Goal: Task Accomplishment & Management: Manage account settings

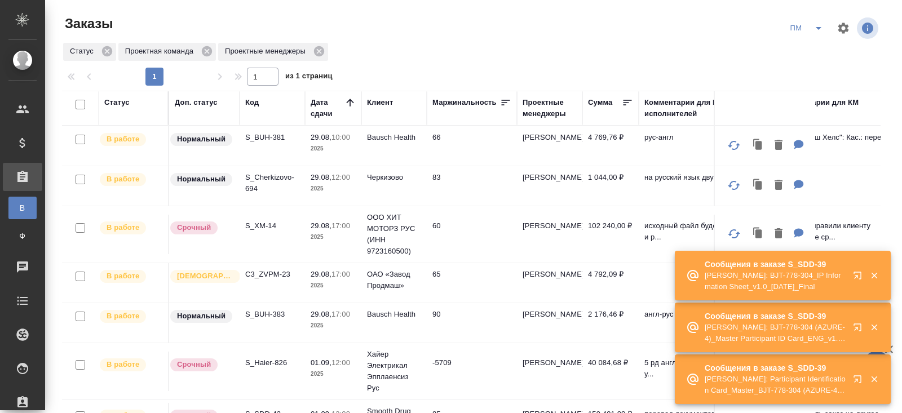
click at [855, 329] on icon "button" at bounding box center [856, 326] width 7 height 7
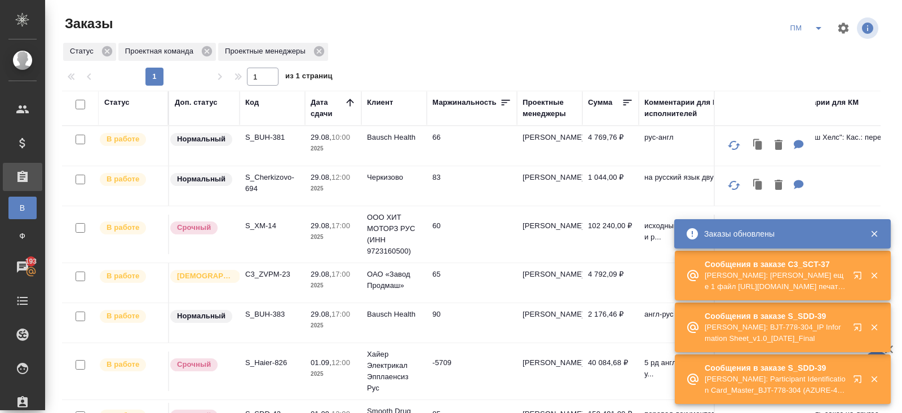
click at [857, 278] on icon "button" at bounding box center [856, 275] width 7 height 7
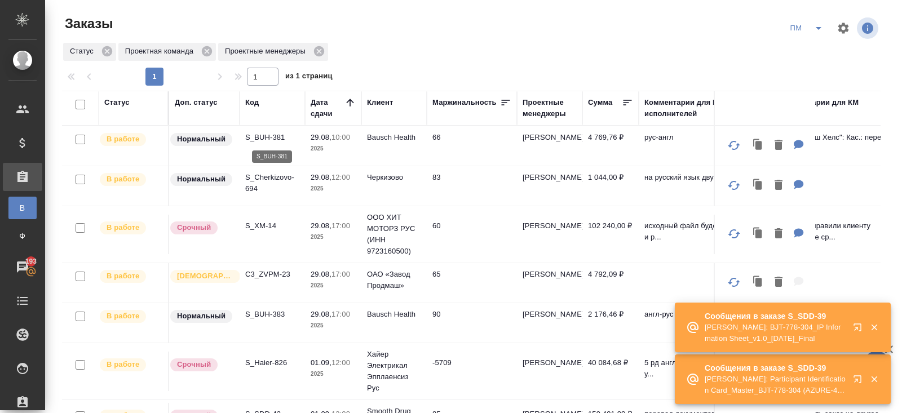
click at [258, 139] on p "S_BUH-381" at bounding box center [272, 137] width 54 height 11
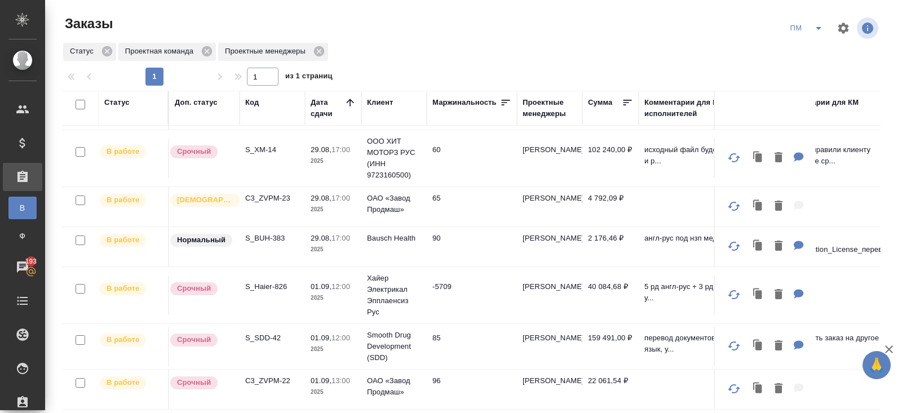
scroll to position [44, 0]
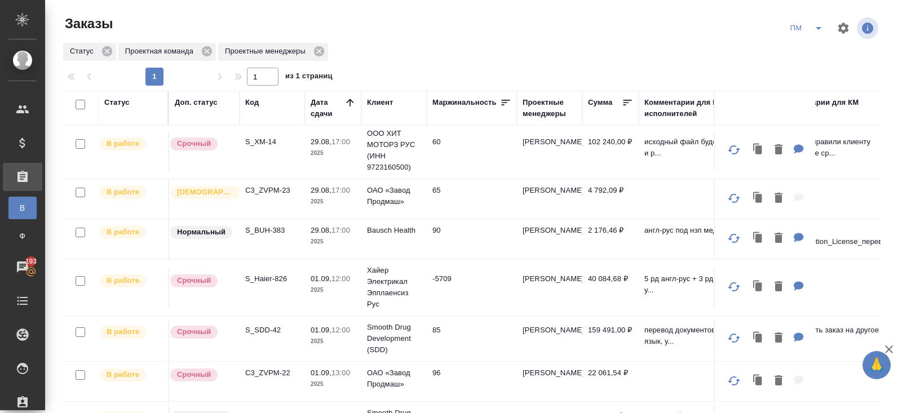
click at [263, 325] on p "S_SDD-42" at bounding box center [272, 330] width 54 height 11
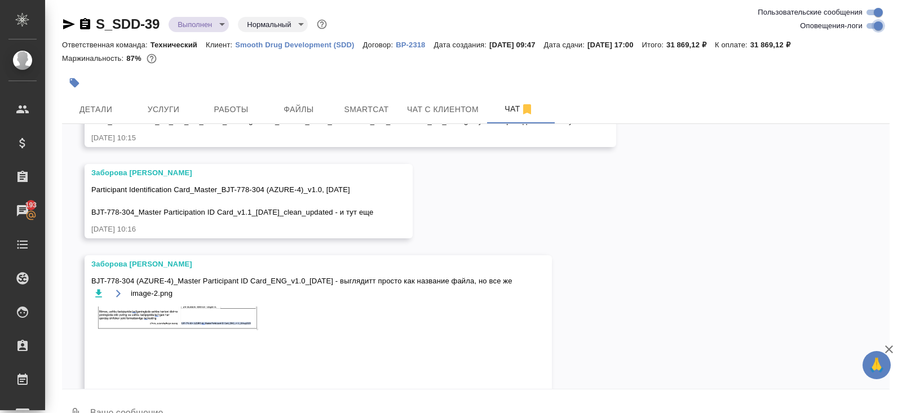
click at [874, 25] on input "Оповещения-логи" at bounding box center [878, 26] width 41 height 14
checkbox input "false"
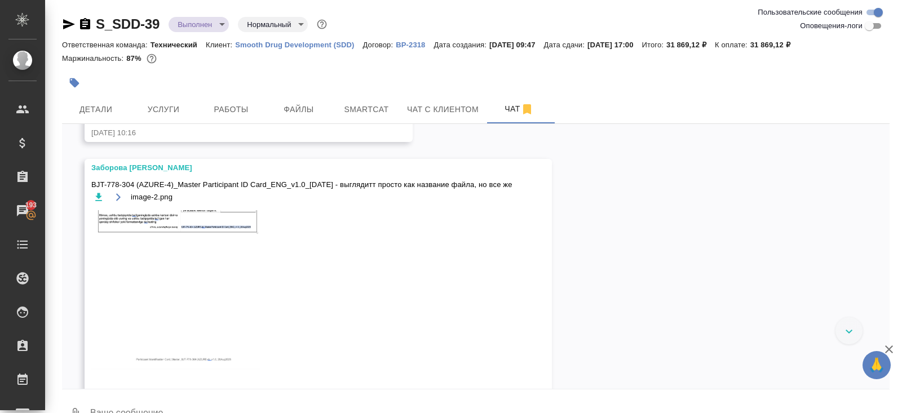
scroll to position [8186, 0]
click at [201, 310] on img at bounding box center [175, 289] width 169 height 159
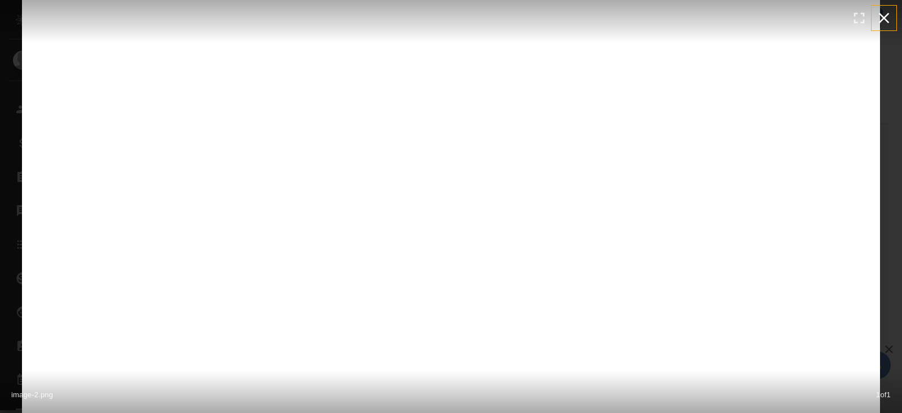
click at [880, 18] on icon "button" at bounding box center [884, 18] width 18 height 18
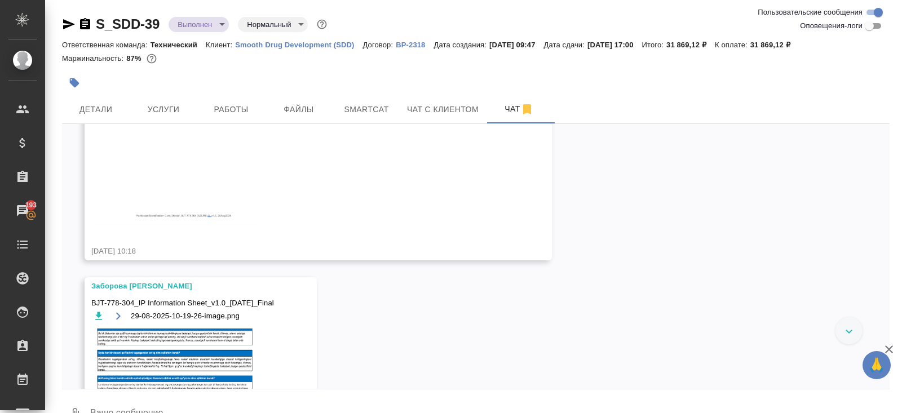
scroll to position [8511, 0]
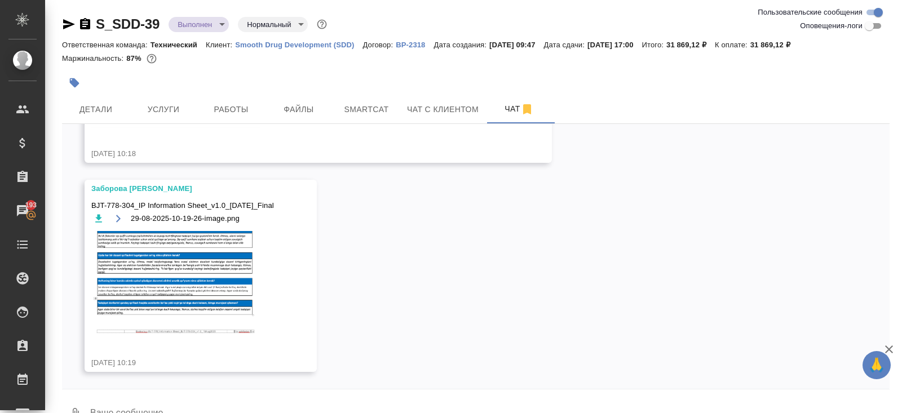
click at [181, 331] on img at bounding box center [175, 284] width 169 height 106
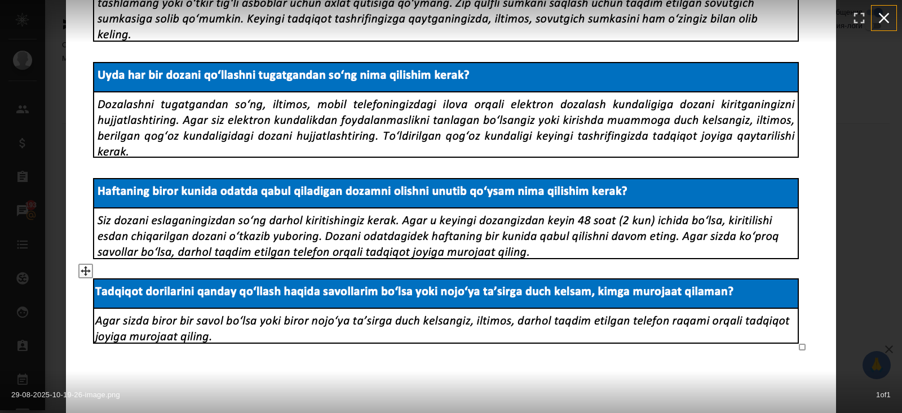
click at [888, 19] on icon "button" at bounding box center [884, 18] width 18 height 18
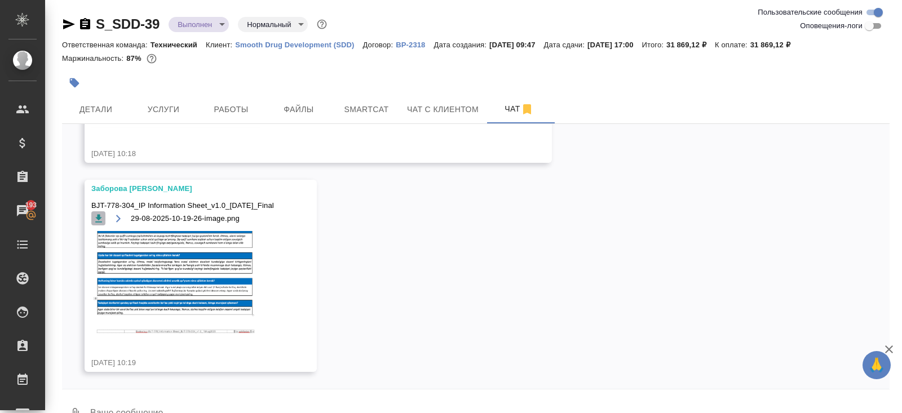
click at [101, 219] on icon "button" at bounding box center [98, 218] width 11 height 11
click at [375, 112] on span "Smartcat" at bounding box center [366, 110] width 54 height 14
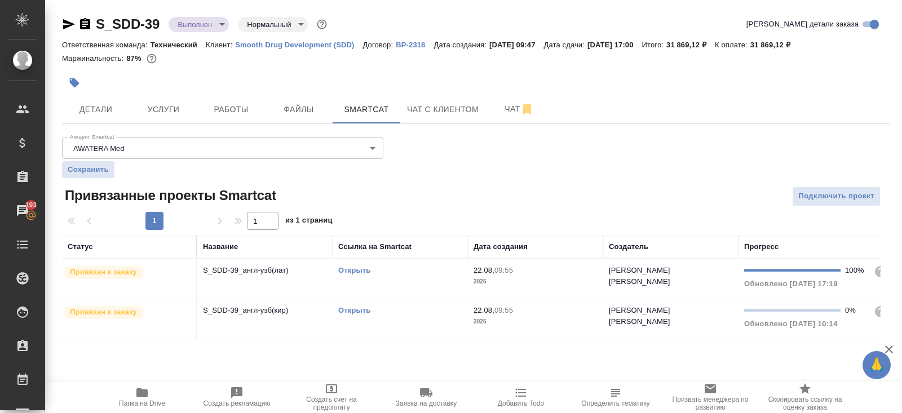
click at [361, 268] on link "Открыть" at bounding box center [354, 270] width 32 height 8
click at [357, 271] on link "Открыть" at bounding box center [354, 270] width 32 height 8
click at [513, 110] on span "Чат" at bounding box center [519, 109] width 54 height 14
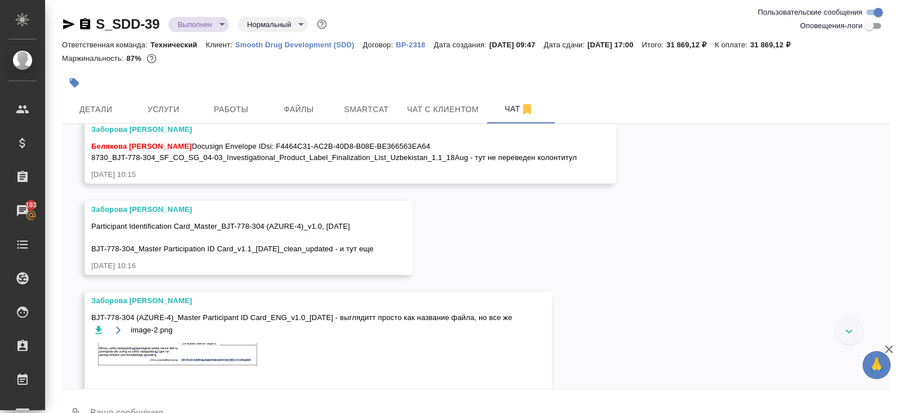
scroll to position [8052, 0]
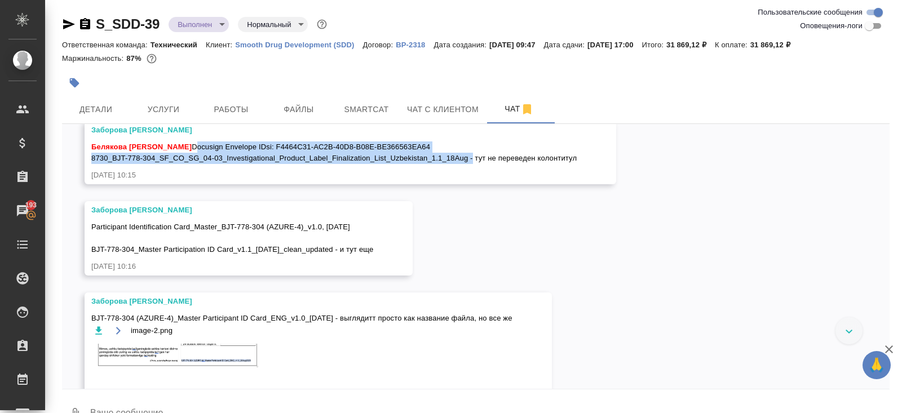
drag, startPoint x: 154, startPoint y: 232, endPoint x: 471, endPoint y: 247, distance: 316.5
click at [471, 164] on span "Белякова Юлия Docusign Envelope IDsi: F4464C31-AC2B-40D8-B08E-BE366563EA64 8730…" at bounding box center [333, 152] width 485 height 23
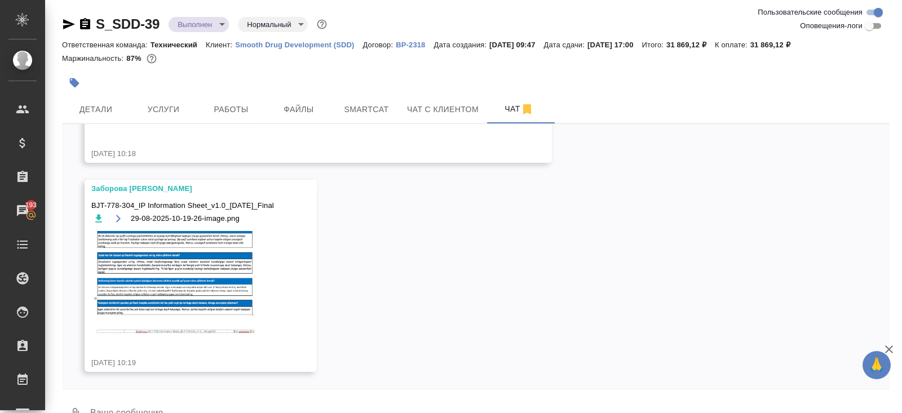
scroll to position [26, 0]
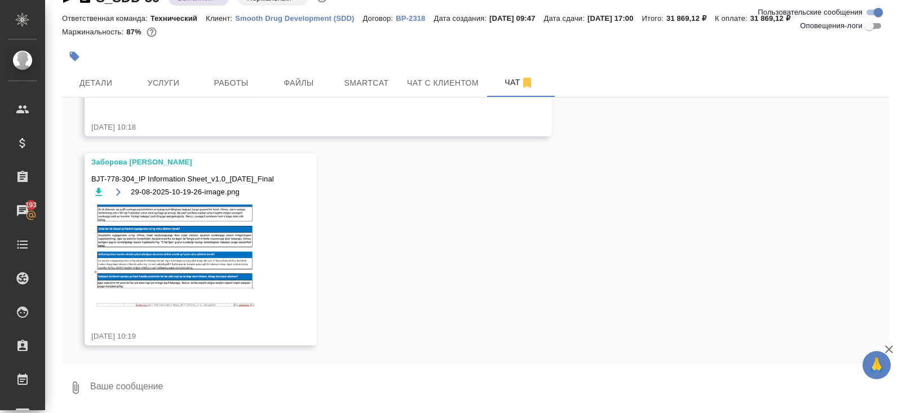
click at [185, 392] on textarea at bounding box center [489, 388] width 800 height 38
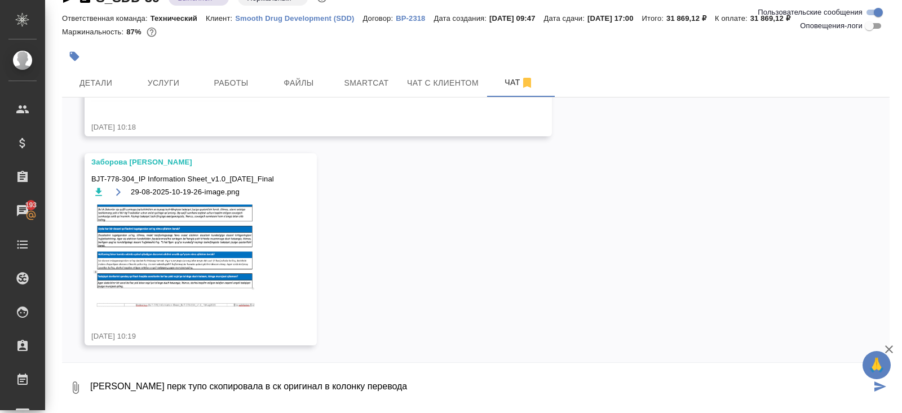
type textarea "блин перк тупо скопировала в ск оригинал в колонку перевода"
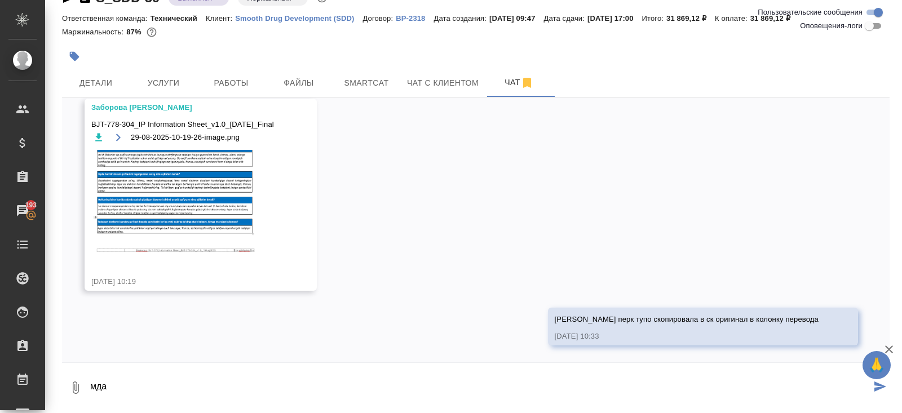
type textarea "мда"
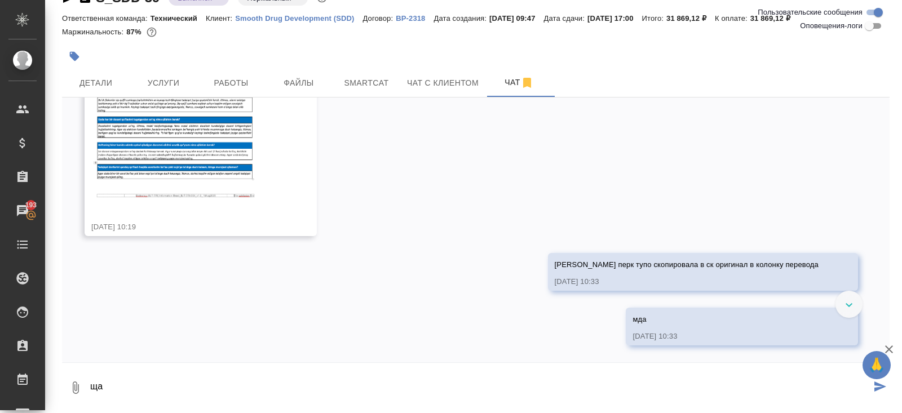
scroll to position [8621, 0]
type textarea "щас"
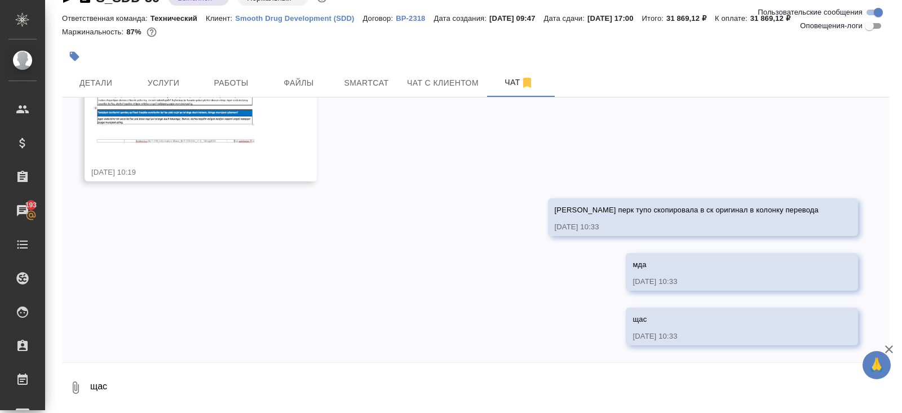
scroll to position [0, 0]
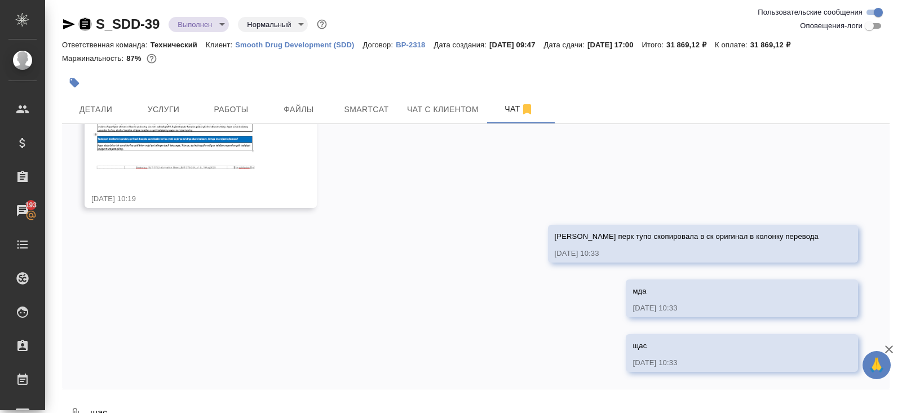
click at [85, 24] on icon "button" at bounding box center [85, 24] width 14 height 14
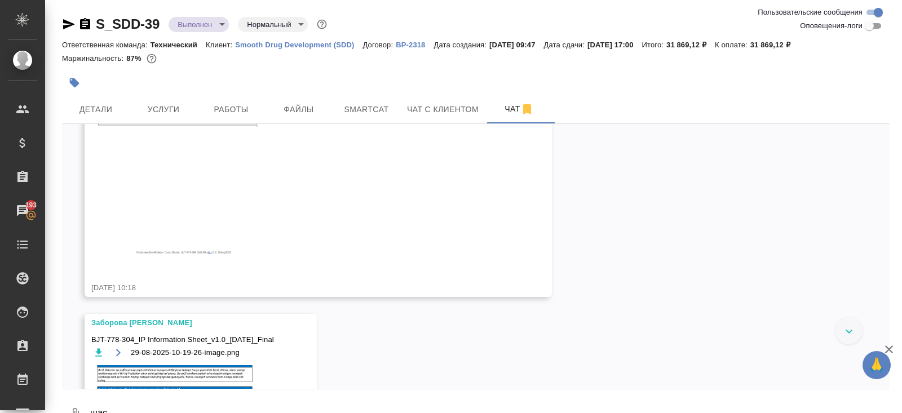
scroll to position [8294, 0]
click at [97, 93] on icon "button" at bounding box center [98, 89] width 7 height 8
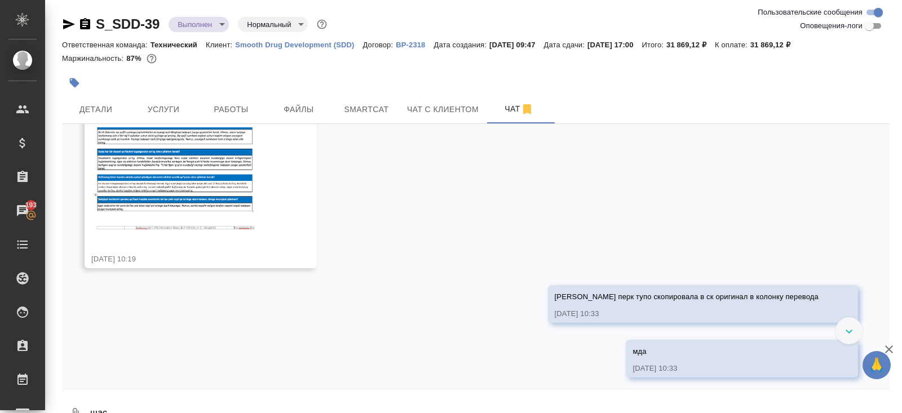
scroll to position [8531, 0]
click at [134, 233] on img at bounding box center [175, 180] width 169 height 106
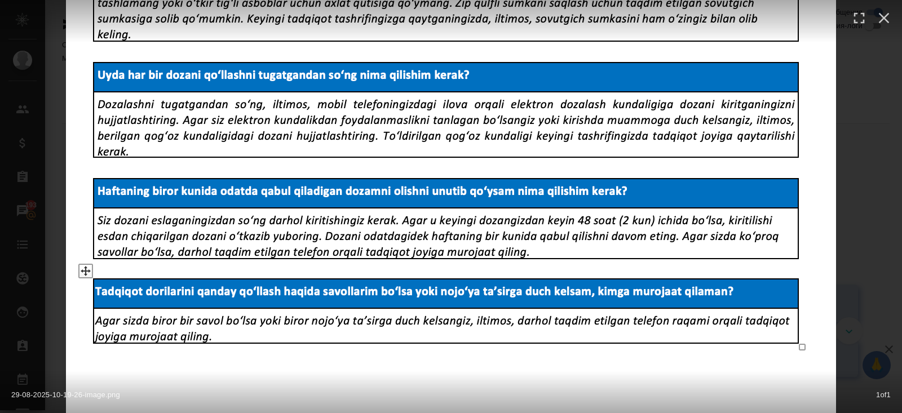
click at [835, 237] on img at bounding box center [451, 207] width 770 height 484
click at [877, 16] on icon "button" at bounding box center [884, 18] width 18 height 18
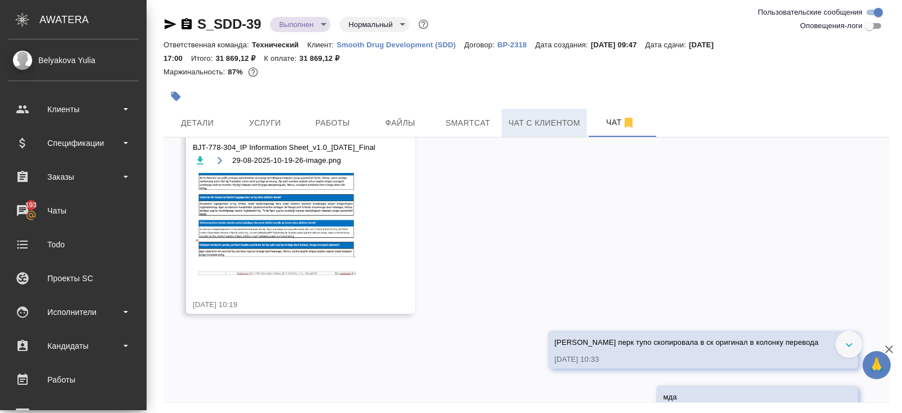
scroll to position [8688, 0]
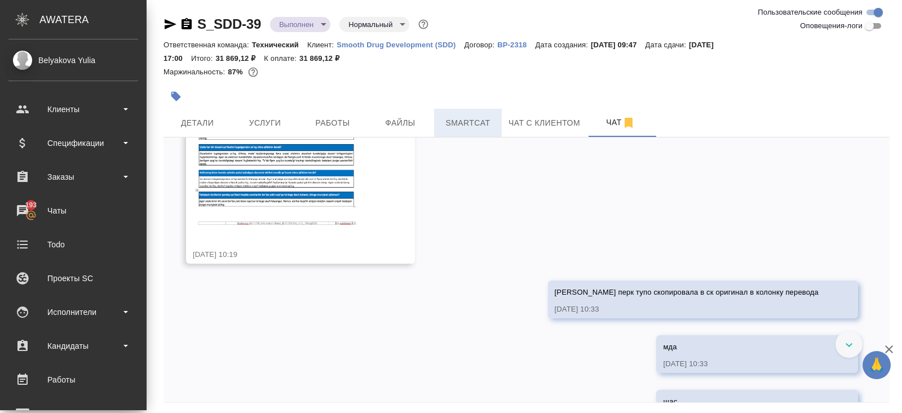
click at [464, 123] on span "Smartcat" at bounding box center [468, 123] width 54 height 14
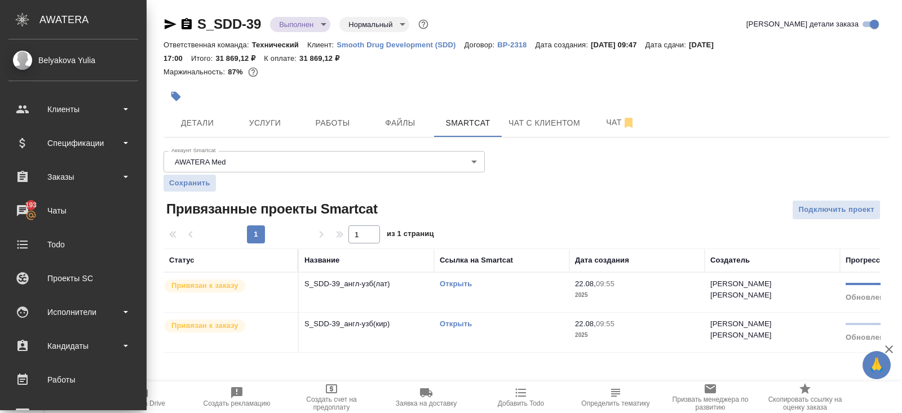
click at [446, 282] on link "Открыть" at bounding box center [456, 284] width 32 height 8
click at [613, 118] on span "Чат" at bounding box center [620, 123] width 54 height 14
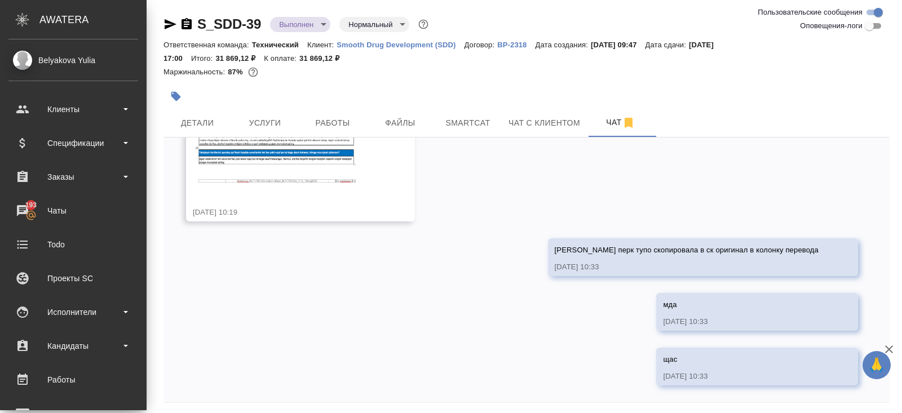
scroll to position [40, 0]
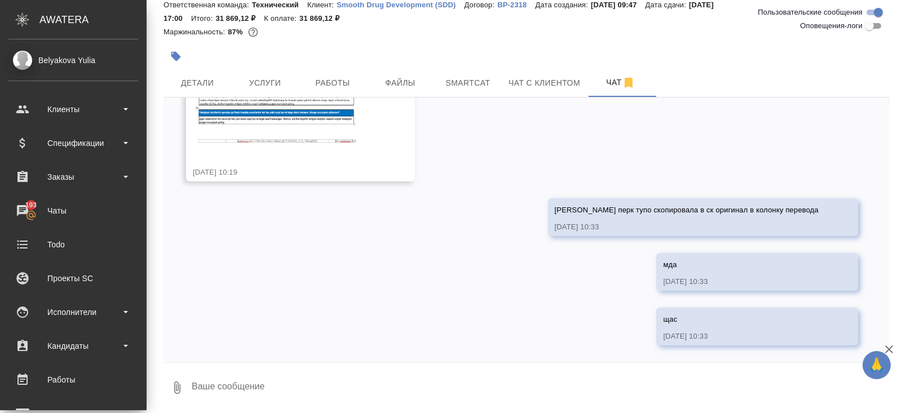
click at [222, 387] on textarea at bounding box center [539, 388] width 699 height 38
paste textarea "Узб лат - Docusign konverti IDsi: F4464C31-AC2B-40D8-B08E-BE366563EA64 - Ishtir…"
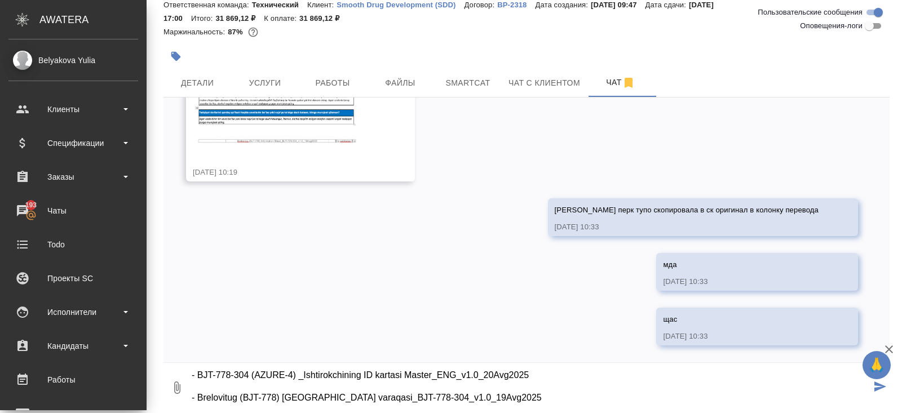
type textarea "Узб лат - Docusign konverti IDsi: F4464C31-AC2B-40D8-B08E-BE366563EA64 - Ishtir…"
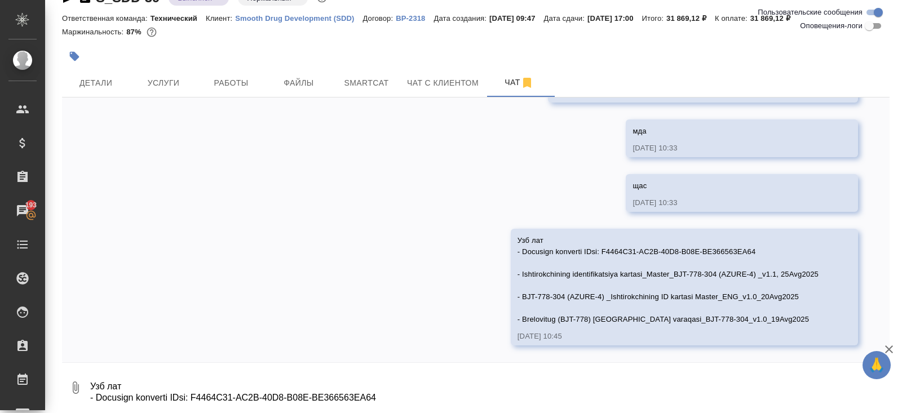
scroll to position [8810, 0]
paste textarea "Узб лат - Docusign konverti IDsi: F4464C31-AC2B-40D8-B08E-BE366563EA64 - Ishtir…"
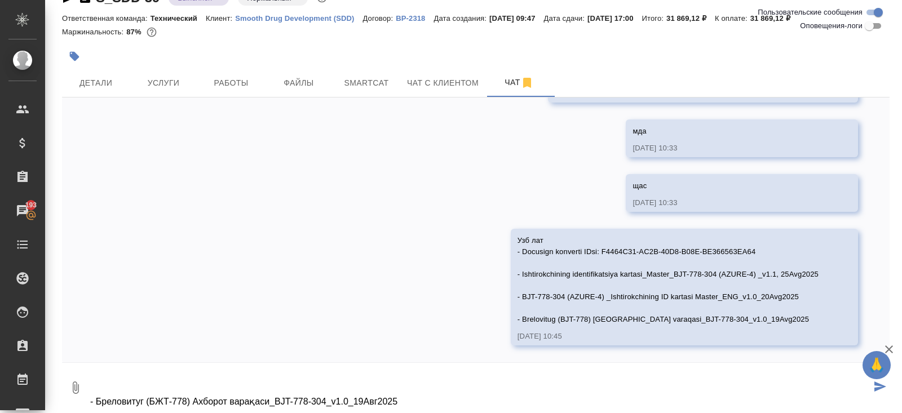
type textarea "Узб лат - Docusign konverti IDsi: F4464C31-AC2B-40D8-B08E-BE366563EA64 - Ishtir…"
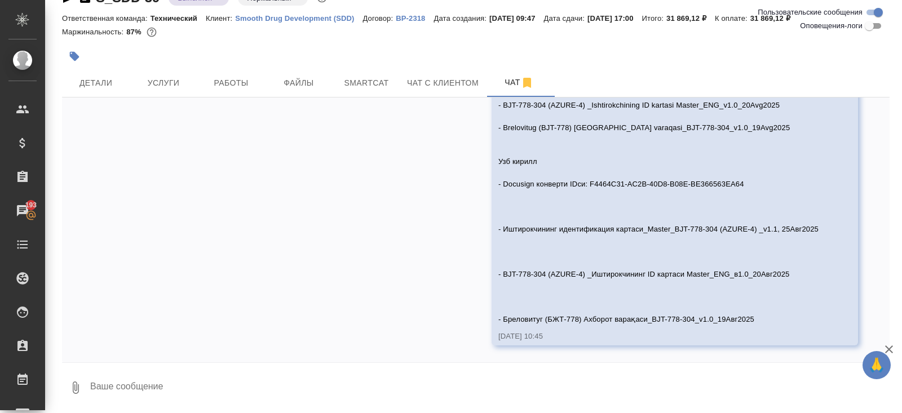
scroll to position [9134, 0]
type textarea """
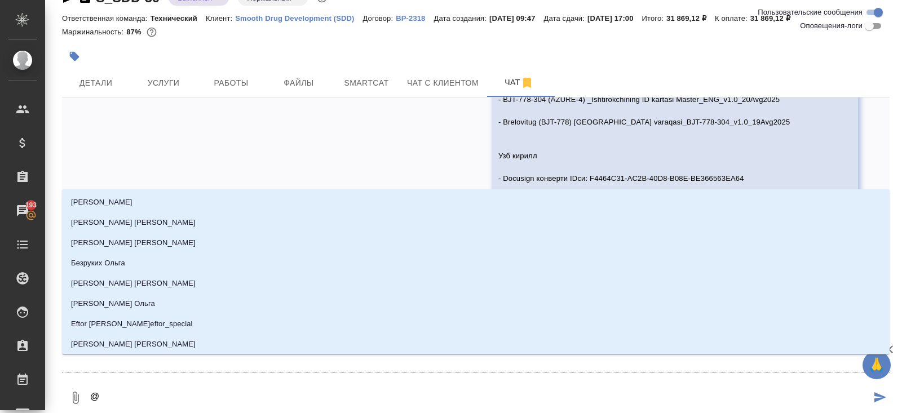
type textarea "@p"
type input "p"
type textarea "@"
type textarea "@з"
type input "з"
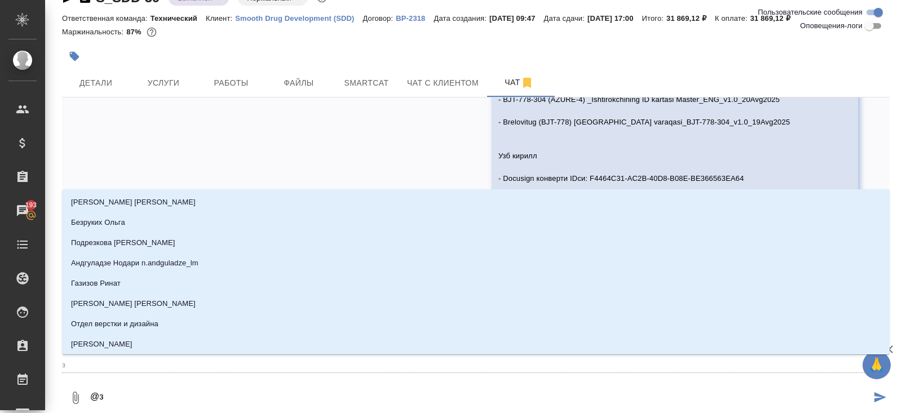
type textarea "@за"
type input "за"
type textarea "@заб"
type input "заб"
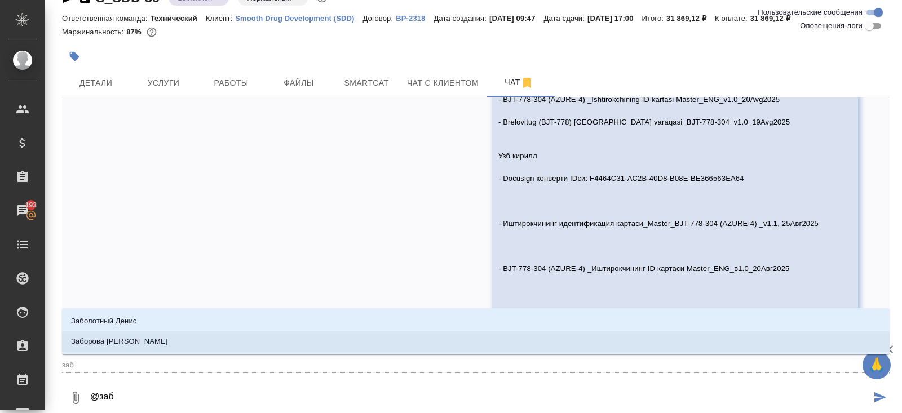
click at [156, 341] on li "Заборова Александра" at bounding box center [475, 341] width 827 height 20
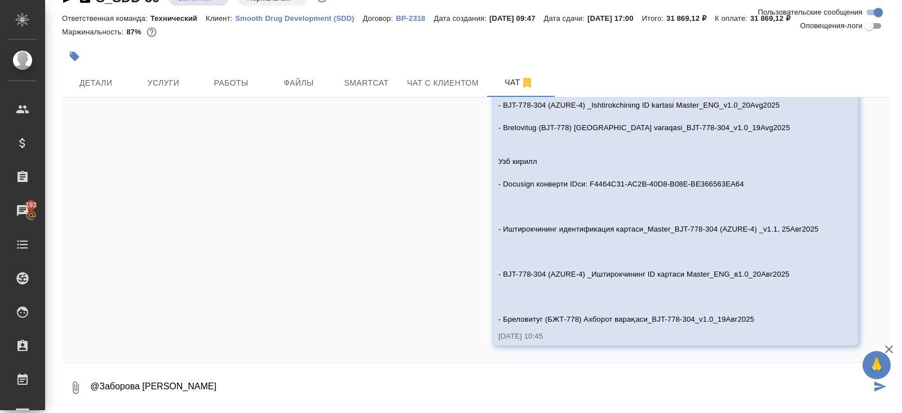
type textarea "@Заборова Александра"
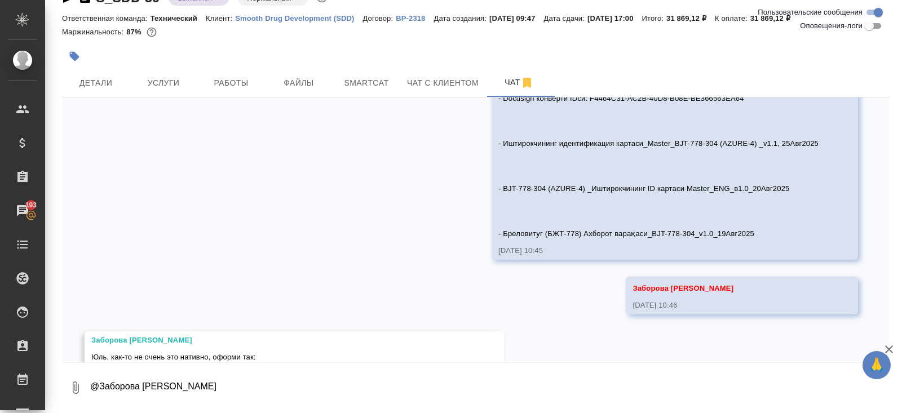
scroll to position [9326, 0]
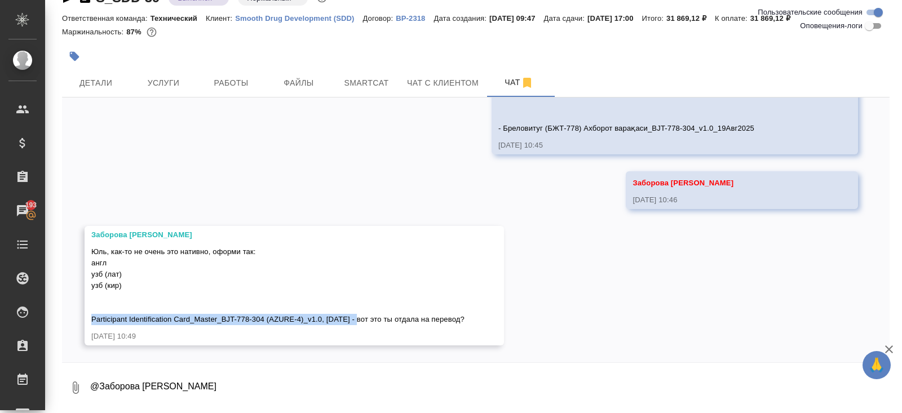
drag, startPoint x: 90, startPoint y: 318, endPoint x: 363, endPoint y: 323, distance: 273.4
click at [364, 323] on div "Заборова Александра Юль, как-то не очень это нативно, оформи так: англ узб (лат…" at bounding box center [294, 285] width 419 height 119
copy span "Participant Identification Card_Master_BJT-778-304 (AZURE-4)_v1.0, 20Aug2025"
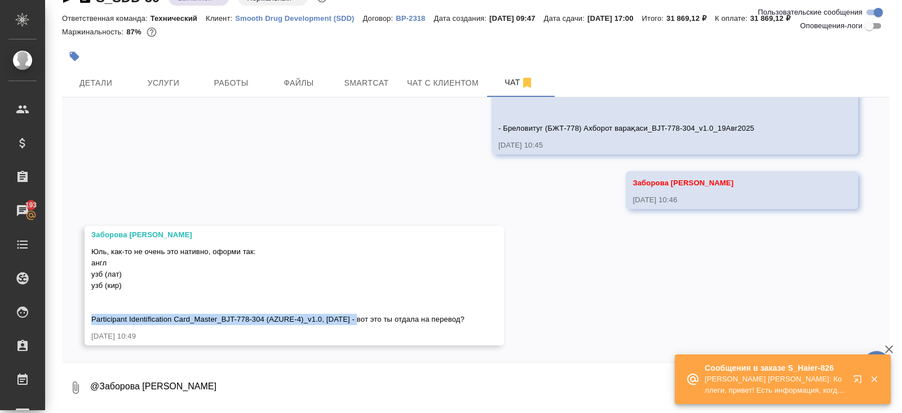
click at [857, 379] on icon "button" at bounding box center [856, 378] width 7 height 7
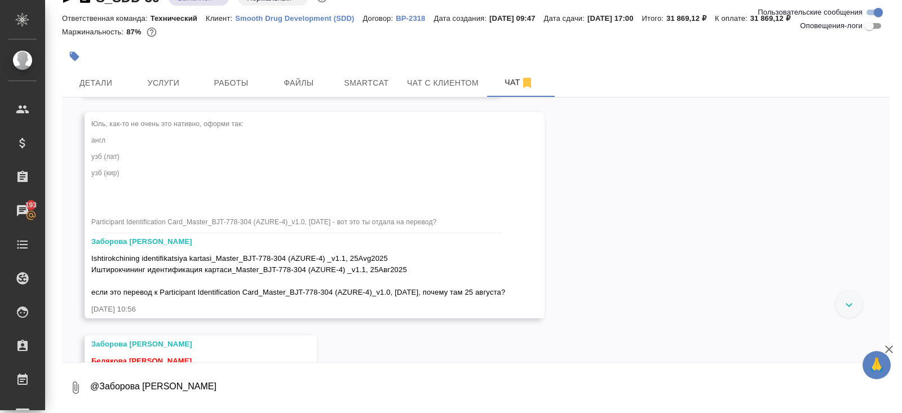
scroll to position [9470, 0]
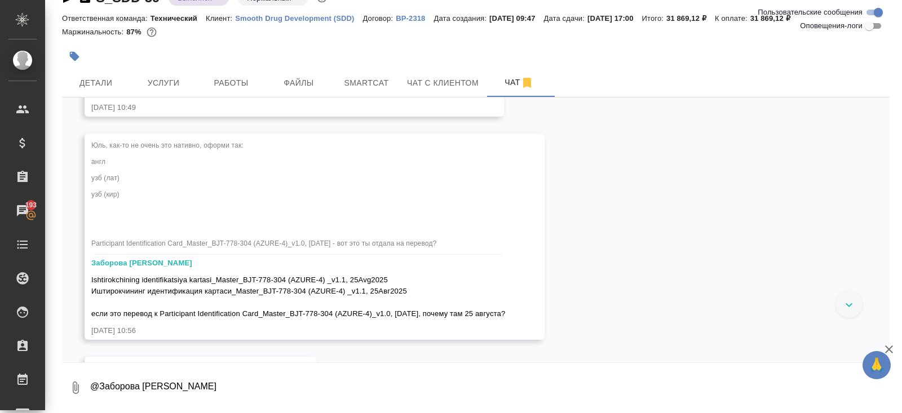
click at [282, 223] on div "Юль, как-то не очень это нативно, оформи так: англ узб (лат) узб (кир) Particip…" at bounding box center [298, 196] width 414 height 118
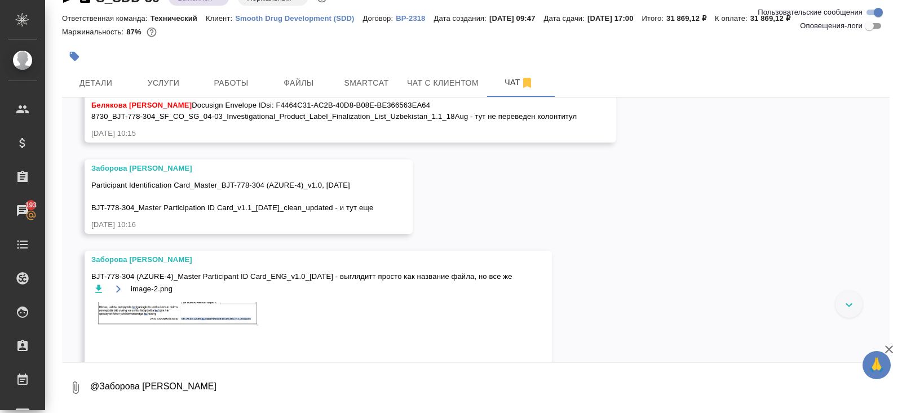
scroll to position [8069, 0]
drag, startPoint x: 154, startPoint y: 187, endPoint x: 403, endPoint y: 186, distance: 248.5
click at [403, 121] on span "Белякова Юлия Docusign Envelope IDsi: F4464C31-AC2B-40D8-B08E-BE366563EA64 8730…" at bounding box center [333, 110] width 485 height 23
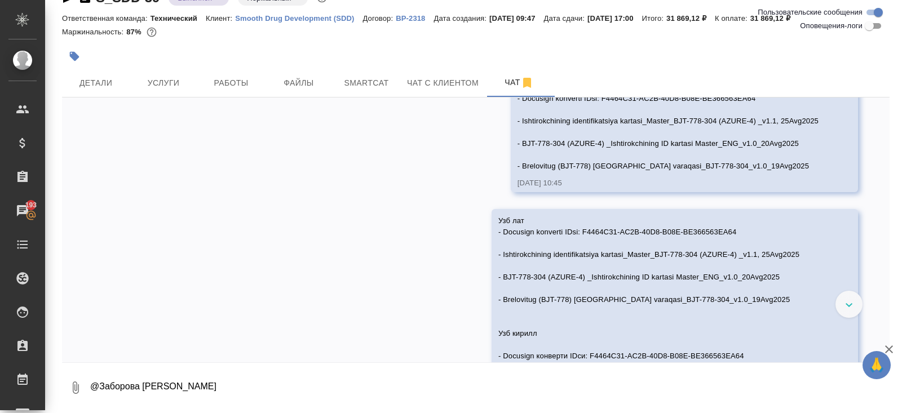
scroll to position [8894, 0]
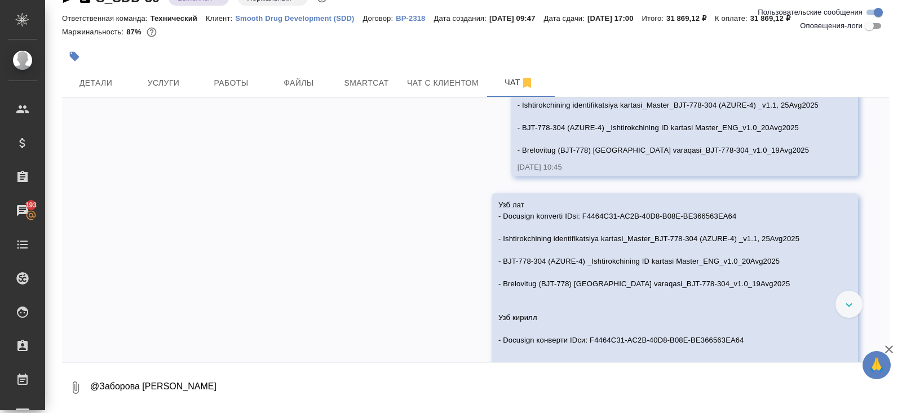
copy span "Docusign Envelope IDsi: F4464C31-AC2B-40D8-B08E-BE366563EA64"
drag, startPoint x: 523, startPoint y: 164, endPoint x: 764, endPoint y: 166, distance: 241.2
click at [764, 156] on div "Узб лат - Docusign konverti IDsi: F4464C31-AC2B-40D8-B08E-BE366563EA64 - Ishtir…" at bounding box center [667, 109] width 301 height 93
copy span "Docusign konverti IDsi: F4464C31-AC2B-40D8-B08E-BE366563EA64"
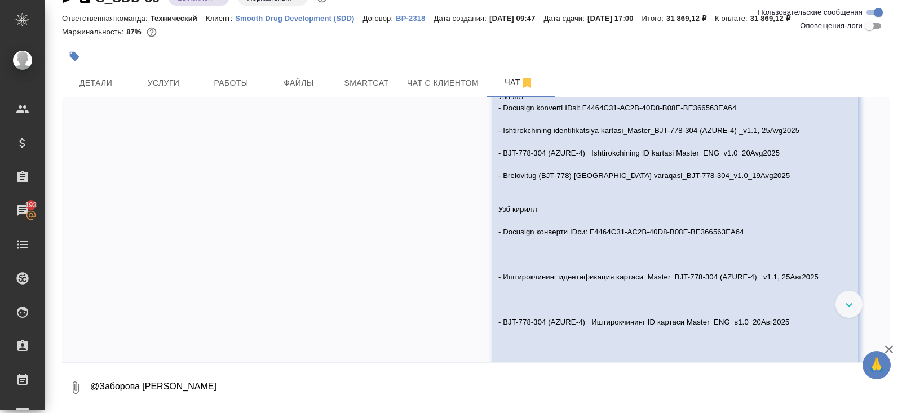
scroll to position [9006, 0]
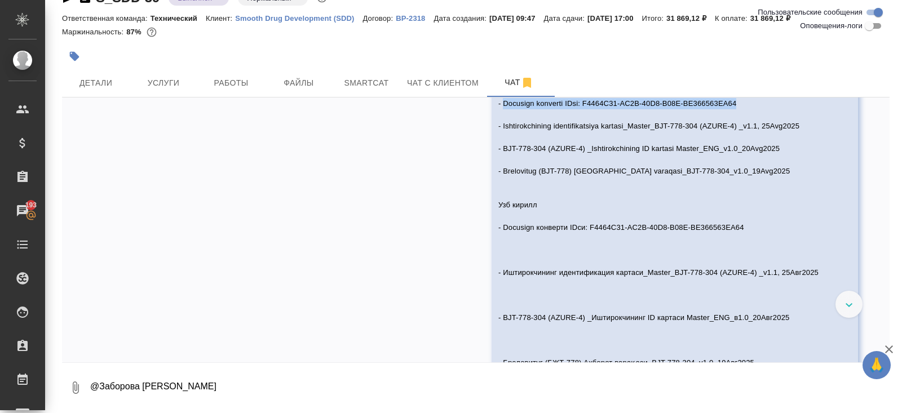
drag, startPoint x: 499, startPoint y: 188, endPoint x: 752, endPoint y: 193, distance: 252.5
click at [752, 193] on div "Узб лат - Docusign konverti IDsi: F4464C31-AC2B-40D8-B08E-BE366563EA64 - Ishtir…" at bounding box center [658, 226] width 320 height 285
copy span "Docusign konverti IDsi: F4464C31-AC2B-40D8-B08E-BE366563EA64"
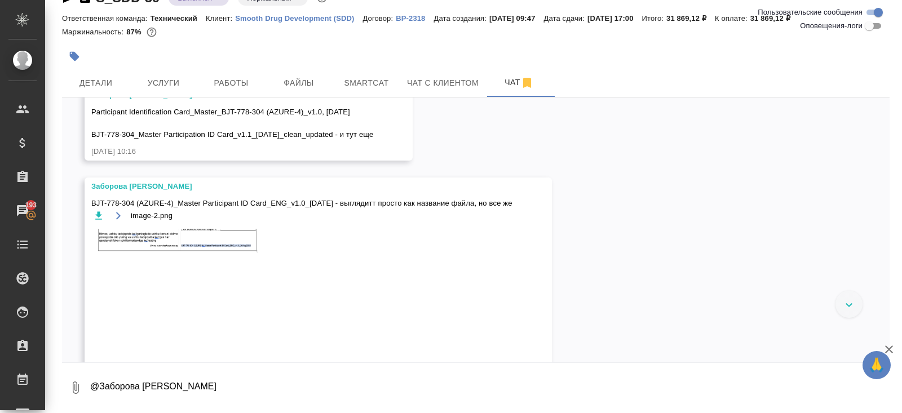
scroll to position [8140, 0]
drag, startPoint x: 90, startPoint y: 196, endPoint x: 381, endPoint y: 197, distance: 290.8
click at [381, 161] on div "Заборова Александра Participant Identification Card_Master_BJT-778-304 (AZURE-4…" at bounding box center [249, 124] width 328 height 74
copy span "Participant Identification Card_Master_BJT-778-304 (AZURE-4)_v1.0, 20Aug2025"
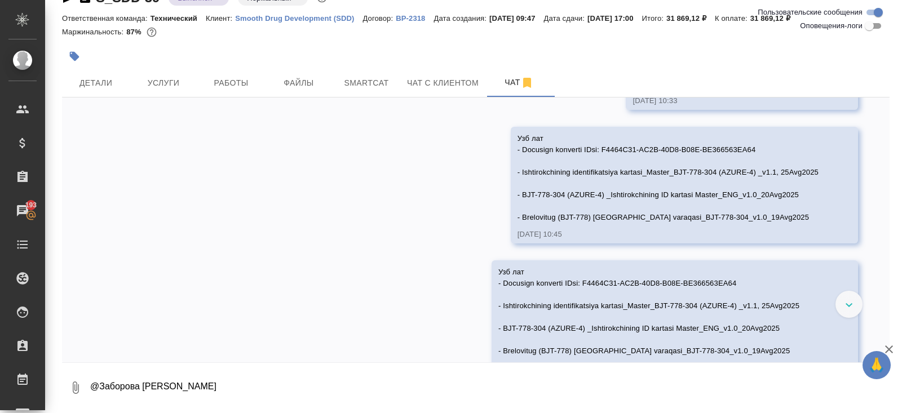
scroll to position [8839, 0]
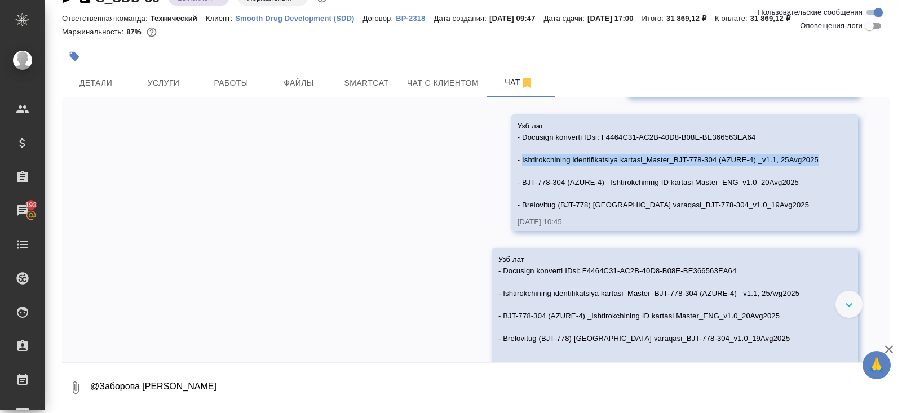
drag, startPoint x: 821, startPoint y: 244, endPoint x: 521, endPoint y: 247, distance: 299.8
click at [521, 231] on div "Узб лат - Docusign konverti IDsi: F4464C31-AC2B-40D8-B08E-BE366563EA64 - Ishtir…" at bounding box center [684, 172] width 347 height 117
copy span "Ishtirokchining identifikatsiya kartasi_Master_BJT-778-304 (AZURE-4) _v1.1, 25A…"
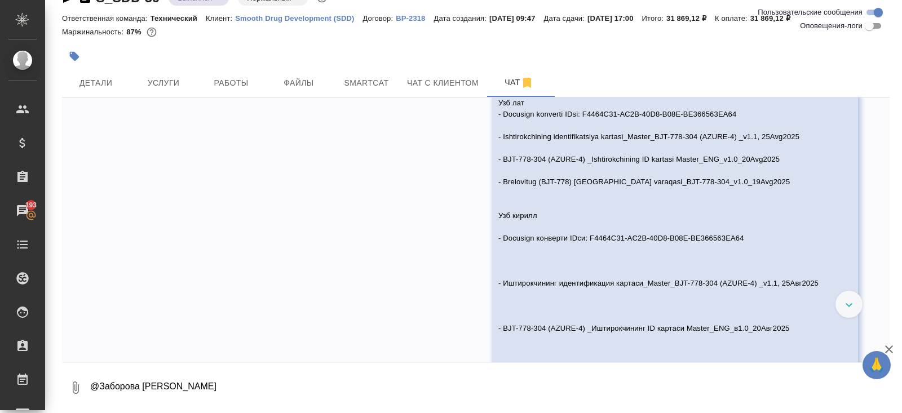
scroll to position [8996, 0]
drag, startPoint x: 496, startPoint y: 220, endPoint x: 848, endPoint y: 224, distance: 351.1
click at [848, 224] on div "Узб лат - Docusign konverti IDsi: F4464C31-AC2B-40D8-B08E-BE366563EA64 - Ishtir…" at bounding box center [674, 245] width 366 height 308
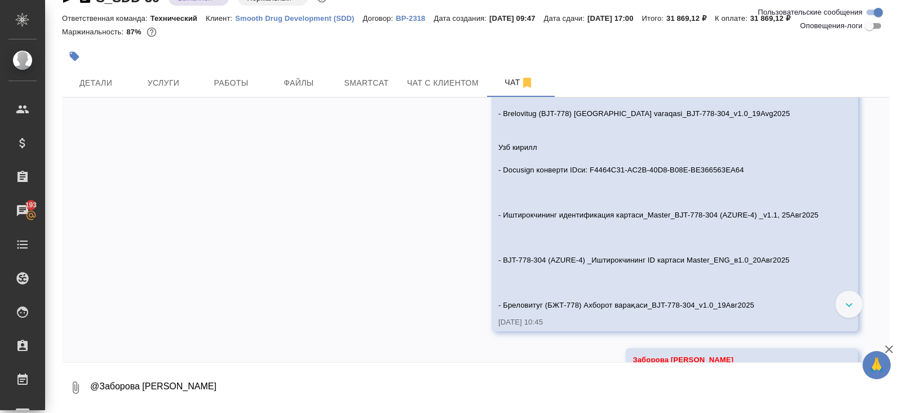
scroll to position [9065, 0]
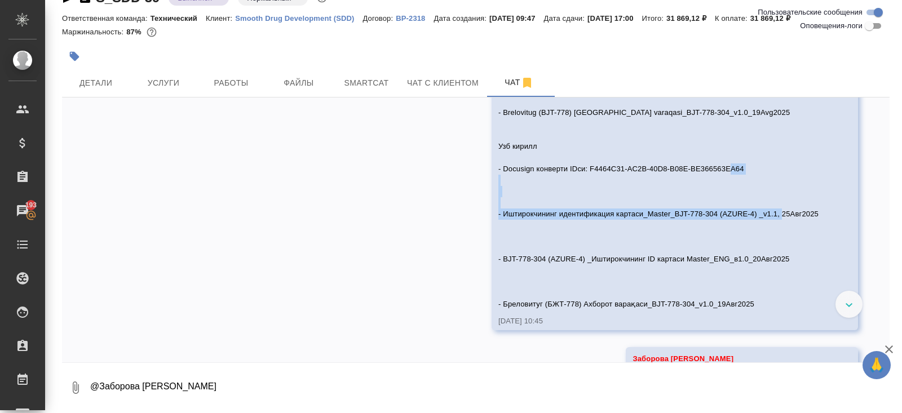
drag, startPoint x: 498, startPoint y: 299, endPoint x: 809, endPoint y: 307, distance: 311.2
click at [809, 307] on div "Узб лат - Docusign konverti IDsi: F4464C31-AC2B-40D8-B08E-BE366563EA64 - Ishtir…" at bounding box center [658, 167] width 320 height 285
copy span "Иштирокчининг идентификация картаси_Master_BJT-778-304 (AZURE-4) _v1.1, 25Авг20…"
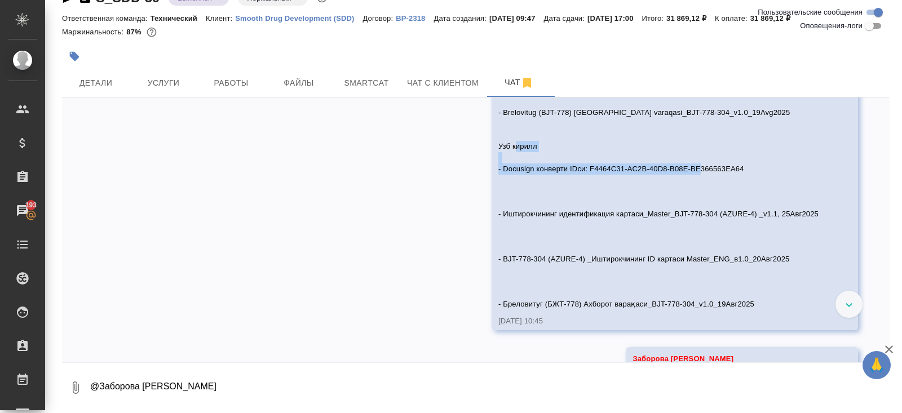
drag, startPoint x: 499, startPoint y: 251, endPoint x: 748, endPoint y: 251, distance: 249.1
click at [748, 252] on div "Узб лат - Docusign konverti IDsi: F4464C31-AC2B-40D8-B08E-BE366563EA64 - Ishtir…" at bounding box center [658, 167] width 320 height 285
copy span "Docusign конверти IDси: F4464C31-AC2B-40D8-B08E-BE366563EA64"
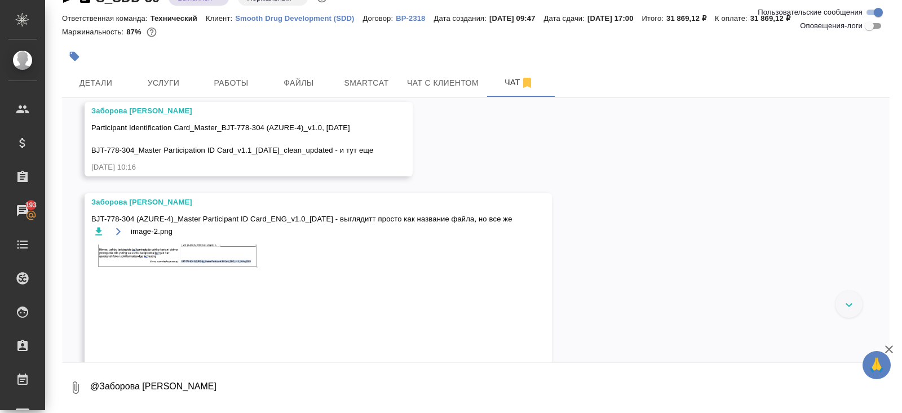
scroll to position [8134, 0]
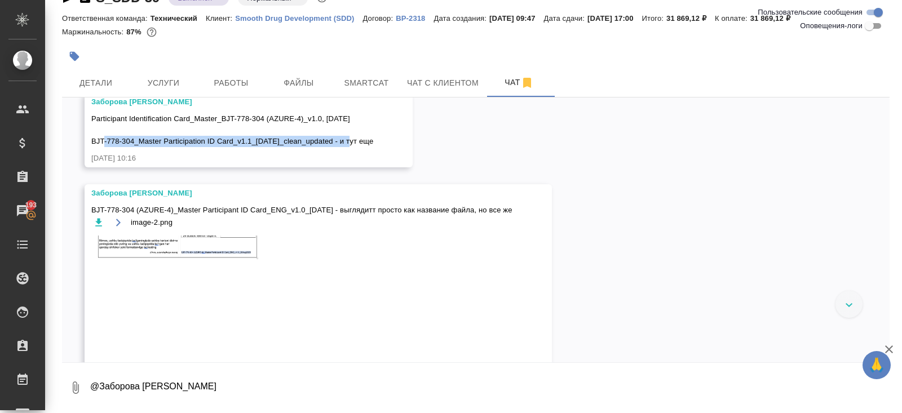
drag, startPoint x: 91, startPoint y: 225, endPoint x: 347, endPoint y: 228, distance: 255.9
click at [347, 147] on span "Participant Identification Card_Master_BJT-778-304 (AZURE-4)_v1.0, 20Aug2025 BJ…" at bounding box center [232, 130] width 282 height 34
copy span "BJT-778-304_Master Participation ID Card_v1.1_25Aug2025_clean_updated"
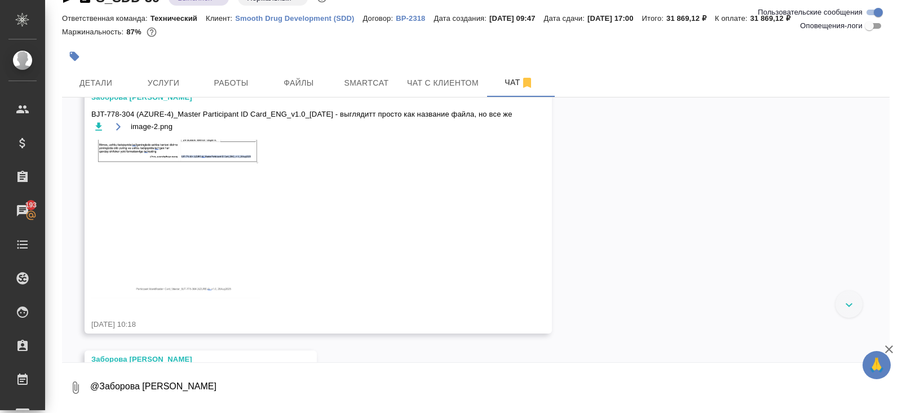
scroll to position [8236, 0]
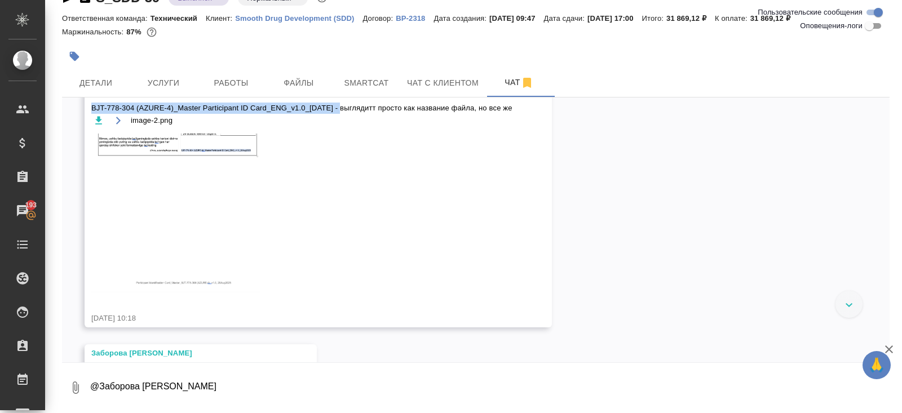
drag, startPoint x: 91, startPoint y: 192, endPoint x: 348, endPoint y: 196, distance: 256.5
click at [348, 114] on span "BJT-778-304 (AZURE-4)_Master Participant ID Card_ENG_v1.0_20Aug2025 - выглядитт…" at bounding box center [301, 108] width 421 height 11
copy span "BJT-778-304 (AZURE-4)_Master Participant ID Card_ENG_v1.0_20Aug2025"
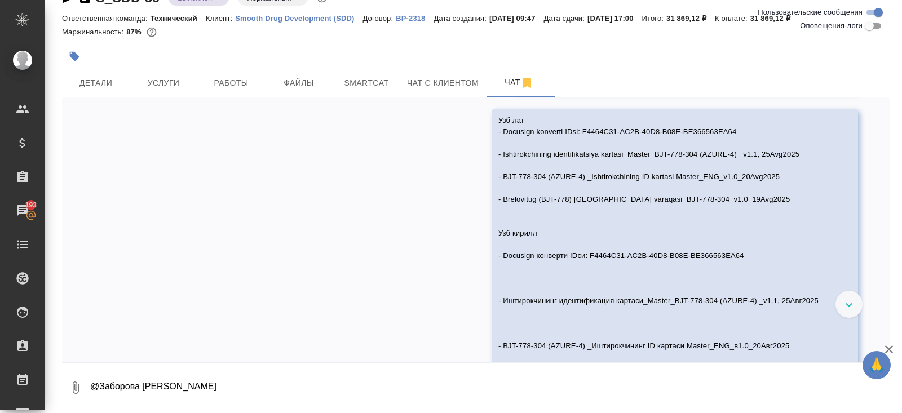
scroll to position [8998, 0]
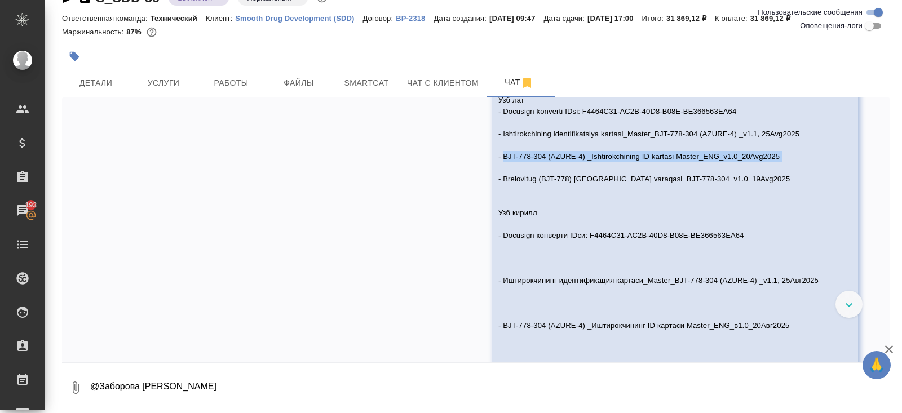
drag, startPoint x: 499, startPoint y: 241, endPoint x: 783, endPoint y: 247, distance: 284.7
click at [784, 248] on div "Узб лат - Docusign konverti IDsi: F4464C31-AC2B-40D8-B08E-BE366563EA64 - Ishtir…" at bounding box center [658, 234] width 320 height 285
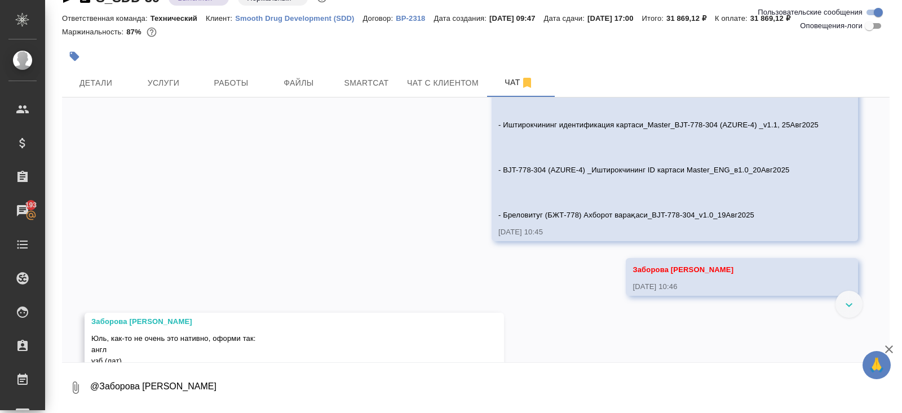
scroll to position [9153, 0]
drag, startPoint x: 496, startPoint y: 253, endPoint x: 804, endPoint y: 258, distance: 307.2
click at [804, 221] on div "Узб лат - Docusign konverti IDsi: F4464C31-AC2B-40D8-B08E-BE366563EA64 - Ishtir…" at bounding box center [658, 79] width 320 height 285
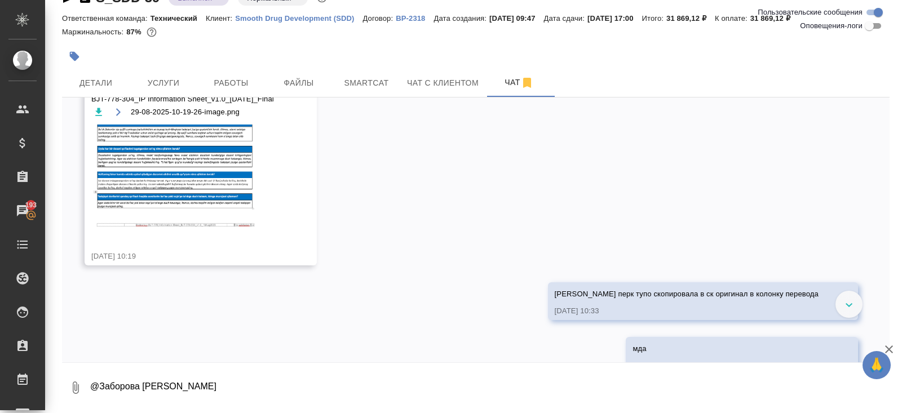
scroll to position [8496, 0]
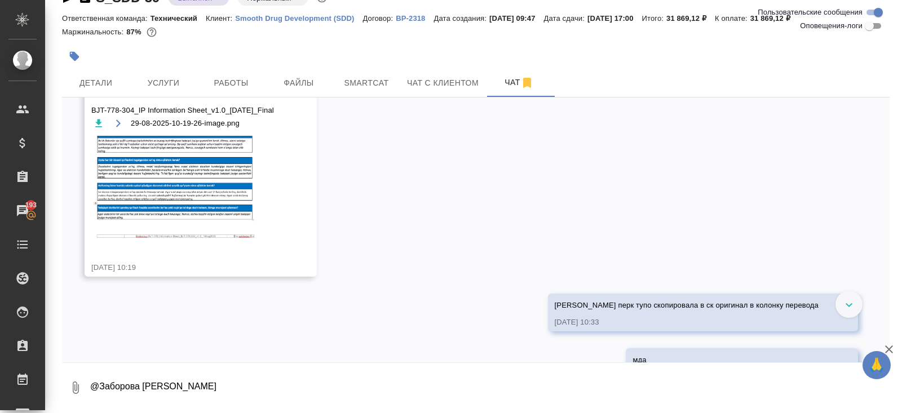
drag, startPoint x: 91, startPoint y: 194, endPoint x: 290, endPoint y: 194, distance: 199.5
click at [291, 195] on div "Заборова Александра BJT-778-304_IP Information Sheet_v1.0_19Aug2025_Final 29-08…" at bounding box center [201, 181] width 232 height 192
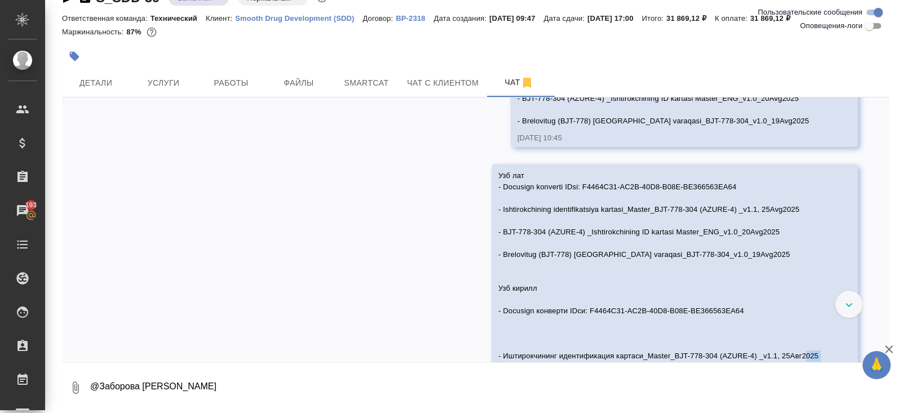
scroll to position [8925, 0]
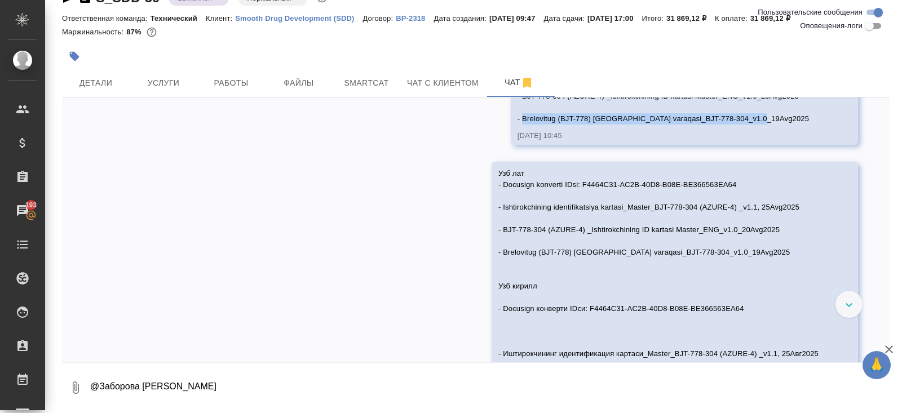
drag, startPoint x: 760, startPoint y: 203, endPoint x: 521, endPoint y: 207, distance: 239.0
click at [521, 125] on div "Узб лат - Docusign konverti IDsi: F4464C31-AC2B-40D8-B08E-BE366563EA64 - Ishtir…" at bounding box center [667, 78] width 301 height 93
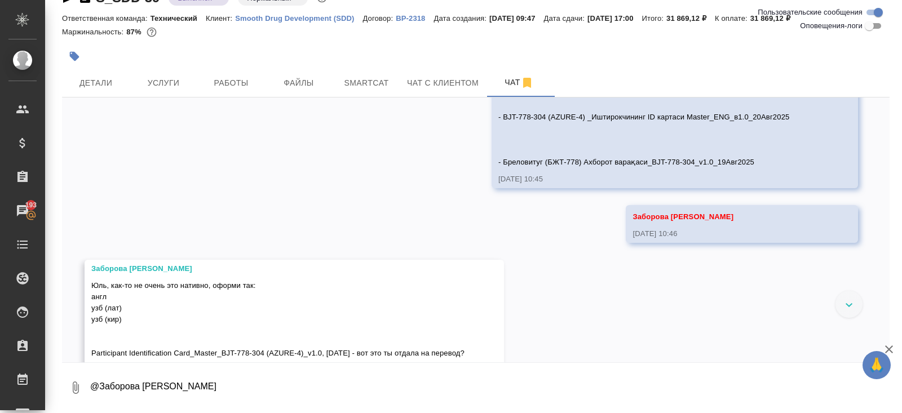
scroll to position [9206, 0]
drag, startPoint x: 497, startPoint y: 249, endPoint x: 782, endPoint y: 247, distance: 284.6
click at [782, 169] on div "Узб лат - Docusign konverti IDsi: F4464C31-AC2B-40D8-B08E-BE366563EA64 - Ishtir…" at bounding box center [658, 26] width 320 height 285
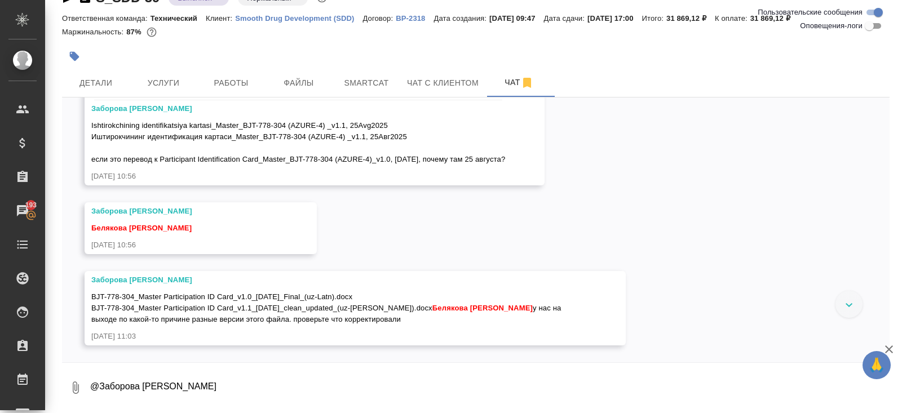
scroll to position [9720, 0]
click at [159, 384] on textarea "@Заборова Александра" at bounding box center [489, 388] width 800 height 38
paste textarea "англ Docusign Envelope IDsi: F4464C31-AC2B-40D8-B08E-BE366563EA64 лат Docusign …"
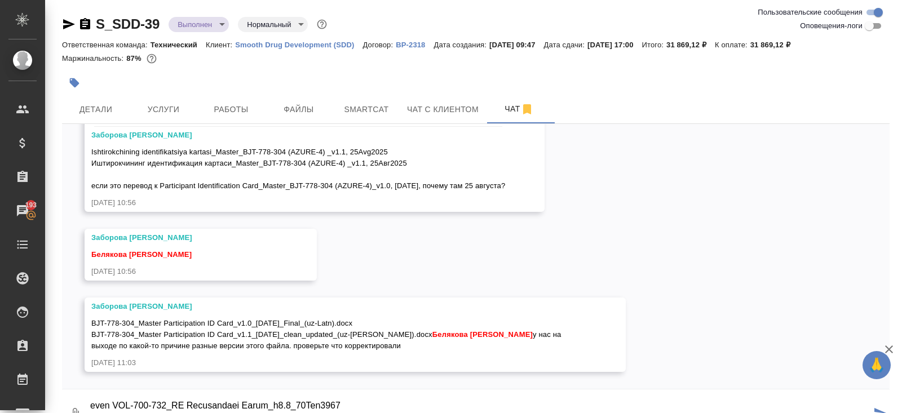
scroll to position [26, 0]
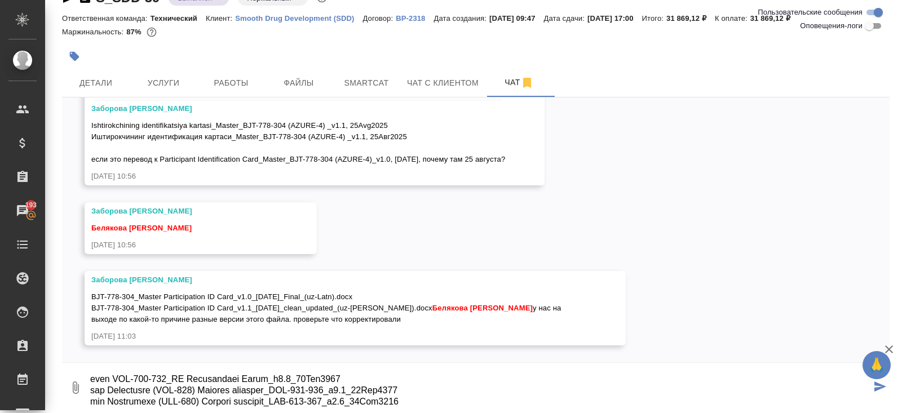
click at [327, 379] on textarea at bounding box center [480, 388] width 782 height 38
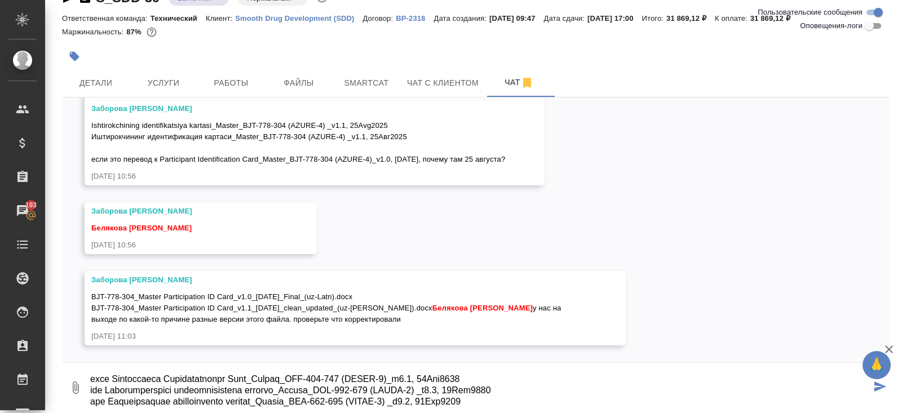
click at [124, 377] on textarea at bounding box center [480, 388] width 782 height 38
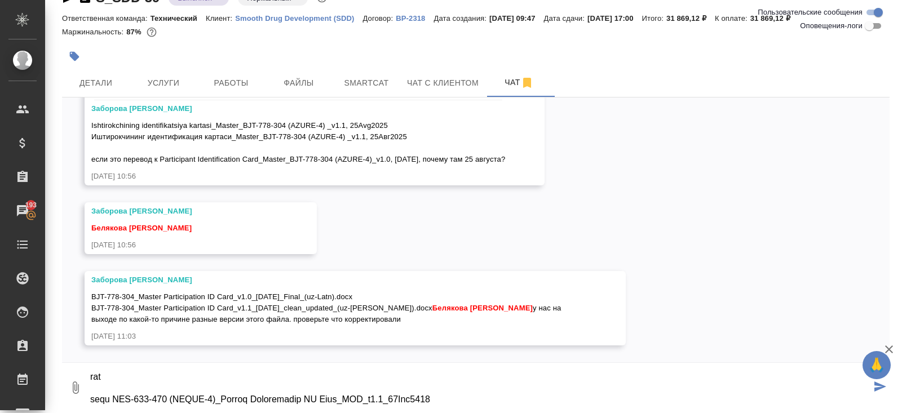
scroll to position [114, 0]
click at [126, 384] on textarea at bounding box center [480, 388] width 782 height 38
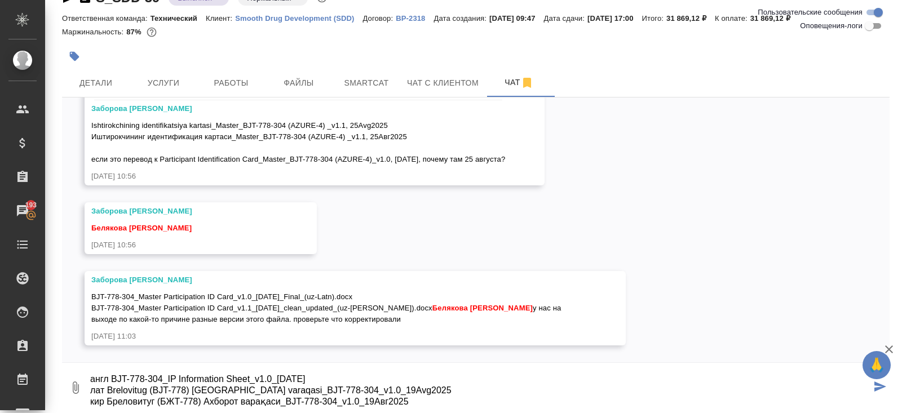
type textarea "англ Docusign Envelope IDsi: F4464C31-AC2B-40D8-B08E-BE366563EA64 лат Docusign …"
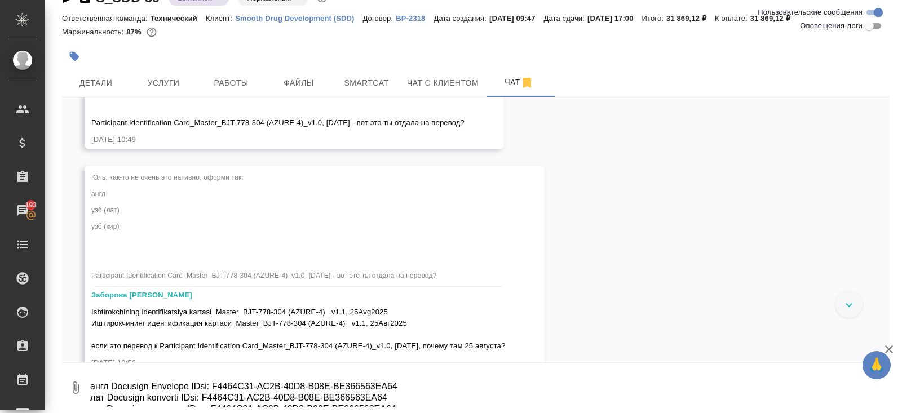
scroll to position [9433, 0]
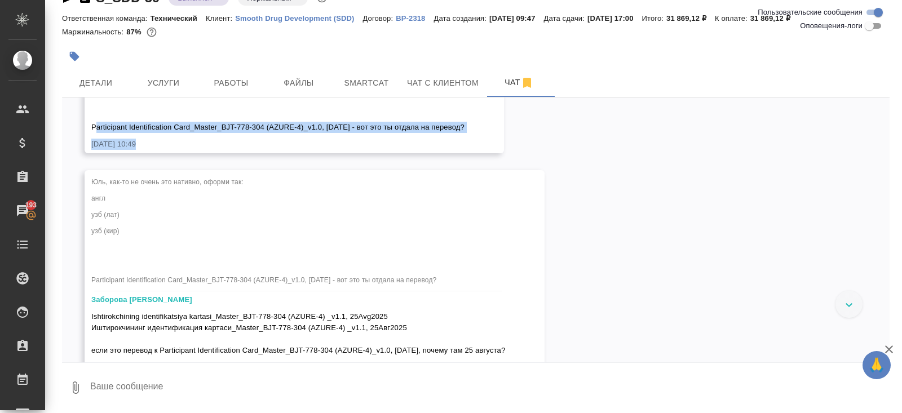
drag, startPoint x: 94, startPoint y: 210, endPoint x: 582, endPoint y: 204, distance: 488.1
click at [583, 206] on div "22.08, пятница Заборова Александра image.png 22.08.25, 10:39 Усманова Ольга Заб…" at bounding box center [475, 229] width 827 height 265
click at [221, 150] on div "29.08.25, 10:49" at bounding box center [277, 144] width 373 height 11
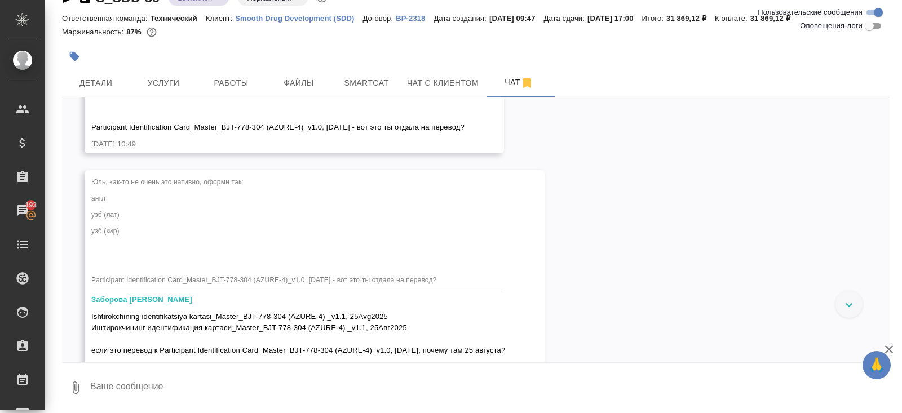
drag, startPoint x: 91, startPoint y: 210, endPoint x: 487, endPoint y: 211, distance: 396.2
click at [489, 153] on div "Заборова Александра Юль, как-то не очень это нативно, оформи так: англ узб (лат…" at bounding box center [294, 93] width 419 height 119
click at [126, 383] on textarea at bounding box center [489, 388] width 800 height 38
paste textarea "Participant Identification Card_Master_BJT-778-304 (AZURE-4)_v1.0, 20Aug2025 - …"
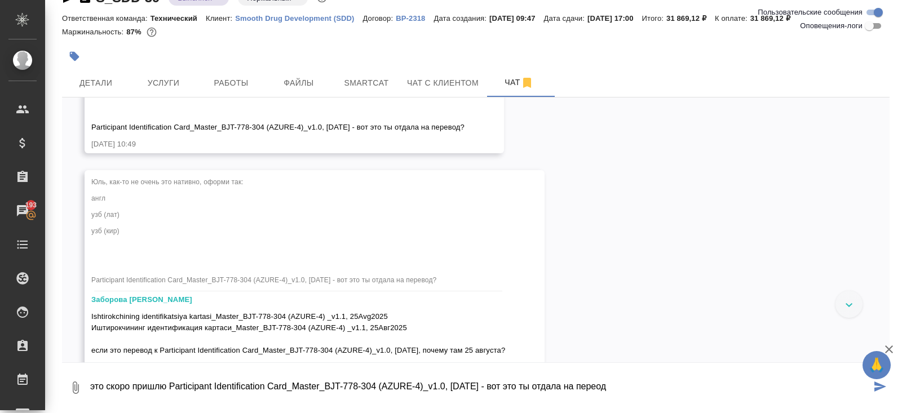
type textarea "?"
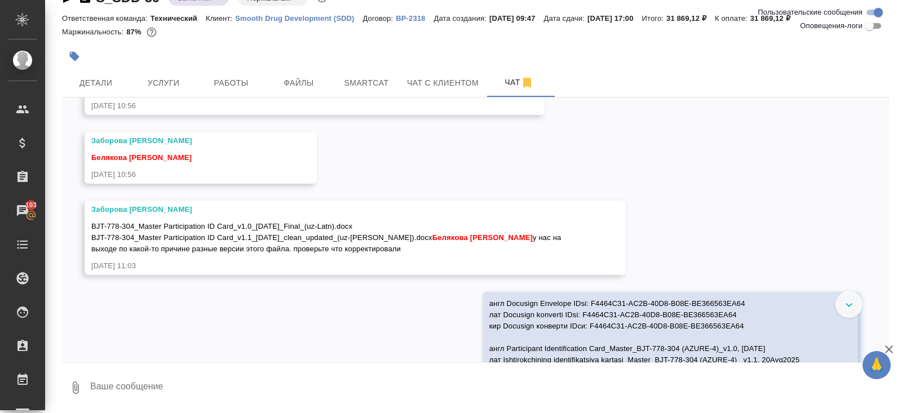
scroll to position [9933, 0]
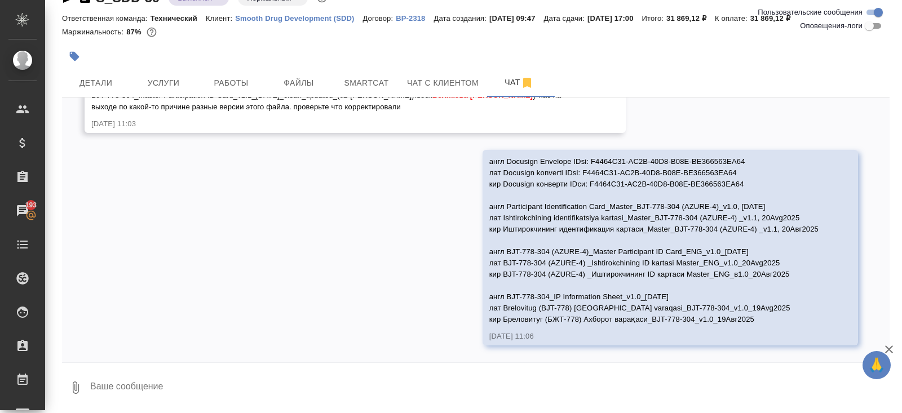
paste textarea "Participant Identification Card_Master_BJT-778-304 (AZURE-4)_v1.0, 20Aug2025 - …"
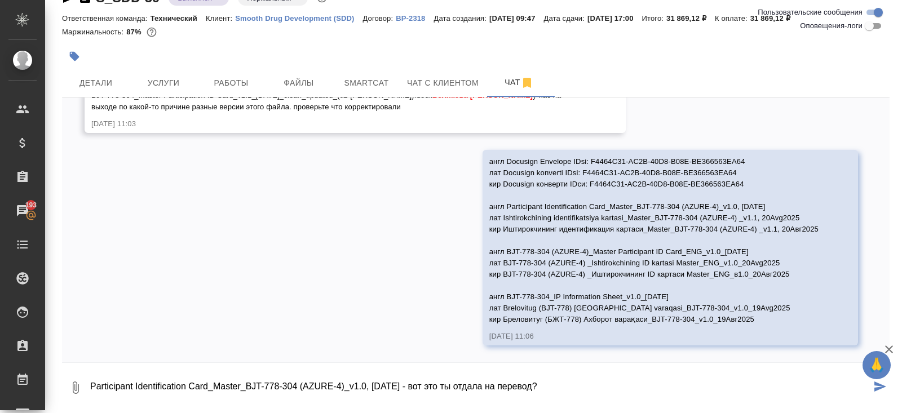
drag, startPoint x: 425, startPoint y: 387, endPoint x: 602, endPoint y: 386, distance: 176.4
click at [602, 386] on textarea "Participant Identification Card_Master_BJT-778-304 (AZURE-4)_v1.0, 20Aug2025 - …" at bounding box center [480, 388] width 782 height 38
type textarea "Participant Identification Card_Master_BJT-778-304 (AZURE-4)_v1.0, 20Aug2025 - …"
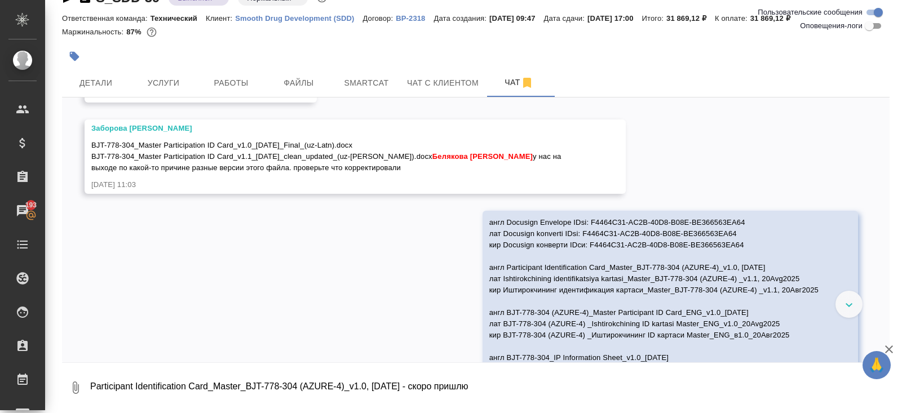
scroll to position [9778, 0]
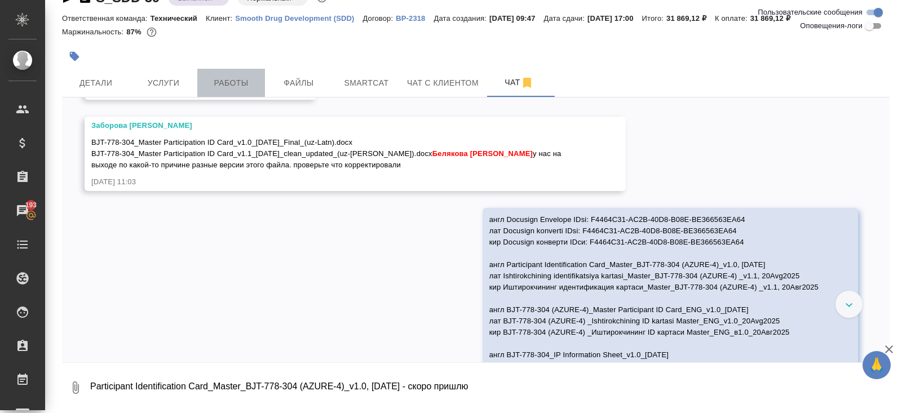
click at [225, 88] on span "Работы" at bounding box center [231, 83] width 54 height 14
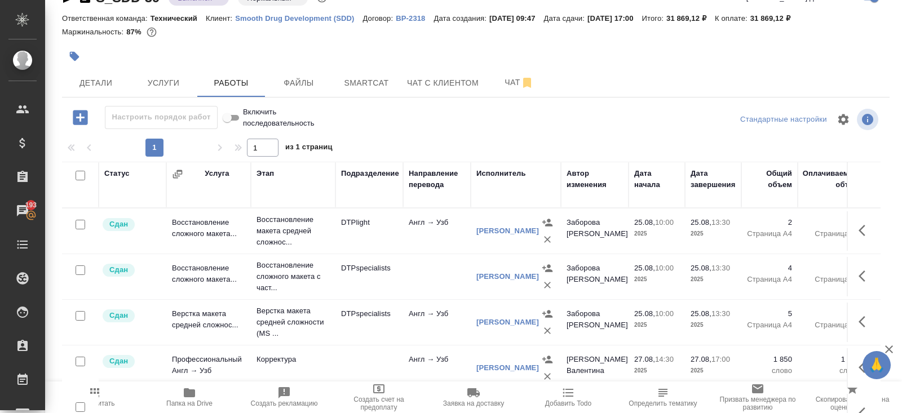
click at [187, 401] on span "Папка на Drive" at bounding box center [189, 404] width 46 height 8
click at [511, 92] on button "Чат" at bounding box center [519, 83] width 68 height 28
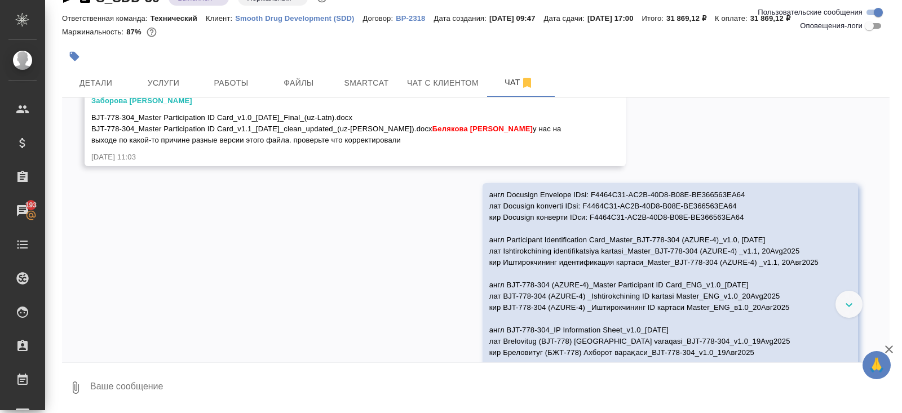
scroll to position [10304, 0]
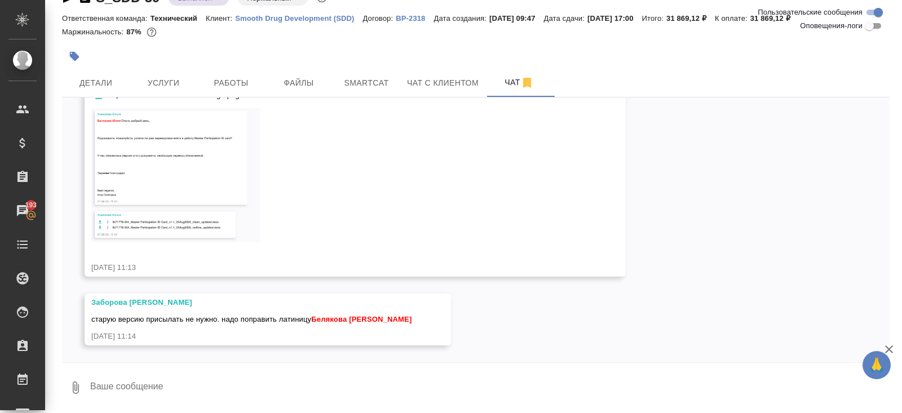
click at [155, 176] on img at bounding box center [175, 175] width 169 height 134
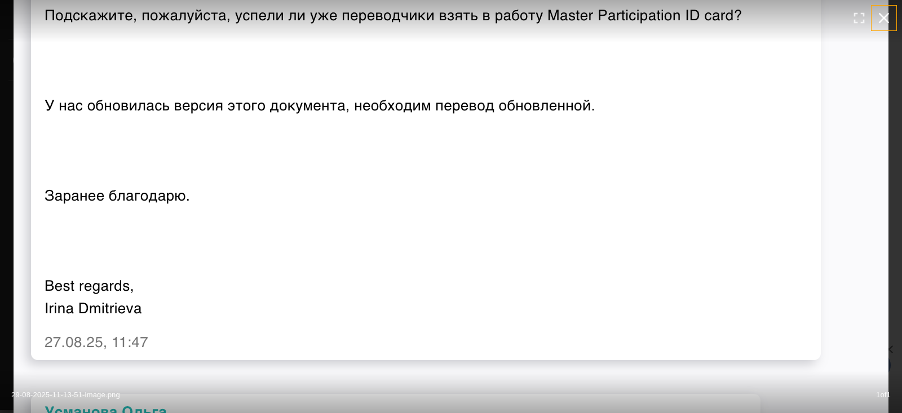
click at [884, 21] on icon "button" at bounding box center [884, 18] width 18 height 18
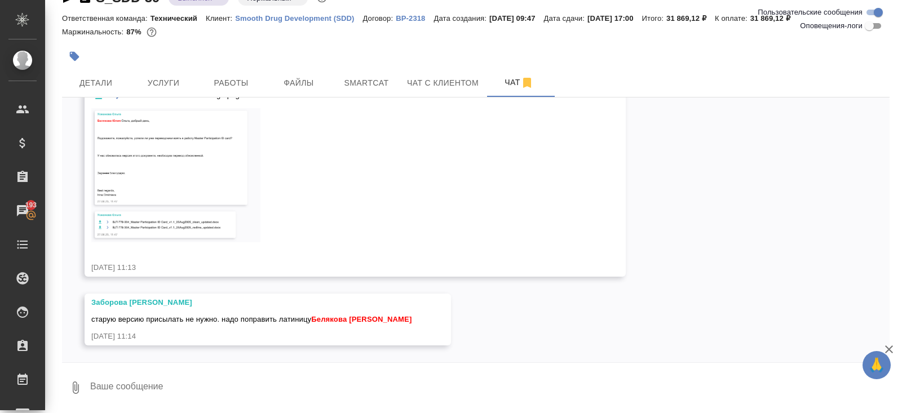
click at [190, 375] on textarea at bounding box center [489, 388] width 800 height 38
paste textarea "Participant Identification Card_Master_BJT-778-304 (AZURE-4)_v1.0, 20Aug2025 Is…"
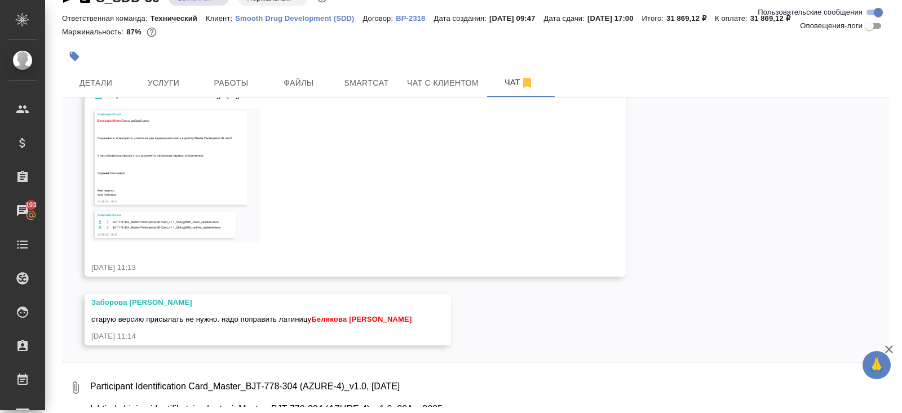
scroll to position [30, 0]
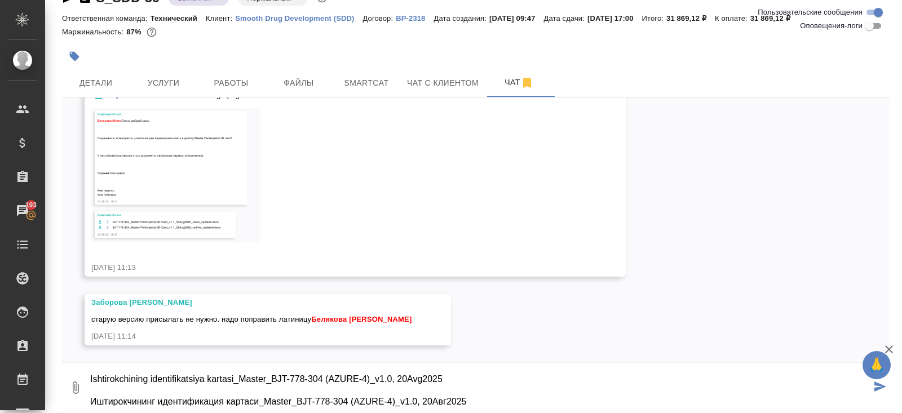
click at [91, 378] on textarea "Participant Identification Card_Master_BJT-778-304 (AZURE-4)_v1.0, 20Aug2025 Is…" at bounding box center [480, 388] width 782 height 38
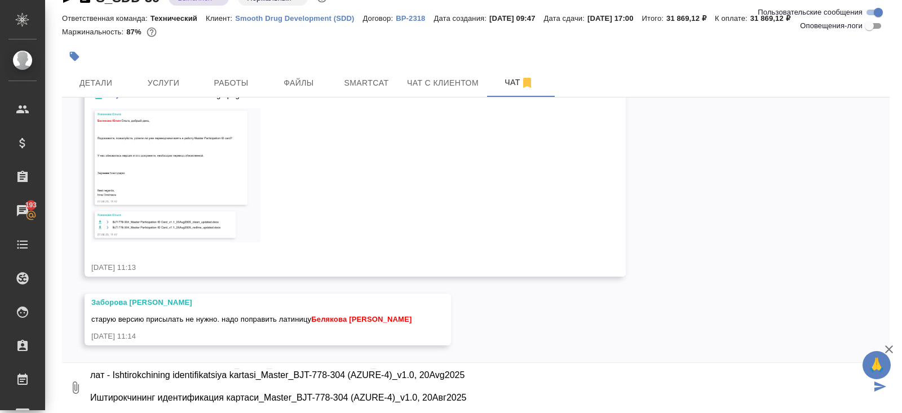
scroll to position [10304, 0]
click at [92, 396] on textarea "англ - Participant Identification Card_Master_BJT-778-304 (AZURE-4)_v1.0, 20Aug…" at bounding box center [480, 388] width 782 height 38
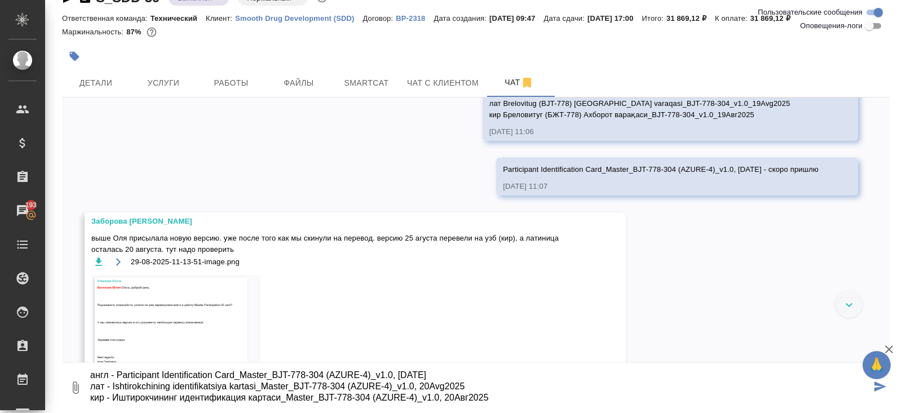
scroll to position [10038, 0]
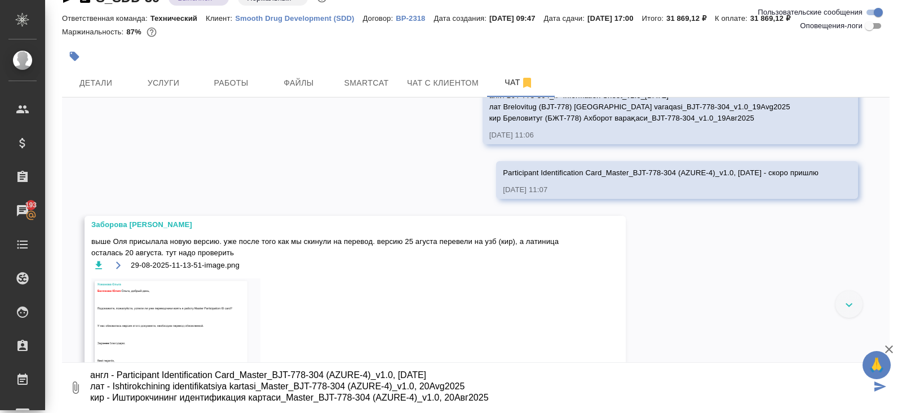
type textarea "англ - Participant Identification Card_Master_BJT-778-304 (AZURE-4)_v1.0, 20Aug…"
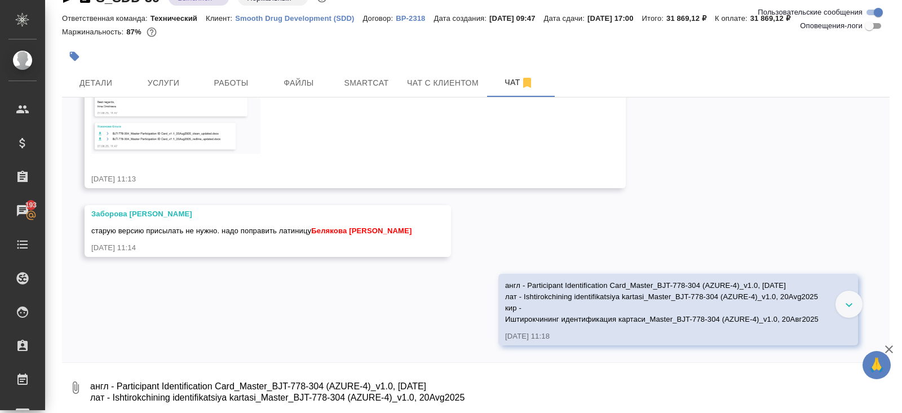
scroll to position [10255, 0]
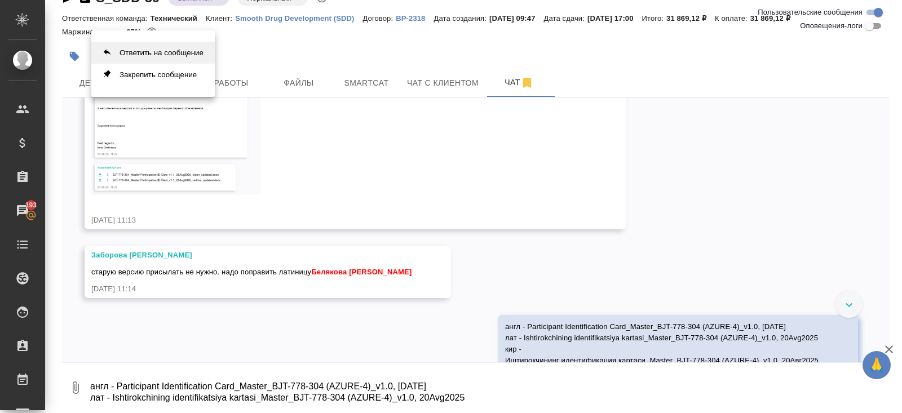
click at [174, 55] on button "Ответить на сообщение" at bounding box center [152, 53] width 123 height 22
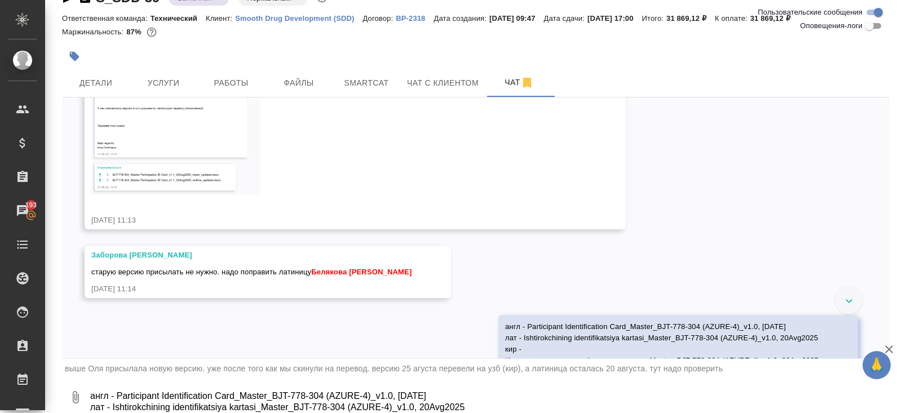
click at [161, 397] on textarea "англ - Participant Identification Card_Master_BJT-778-304 (AZURE-4)_v1.0, 20Aug…" at bounding box center [489, 397] width 800 height 38
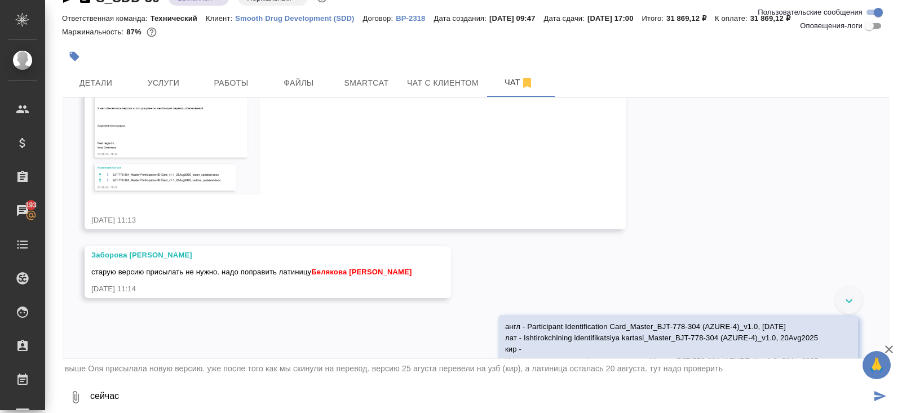
type textarea "сейчас"
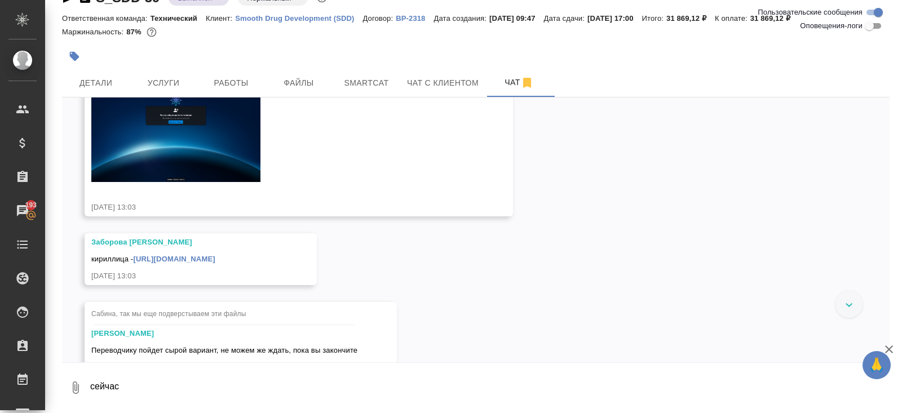
scroll to position [0, 0]
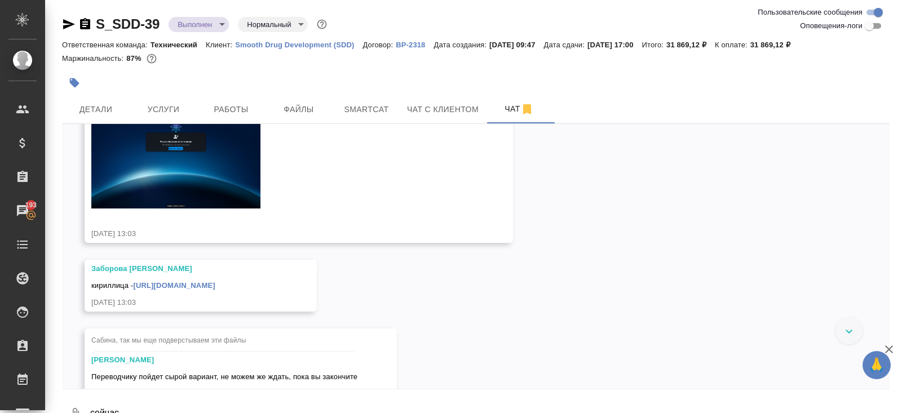
click at [65, 21] on icon "button" at bounding box center [69, 24] width 12 height 10
click at [64, 26] on icon "button" at bounding box center [69, 24] width 12 height 10
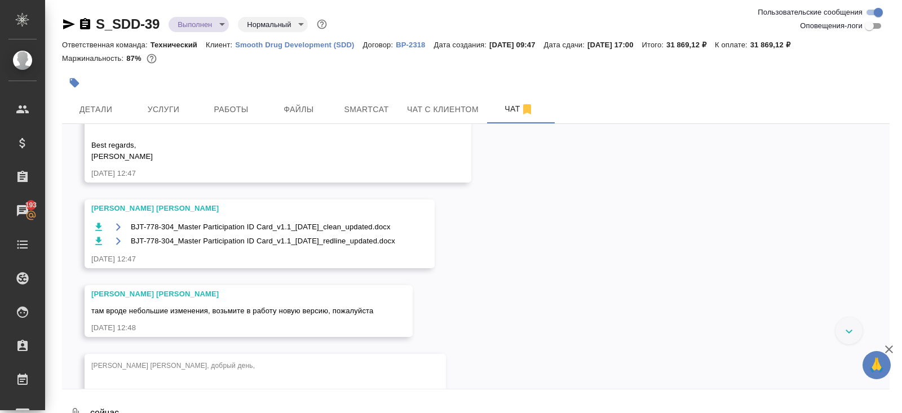
scroll to position [1586, 0]
click at [98, 246] on icon "button" at bounding box center [98, 242] width 7 height 8
click at [97, 232] on icon "button" at bounding box center [98, 228] width 7 height 8
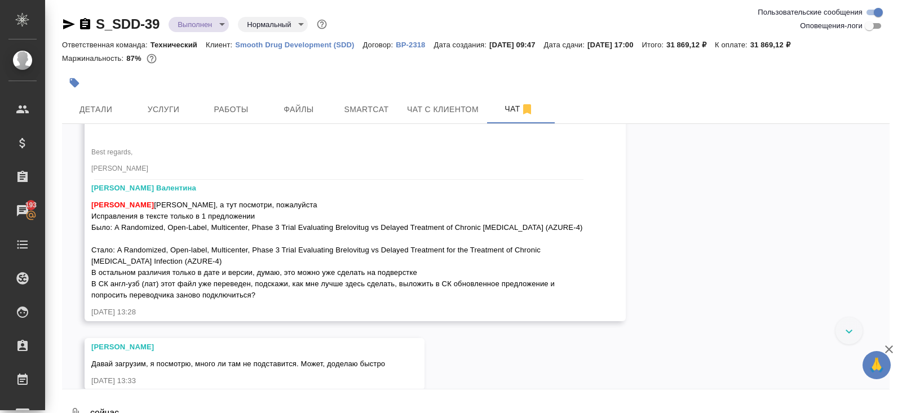
scroll to position [4282, 0]
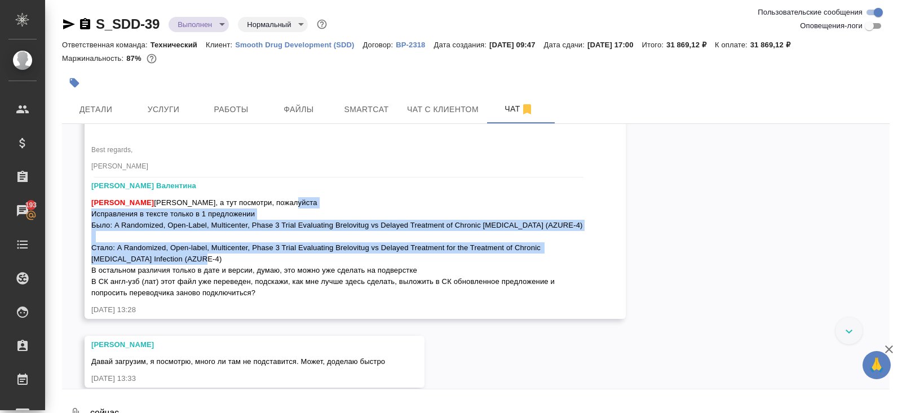
drag, startPoint x: 92, startPoint y: 238, endPoint x: 211, endPoint y: 283, distance: 127.5
click at [211, 283] on div "Ширина Сабина Сабина, а тут посмотри, пожалуйста Исправления в тексте только в …" at bounding box center [338, 246] width 495 height 104
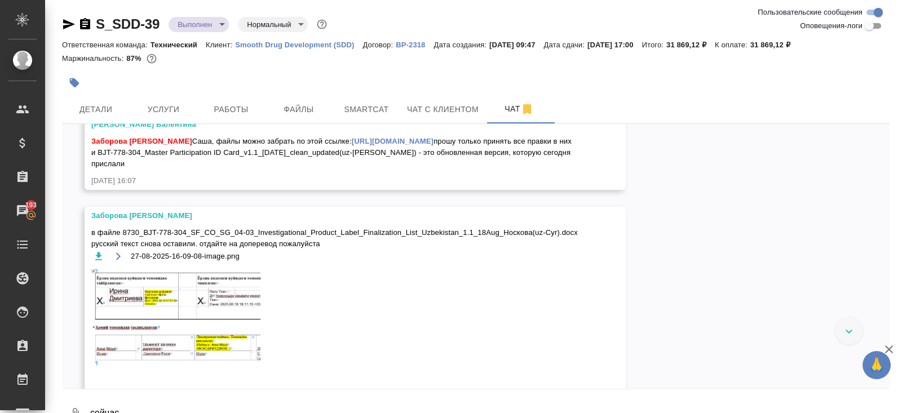
scroll to position [5232, 0]
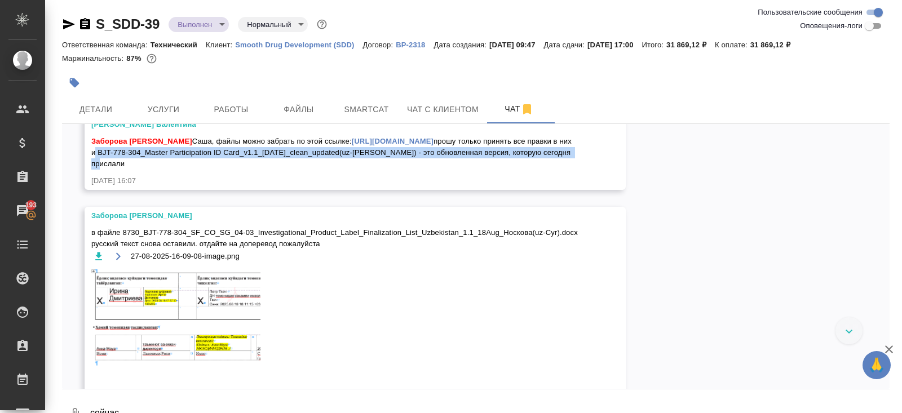
drag, startPoint x: 93, startPoint y: 225, endPoint x: 582, endPoint y: 229, distance: 488.6
click at [582, 170] on div "Заборова Александра Саша, файлы можно забрать по этой ссылке: https://drive.awa…" at bounding box center [338, 151] width 495 height 37
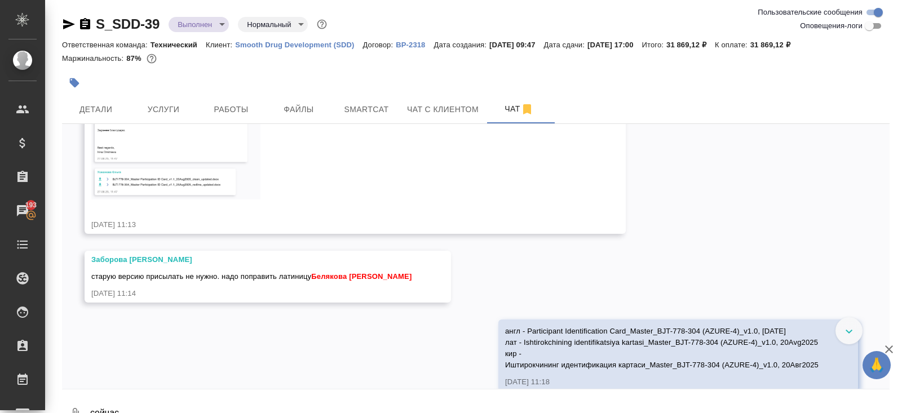
scroll to position [10273, 0]
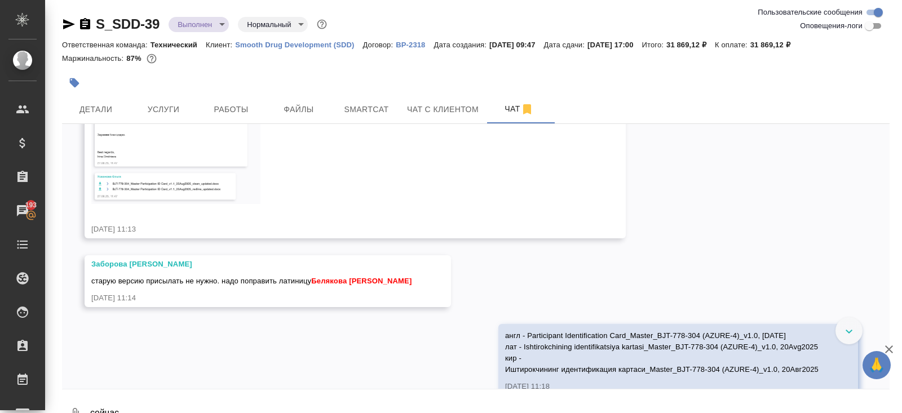
click at [190, 204] on img at bounding box center [175, 137] width 169 height 134
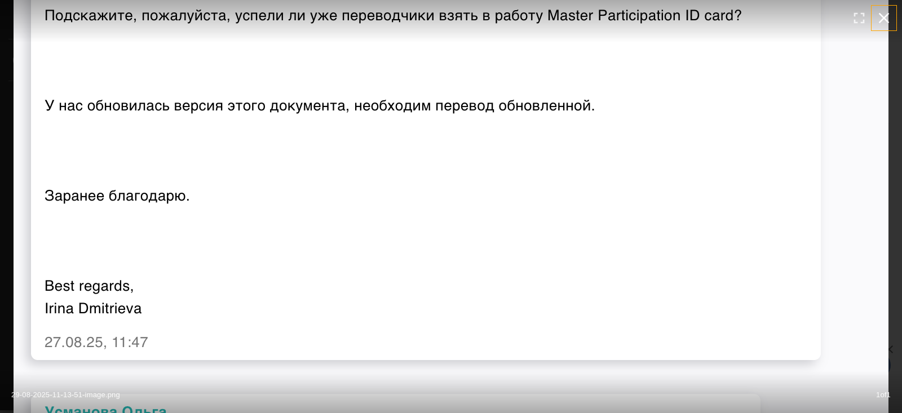
click at [886, 18] on icon "button" at bounding box center [884, 18] width 18 height 18
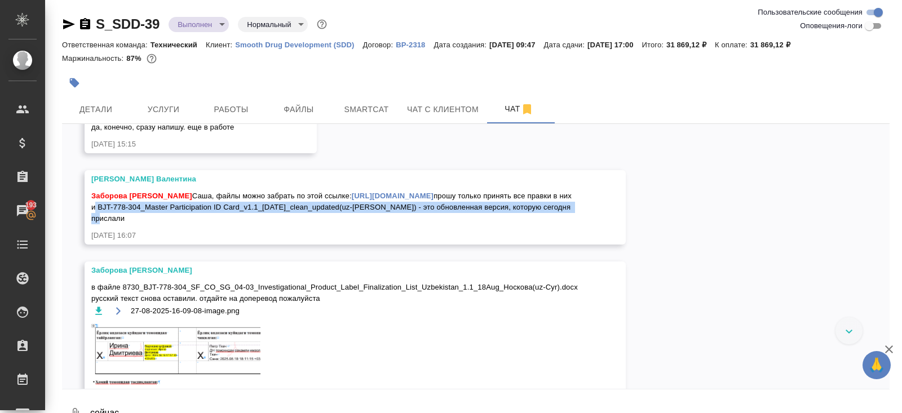
scroll to position [5175, 0]
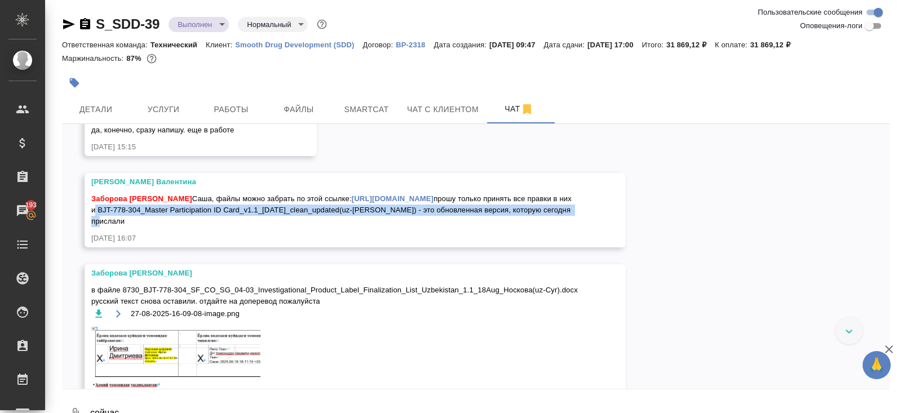
click at [352, 203] on link "https://drive.awatera.com/apps/files/files/10219343?dir=/Shares/Smooth%20Drug%2…" at bounding box center [393, 198] width 82 height 8
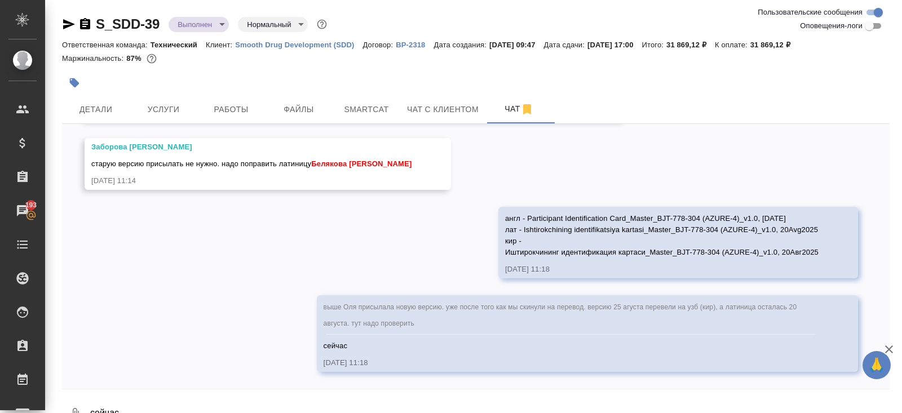
scroll to position [26, 0]
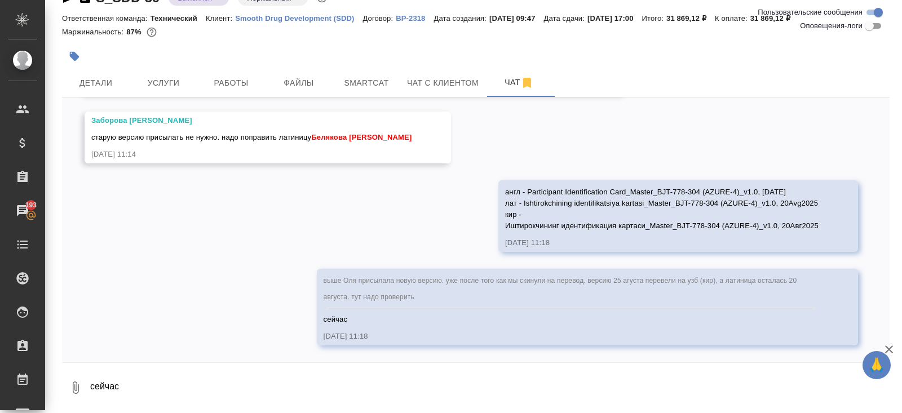
click at [73, 384] on icon "button" at bounding box center [76, 388] width 6 height 12
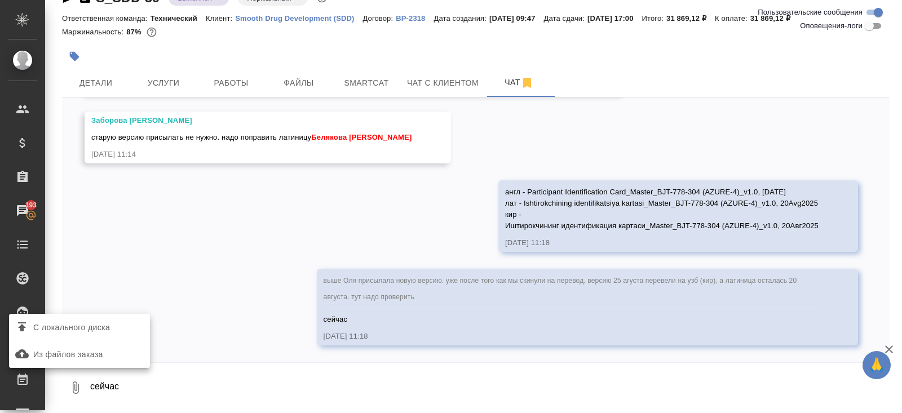
click at [86, 322] on span "С локального диска" at bounding box center [71, 328] width 77 height 14
click at [0, 0] on input "С локального диска" at bounding box center [0, 0] width 0 height 0
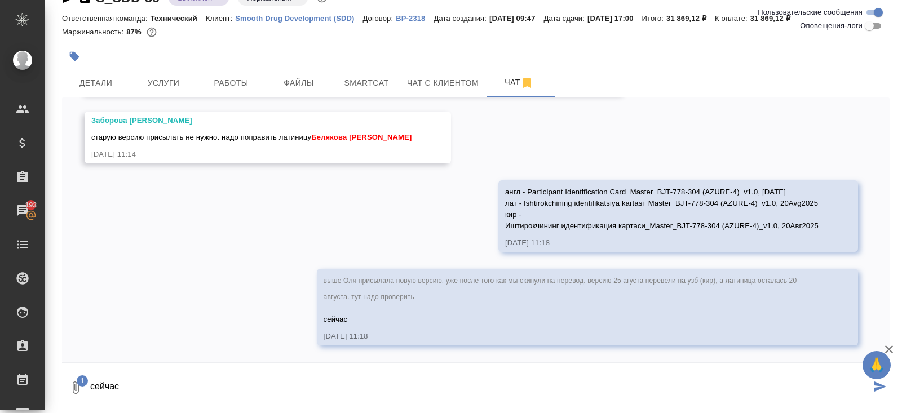
click at [205, 379] on textarea "сейчас" at bounding box center [480, 388] width 782 height 38
type textarea "вот этот нужно было брать в подверстку"
click at [298, 382] on textarea "вот этот нужно было брать в подверстку" at bounding box center [480, 388] width 782 height 38
drag, startPoint x: 286, startPoint y: 384, endPoint x: 0, endPoint y: 375, distance: 285.9
click at [0, 375] on div ".cls-1 fill:#fff; AWATERA Belyakova Yulia Клиенты Спецификации Заказы 193 Чаты …" at bounding box center [451, 206] width 902 height 413
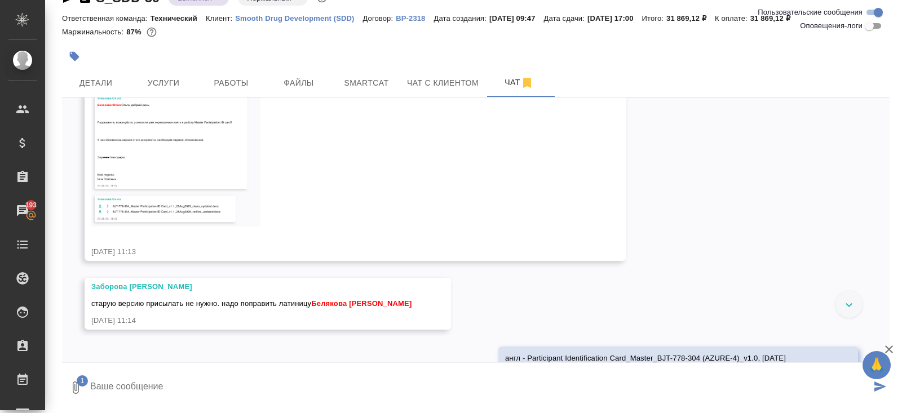
scroll to position [10199, 0]
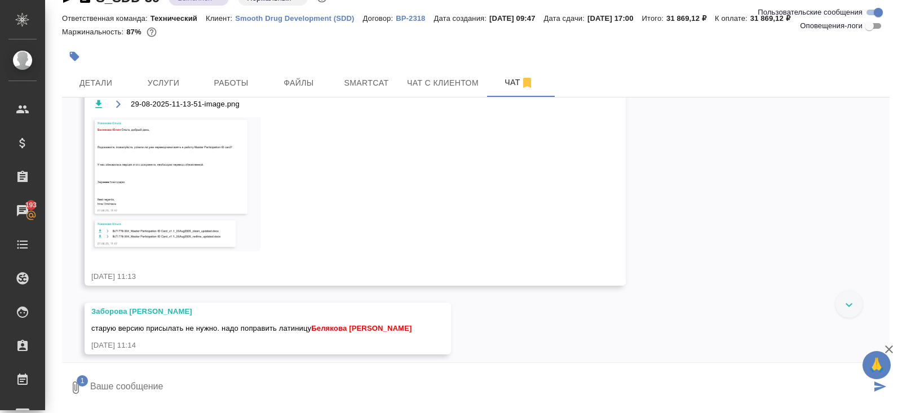
click at [99, 108] on icon "button" at bounding box center [98, 104] width 7 height 8
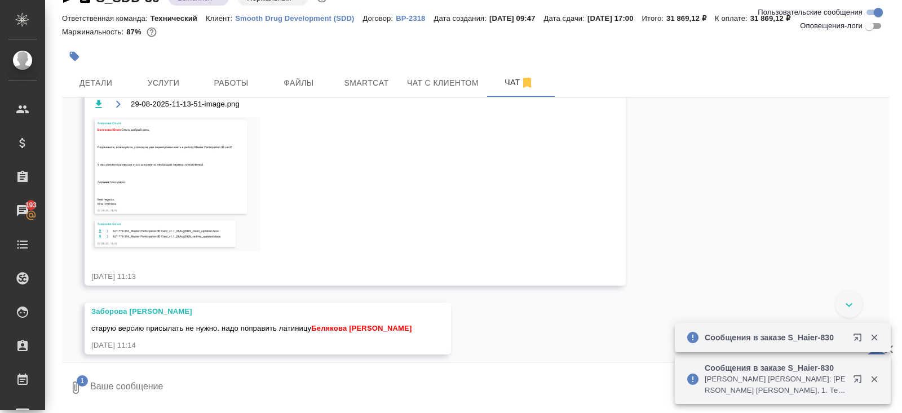
scroll to position [0, 0]
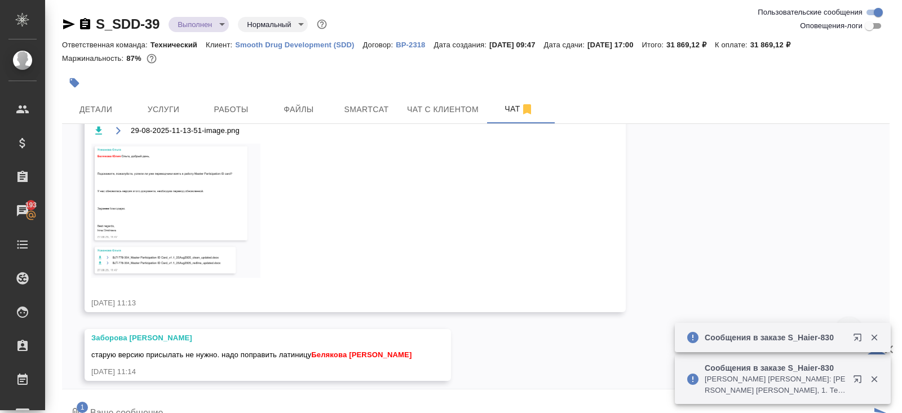
click at [68, 23] on icon "button" at bounding box center [69, 24] width 12 height 10
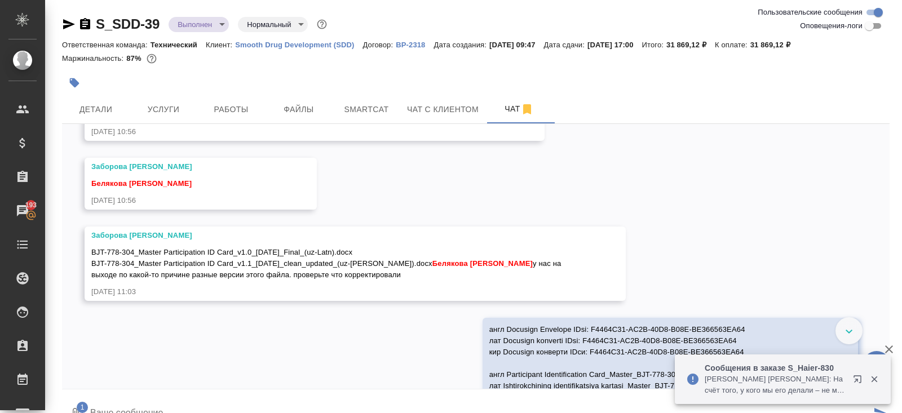
scroll to position [9739, 0]
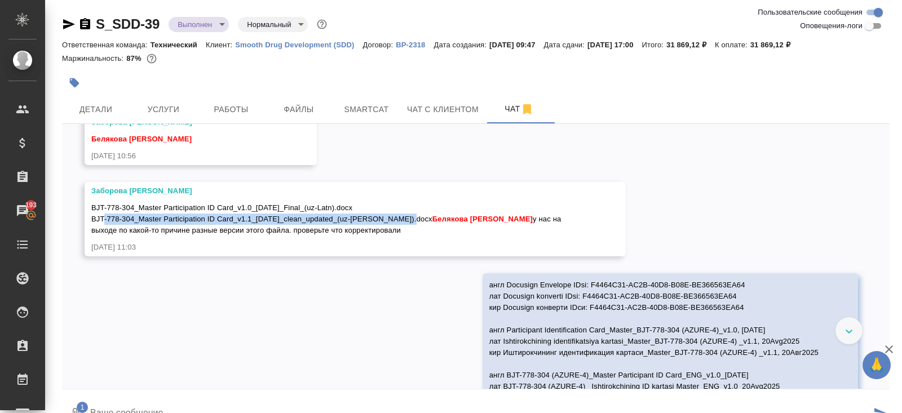
drag, startPoint x: 91, startPoint y: 304, endPoint x: 414, endPoint y: 309, distance: 323.5
click at [414, 236] on div "BJT-778-304_Master Participation ID Card_v1.0_20Aug2025_Final_(uz-Latn).docx BJ…" at bounding box center [338, 218] width 495 height 37
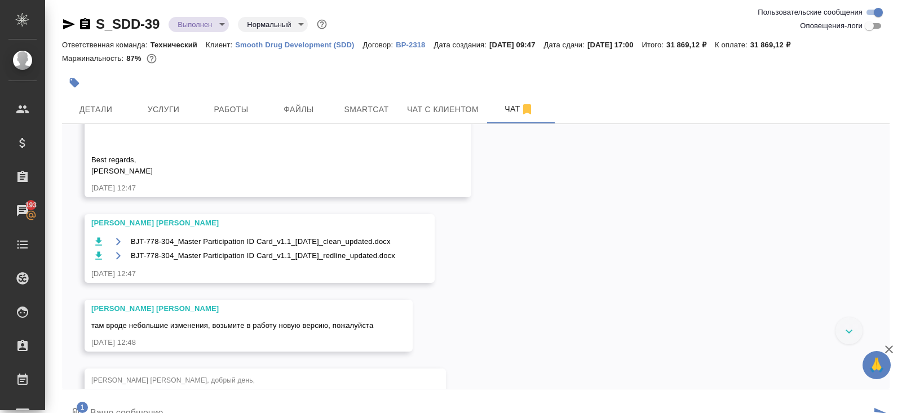
scroll to position [1582, 0]
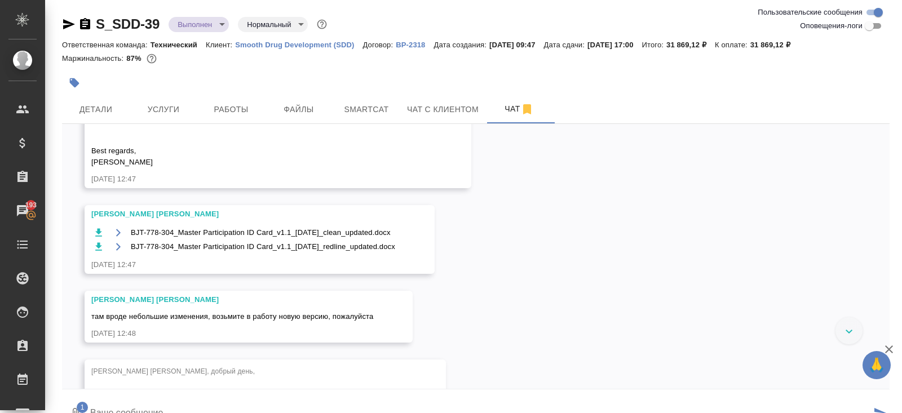
click at [99, 236] on icon "button" at bounding box center [98, 232] width 7 height 8
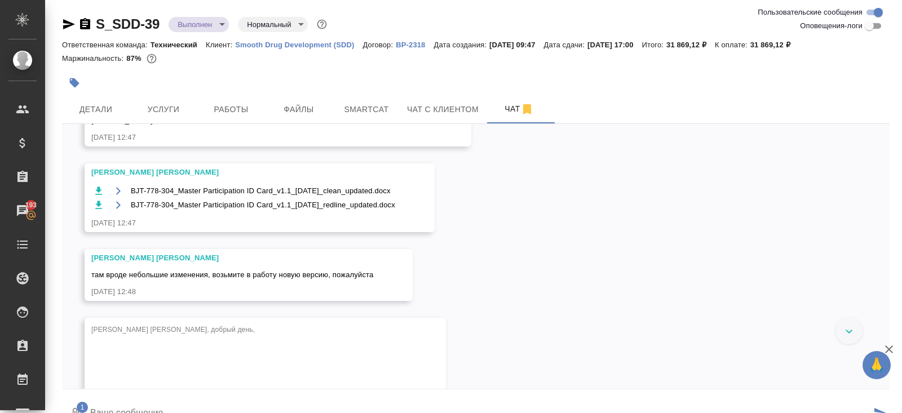
scroll to position [1626, 0]
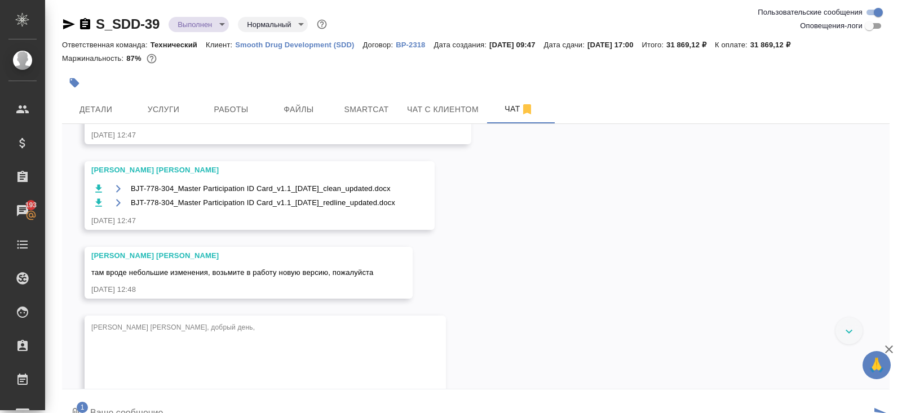
click at [97, 206] on icon "button" at bounding box center [98, 202] width 7 height 8
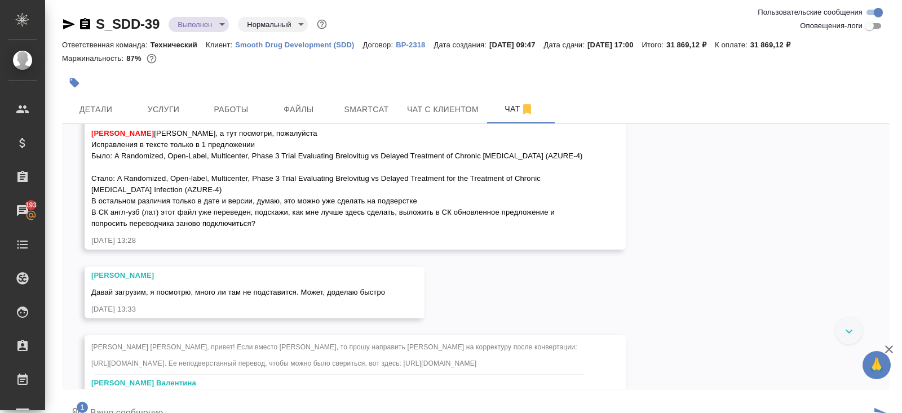
scroll to position [4351, 0]
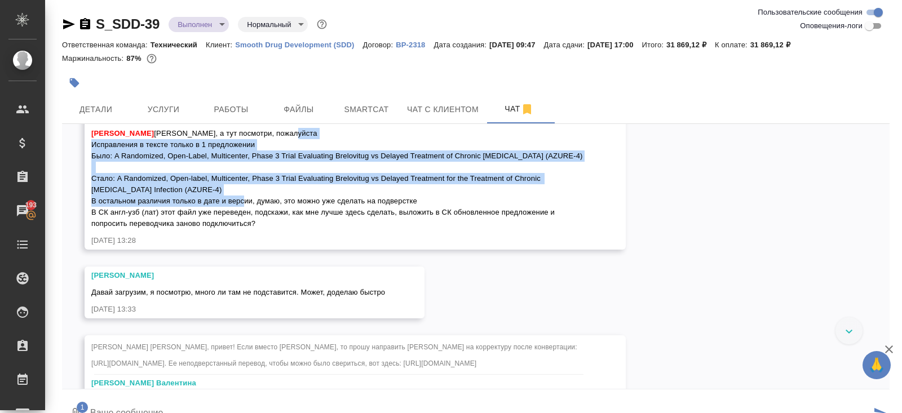
drag, startPoint x: 91, startPoint y: 169, endPoint x: 260, endPoint y: 225, distance: 178.0
click at [260, 225] on span "Ширина Сабина Сабина, а тут посмотри, пожалуйста Исправления в тексте только в …" at bounding box center [336, 178] width 491 height 99
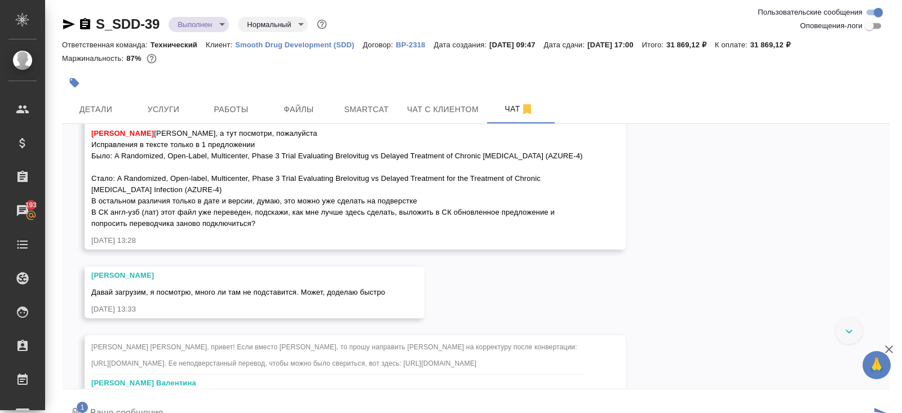
click at [218, 229] on div "Ширина Сабина Сабина, а тут посмотри, пожалуйста Исправления в тексте только в …" at bounding box center [338, 177] width 495 height 104
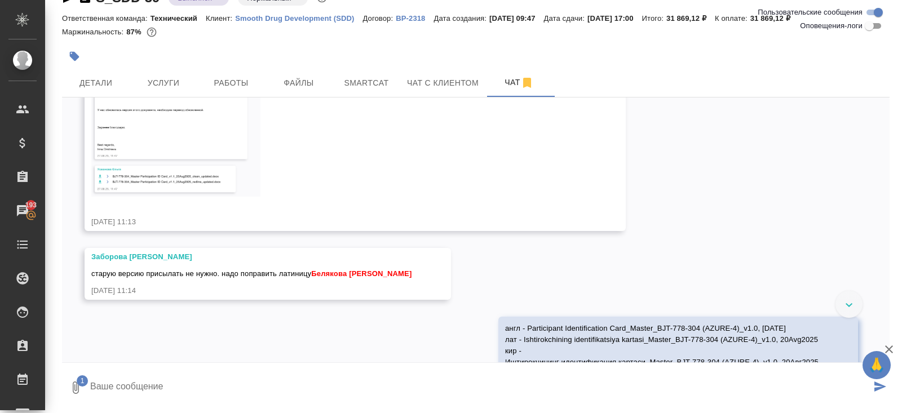
scroll to position [10486, 0]
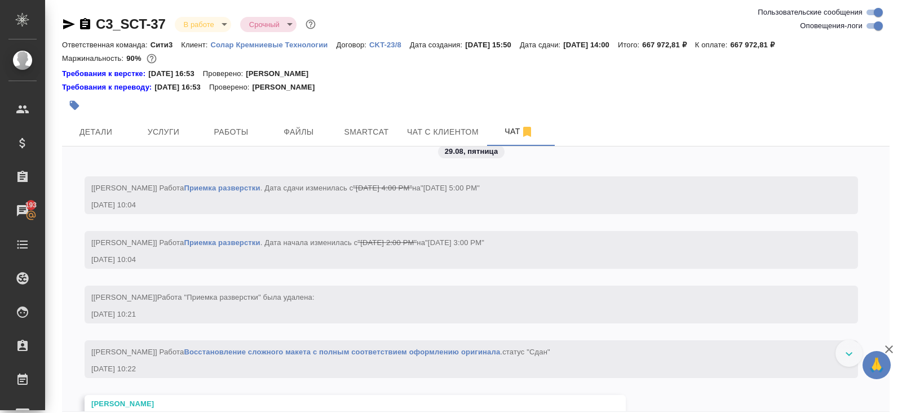
scroll to position [19024, 0]
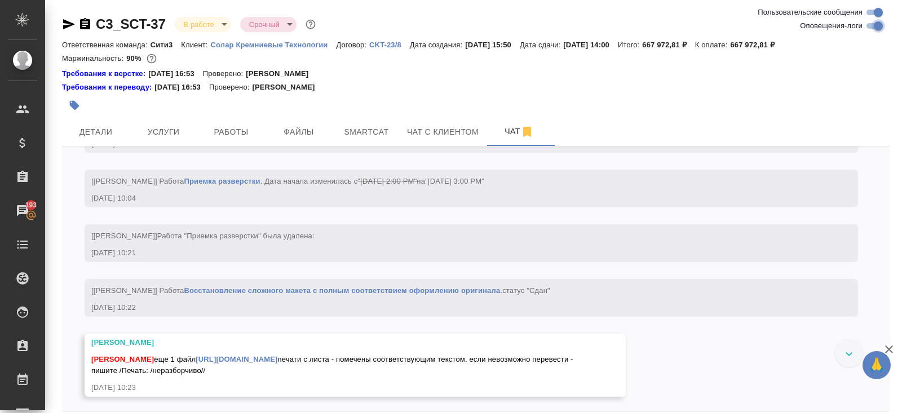
click at [873, 25] on input "Оповещения-логи" at bounding box center [878, 26] width 41 height 14
checkbox input "false"
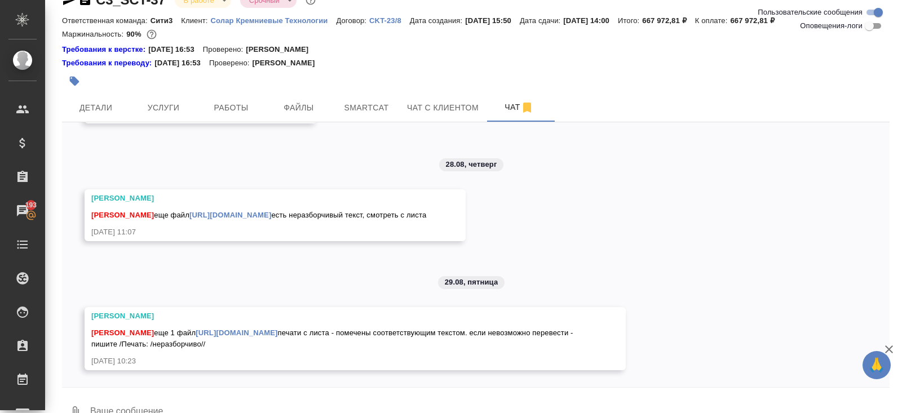
scroll to position [49, 0]
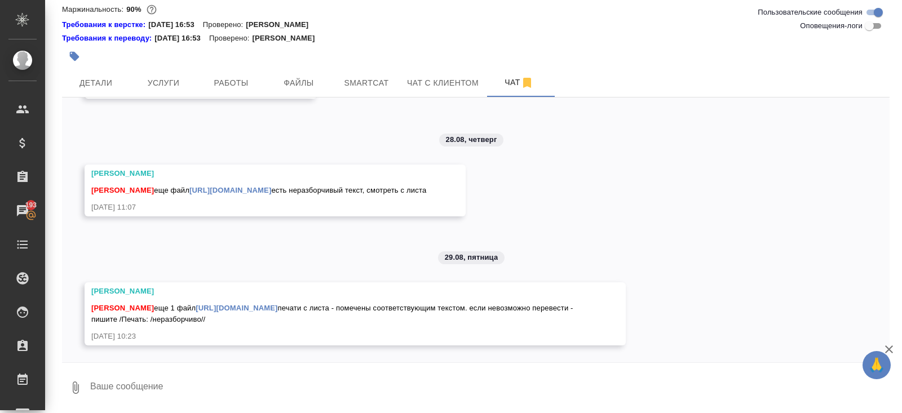
click at [197, 388] on textarea at bounding box center [489, 388] width 800 height 38
type textarea "поймала"
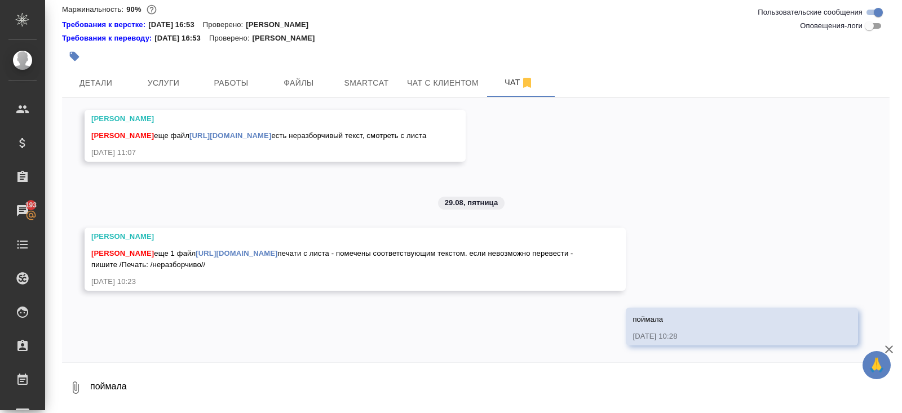
scroll to position [4317, 0]
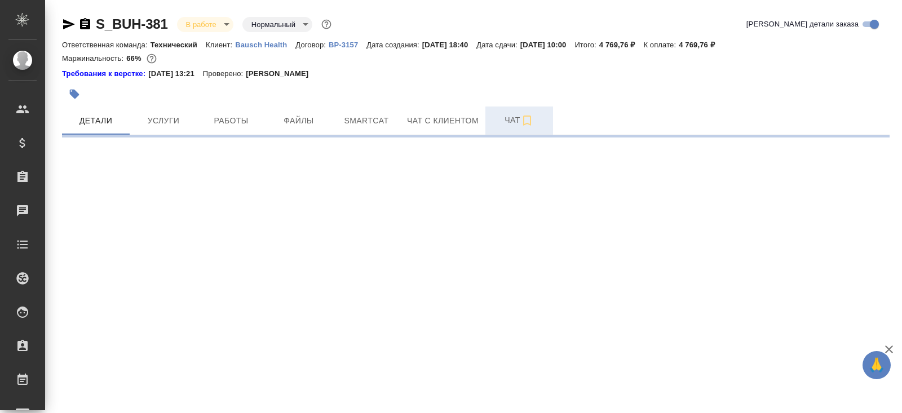
click at [504, 126] on span "Чат" at bounding box center [519, 120] width 54 height 14
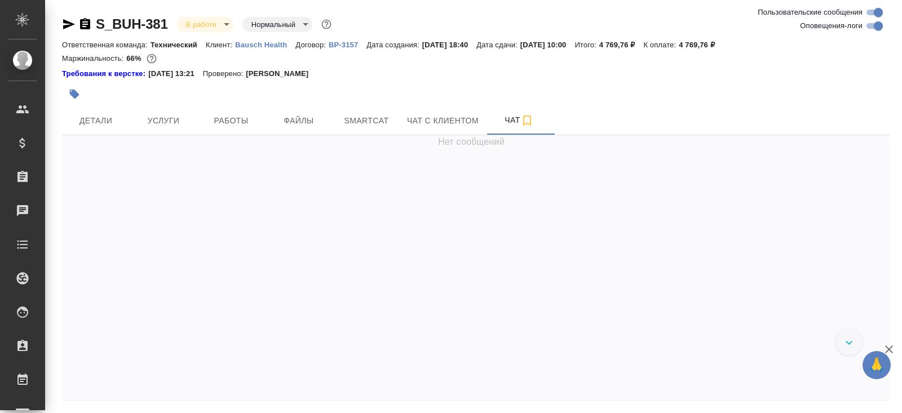
click at [874, 24] on input "Оповещения-логи" at bounding box center [878, 26] width 41 height 14
checkbox input "false"
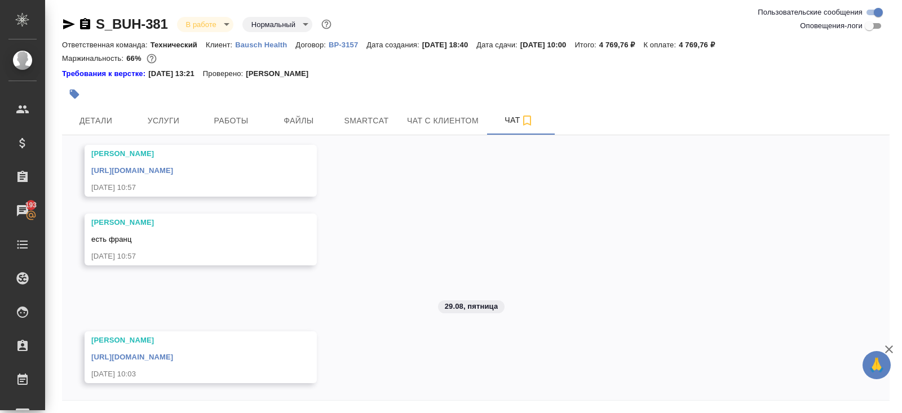
click at [65, 21] on icon "button" at bounding box center [69, 24] width 12 height 10
click at [173, 358] on link "https://drive.awatera.com/apps/files/files/10223862?dir=/Shares/Bausch%20Health…" at bounding box center [132, 357] width 82 height 8
click at [211, 29] on body "🙏 .cls-1 fill:#fff; AWATERA Belyakova Yulia Клиенты Спецификации Заказы 193 Чат…" at bounding box center [451, 206] width 902 height 413
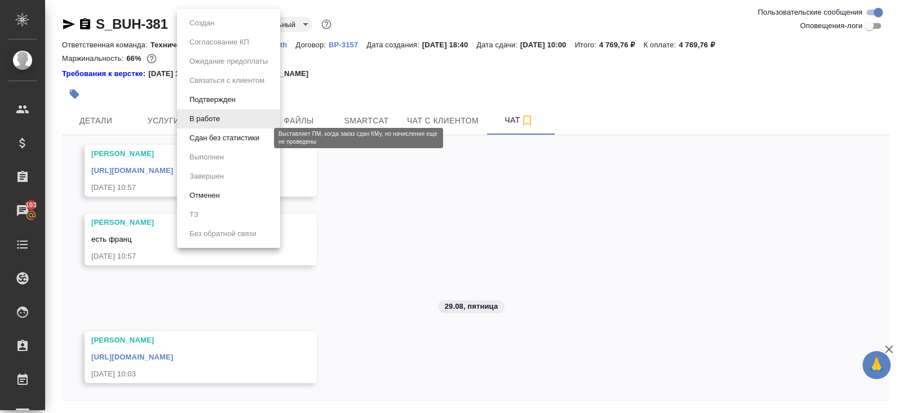
click at [215, 139] on button "Сдан без статистики" at bounding box center [224, 138] width 77 height 12
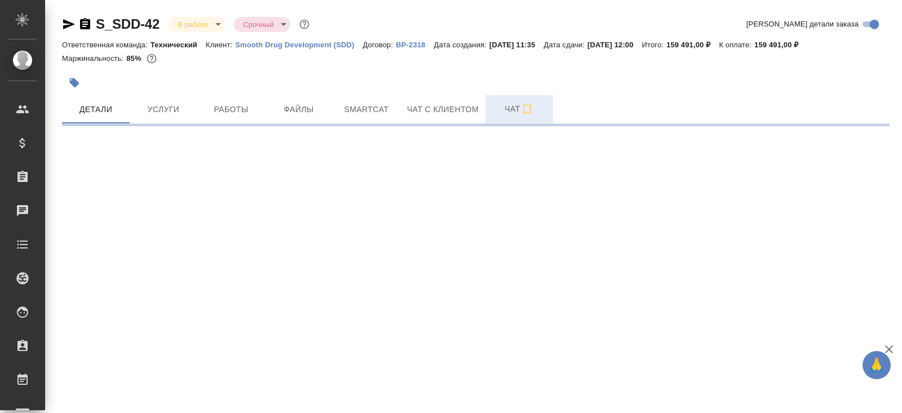
click at [522, 109] on icon "button" at bounding box center [527, 110] width 14 height 14
select select "RU"
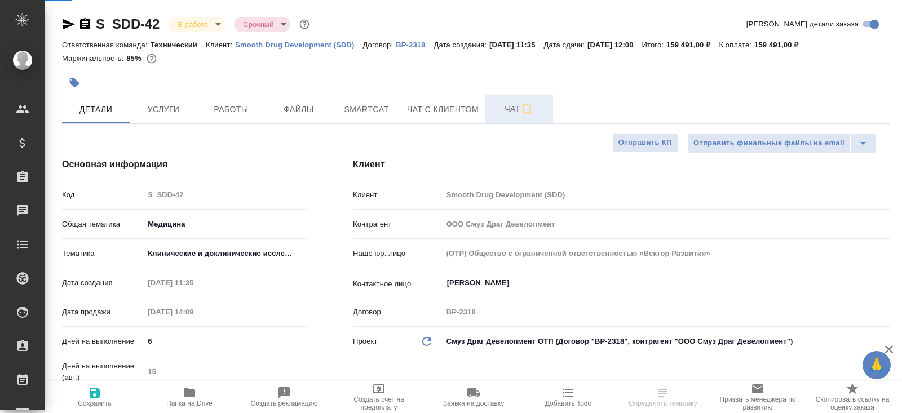
type textarea "x"
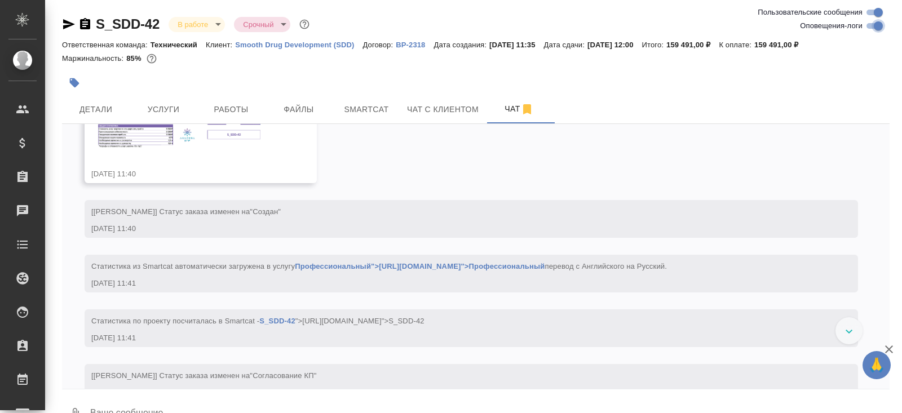
click at [872, 29] on input "Оповещения-логи" at bounding box center [878, 26] width 41 height 14
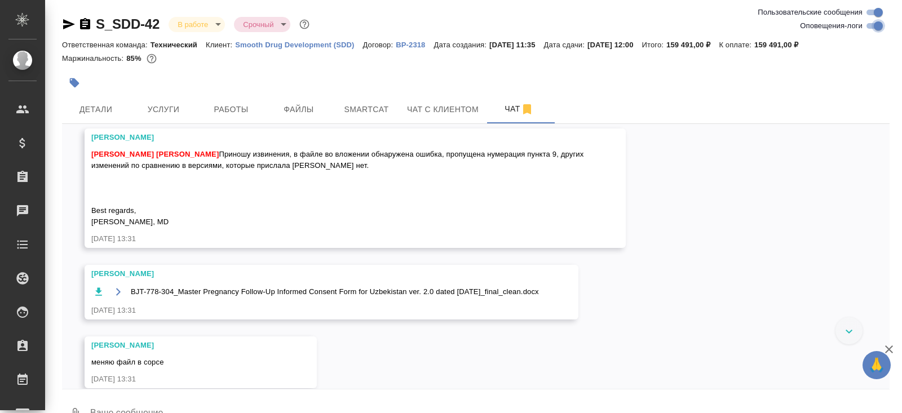
checkbox input "false"
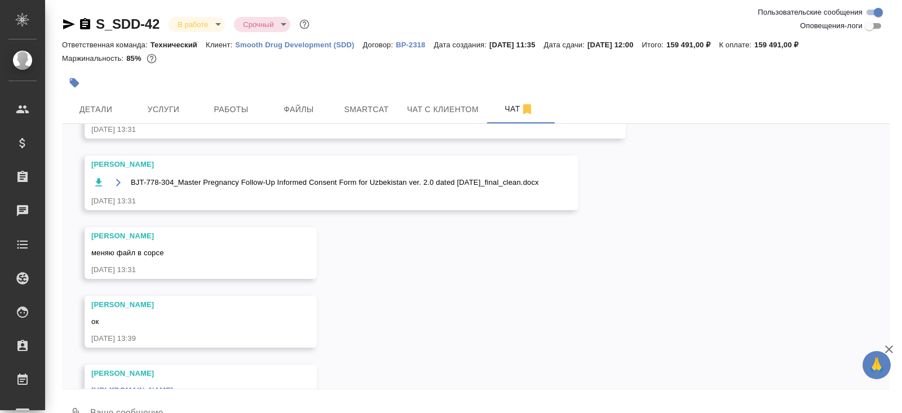
scroll to position [333, 0]
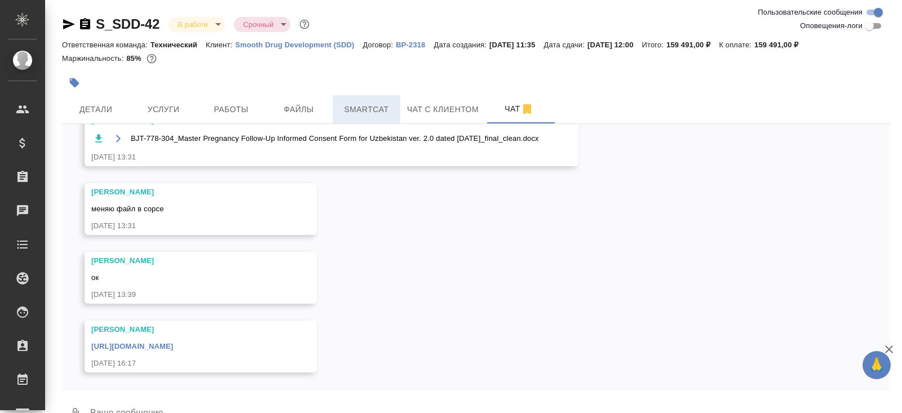
click at [358, 112] on span "Smartcat" at bounding box center [366, 110] width 54 height 14
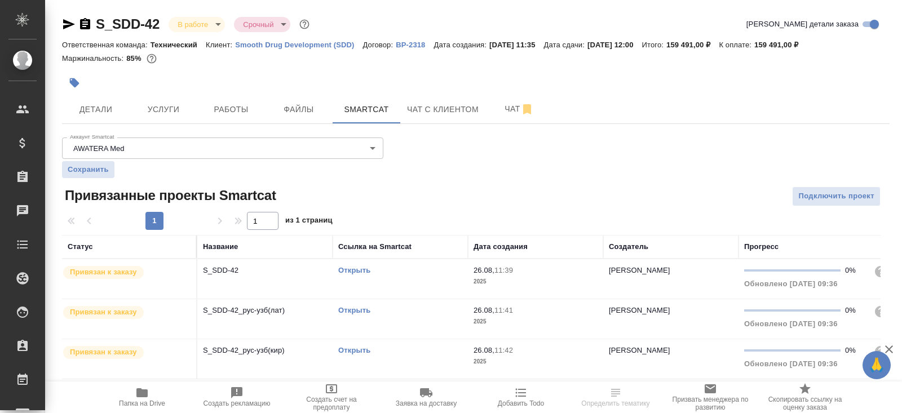
click at [405, 274] on div "Открыть" at bounding box center [400, 270] width 124 height 11
click at [246, 96] on button "Работы" at bounding box center [231, 109] width 68 height 28
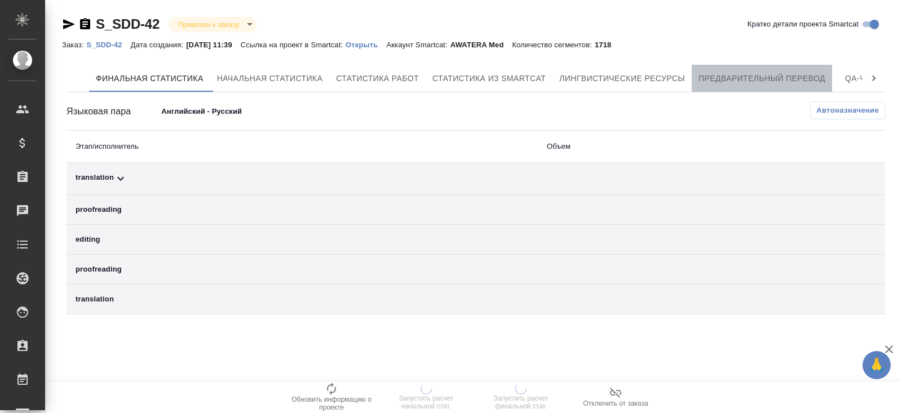
click at [710, 72] on button "Предварительный перевод" at bounding box center [761, 78] width 140 height 27
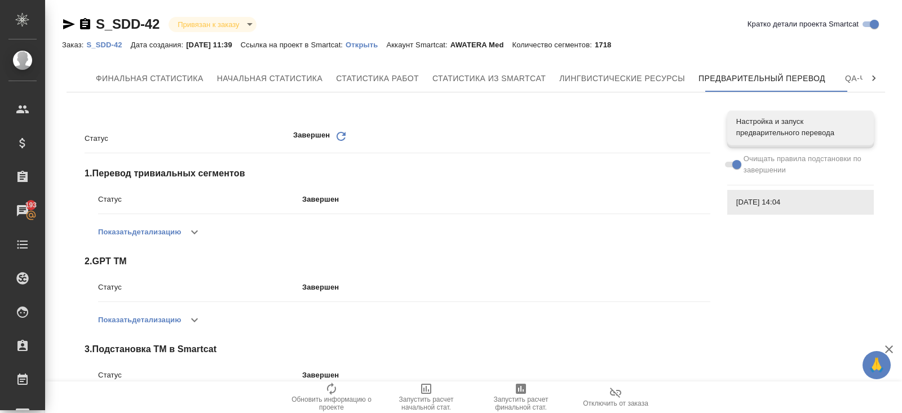
click at [378, 45] on p "Открыть" at bounding box center [365, 45] width 41 height 8
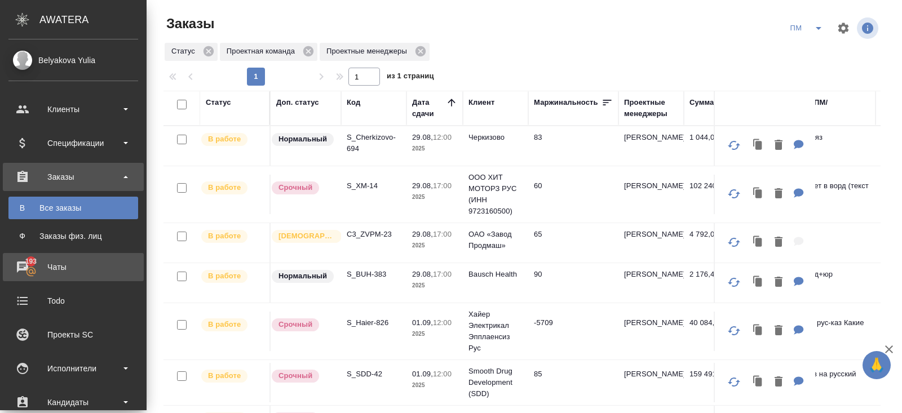
click at [37, 263] on div "Чаты" at bounding box center [73, 267] width 130 height 17
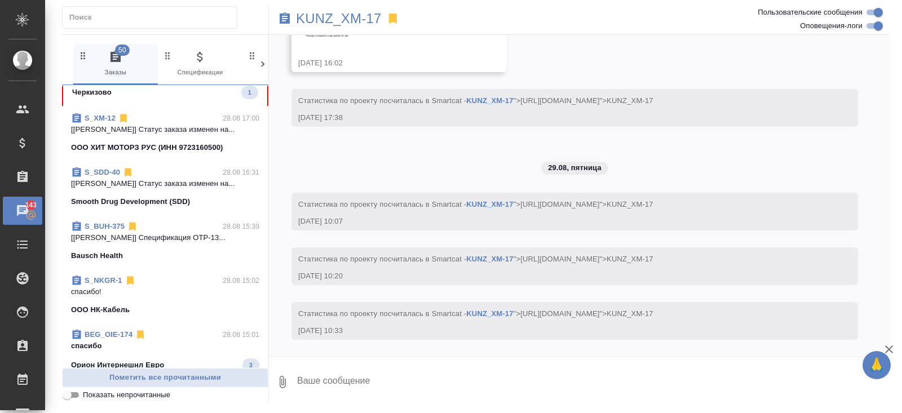
scroll to position [2135, 0]
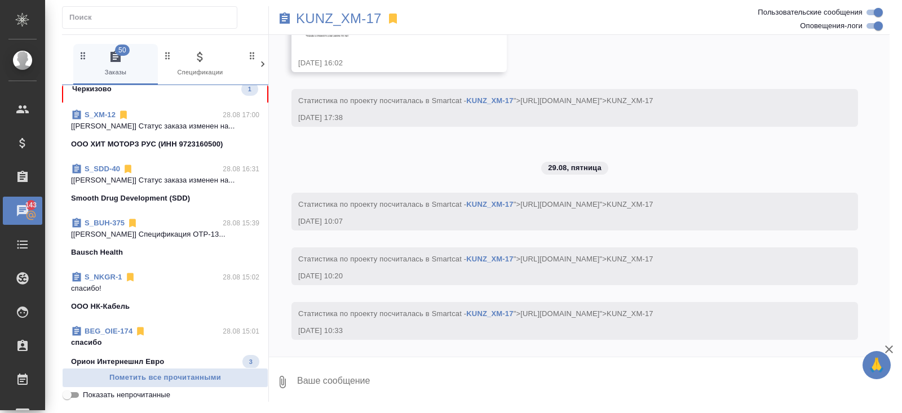
click at [112, 277] on link "S_NKGR-1" at bounding box center [104, 277] width 38 height 8
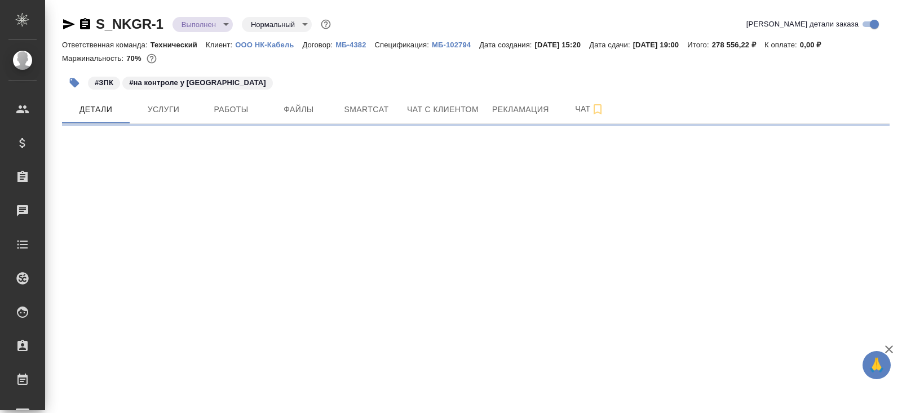
select select "RU"
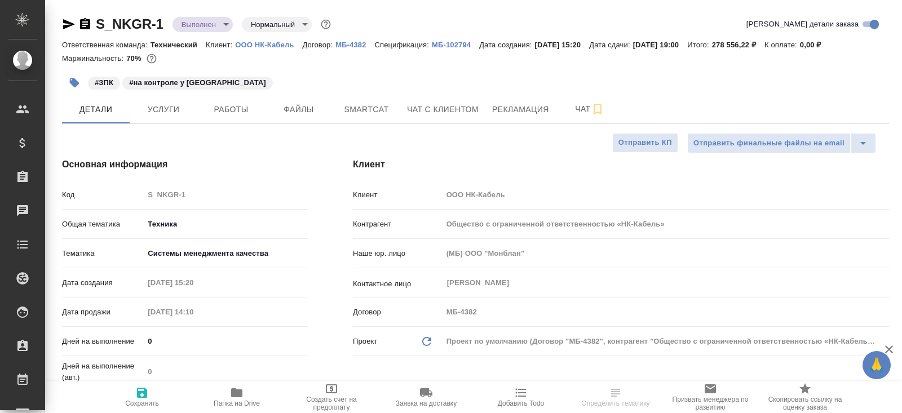
type textarea "x"
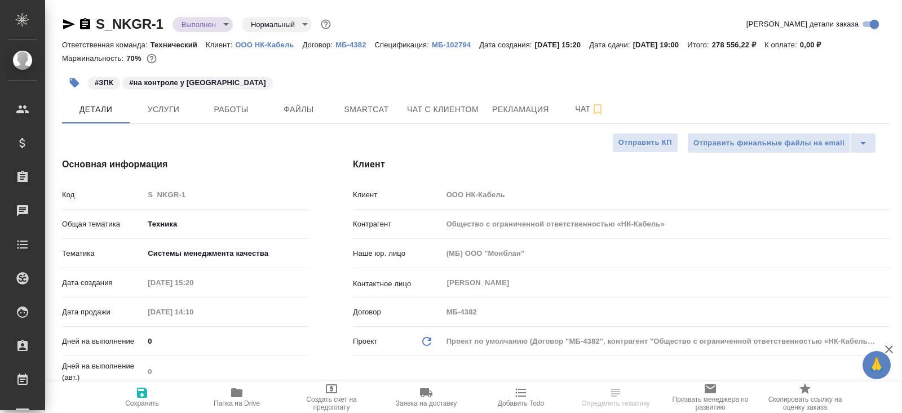
type textarea "x"
click at [240, 392] on icon "button" at bounding box center [236, 392] width 11 height 9
type textarea "x"
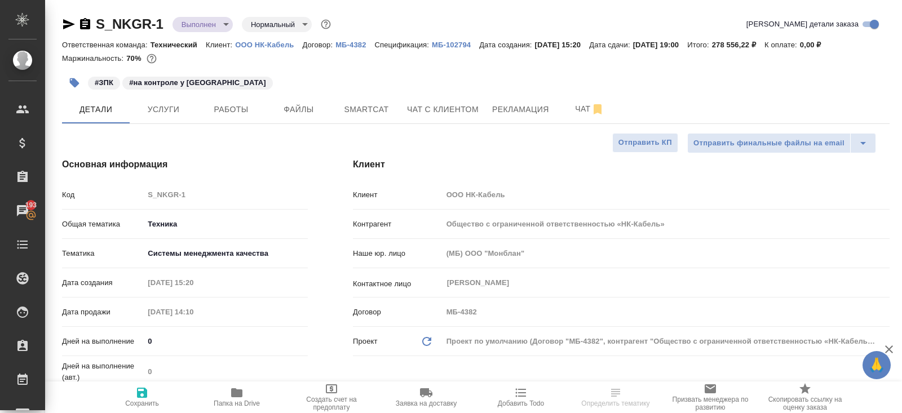
select select "RU"
type textarea "x"
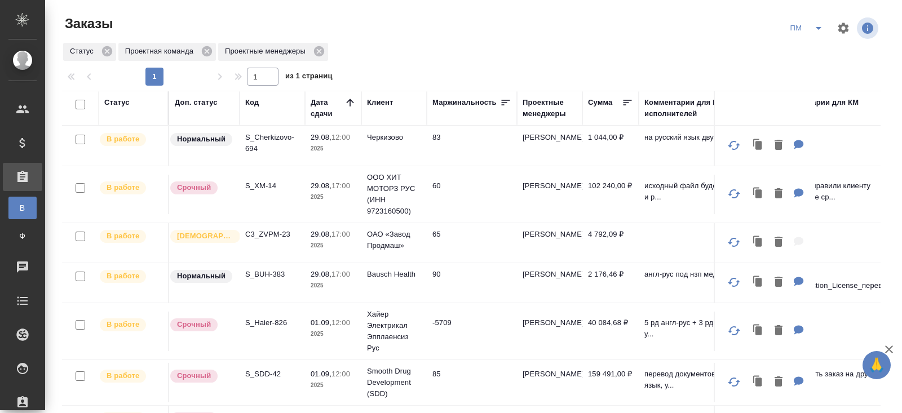
click at [817, 29] on icon "split button" at bounding box center [819, 28] width 14 height 14
click at [815, 46] on li "В работу!" at bounding box center [806, 51] width 57 height 18
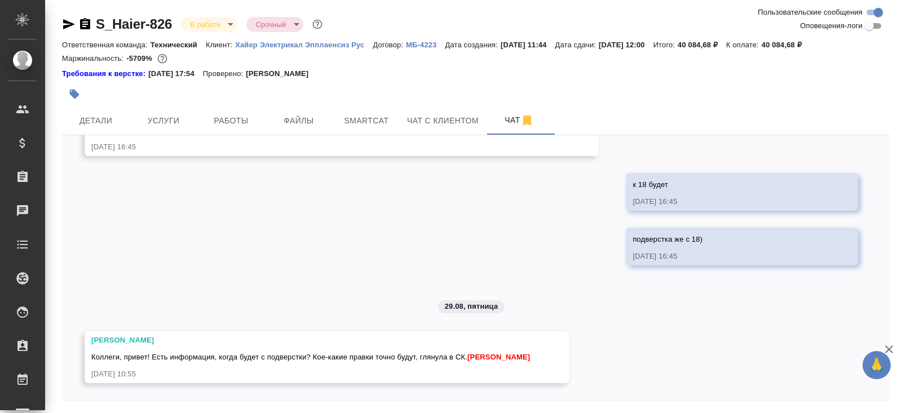
scroll to position [38, 0]
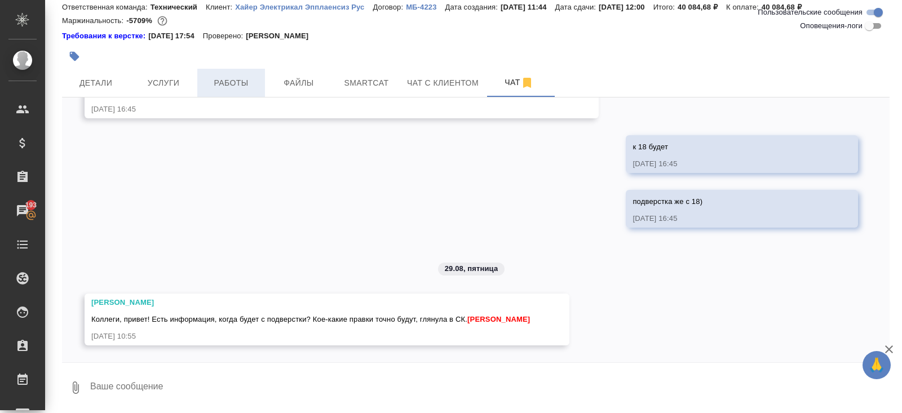
click at [245, 90] on button "Работы" at bounding box center [231, 83] width 68 height 28
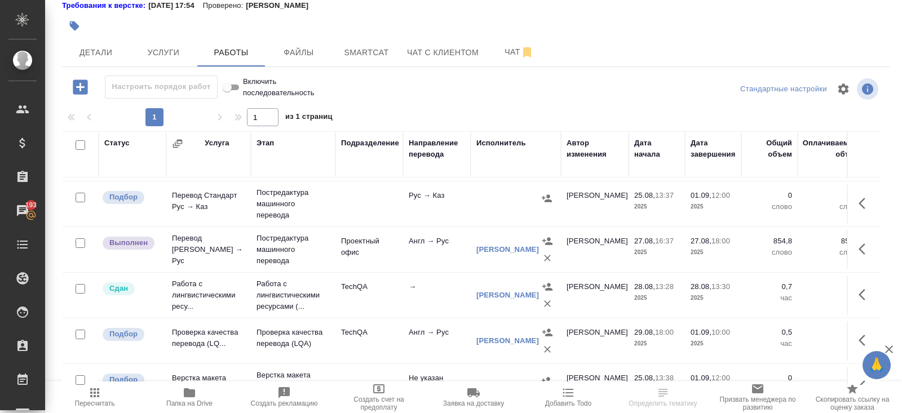
scroll to position [156, 0]
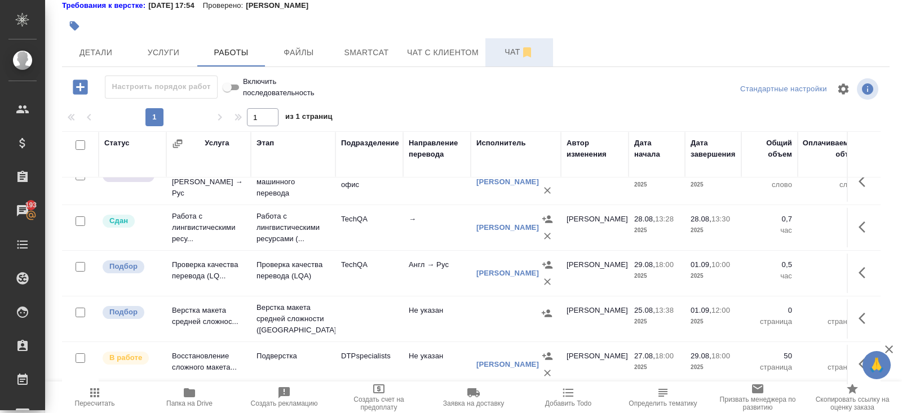
click at [512, 52] on span "Чат" at bounding box center [519, 52] width 54 height 14
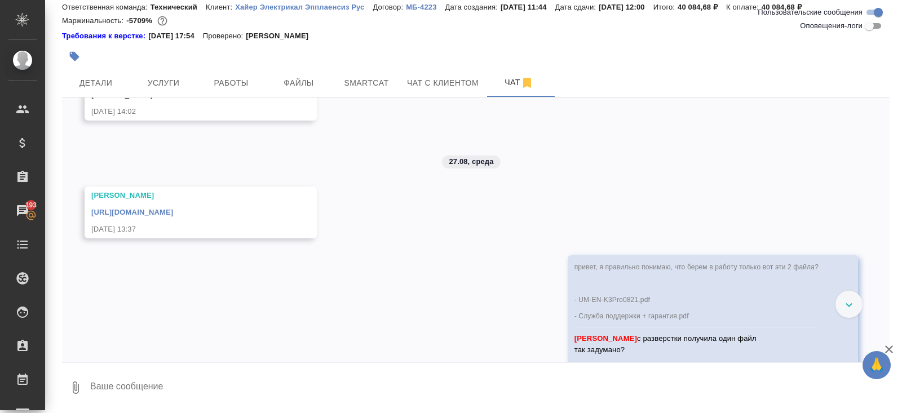
click at [194, 385] on textarea at bounding box center [489, 388] width 800 height 38
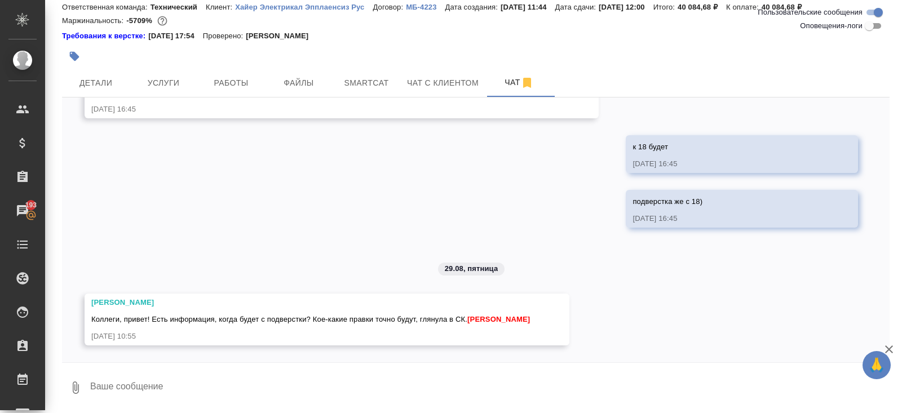
scroll to position [1638, 0]
type textarea "Даша, привет"
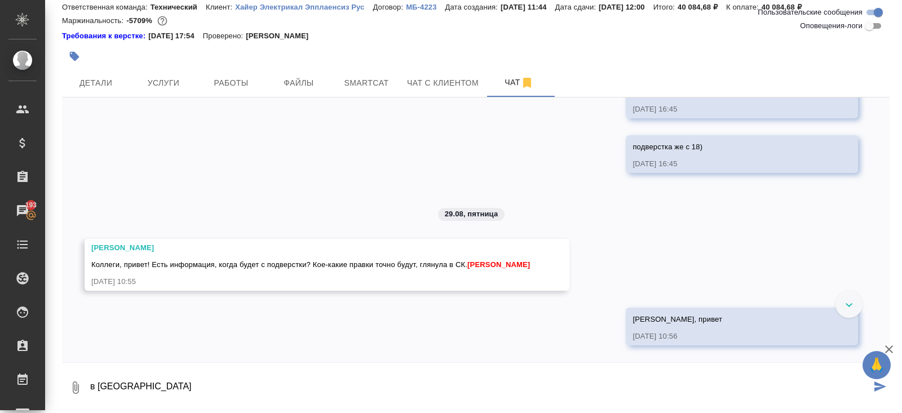
scroll to position [1692, 0]
type textarea "в тере все сроки верно проставлены"
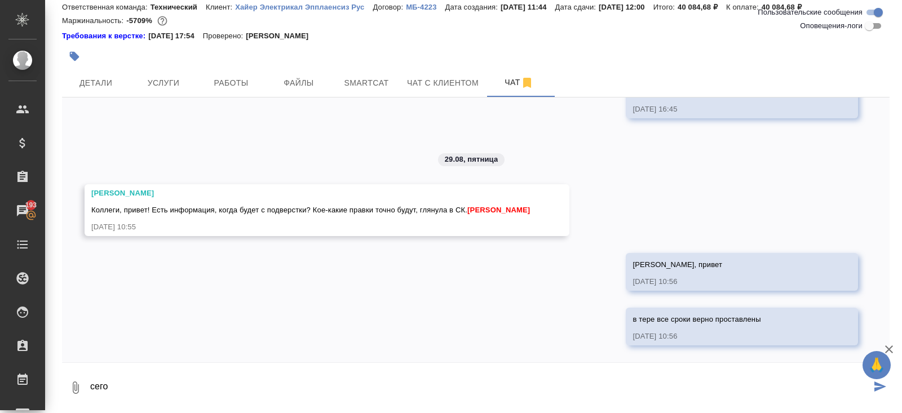
scroll to position [1748, 0]
type textarea "сегодня в 18 часов"
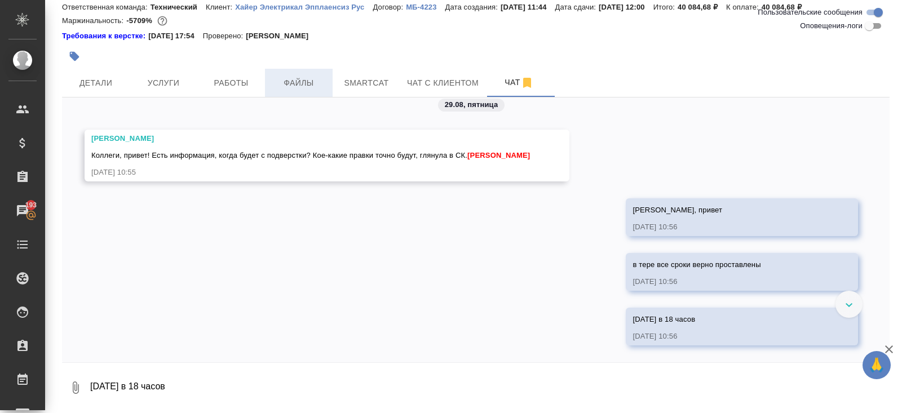
scroll to position [1802, 0]
click at [230, 91] on button "Работы" at bounding box center [231, 83] width 68 height 28
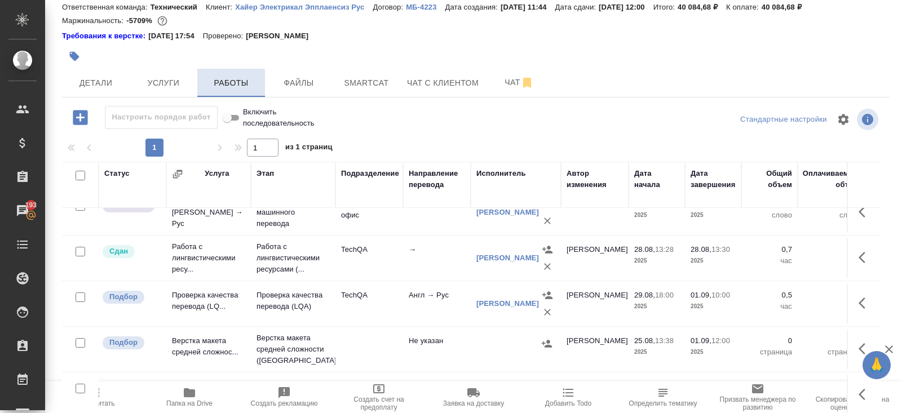
scroll to position [68, 0]
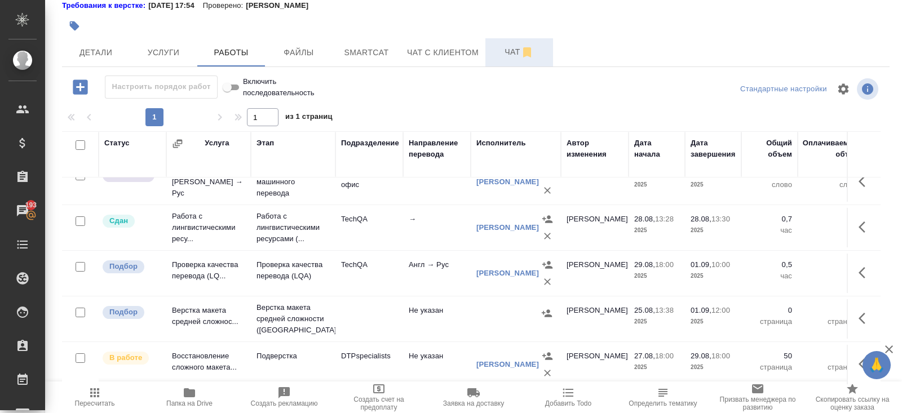
click at [516, 53] on span "Чат" at bounding box center [519, 52] width 54 height 14
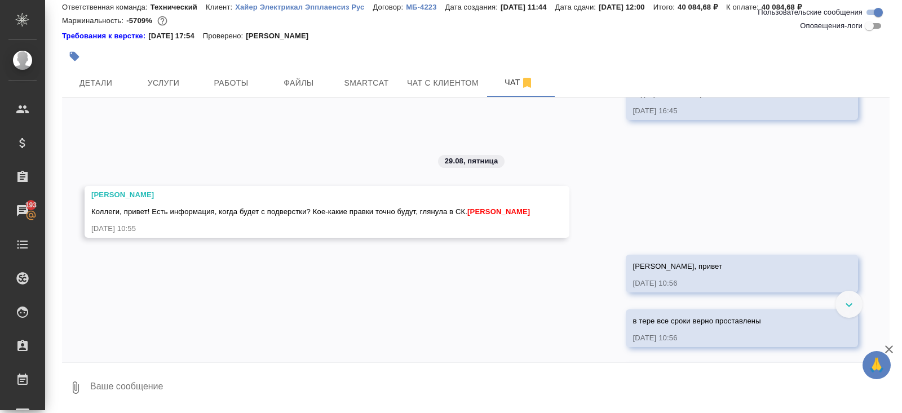
scroll to position [1802, 0]
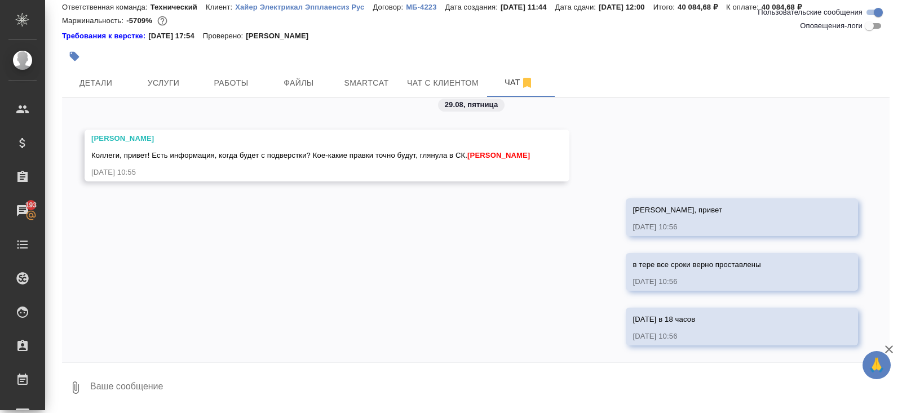
click at [190, 374] on textarea at bounding box center [489, 388] width 800 height 38
type textarea "если будет ранбше, то я как всегда напишу в лс)"
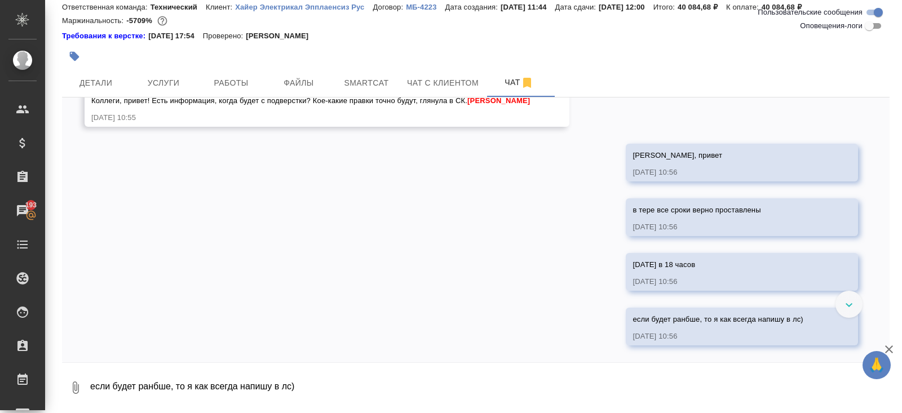
scroll to position [1857, 0]
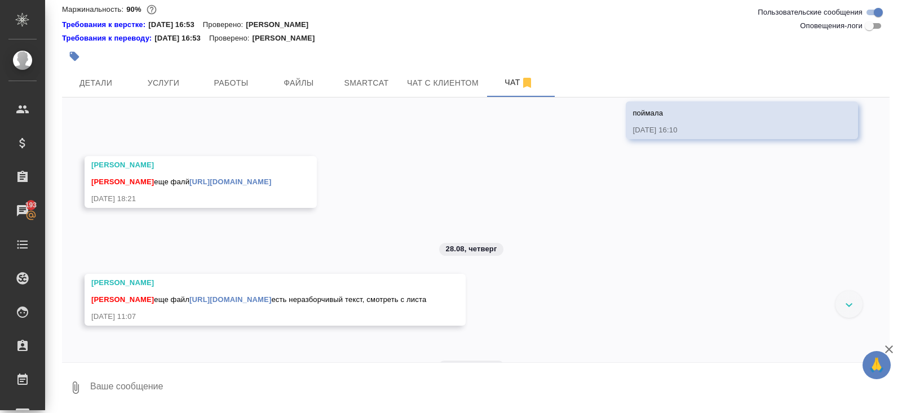
scroll to position [4317, 0]
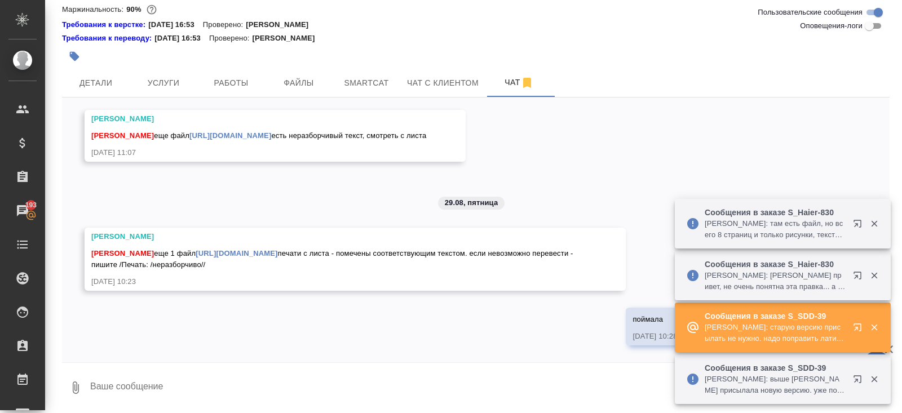
click at [859, 223] on icon "button" at bounding box center [860, 226] width 14 height 14
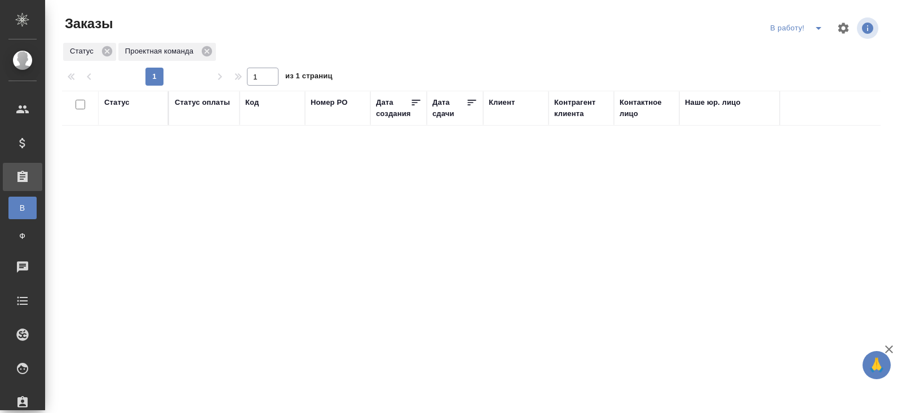
click at [815, 31] on icon "split button" at bounding box center [819, 28] width 14 height 14
click at [807, 53] on li "ПМ" at bounding box center [797, 51] width 63 height 18
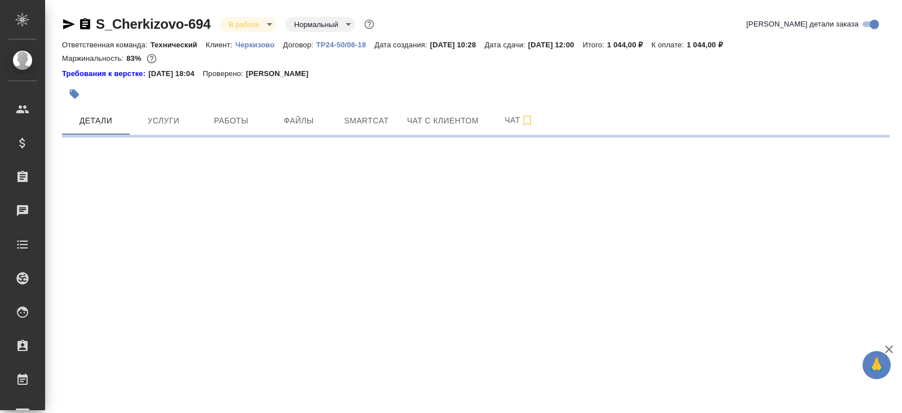
click at [368, 114] on span "Smartcat" at bounding box center [366, 121] width 54 height 14
click at [366, 123] on span "Smartcat" at bounding box center [366, 121] width 54 height 14
select select "RU"
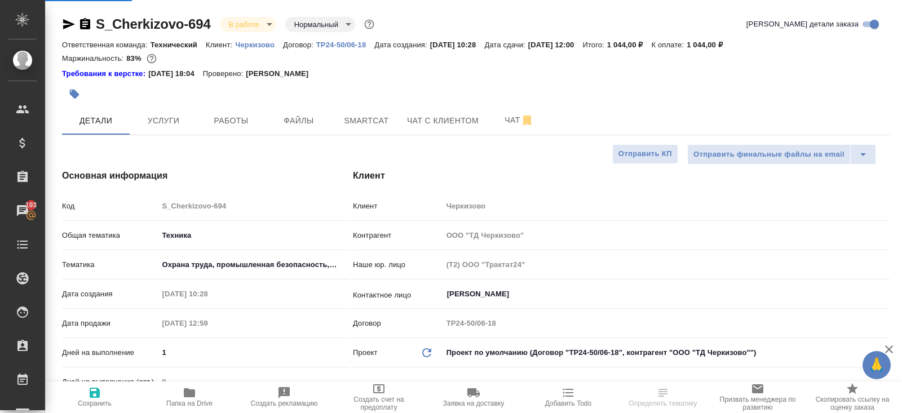
type textarea "x"
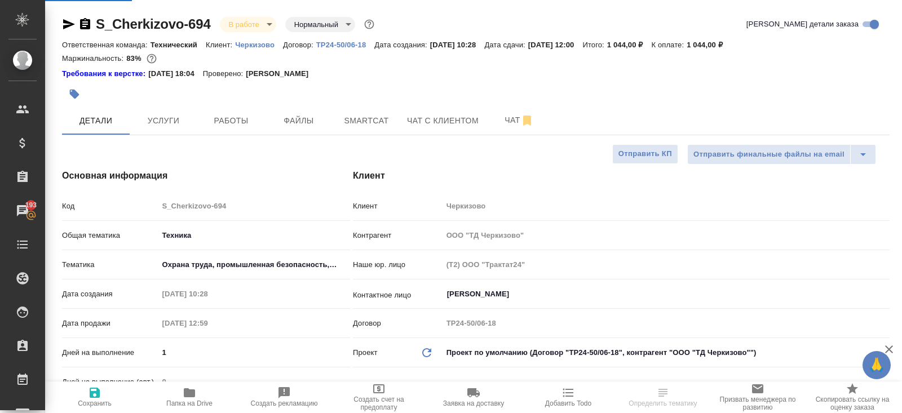
type textarea "x"
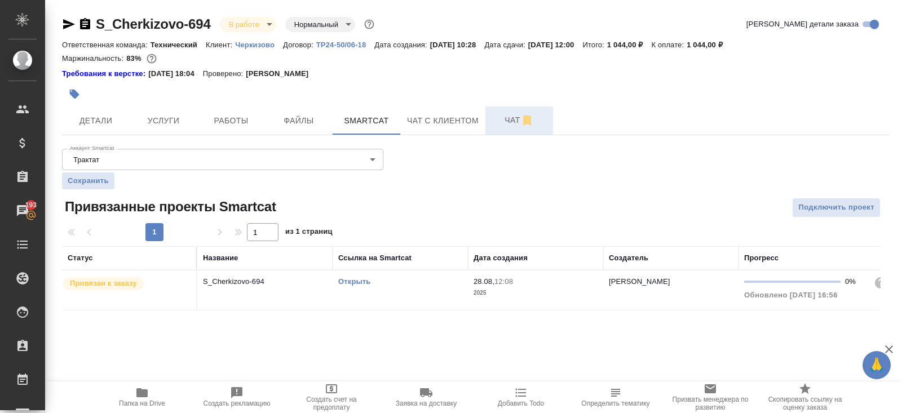
click at [521, 121] on span "Чат" at bounding box center [519, 120] width 54 height 14
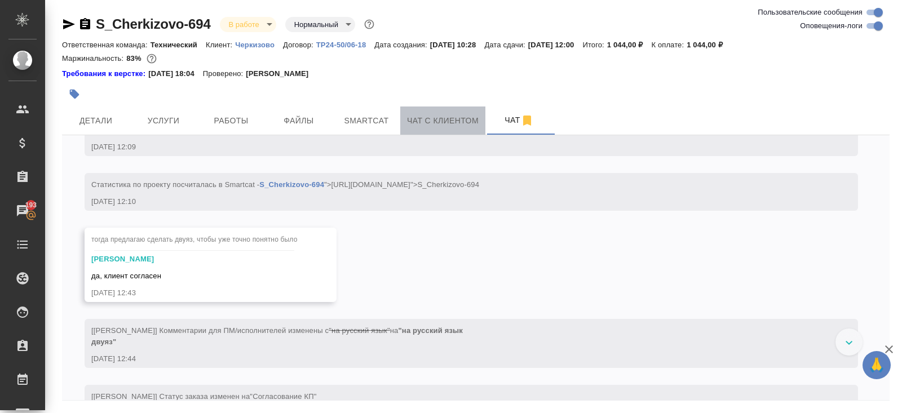
click at [418, 131] on button "Чат с клиентом" at bounding box center [442, 121] width 85 height 28
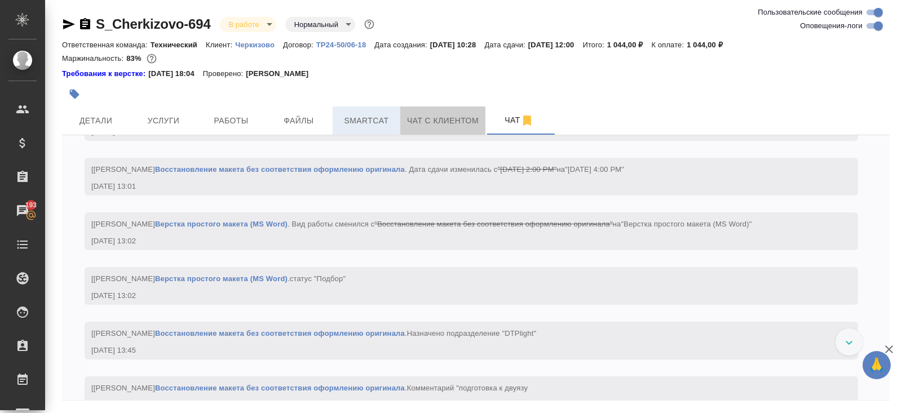
scroll to position [3345, 0]
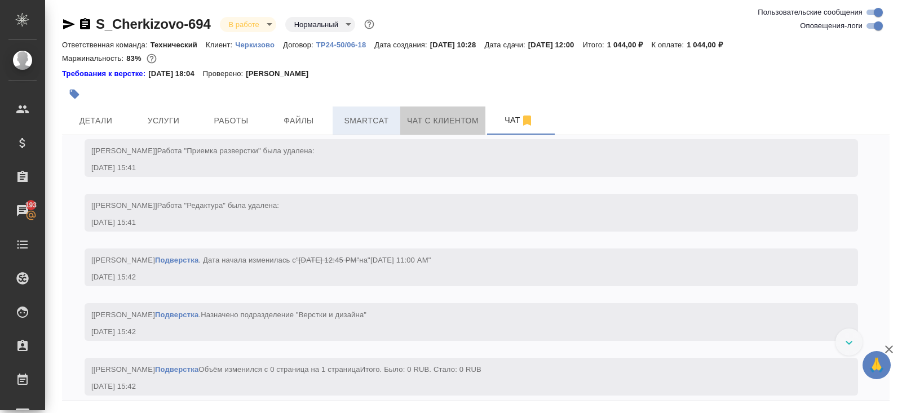
click at [379, 130] on button "Smartcat" at bounding box center [367, 121] width 68 height 28
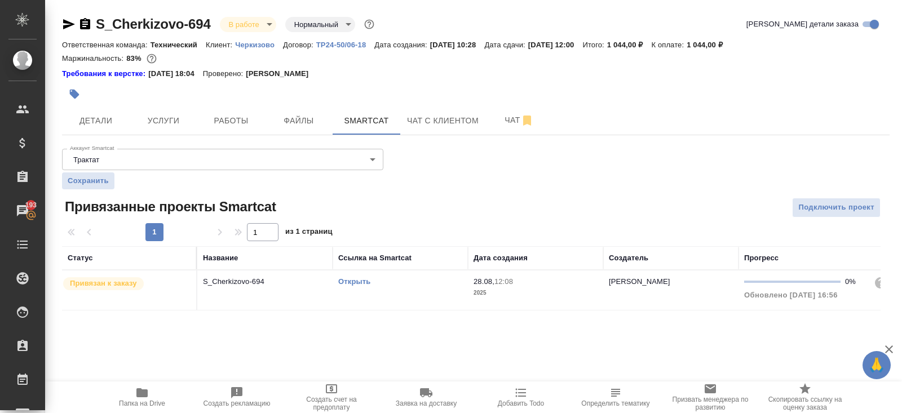
click at [353, 281] on link "Открыть" at bounding box center [354, 281] width 32 height 8
click at [139, 400] on span "Папка на Drive" at bounding box center [142, 404] width 46 height 8
click at [246, 126] on span "Работы" at bounding box center [231, 121] width 54 height 14
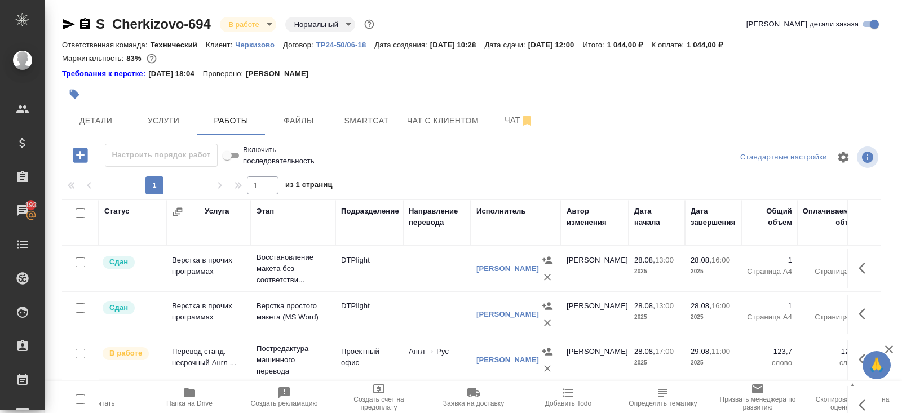
scroll to position [68, 0]
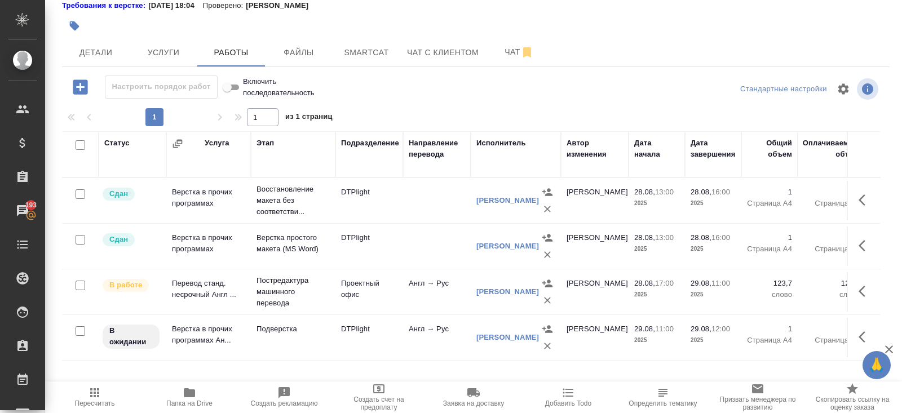
click at [862, 340] on icon "button" at bounding box center [865, 337] width 14 height 14
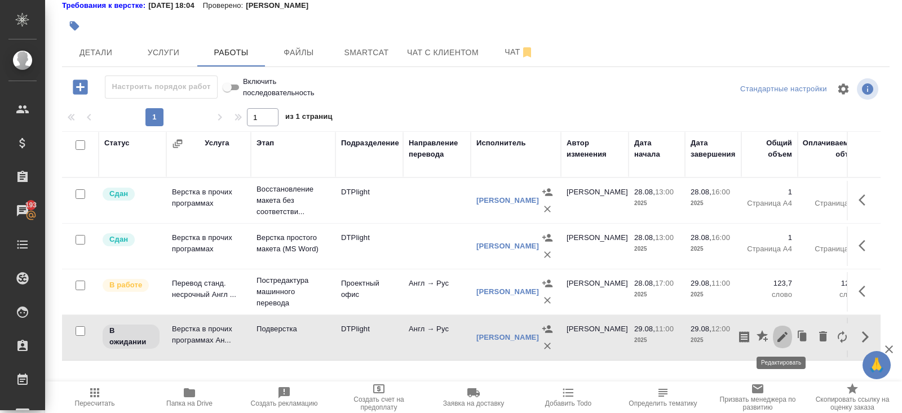
click at [782, 338] on icon "button" at bounding box center [782, 337] width 14 height 14
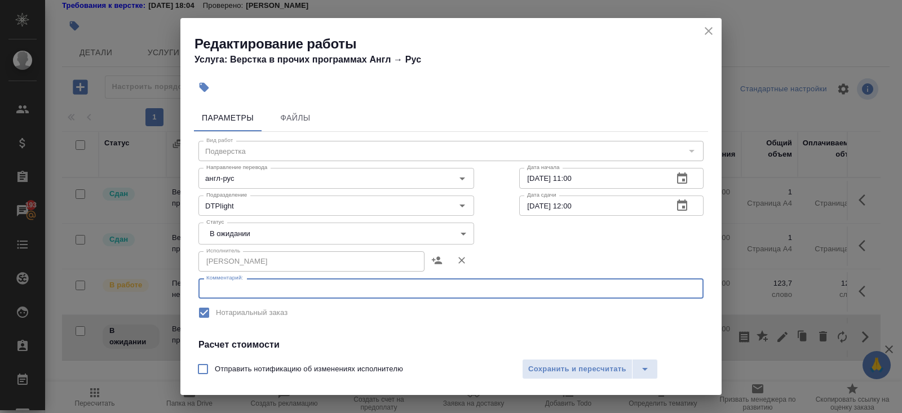
click at [299, 286] on textarea at bounding box center [450, 289] width 489 height 8
paste textarea "https://drive.awatera.com/s/ogt9tDALB5CAcbx"
type textarea "https://drive.awatera.com/s/ogt9tDALB5CAcbx"
click at [227, 230] on body "🙏 .cls-1 fill:#fff; AWATERA Belyakova Yulia Клиенты Спецификации Заказы 193 Чат…" at bounding box center [451, 206] width 902 height 413
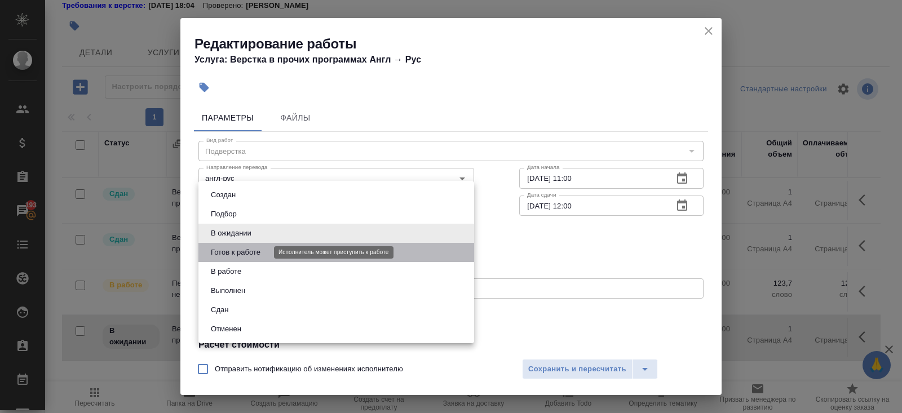
click at [227, 250] on button "Готов к работе" at bounding box center [235, 252] width 56 height 12
type input "readyForWork"
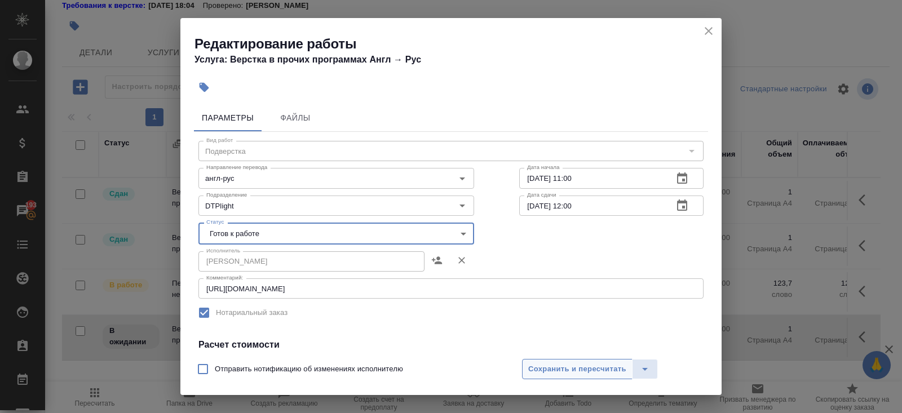
click at [543, 379] on button "Сохранить и пересчитать" at bounding box center [577, 369] width 110 height 20
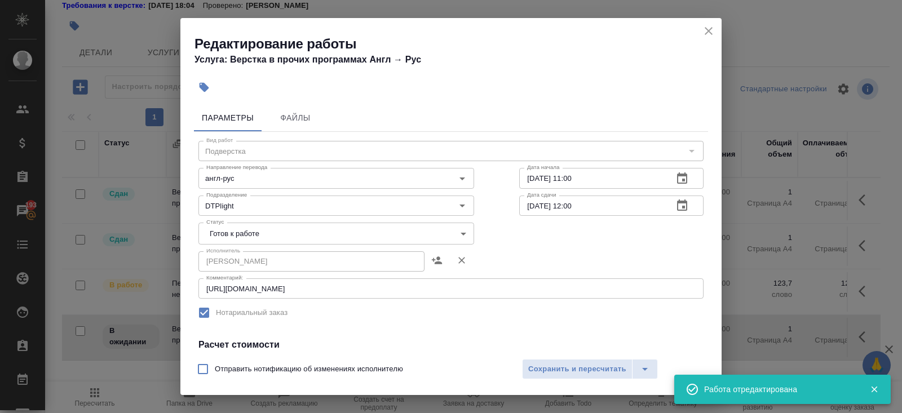
click at [863, 292] on div "Редактирование работы Услуга: Верстка в прочих программах Англ → Рус Параметры …" at bounding box center [451, 206] width 902 height 413
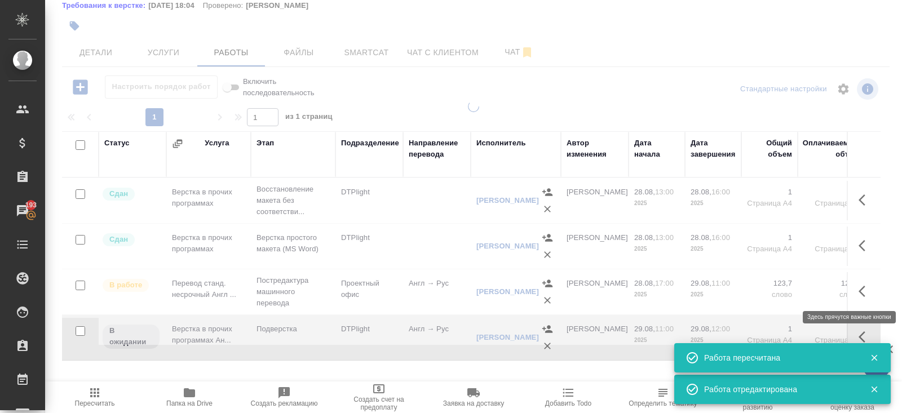
click at [861, 292] on icon "button" at bounding box center [861, 291] width 7 height 11
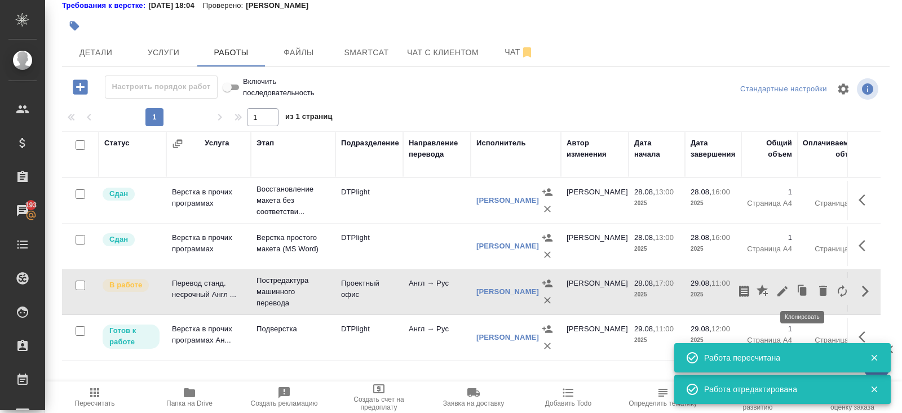
click at [779, 293] on icon "button" at bounding box center [782, 291] width 10 height 10
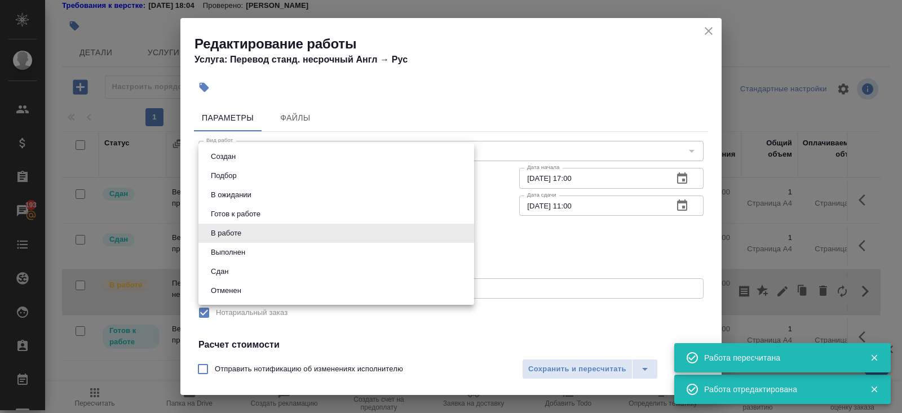
click at [266, 229] on body "🙏 .cls-1 fill:#fff; AWATERA Belyakova Yulia Клиенты Спецификации Заказы 193 Чат…" at bounding box center [451, 206] width 902 height 413
click at [225, 246] on li "Выполнен" at bounding box center [336, 252] width 276 height 19
type input "completed"
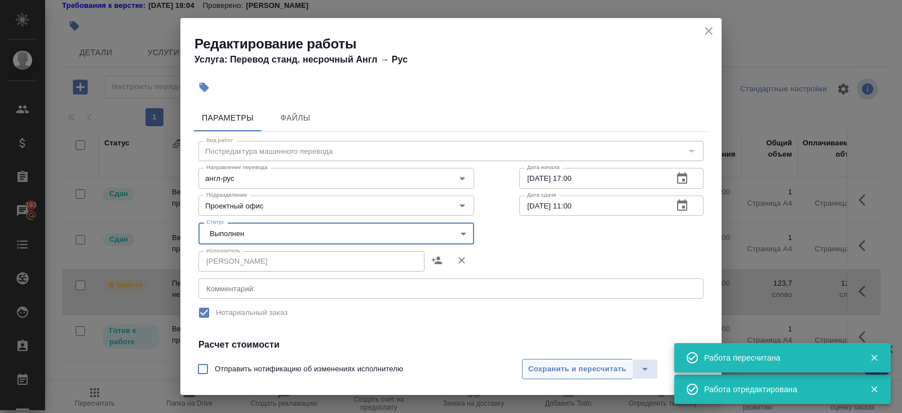
click at [539, 363] on span "Сохранить и пересчитать" at bounding box center [577, 369] width 98 height 13
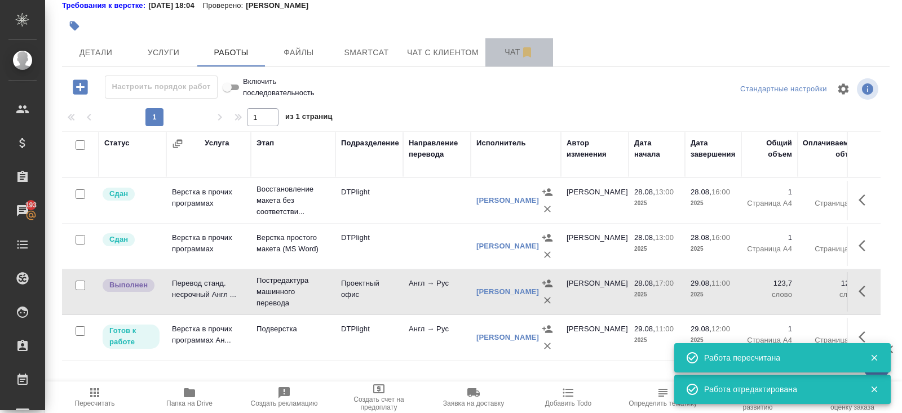
click at [508, 55] on span "Чат" at bounding box center [519, 52] width 54 height 14
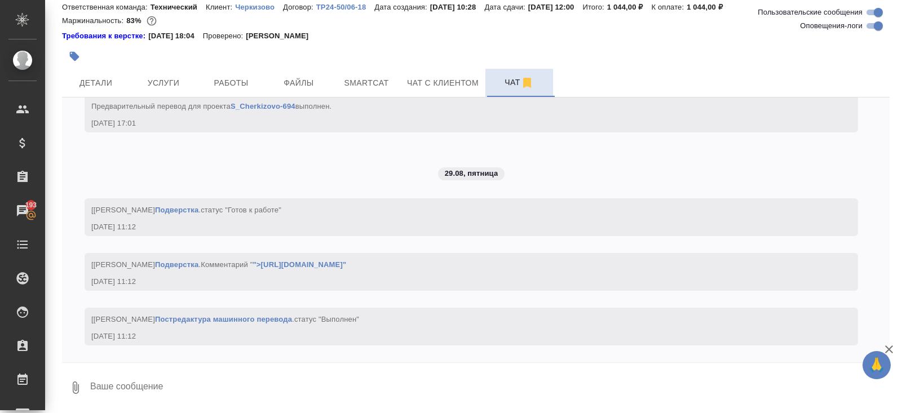
scroll to position [4638, 0]
click at [879, 25] on input "Оповещения-логи" at bounding box center [878, 26] width 41 height 14
checkbox input "false"
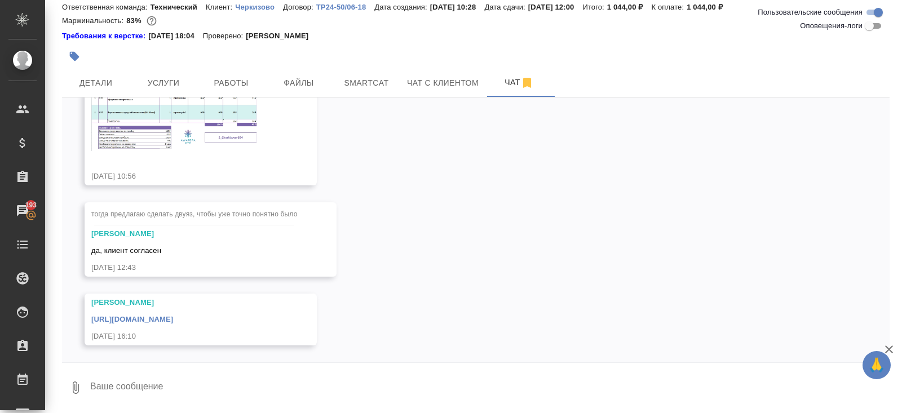
scroll to position [415, 0]
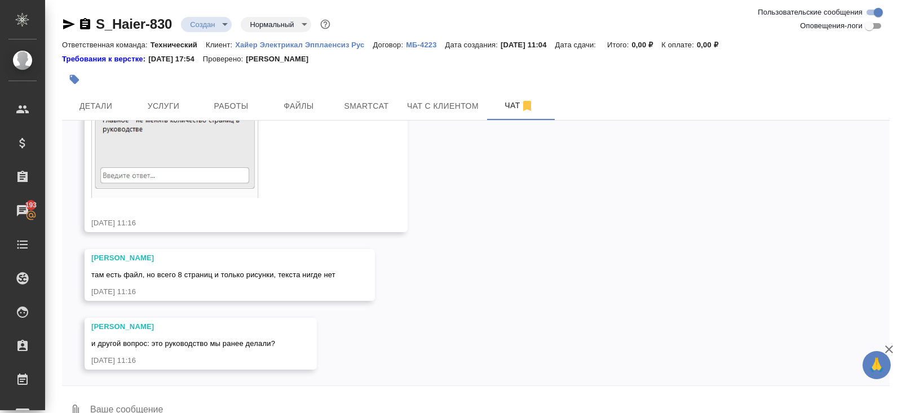
scroll to position [159, 0]
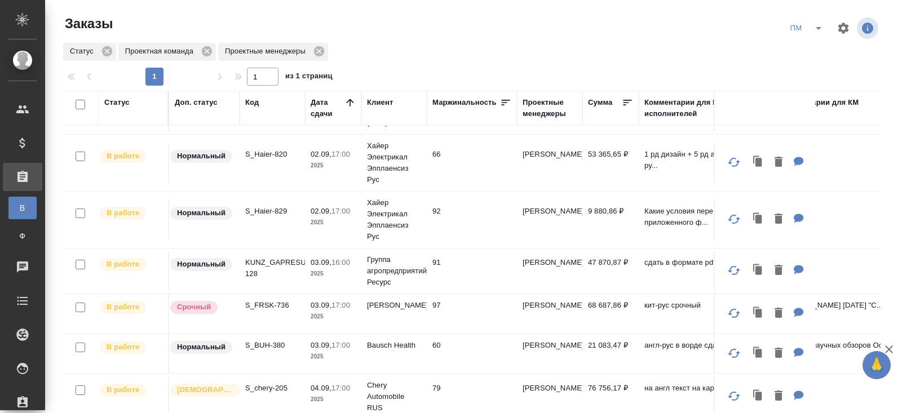
scroll to position [363, 0]
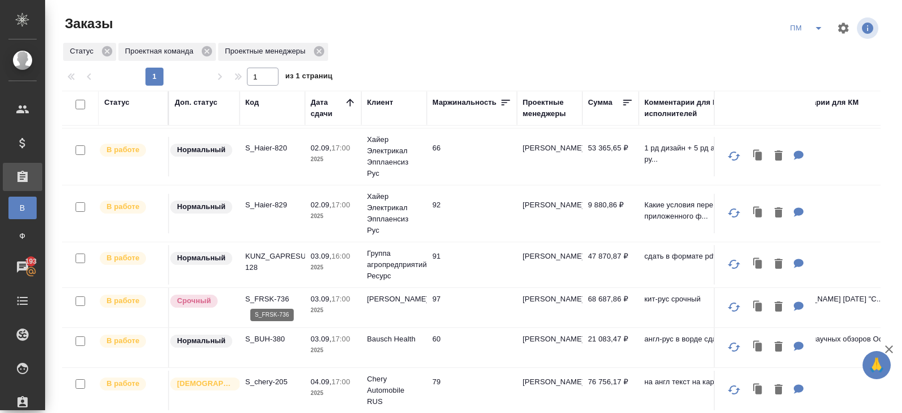
click at [259, 294] on p "S_FRSK-736" at bounding box center [272, 299] width 54 height 11
click at [823, 29] on icon "split button" at bounding box center [819, 28] width 14 height 14
click at [812, 39] on ul "В работу! начислить КМ" at bounding box center [806, 68] width 57 height 63
click at [812, 46] on li "В работу!" at bounding box center [806, 51] width 57 height 18
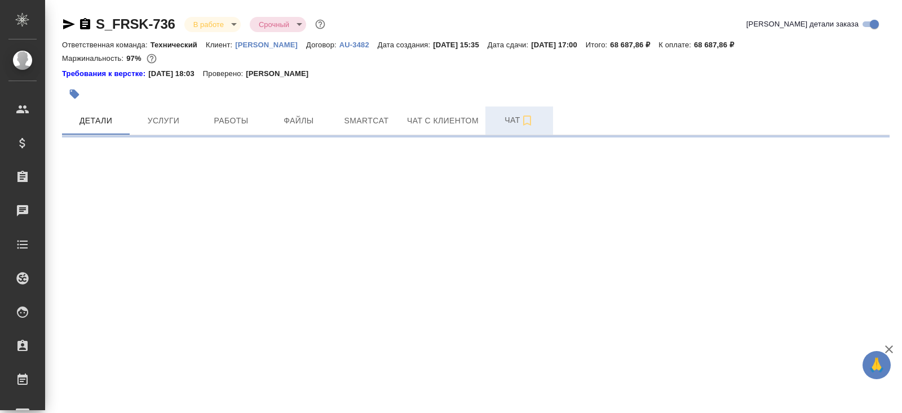
select select "RU"
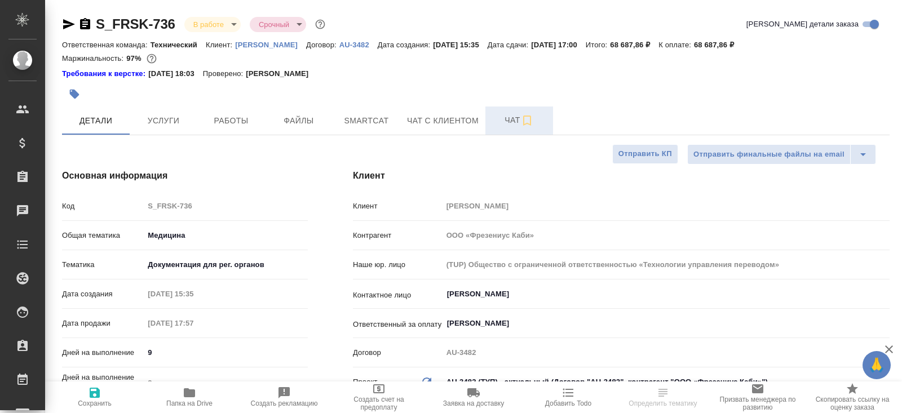
type textarea "x"
click at [513, 124] on span "Чат" at bounding box center [519, 120] width 54 height 14
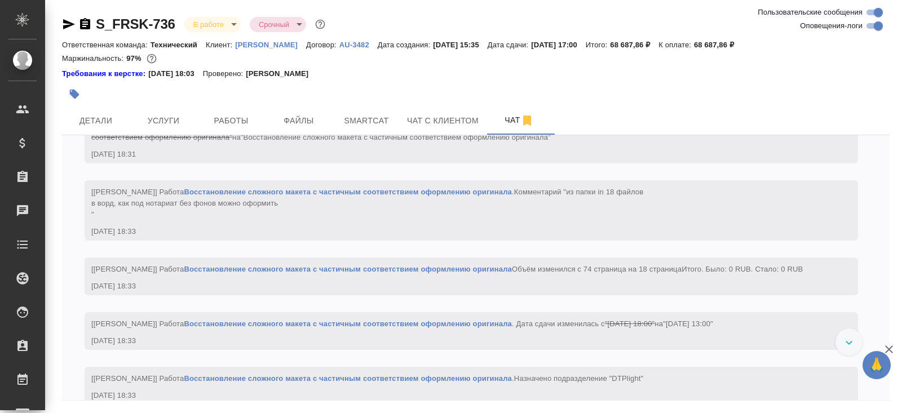
click at [867, 28] on input "Оповещения-логи" at bounding box center [878, 26] width 41 height 14
checkbox input "false"
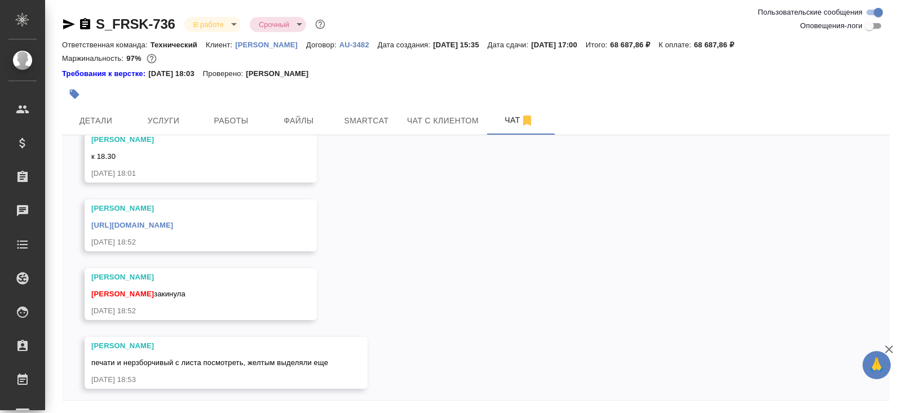
scroll to position [910, 0]
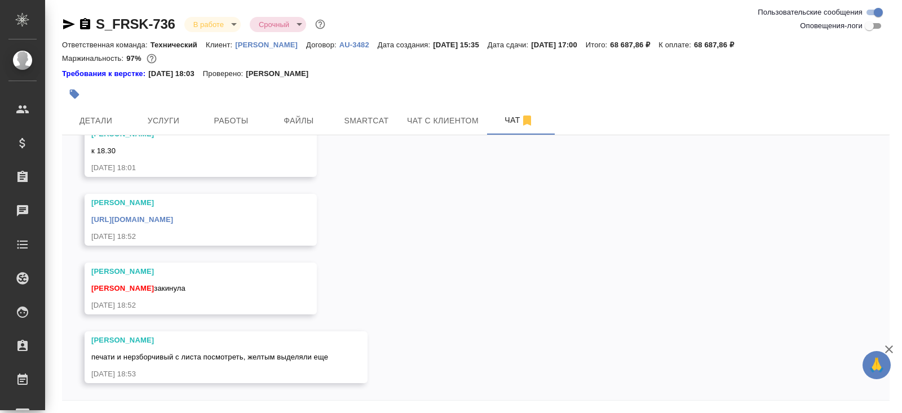
click at [173, 219] on link "[URL][DOMAIN_NAME]" at bounding box center [132, 219] width 82 height 8
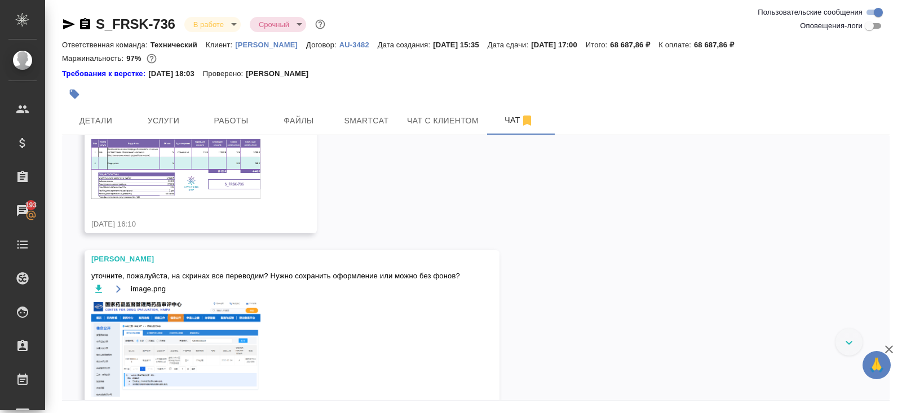
scroll to position [59, 0]
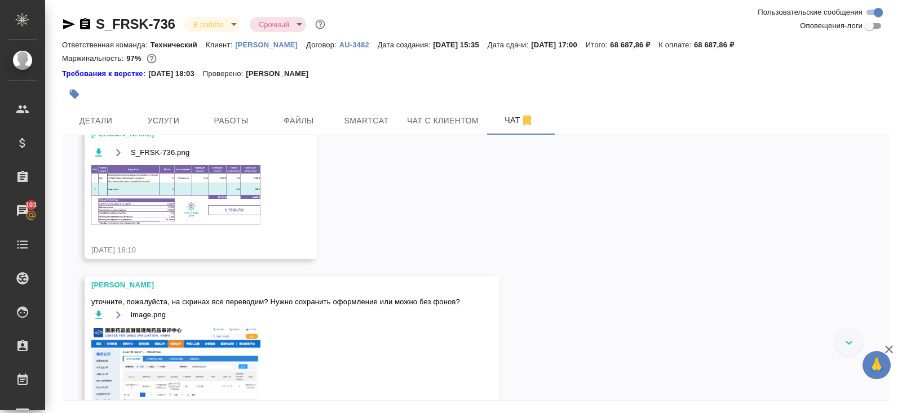
click at [167, 182] on img at bounding box center [175, 195] width 169 height 60
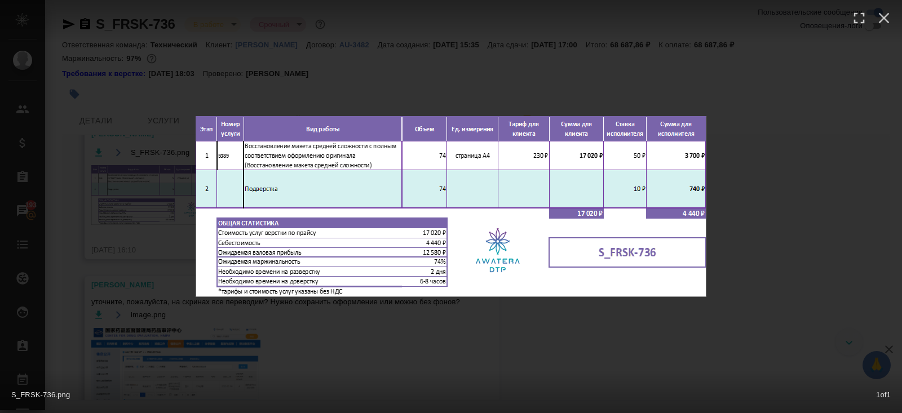
click at [224, 363] on div "S_FRSK-736.png 1 of 1" at bounding box center [451, 206] width 902 height 413
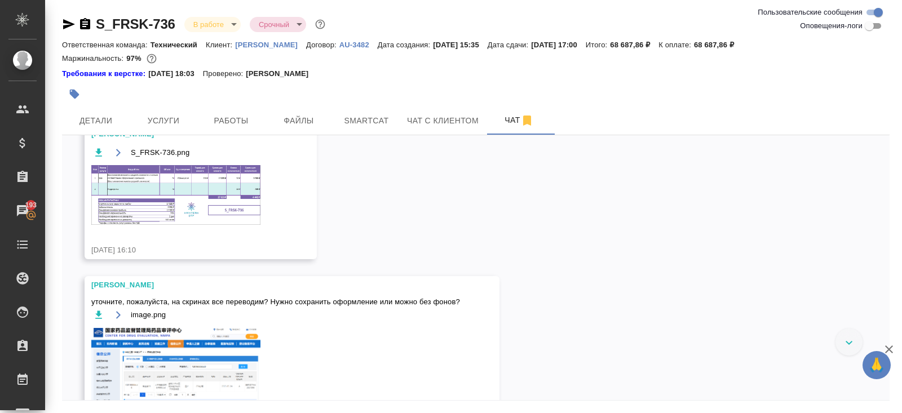
click at [234, 111] on button "Работы" at bounding box center [231, 121] width 68 height 28
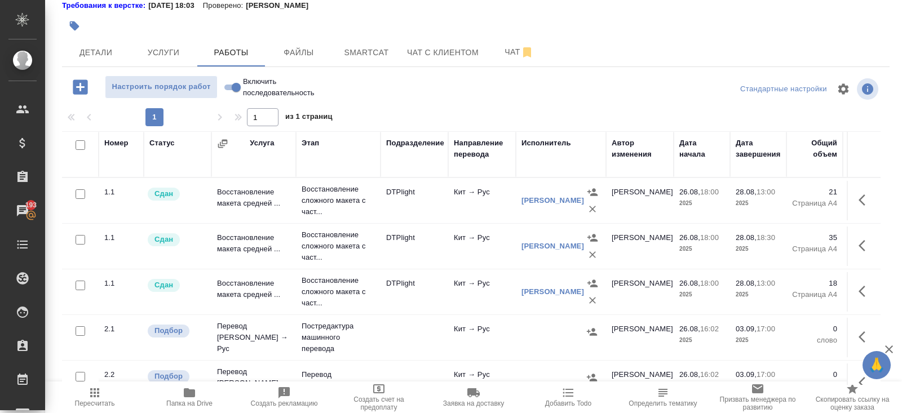
click at [79, 143] on input "checkbox" at bounding box center [81, 145] width 10 height 10
checkbox input "true"
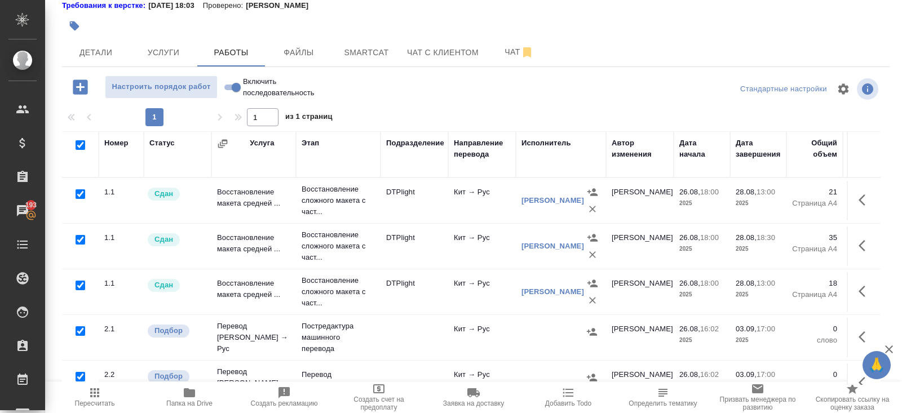
checkbox input "true"
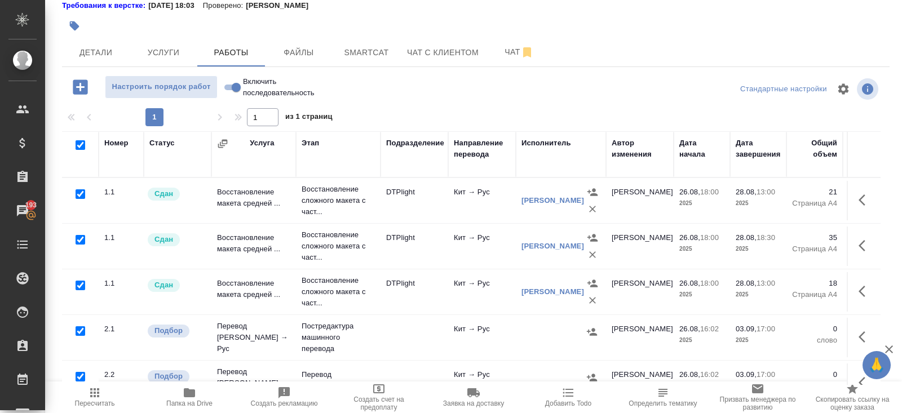
checkbox input "true"
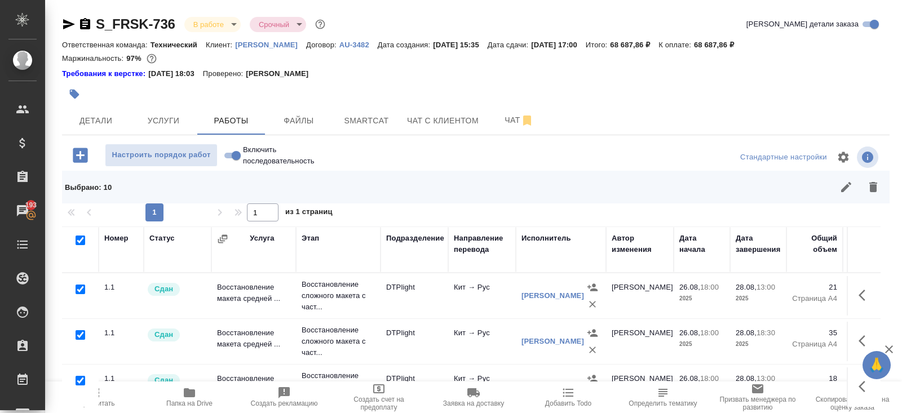
click at [79, 289] on input "checkbox" at bounding box center [81, 290] width 10 height 10
checkbox input "false"
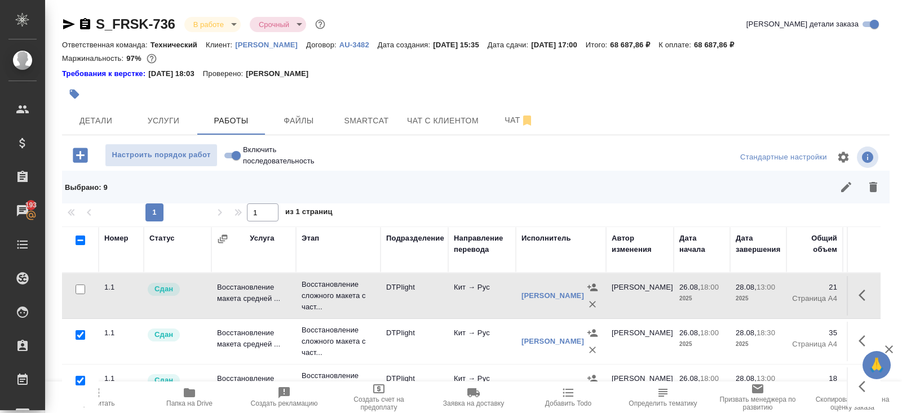
click at [79, 336] on input "checkbox" at bounding box center [81, 335] width 10 height 10
checkbox input "false"
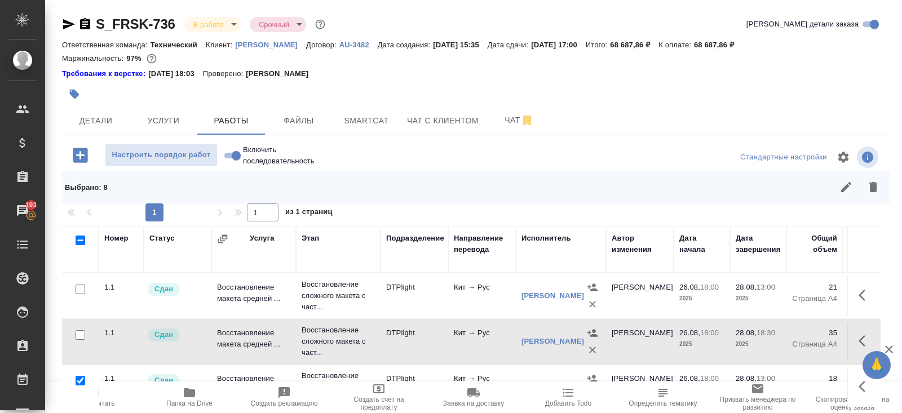
click at [79, 379] on input "checkbox" at bounding box center [81, 381] width 10 height 10
checkbox input "false"
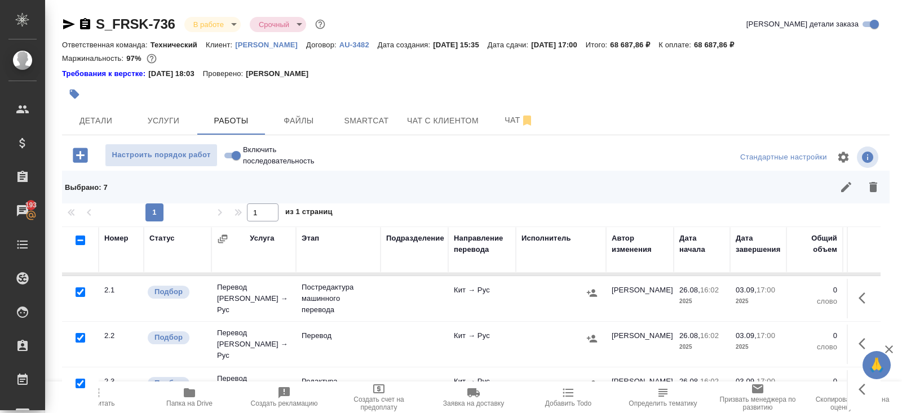
scroll to position [104, 0]
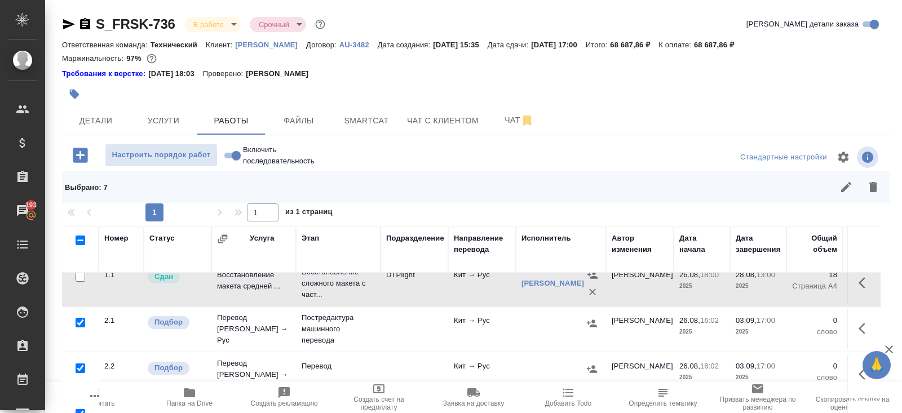
click at [78, 323] on input "checkbox" at bounding box center [81, 323] width 10 height 10
checkbox input "false"
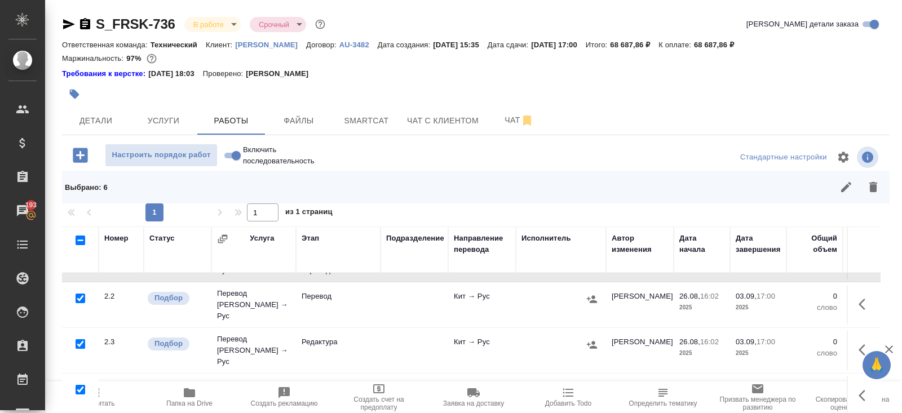
scroll to position [212, 0]
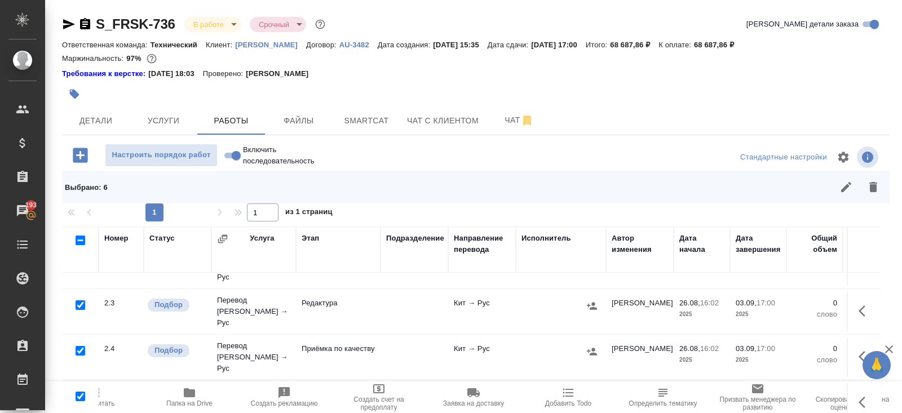
click at [81, 392] on input "checkbox" at bounding box center [81, 397] width 10 height 10
checkbox input "false"
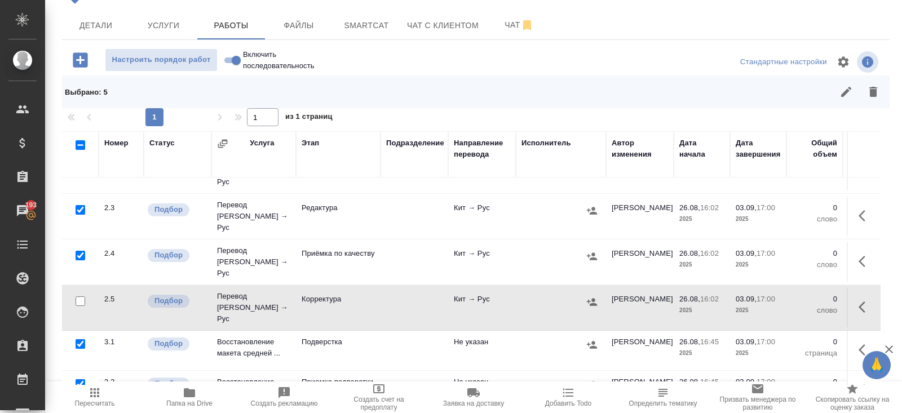
click at [79, 339] on input "checkbox" at bounding box center [81, 344] width 10 height 10
checkbox input "false"
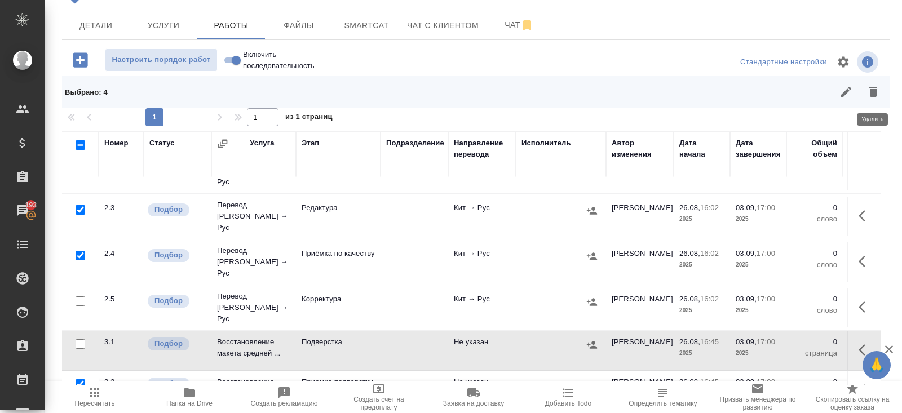
click at [874, 94] on icon "button" at bounding box center [873, 92] width 8 height 10
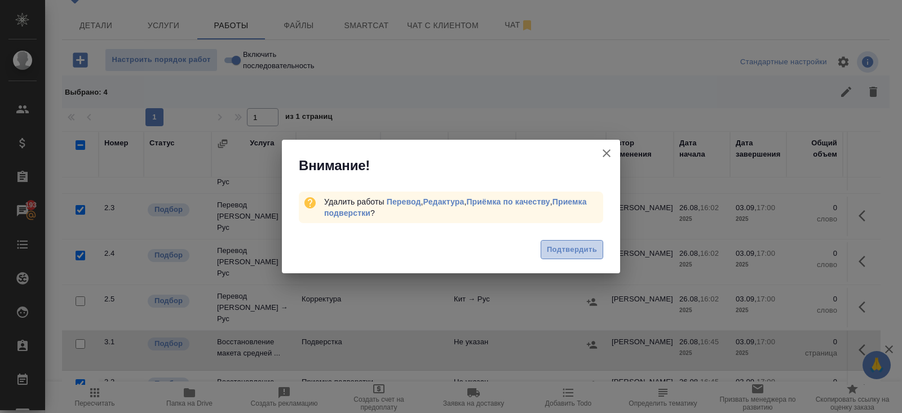
click at [569, 246] on span "Подтвердить" at bounding box center [572, 249] width 50 height 13
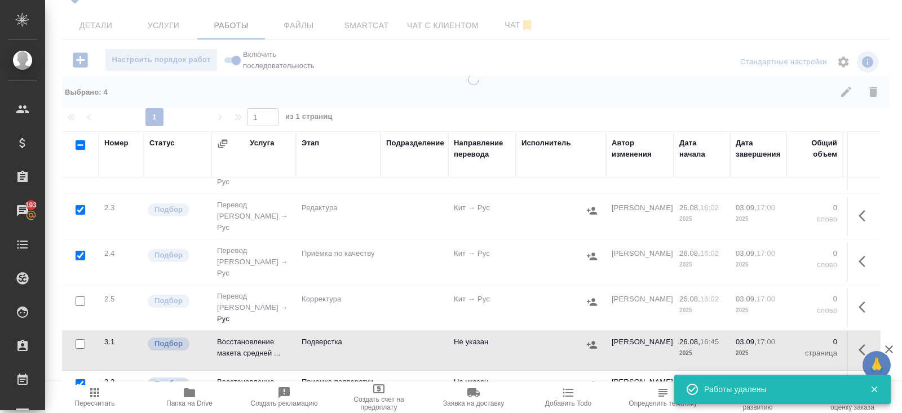
scroll to position [54, 0]
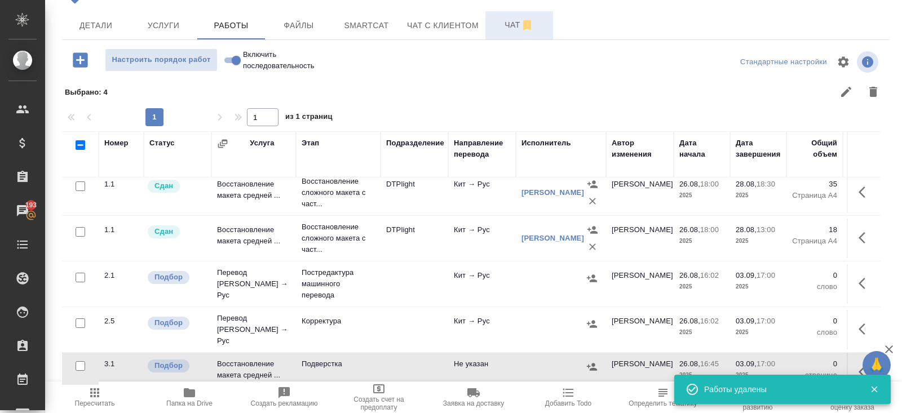
click at [502, 19] on span "Чат" at bounding box center [519, 25] width 54 height 14
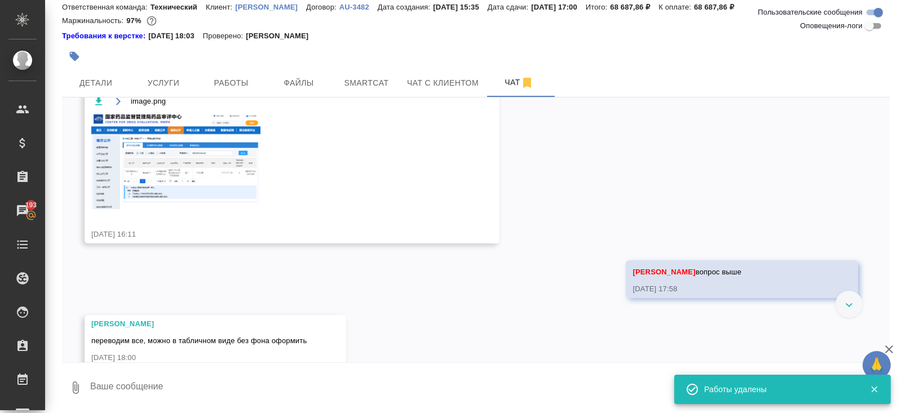
scroll to position [11, 0]
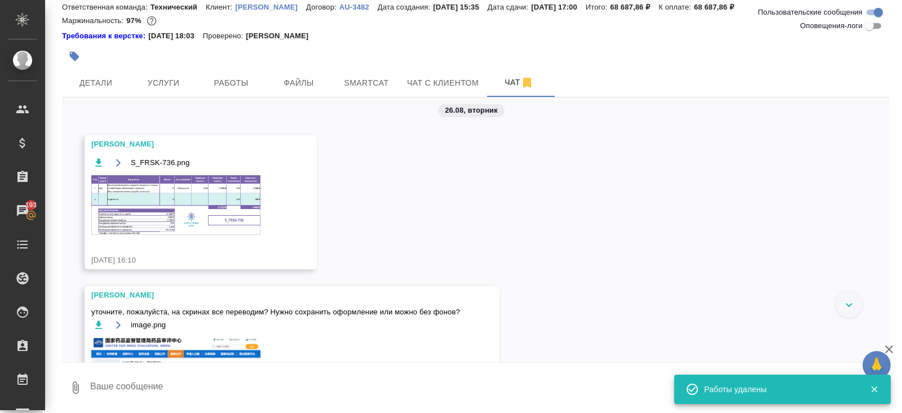
click at [191, 204] on img at bounding box center [175, 205] width 169 height 60
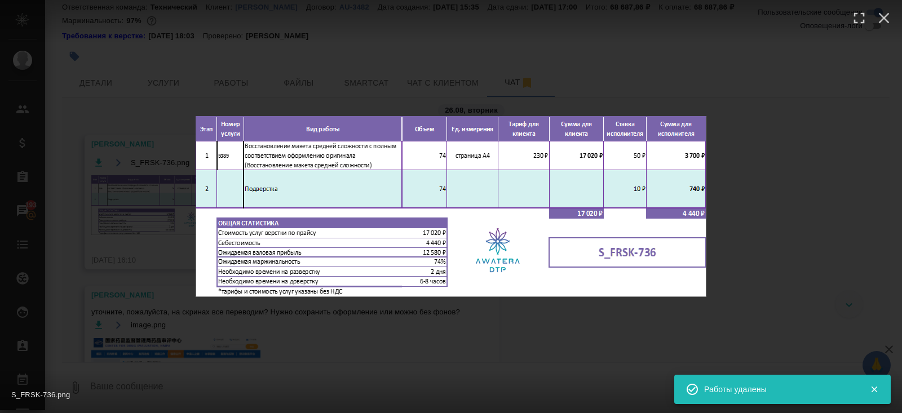
click at [239, 360] on div "S_FRSK-736.png 1 of 1" at bounding box center [451, 206] width 902 height 413
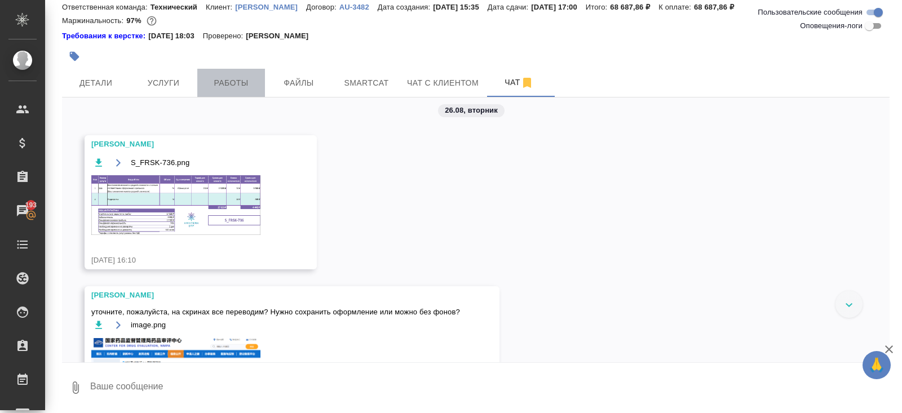
click at [237, 82] on span "Работы" at bounding box center [231, 83] width 54 height 14
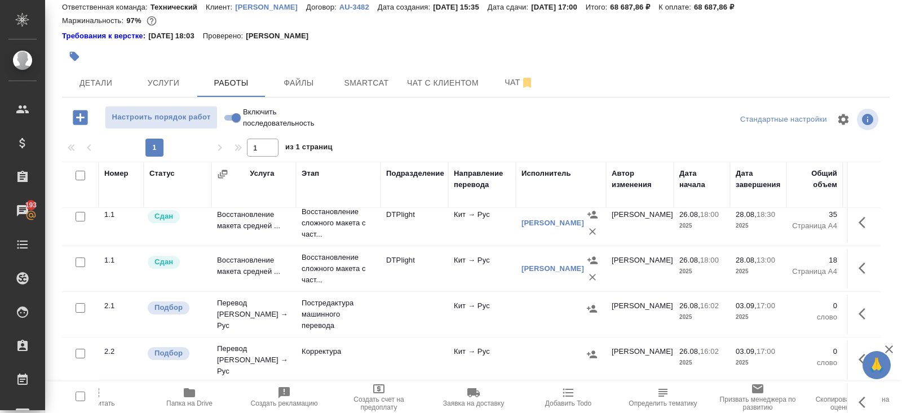
scroll to position [68, 0]
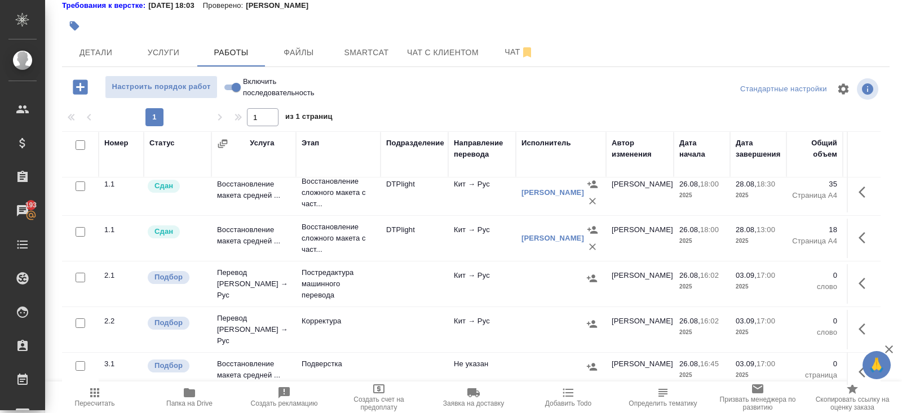
click at [860, 365] on icon "button" at bounding box center [865, 372] width 14 height 14
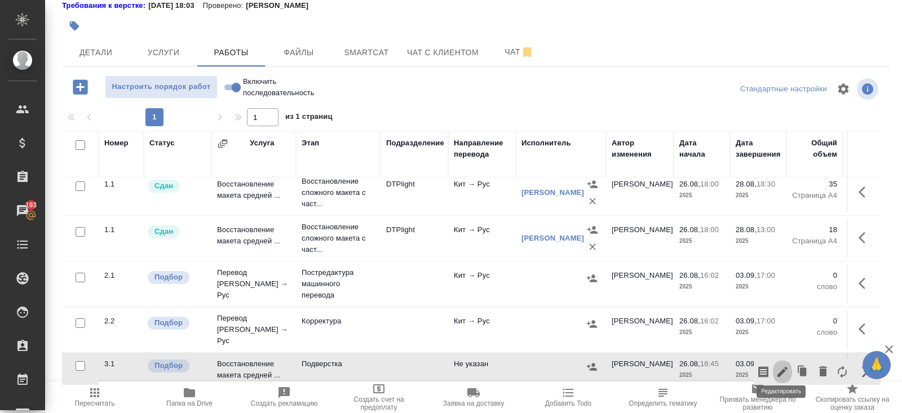
click at [785, 365] on icon "button" at bounding box center [782, 372] width 14 height 14
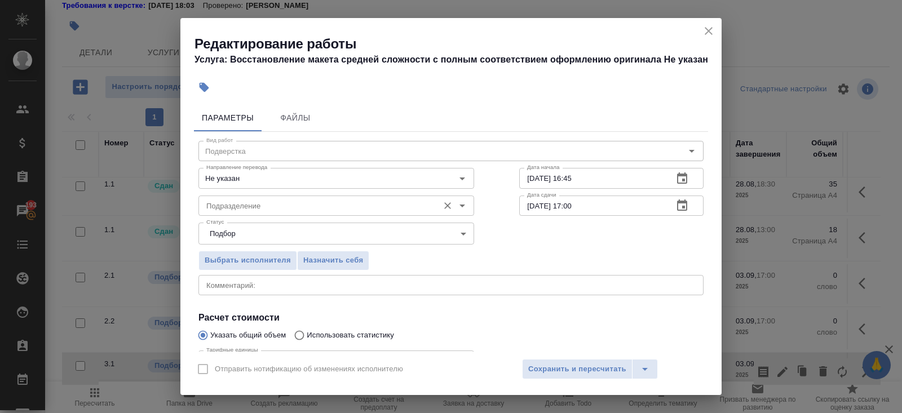
click at [304, 200] on input "Подразделение" at bounding box center [317, 206] width 231 height 14
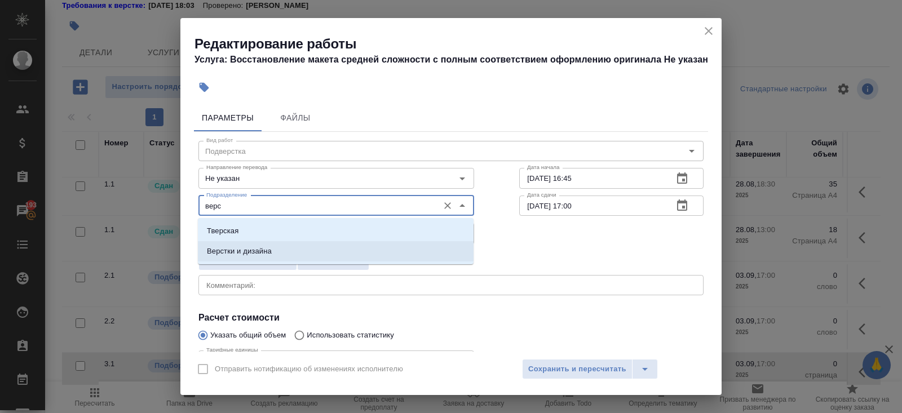
click at [270, 246] on p "Верстки и дизайна" at bounding box center [239, 251] width 65 height 11
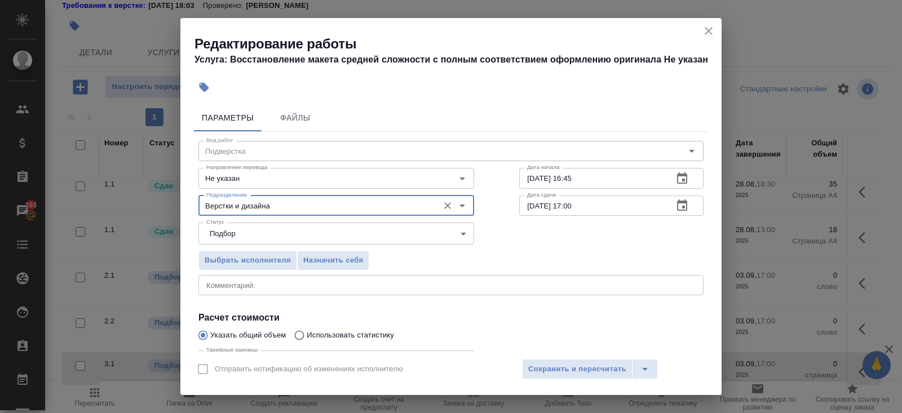
scroll to position [117, 0]
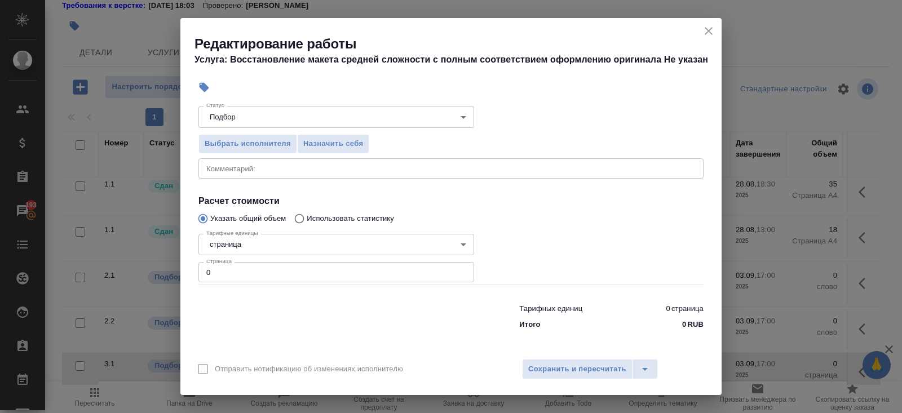
type input "Верстки и дизайна"
click at [269, 280] on input "0" at bounding box center [336, 272] width 276 height 20
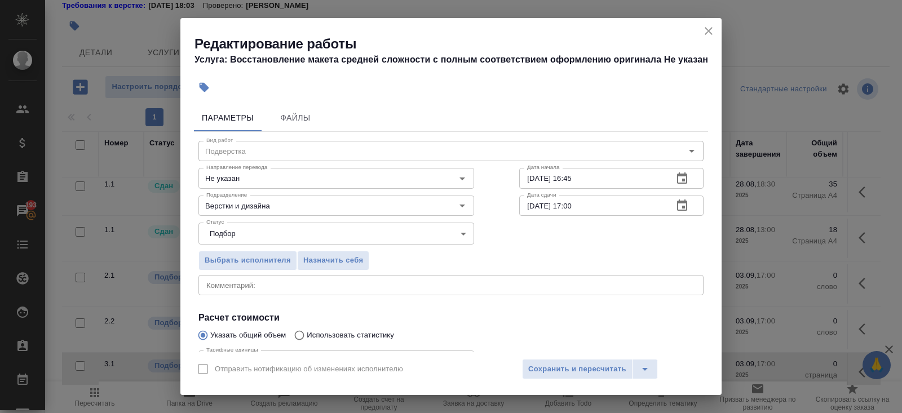
type input "74"
click at [683, 181] on icon "button" at bounding box center [682, 179] width 14 height 14
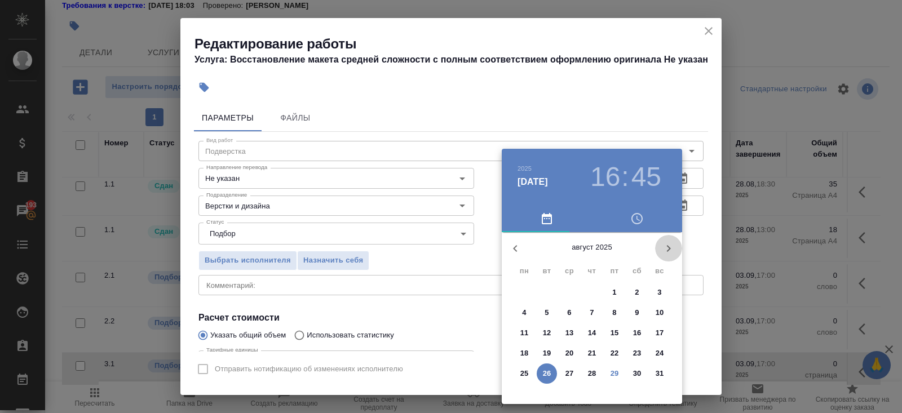
click at [663, 247] on icon "button" at bounding box center [669, 249] width 14 height 14
click at [566, 298] on button "3" at bounding box center [569, 292] width 20 height 20
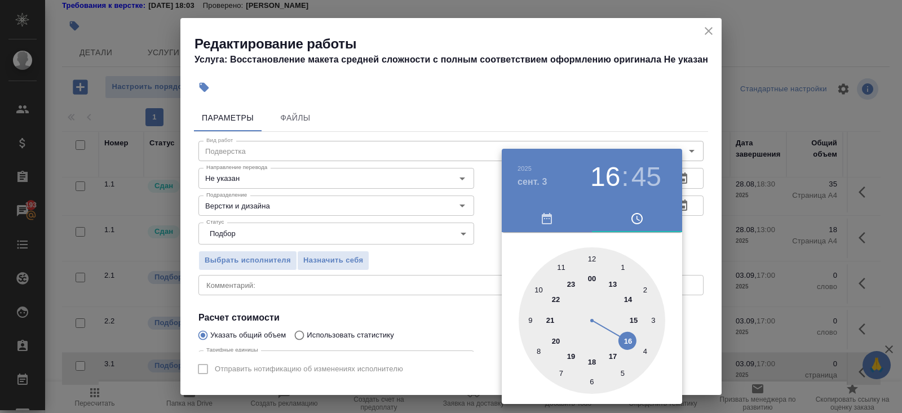
click at [613, 356] on div at bounding box center [591, 320] width 147 height 147
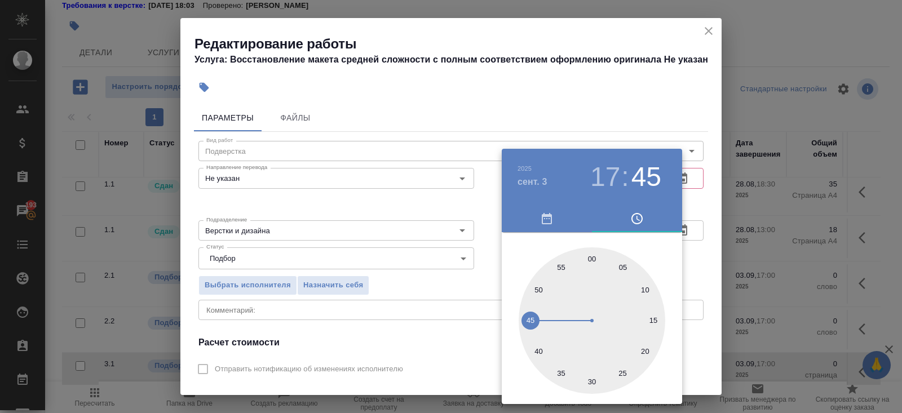
click at [592, 250] on div at bounding box center [591, 320] width 147 height 147
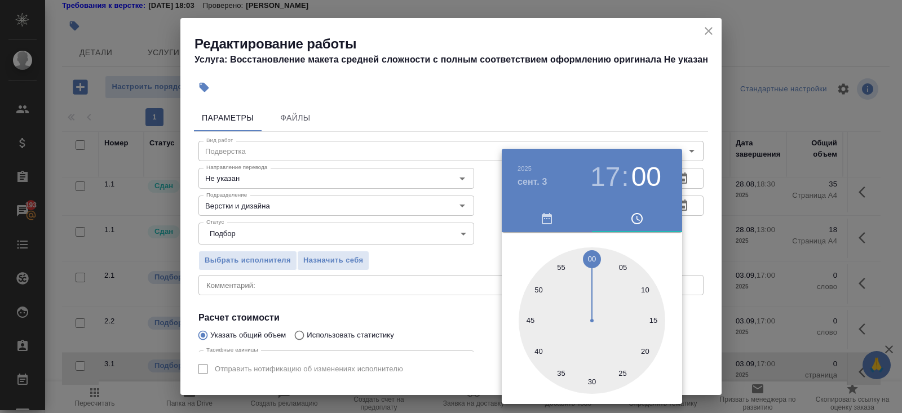
click at [612, 126] on div at bounding box center [451, 206] width 902 height 413
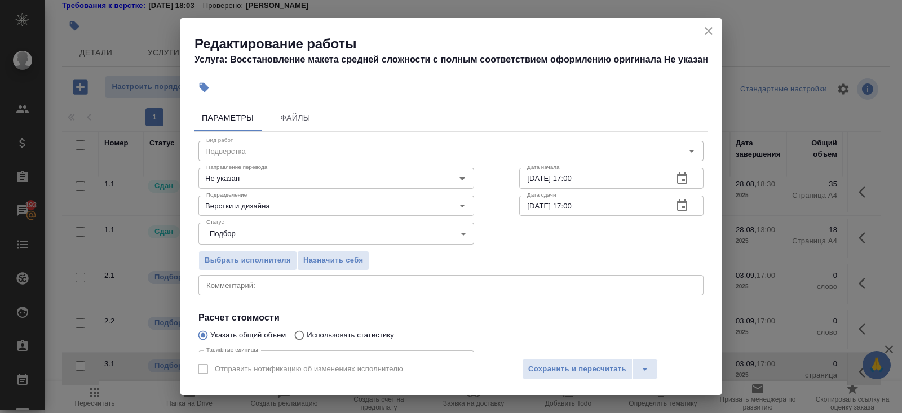
click at [677, 176] on icon "button" at bounding box center [682, 177] width 10 height 11
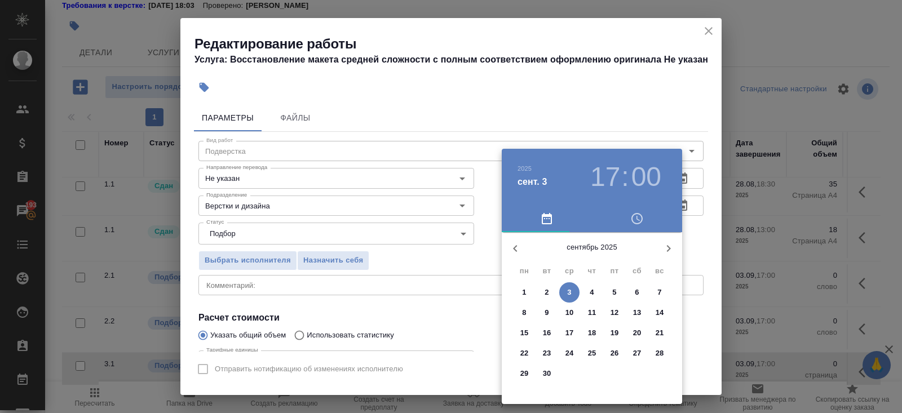
click at [570, 291] on p "3" at bounding box center [569, 292] width 4 height 11
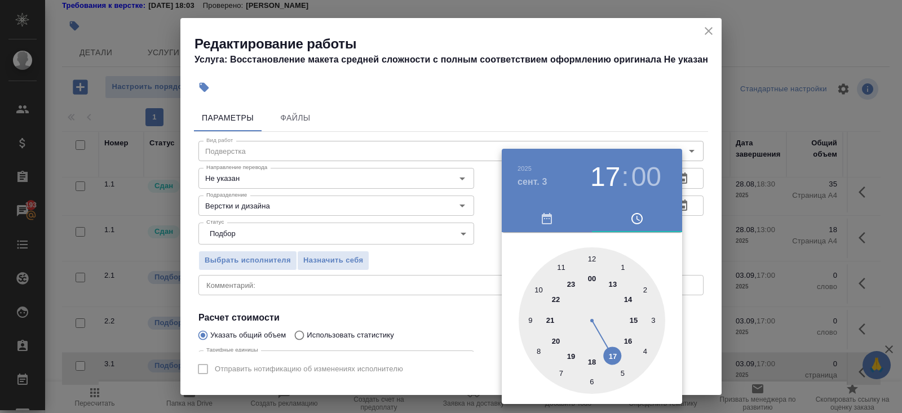
type input "03.09.2025 11:00"
click at [561, 263] on div at bounding box center [591, 320] width 147 height 147
click at [469, 316] on div at bounding box center [451, 206] width 902 height 413
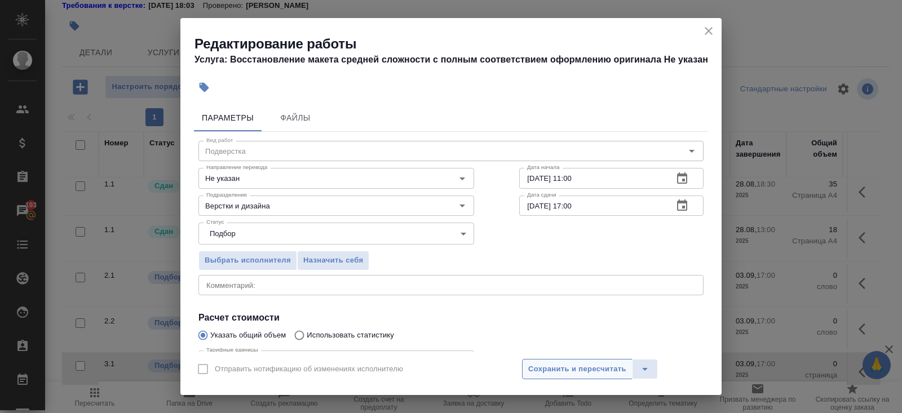
click at [526, 366] on button "Сохранить и пересчитать" at bounding box center [577, 369] width 110 height 20
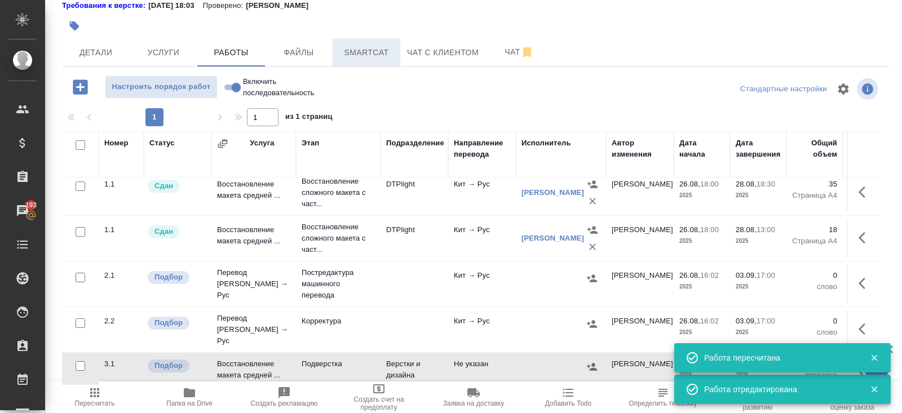
click at [371, 46] on span "Smartcat" at bounding box center [366, 53] width 54 height 14
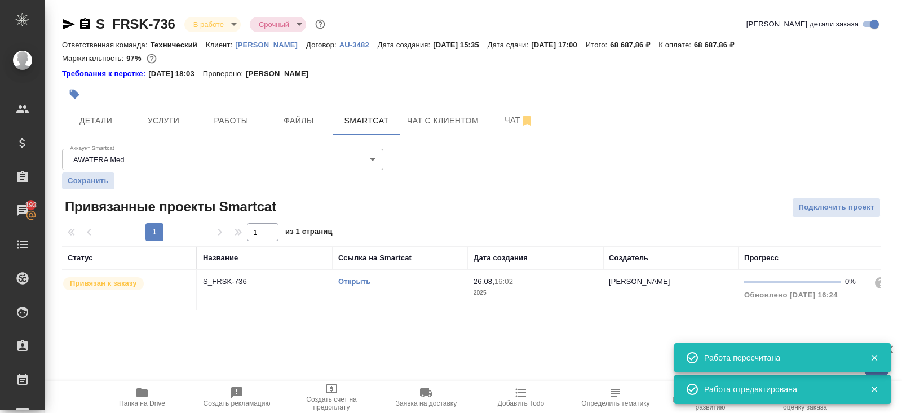
click at [356, 281] on link "Открыть" at bounding box center [354, 281] width 32 height 8
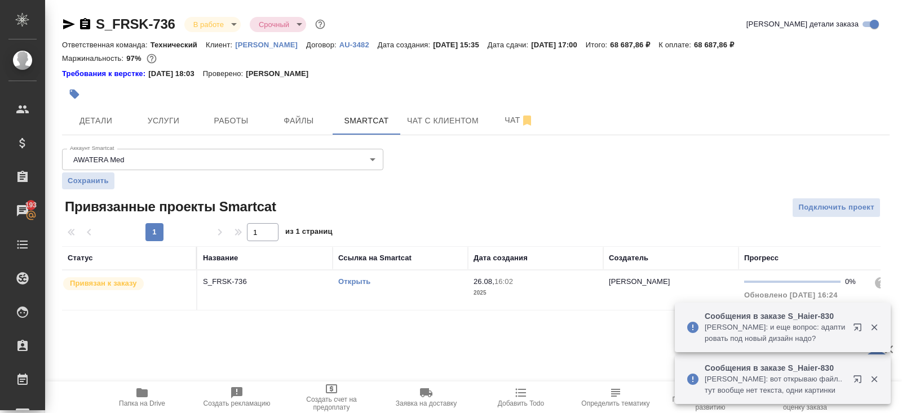
click at [154, 396] on span "Папка на Drive" at bounding box center [141, 396] width 81 height 21
click at [254, 119] on span "Работы" at bounding box center [231, 121] width 54 height 14
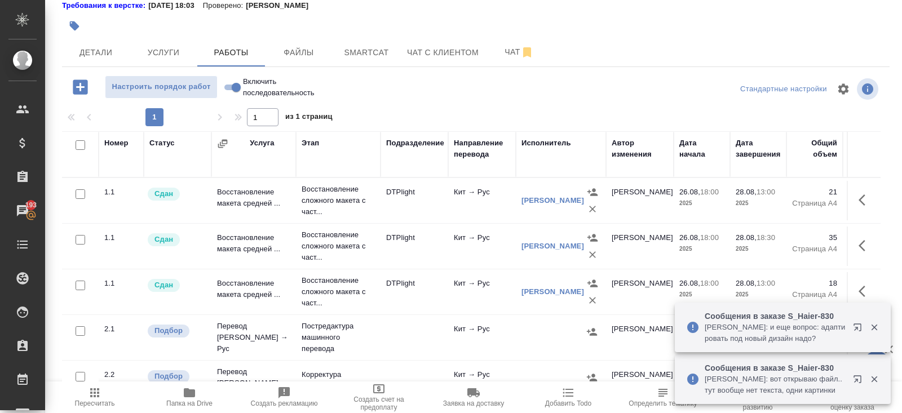
scroll to position [54, 0]
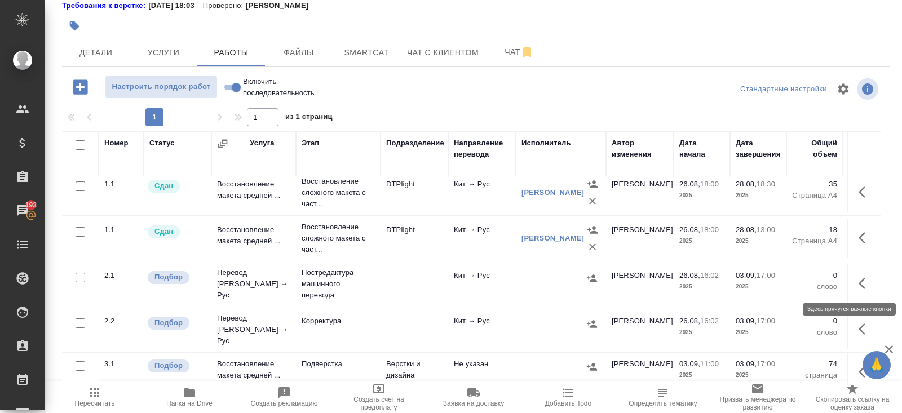
click at [862, 280] on icon "button" at bounding box center [865, 284] width 14 height 14
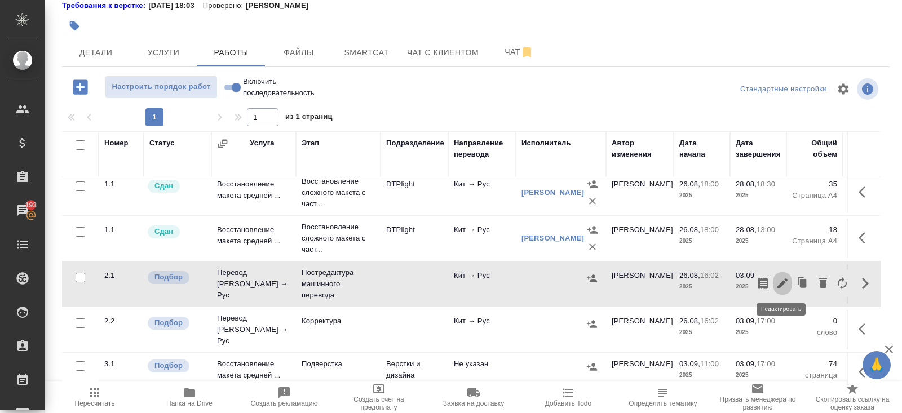
click at [791, 284] on button "button" at bounding box center [782, 283] width 19 height 27
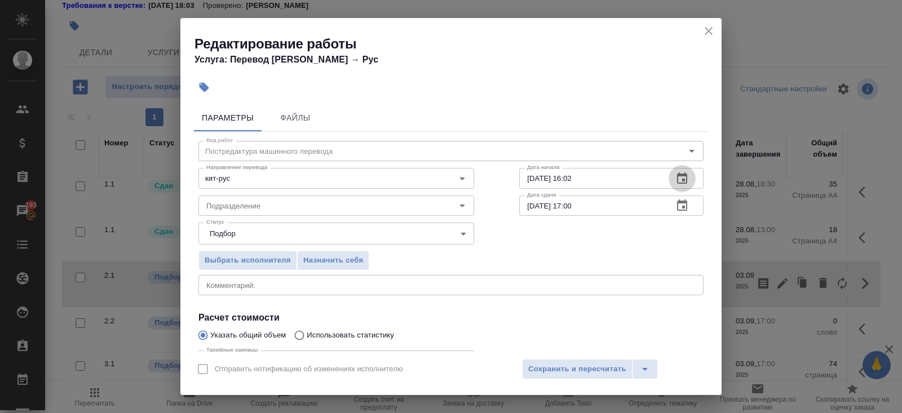
click at [680, 181] on icon "button" at bounding box center [682, 179] width 14 height 14
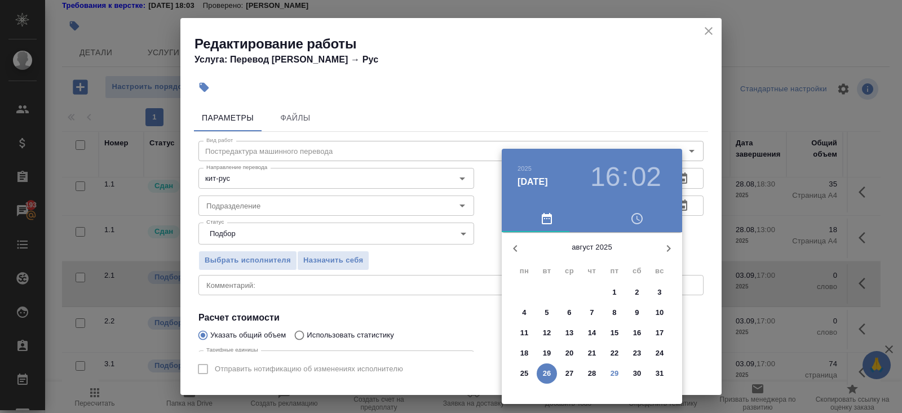
click at [614, 375] on p "29" at bounding box center [614, 373] width 8 height 11
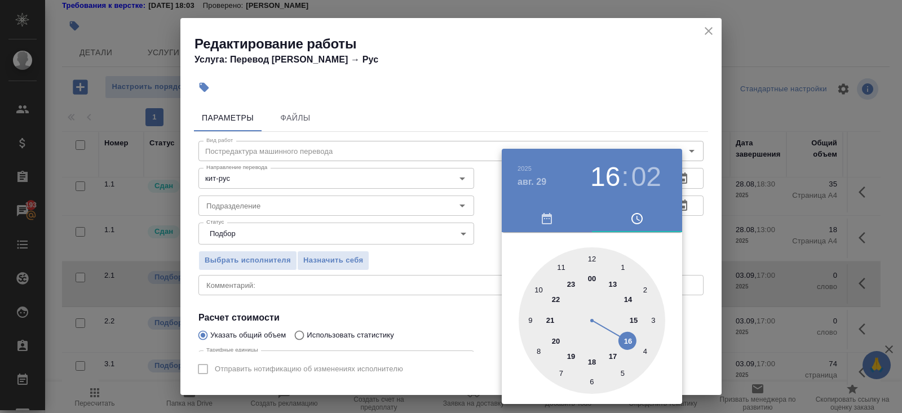
click at [593, 263] on div at bounding box center [591, 320] width 147 height 147
type input "[DATE] 12:00"
click at [637, 134] on div at bounding box center [451, 206] width 902 height 413
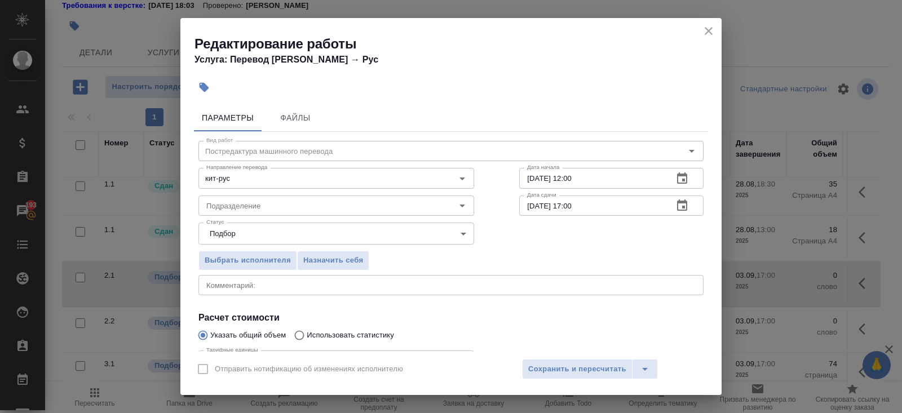
click at [677, 209] on icon "button" at bounding box center [682, 205] width 10 height 11
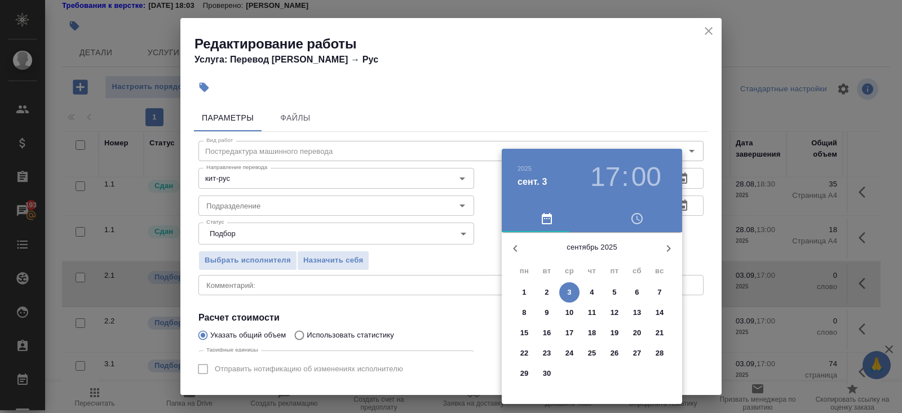
click at [543, 292] on span "2" at bounding box center [547, 292] width 20 height 11
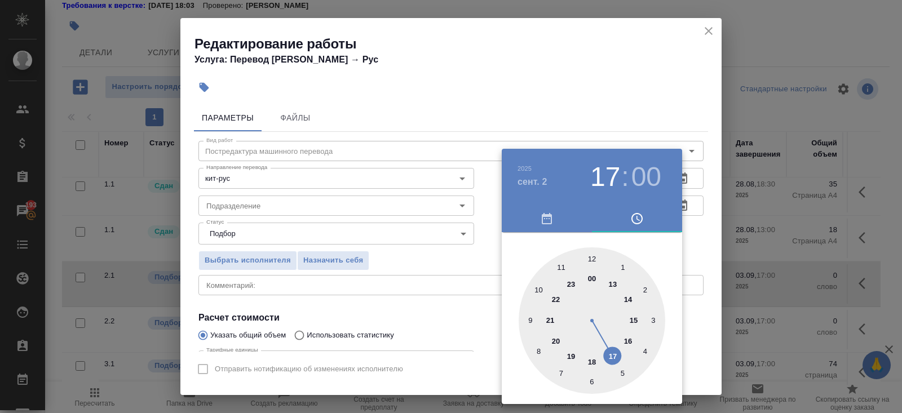
type input "02.09.2025 10:00"
click at [538, 286] on div at bounding box center [591, 320] width 147 height 147
click at [388, 221] on div at bounding box center [451, 206] width 902 height 413
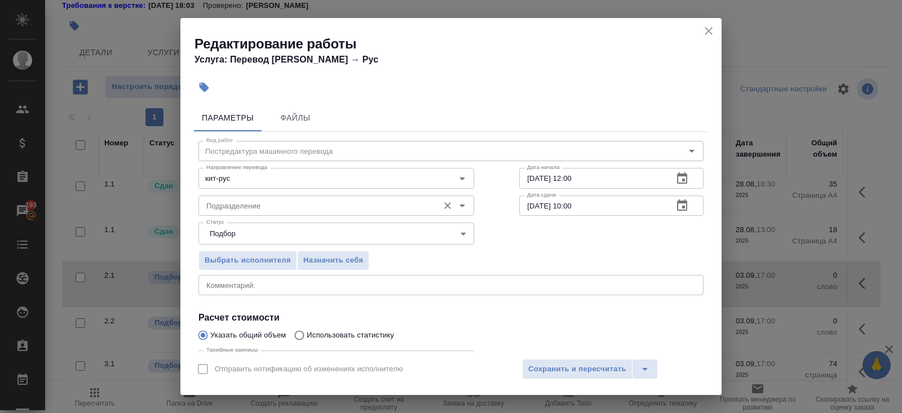
click at [352, 213] on div "Подразделение" at bounding box center [336, 206] width 276 height 20
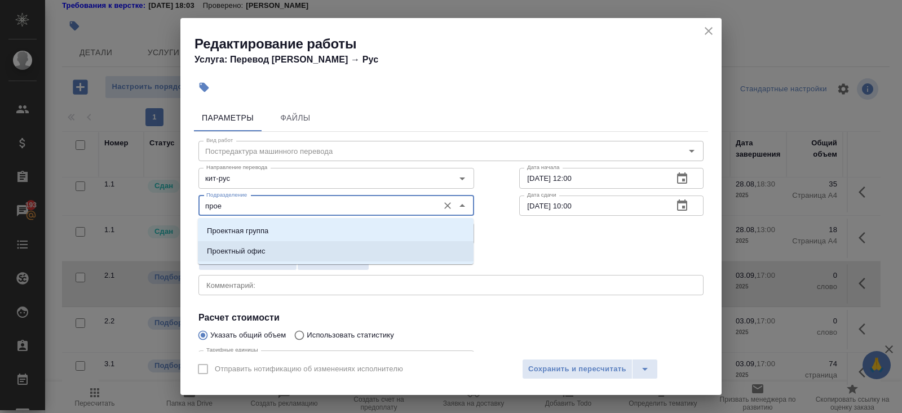
click at [299, 247] on li "Проектный офис" at bounding box center [336, 251] width 276 height 20
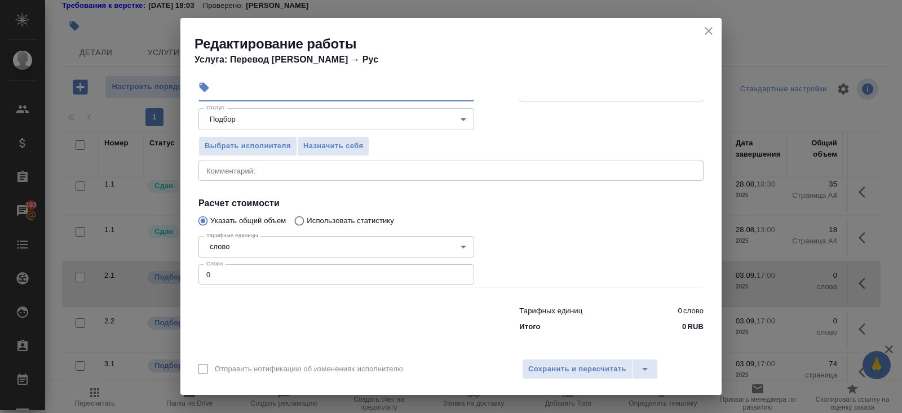
scroll to position [117, 0]
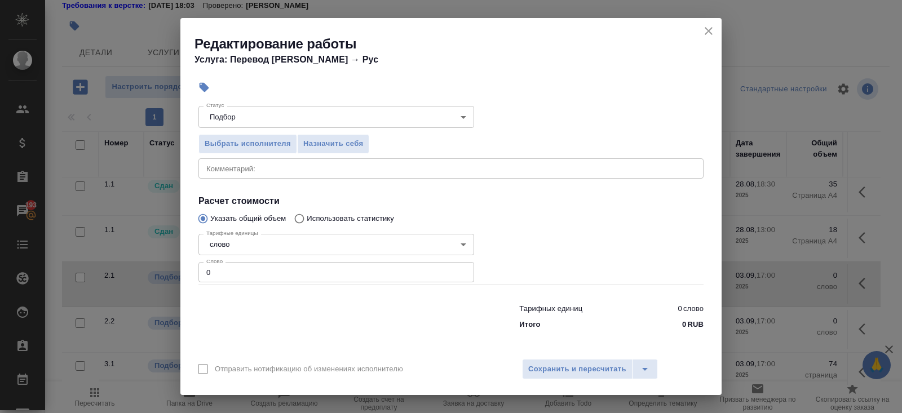
type input "Проектный офис"
drag, startPoint x: 285, startPoint y: 274, endPoint x: 101, endPoint y: 269, distance: 183.2
click at [101, 269] on div "Редактирование работы Услуга: Перевод Стандарт Кит → Рус Параметры Файлы Вид ра…" at bounding box center [451, 206] width 902 height 413
type input "4703"
click at [559, 371] on span "Сохранить и пересчитать" at bounding box center [577, 369] width 98 height 13
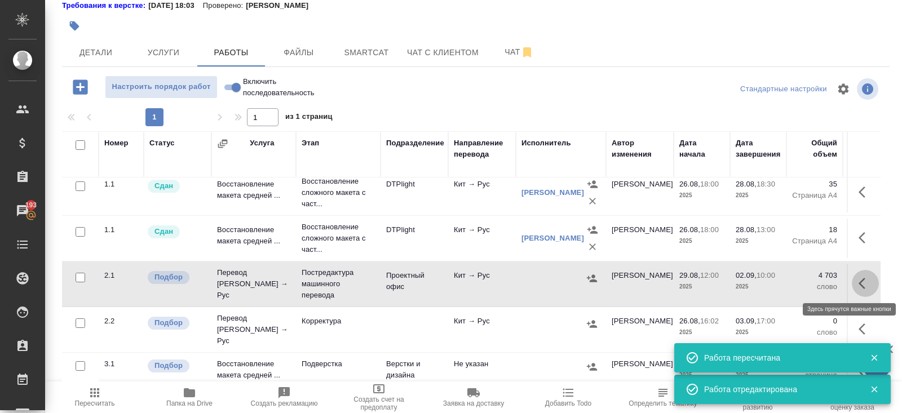
click at [861, 277] on icon "button" at bounding box center [865, 284] width 14 height 14
click at [765, 282] on icon "button" at bounding box center [763, 283] width 10 height 11
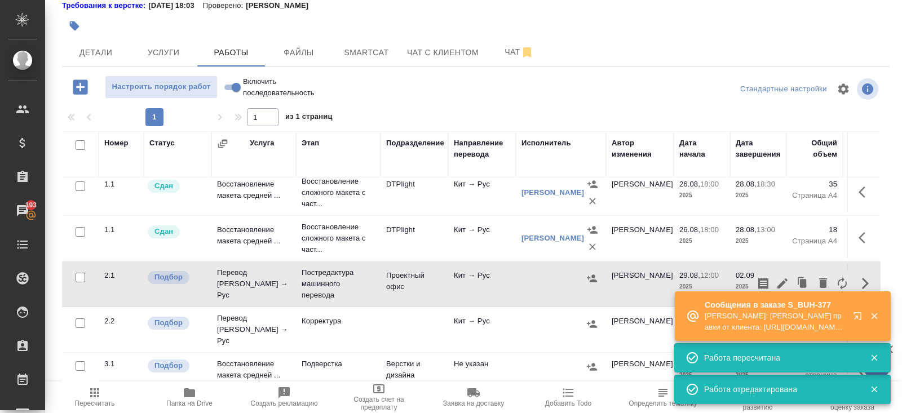
click at [858, 314] on icon "button" at bounding box center [860, 319] width 14 height 14
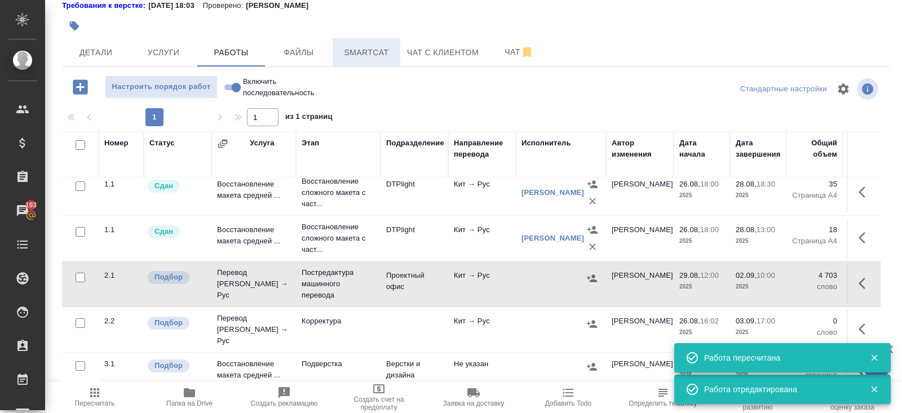
click at [369, 59] on button "Smartcat" at bounding box center [367, 52] width 68 height 28
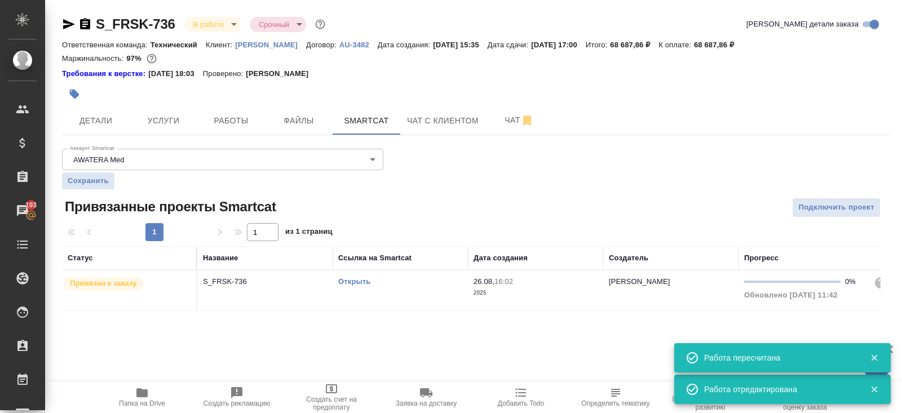
click at [404, 290] on td "Открыть" at bounding box center [400, 290] width 135 height 39
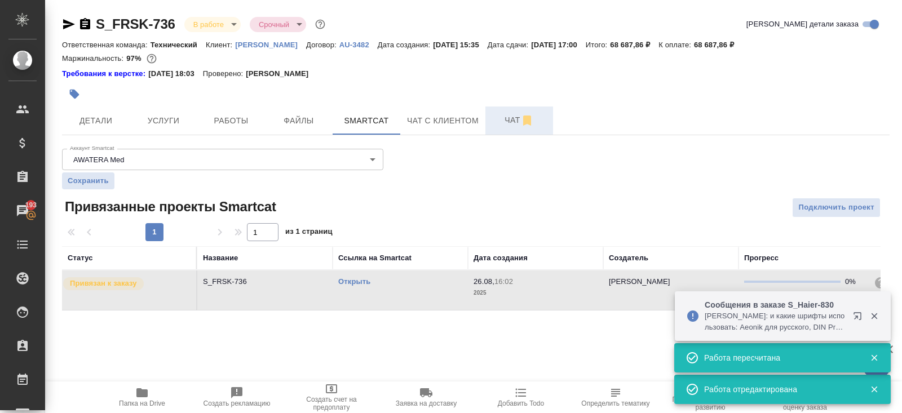
click at [511, 117] on span "Чат" at bounding box center [519, 120] width 54 height 14
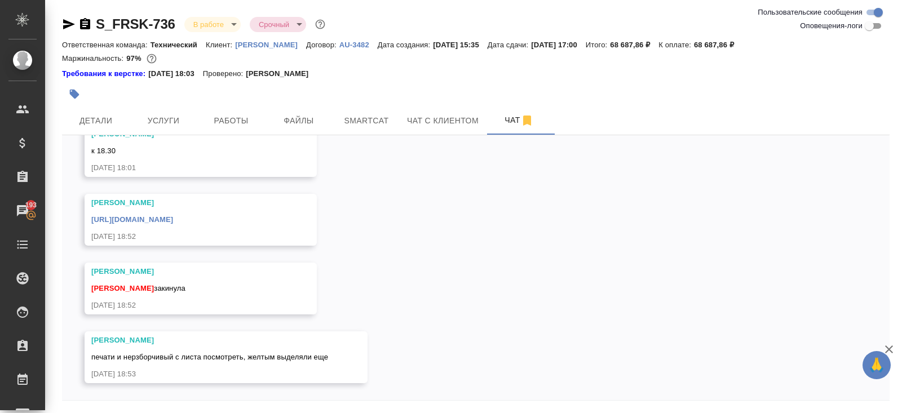
scroll to position [38, 0]
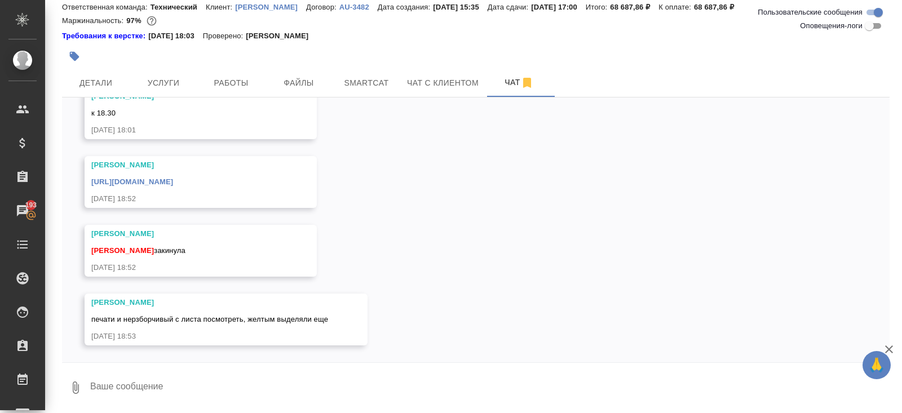
click at [158, 391] on textarea at bounding box center [489, 388] width 800 height 38
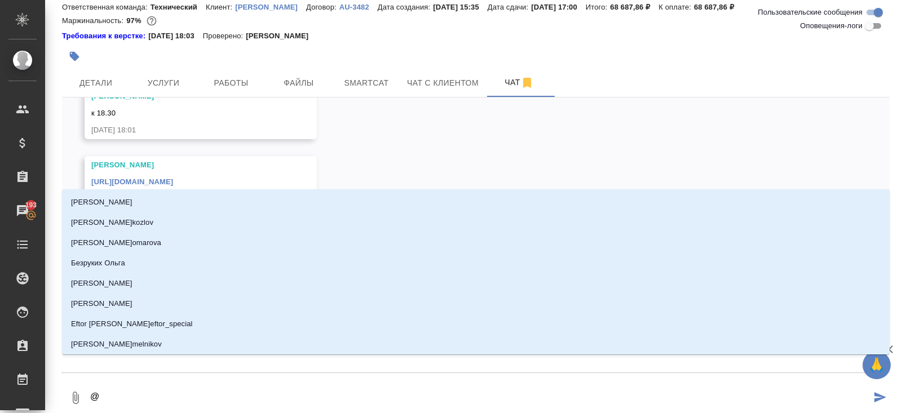
type textarea "@п"
type input "п"
type textarea "@пе"
type input "пе"
type textarea "@пет"
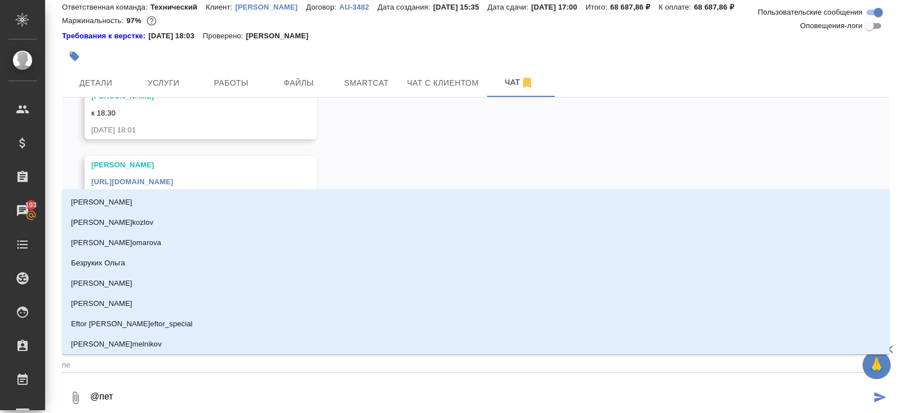
type input "пет"
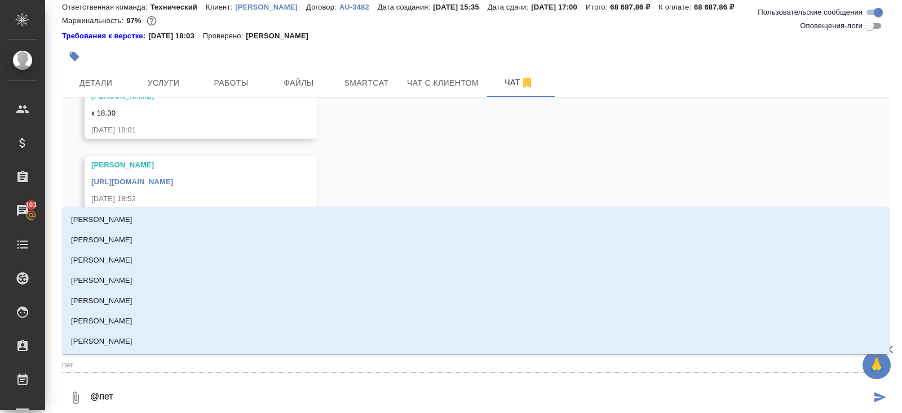
type textarea "@петр"
type input "петр"
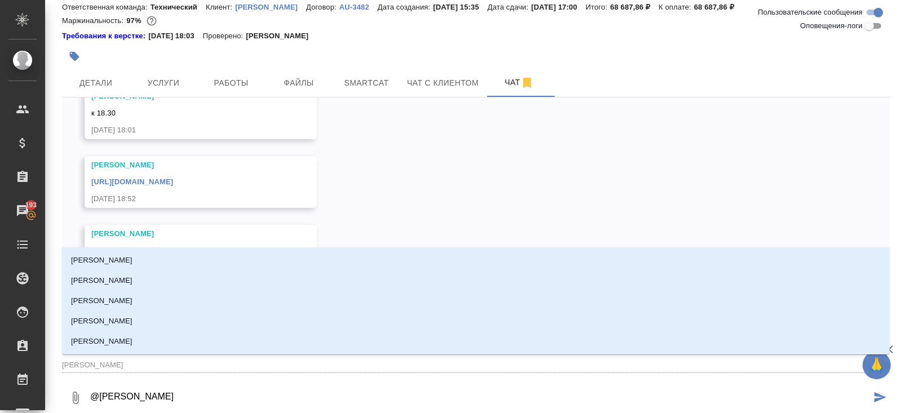
type textarea "@петро"
type input "петро"
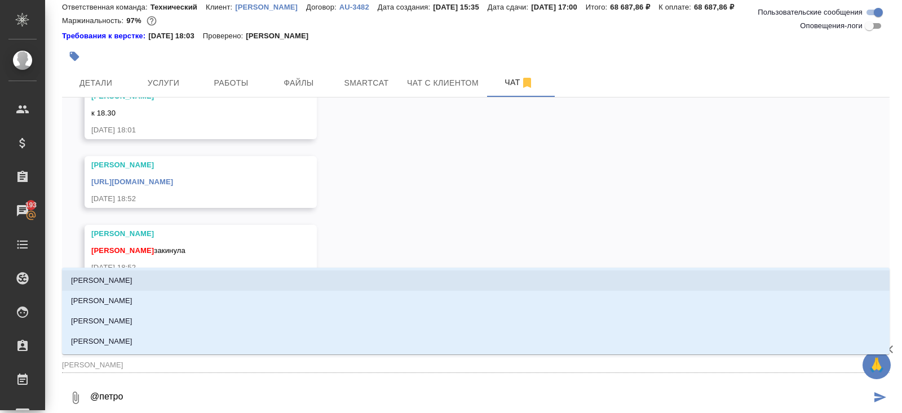
click at [104, 280] on p "[PERSON_NAME]" at bounding box center [101, 280] width 61 height 11
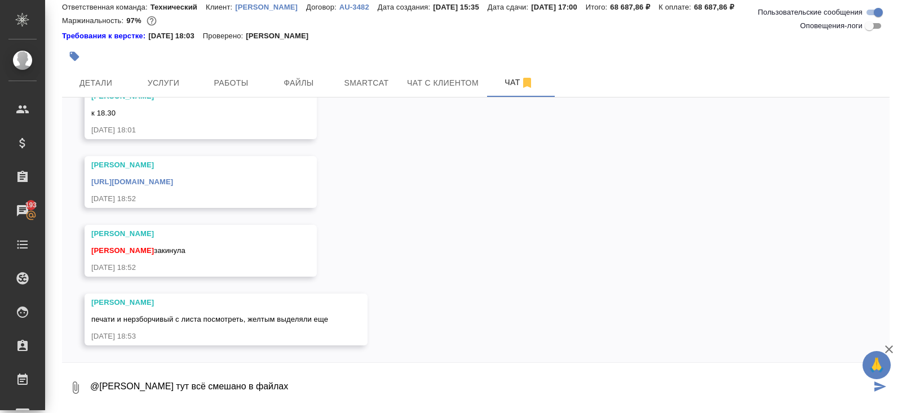
type textarea "@Петрова Валерия тут всё смешано в файлах"
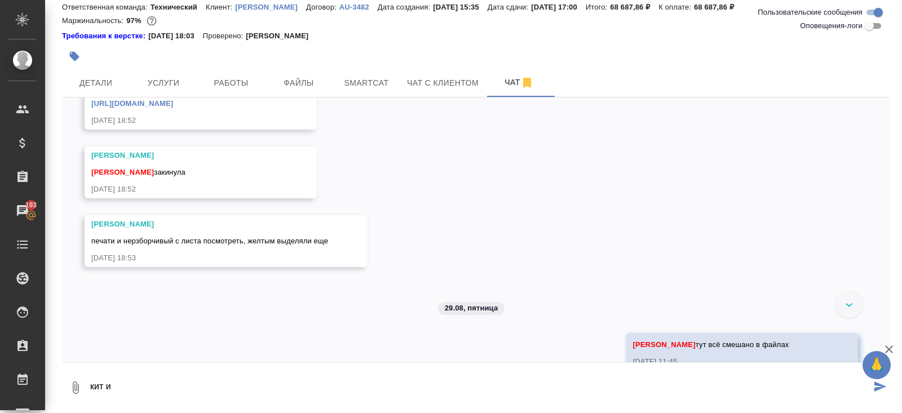
scroll to position [1014, 0]
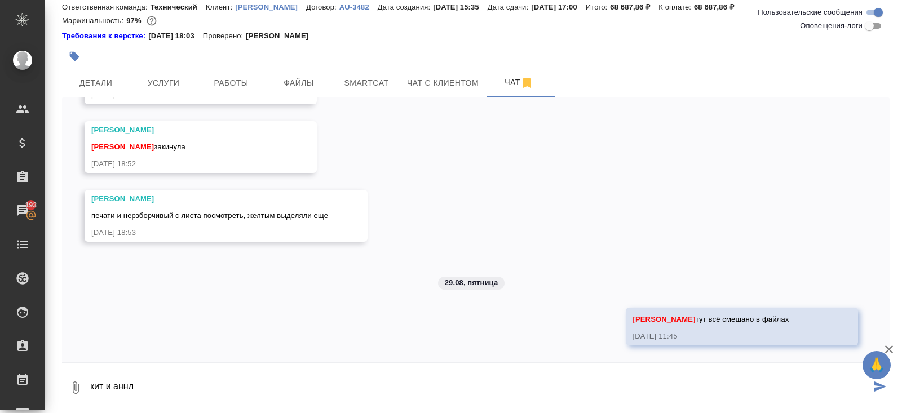
type textarea "кит и аннл"
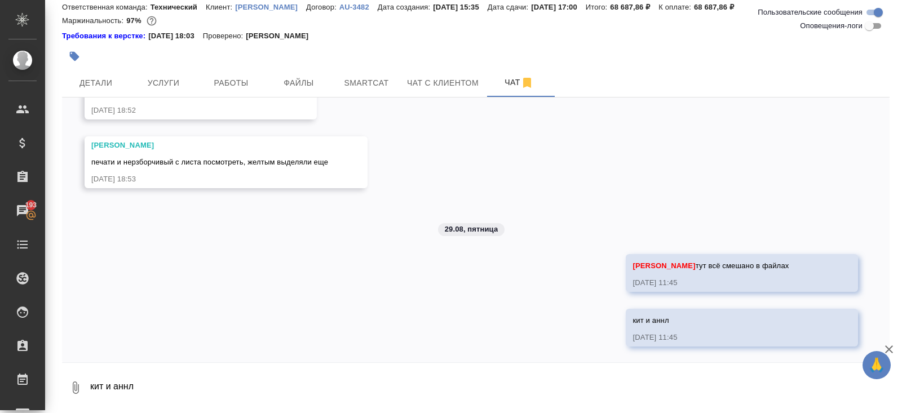
scroll to position [1069, 0]
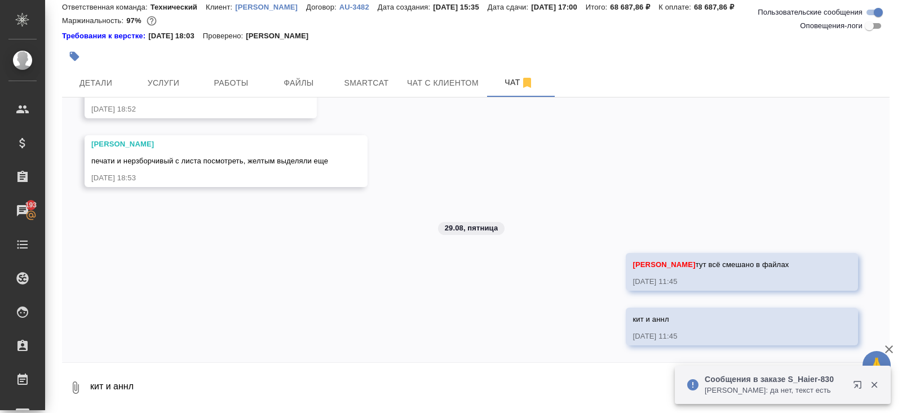
click at [212, 390] on textarea "кит и аннл" at bounding box center [489, 388] width 800 height 38
paste textarea "Biotin Zhejiang"
type textarea "папка Biotin Zhejiang"
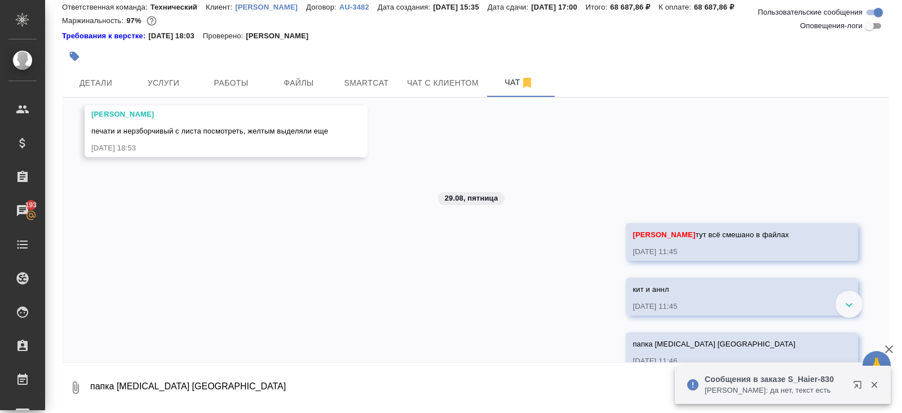
scroll to position [1123, 0]
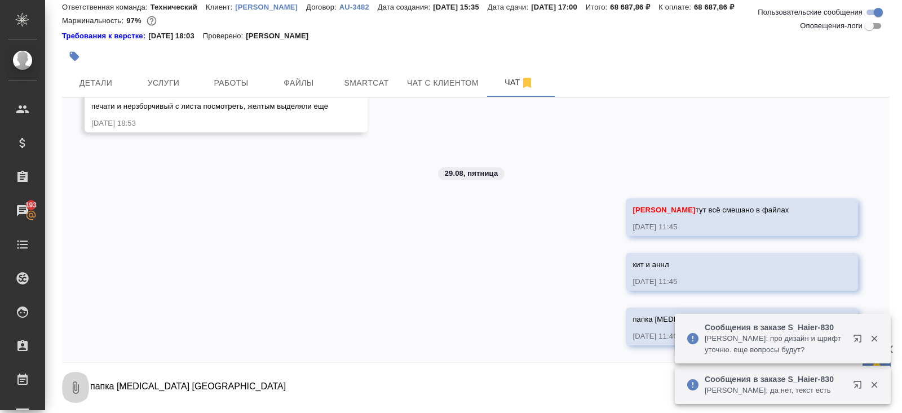
click at [74, 394] on button "0" at bounding box center [75, 388] width 27 height 38
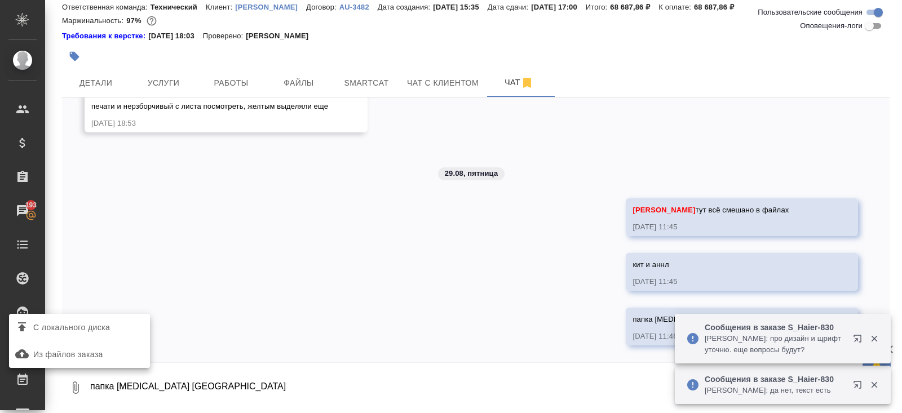
click at [107, 329] on span "С локального диска" at bounding box center [71, 328] width 77 height 14
click at [0, 0] on input "С локального диска" at bounding box center [0, 0] width 0 height 0
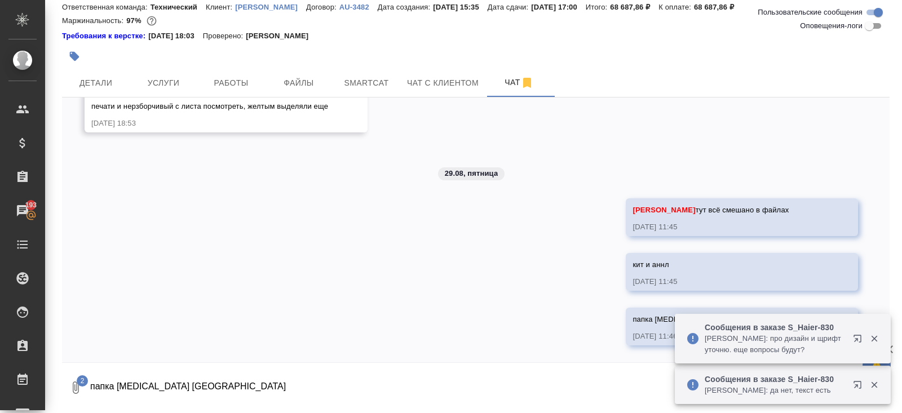
click at [875, 384] on icon "button" at bounding box center [874, 385] width 6 height 6
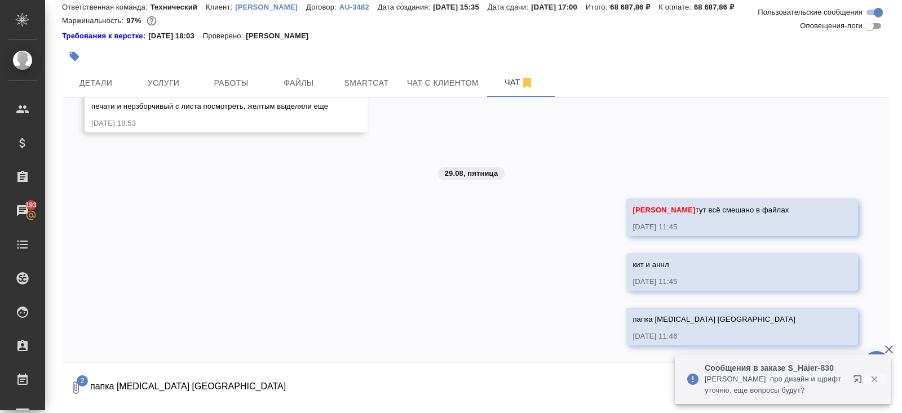
click at [876, 377] on icon "button" at bounding box center [874, 379] width 6 height 6
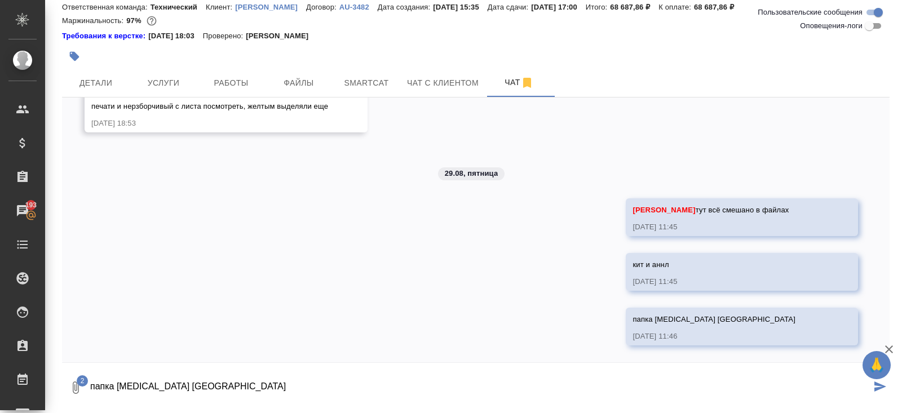
click at [877, 388] on icon "submit" at bounding box center [880, 387] width 12 height 10
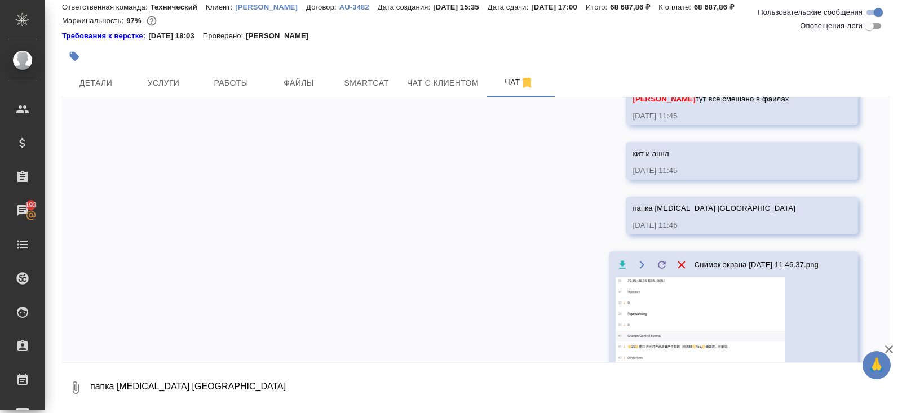
scroll to position [1410, 0]
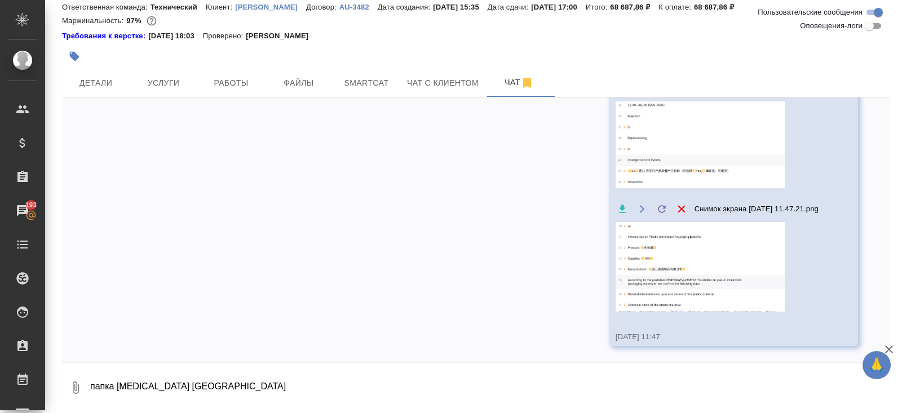
click at [242, 392] on textarea "папка Biotin Zhejiang" at bounding box center [489, 388] width 800 height 38
type textarea "можете разделить плиз?"
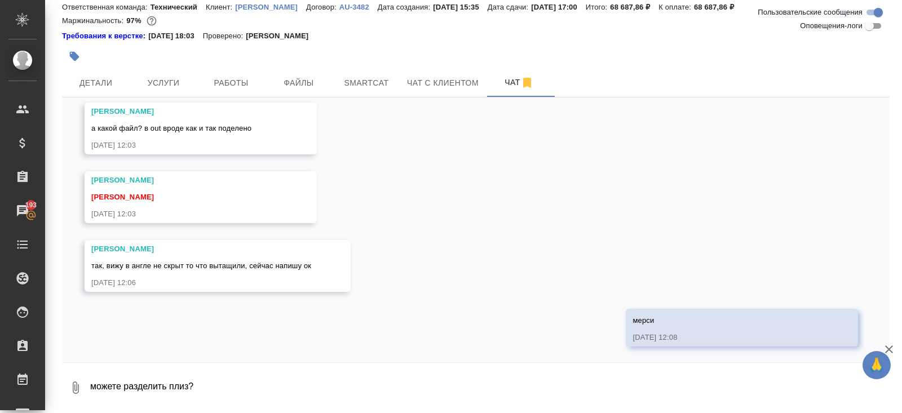
scroll to position [1726, 0]
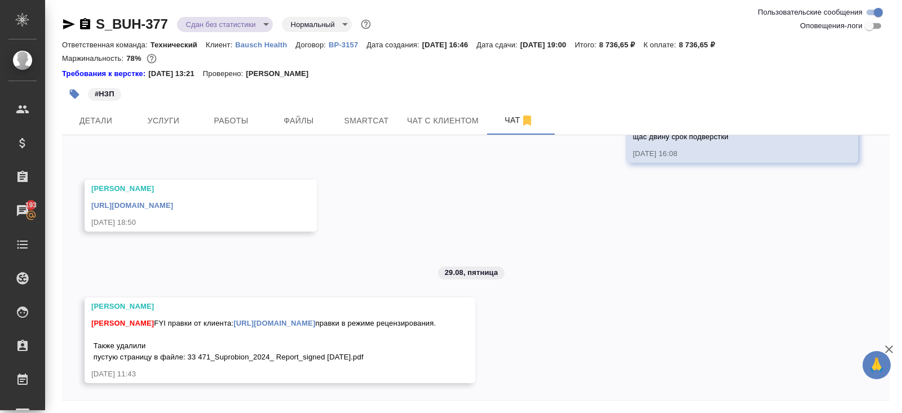
scroll to position [38, 0]
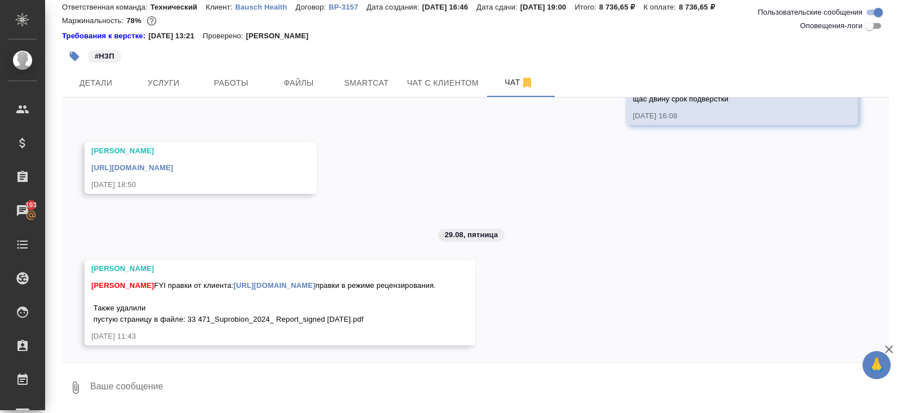
click at [166, 384] on textarea at bounding box center [489, 388] width 800 height 38
type textarea "в"
type textarea "внесём в тм, ок, спасибо"
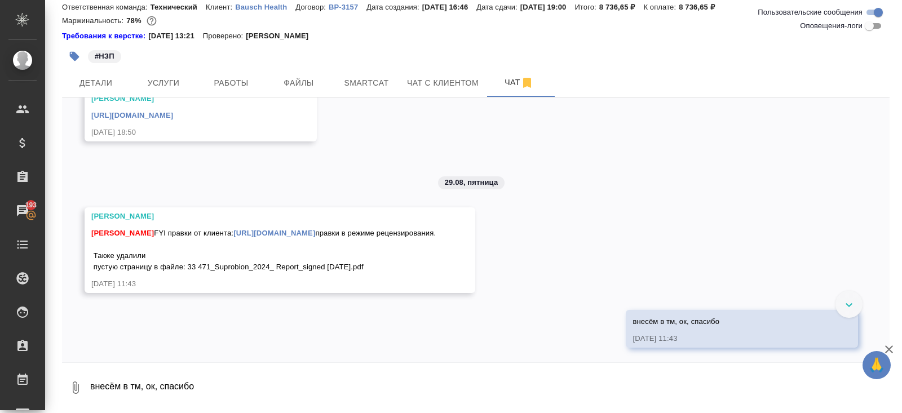
scroll to position [564, 0]
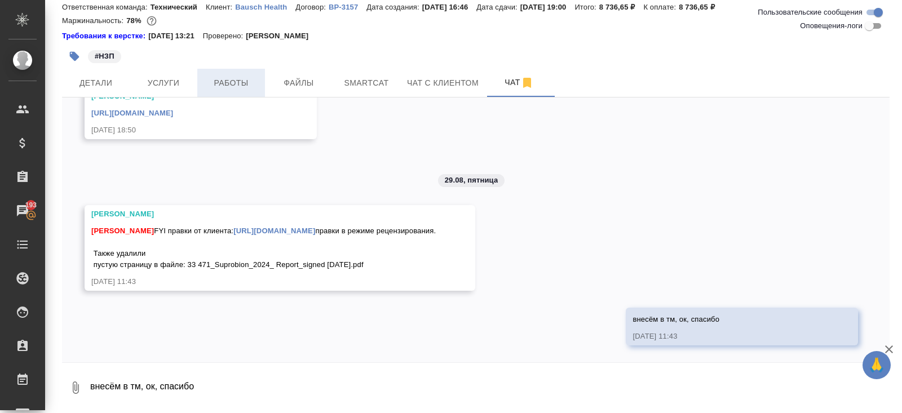
click at [225, 75] on button "Работы" at bounding box center [231, 83] width 68 height 28
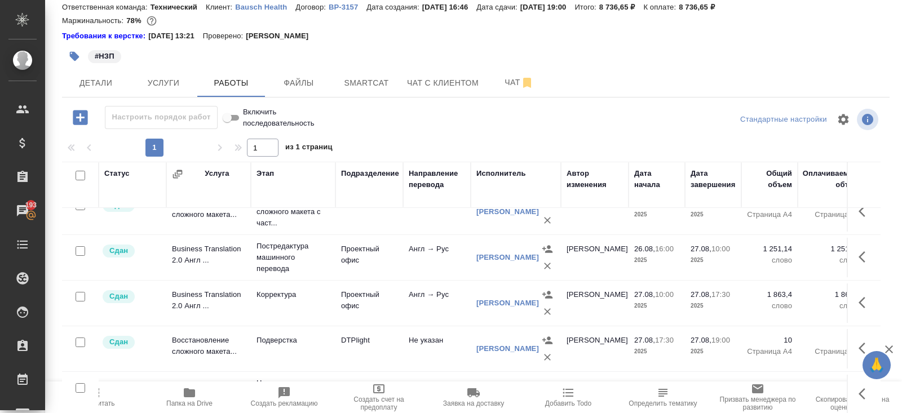
scroll to position [68, 0]
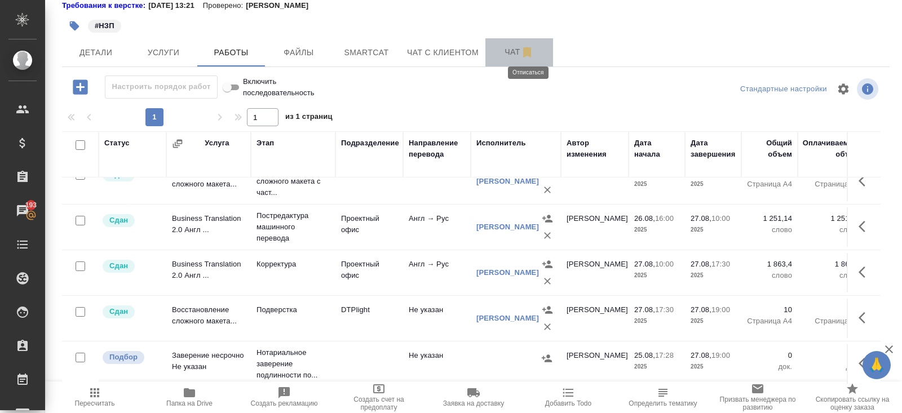
click at [524, 49] on icon "button" at bounding box center [527, 53] width 14 height 14
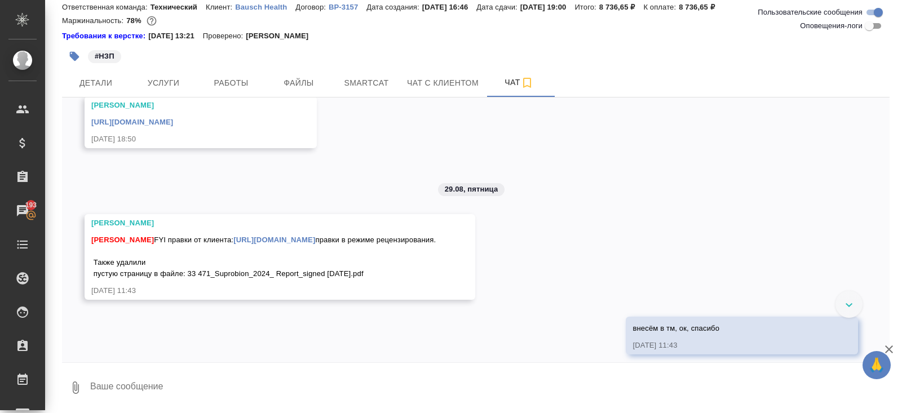
scroll to position [564, 0]
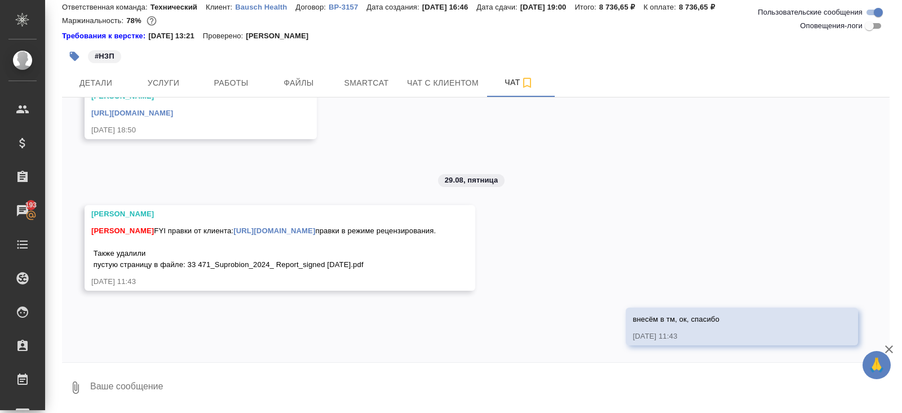
click at [180, 388] on textarea at bounding box center [489, 388] width 800 height 38
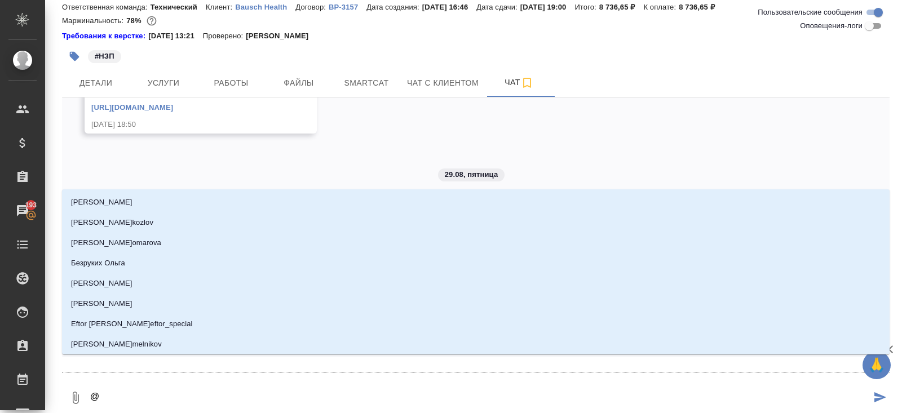
type textarea "@п"
type input "п"
type textarea "@пр"
type input "пр"
type textarea "@пра"
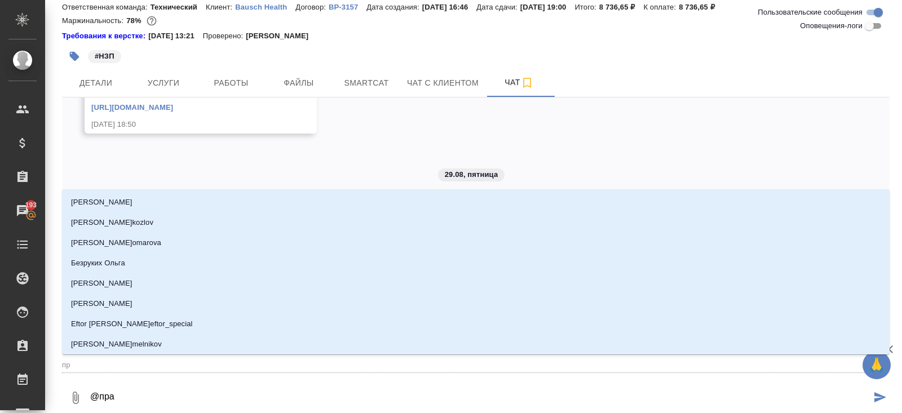
type input "пра"
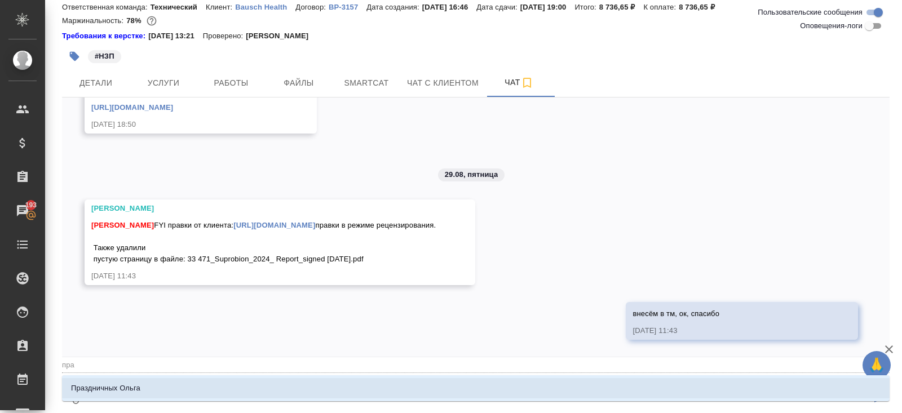
type textarea "@[GEOGRAPHIC_DATA]"
type input "праз"
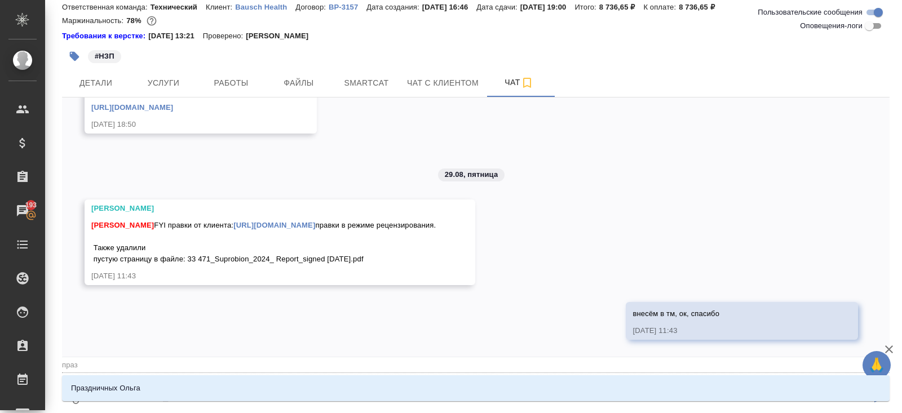
click at [169, 382] on li "Праздничных Ольга" at bounding box center [475, 388] width 827 height 20
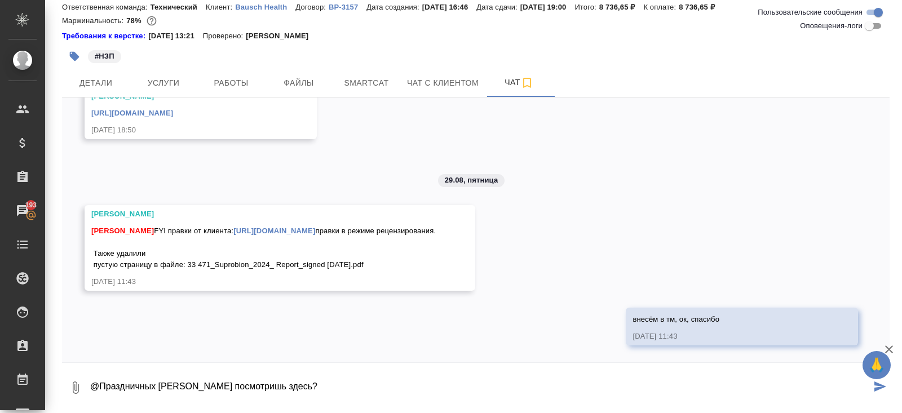
type textarea "@Праздничных [PERSON_NAME] посмотришь здесь?"
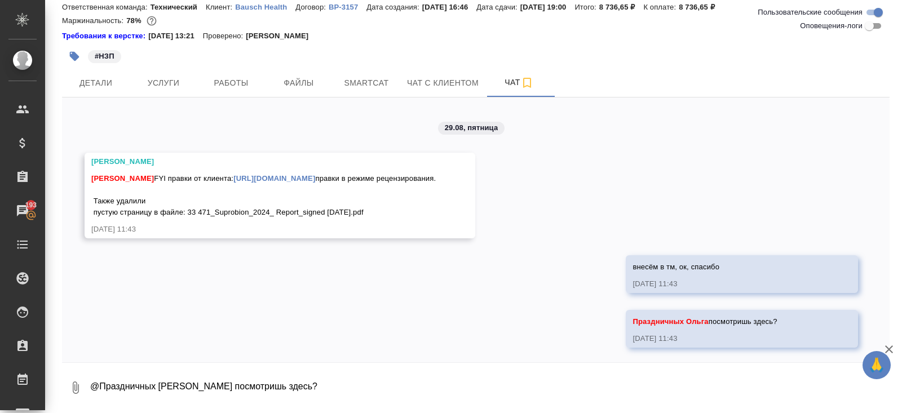
scroll to position [619, 0]
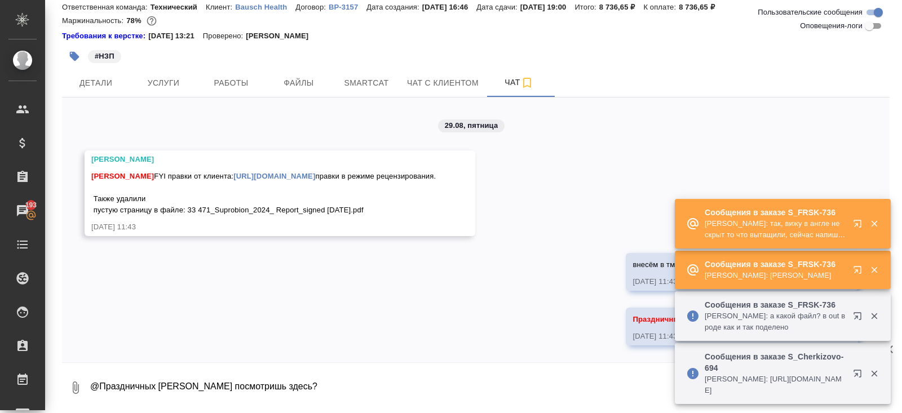
click at [860, 228] on icon "button" at bounding box center [860, 226] width 14 height 14
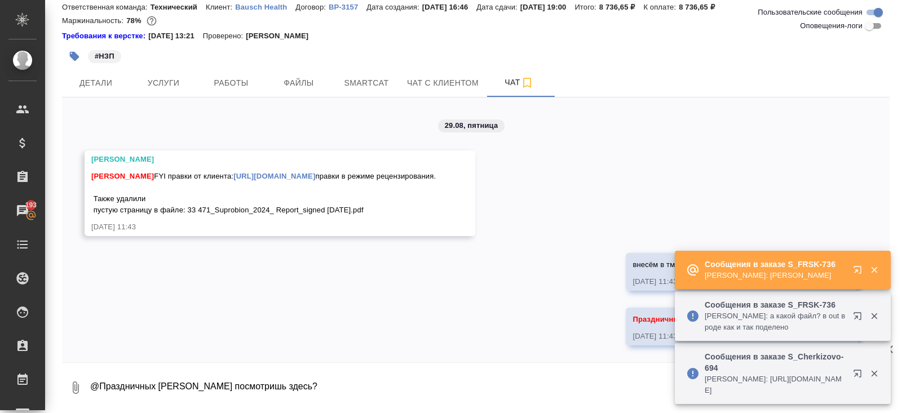
click at [861, 373] on icon "button" at bounding box center [856, 373] width 7 height 7
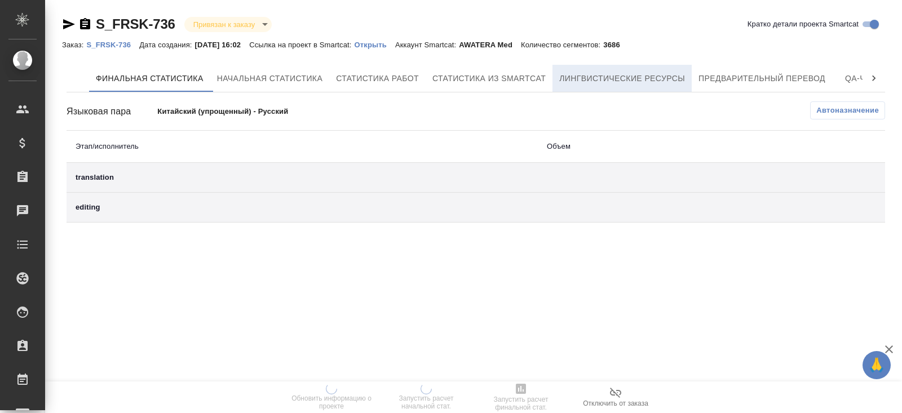
click at [595, 66] on button "Лингвистические ресурсы" at bounding box center [621, 78] width 139 height 27
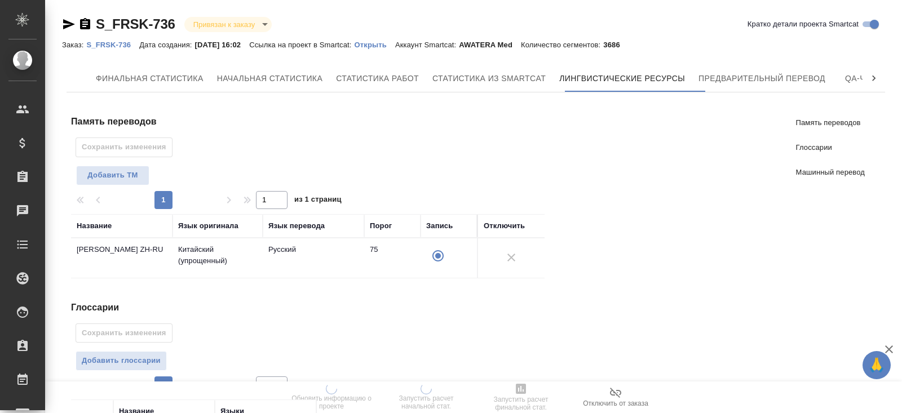
scroll to position [218, 0]
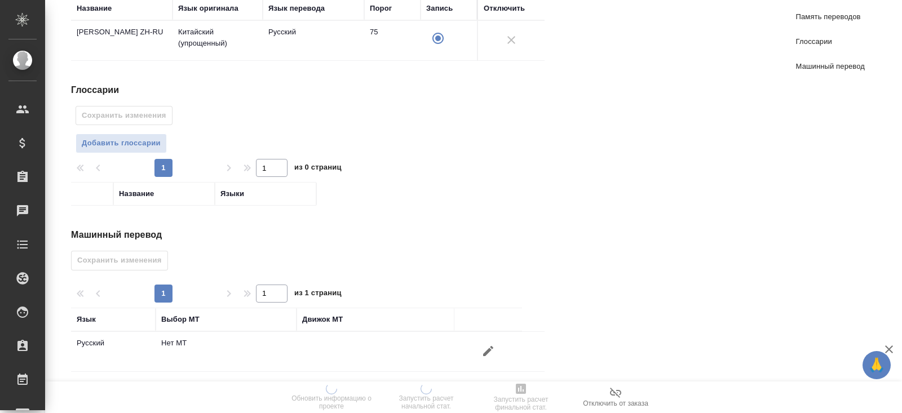
click at [490, 346] on icon "button" at bounding box center [488, 351] width 10 height 10
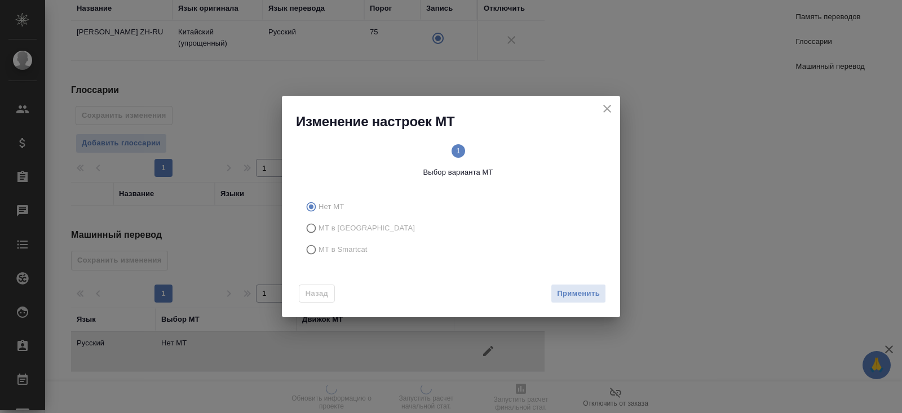
click at [334, 248] on span "МТ в Smartcat" at bounding box center [342, 249] width 49 height 11
click at [318, 248] on input "МТ в Smartcat" at bounding box center [309, 249] width 18 height 21
radio input "true"
click at [579, 294] on span "Вперед" at bounding box center [585, 293] width 28 height 13
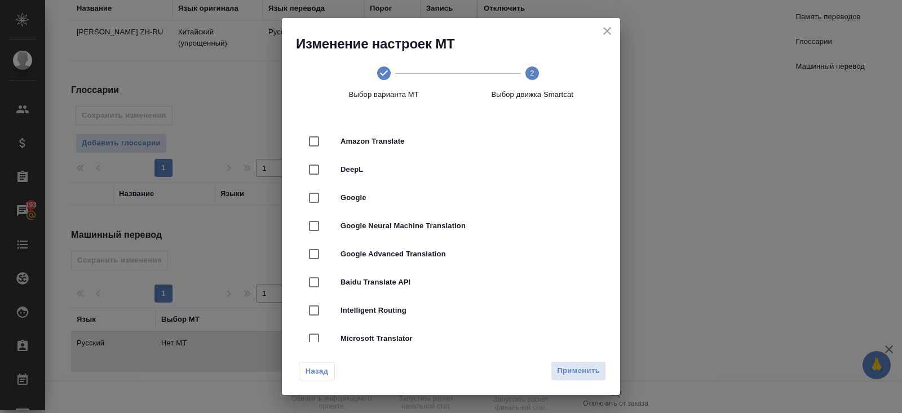
drag, startPoint x: 366, startPoint y: 162, endPoint x: 370, endPoint y: 177, distance: 15.3
click at [366, 162] on div "DeepL" at bounding box center [451, 170] width 302 height 28
checkbox input "true"
click at [566, 361] on div "Назад Применить" at bounding box center [451, 368] width 338 height 53
click at [574, 368] on span "Применить" at bounding box center [578, 371] width 43 height 13
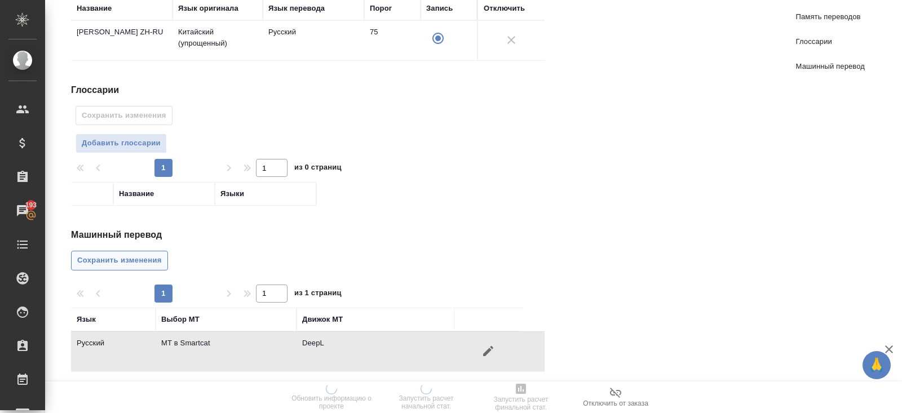
click at [154, 255] on span "Сохранить изменения" at bounding box center [119, 260] width 85 height 13
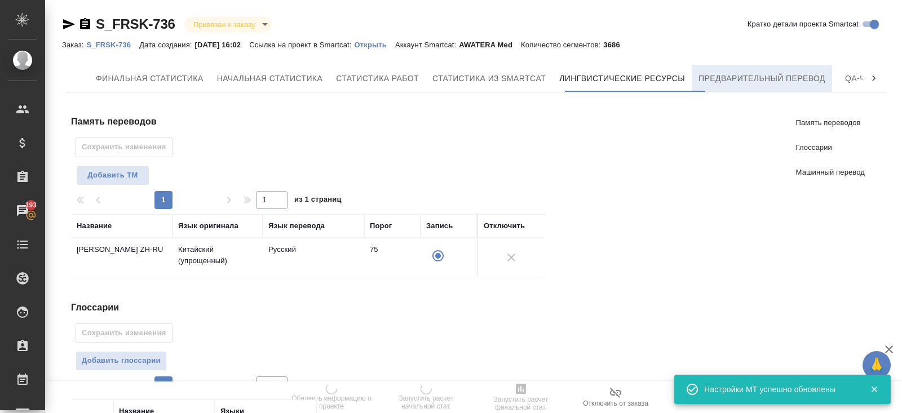
click at [734, 88] on button "Предварительный перевод" at bounding box center [761, 78] width 140 height 27
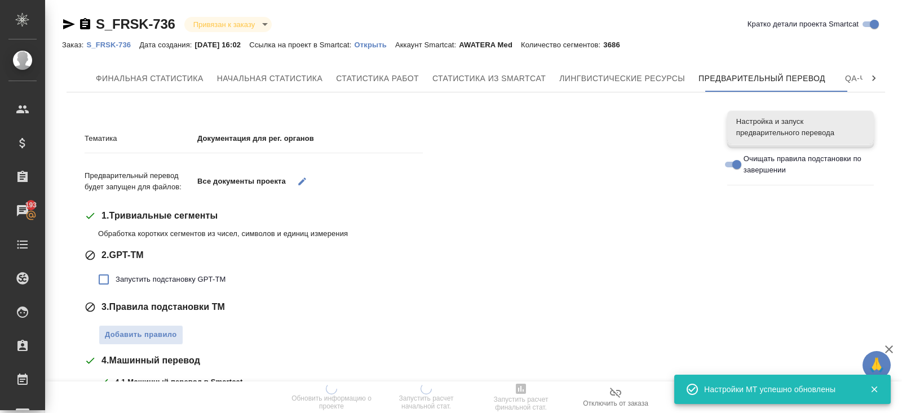
click at [117, 276] on span "Запустить подстановку GPT-TM" at bounding box center [171, 279] width 110 height 11
click at [116, 276] on input "Запустить подстановку GPT-TM" at bounding box center [104, 280] width 24 height 24
checkbox input "true"
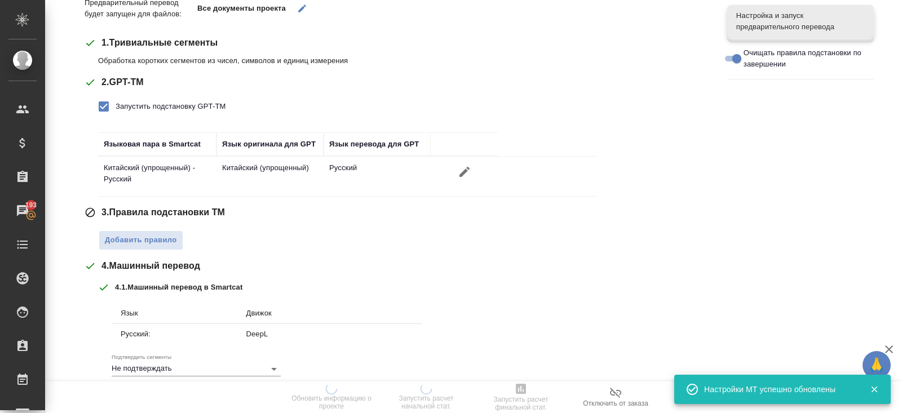
scroll to position [172, 0]
click at [141, 232] on button "Добавить правило" at bounding box center [141, 241] width 85 height 20
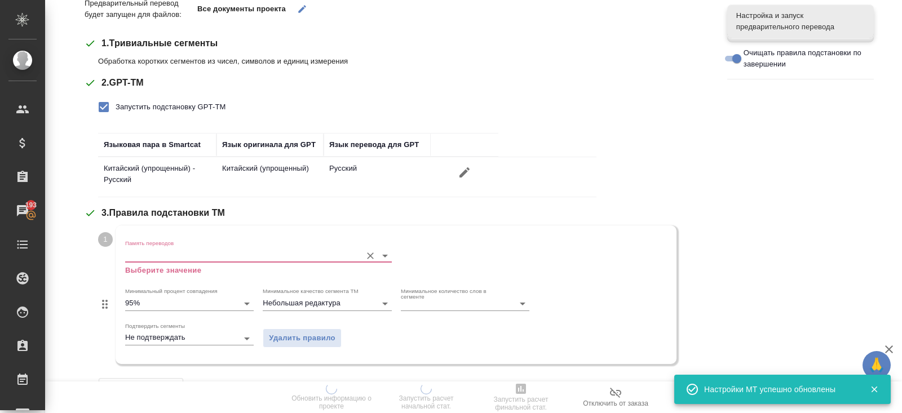
click at [146, 261] on div at bounding box center [258, 256] width 267 height 14
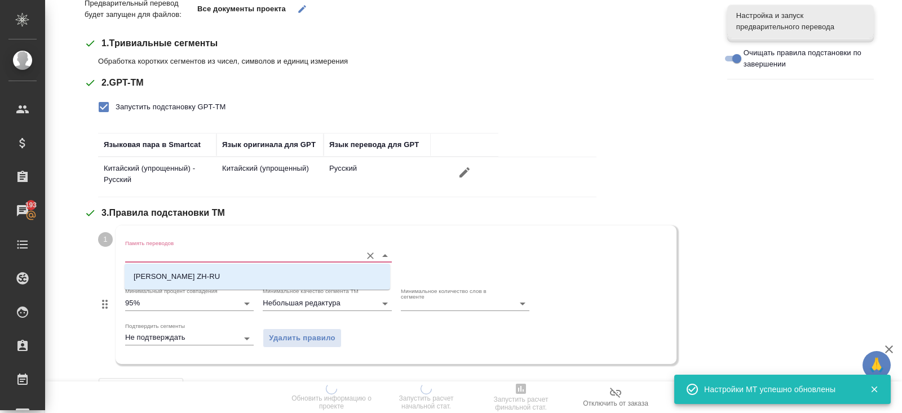
click at [157, 256] on input "Память переводов" at bounding box center [240, 256] width 230 height 14
click at [157, 285] on li "Fresenius Kabi ZH-RU" at bounding box center [257, 277] width 265 height 20
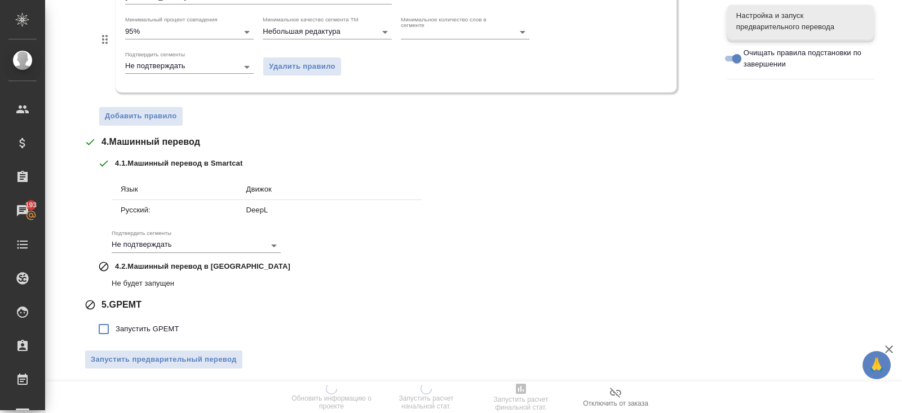
click at [150, 334] on label "Запустить GPEMT" at bounding box center [135, 329] width 87 height 24
click at [116, 334] on input "Запустить GPEMT" at bounding box center [104, 329] width 24 height 24
checkbox input "true"
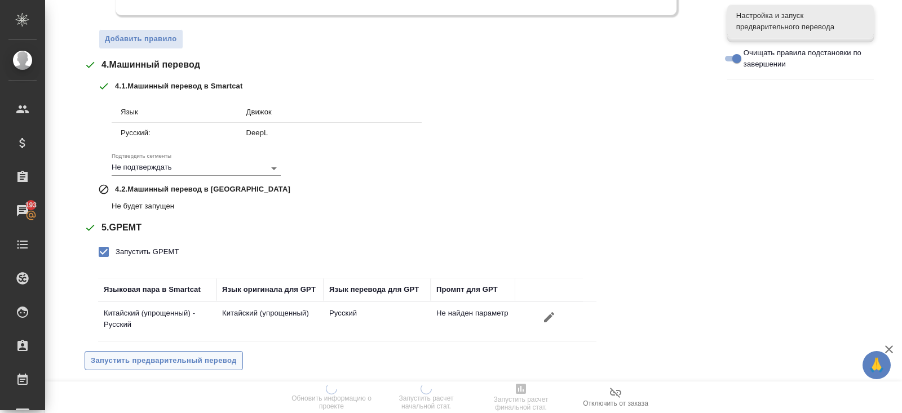
click at [161, 354] on span "Запустить предварительный перевод" at bounding box center [164, 360] width 146 height 13
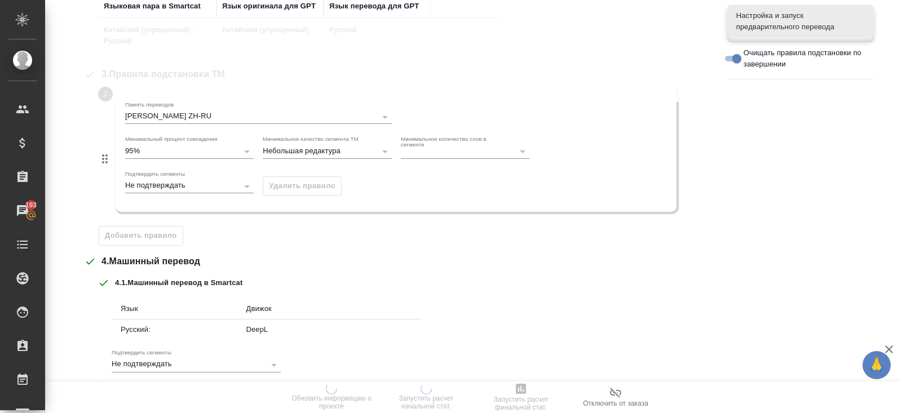
scroll to position [0, 0]
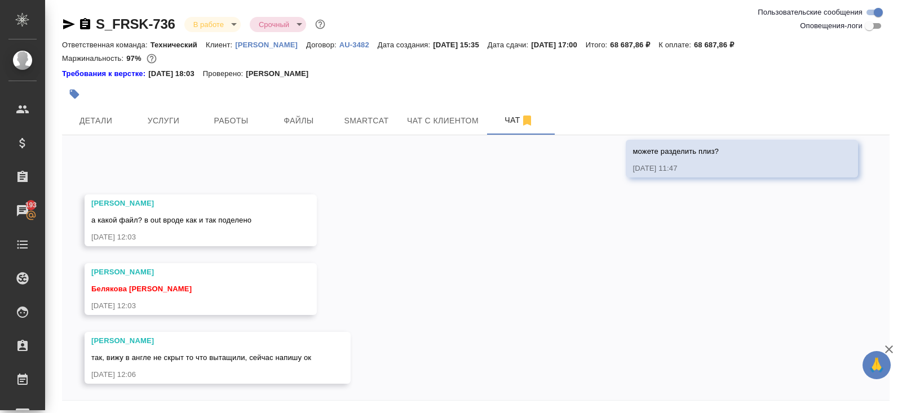
scroll to position [38, 0]
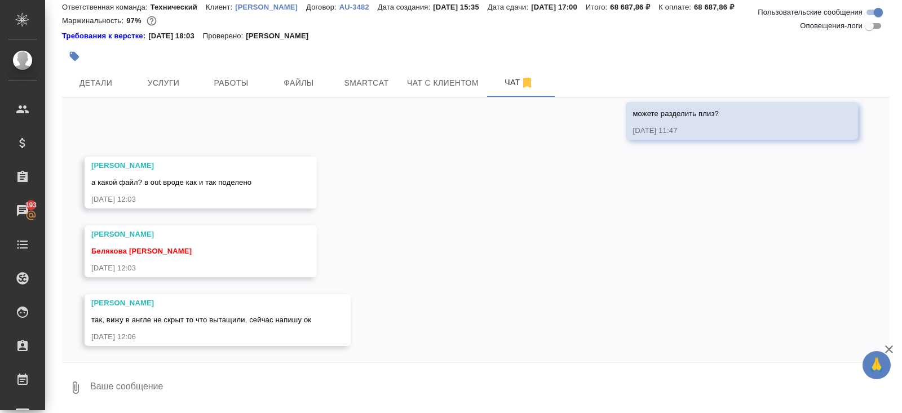
click at [184, 377] on textarea at bounding box center [489, 388] width 800 height 38
type textarea "мерси"
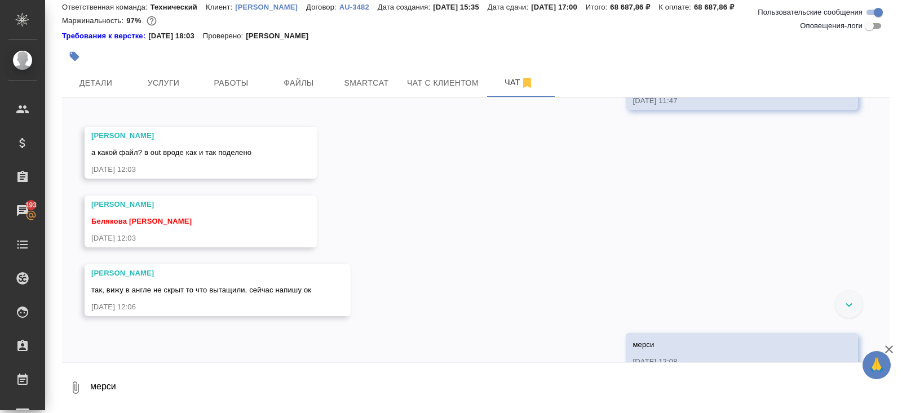
scroll to position [1726, 0]
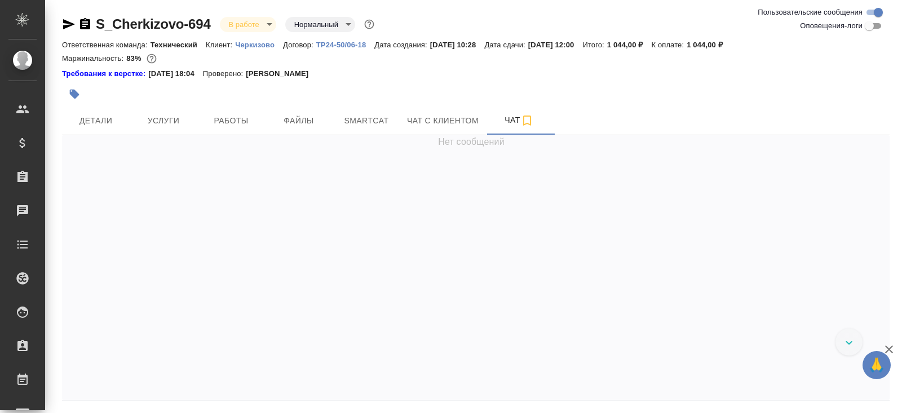
click at [69, 21] on icon "button" at bounding box center [69, 24] width 14 height 14
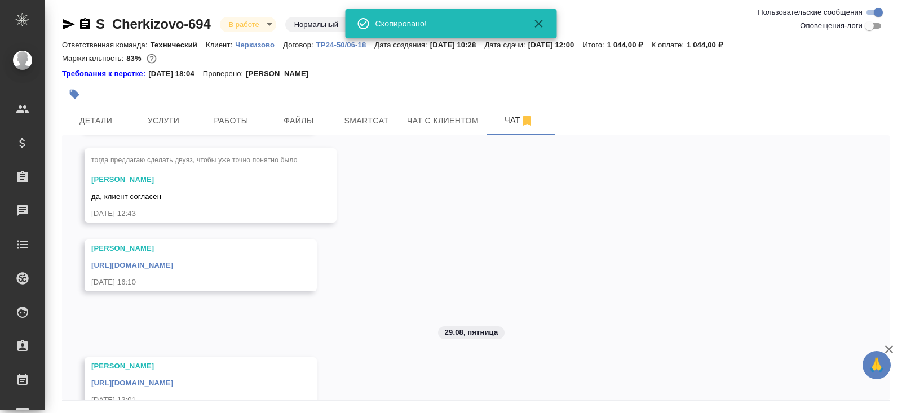
scroll to position [555, 0]
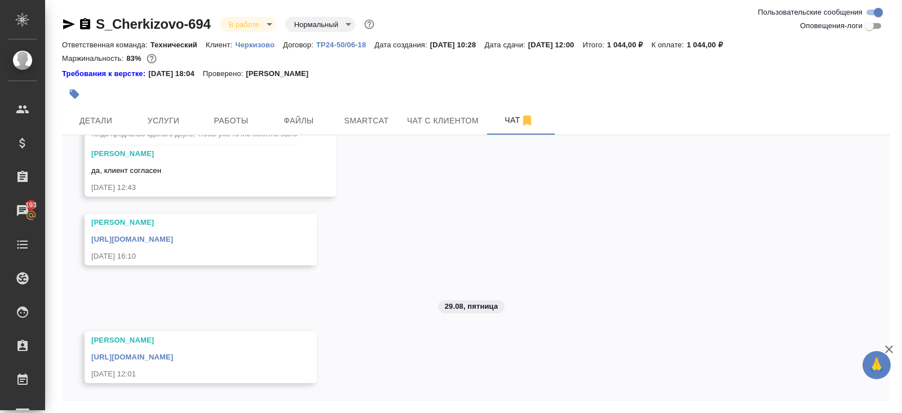
click at [173, 353] on link "[URL][DOMAIN_NAME]" at bounding box center [132, 357] width 82 height 8
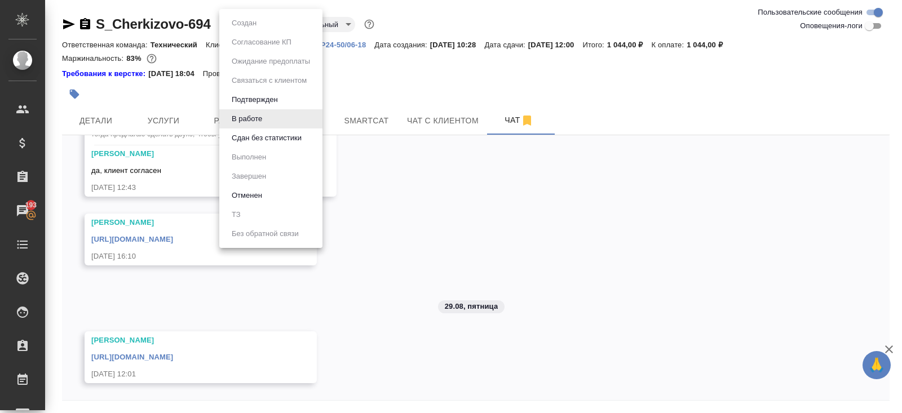
click at [242, 28] on body "🙏 .cls-1 fill:#fff; AWATERA [PERSON_NAME] Спецификации Заказы 193 Чаты Todo Про…" at bounding box center [451, 206] width 902 height 413
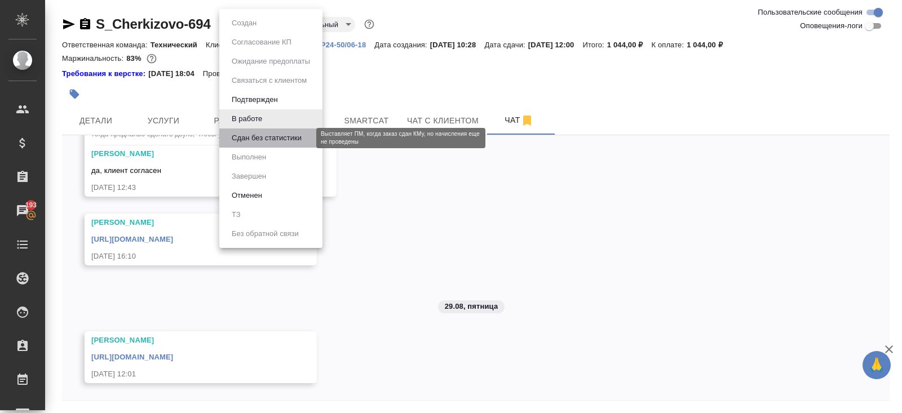
click at [241, 136] on button "Сдан без статистики" at bounding box center [266, 138] width 77 height 12
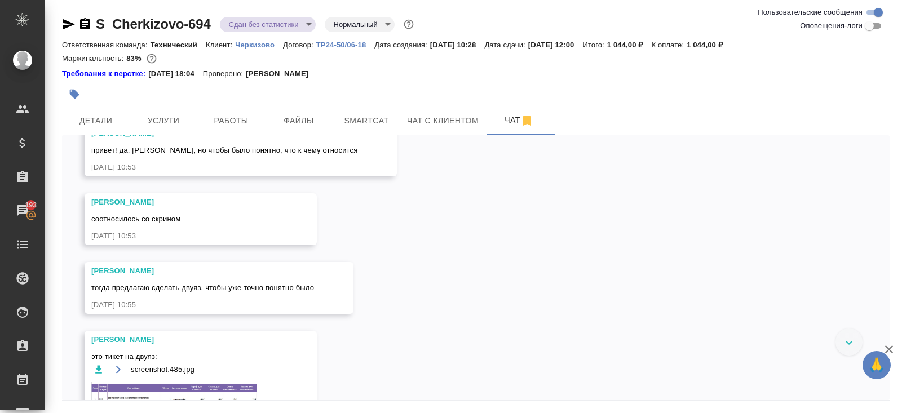
scroll to position [426, 0]
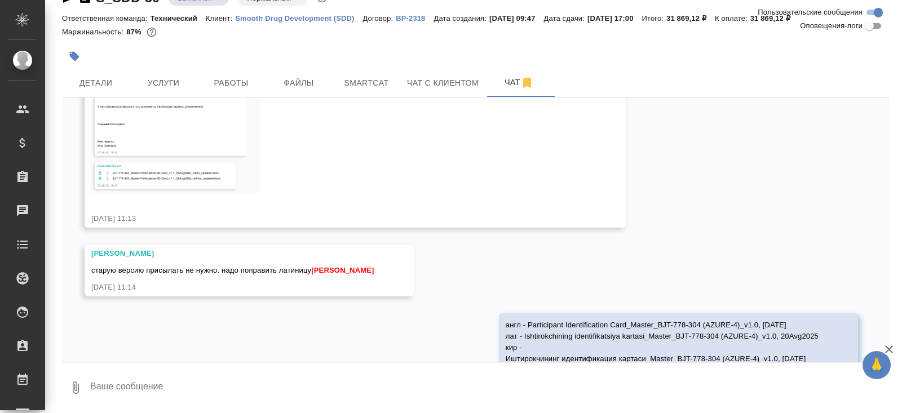
scroll to position [10486, 0]
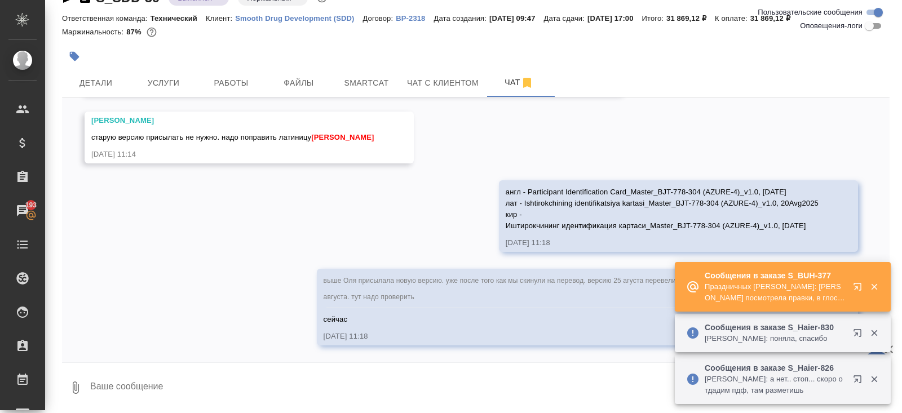
click at [858, 287] on icon "button" at bounding box center [860, 289] width 14 height 14
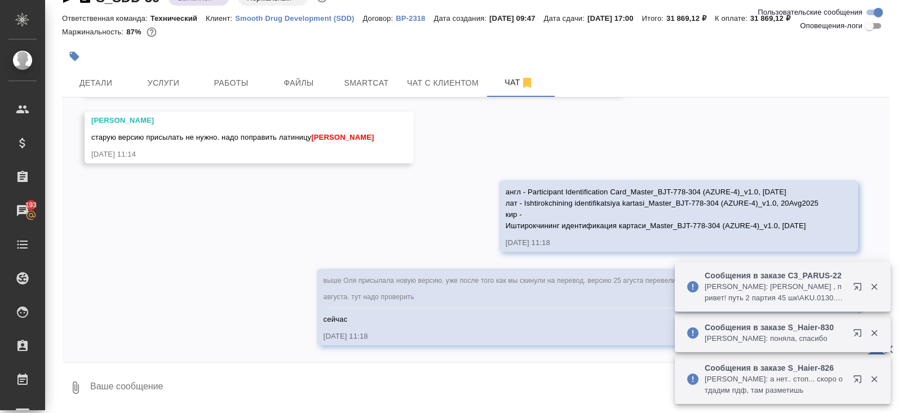
click at [853, 290] on icon "button" at bounding box center [860, 289] width 14 height 14
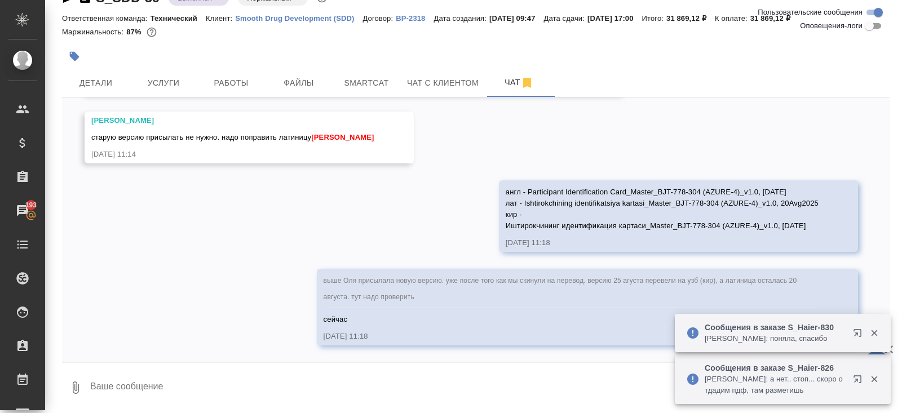
click at [180, 389] on textarea at bounding box center [489, 388] width 800 height 38
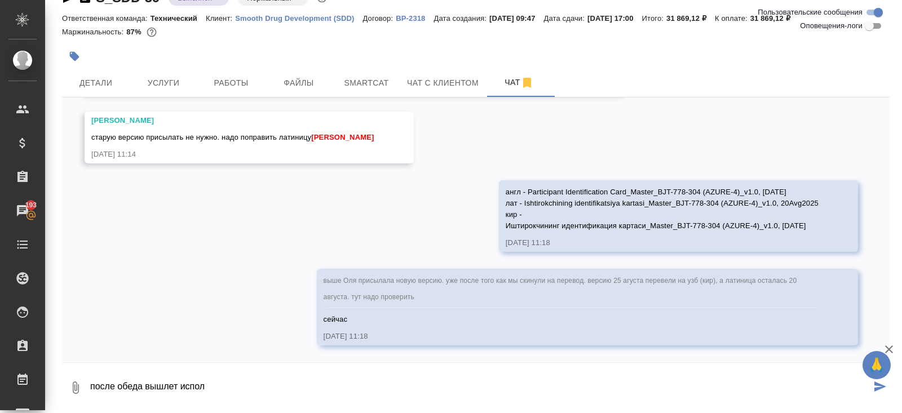
type textarea "после обеда вышлет испол"
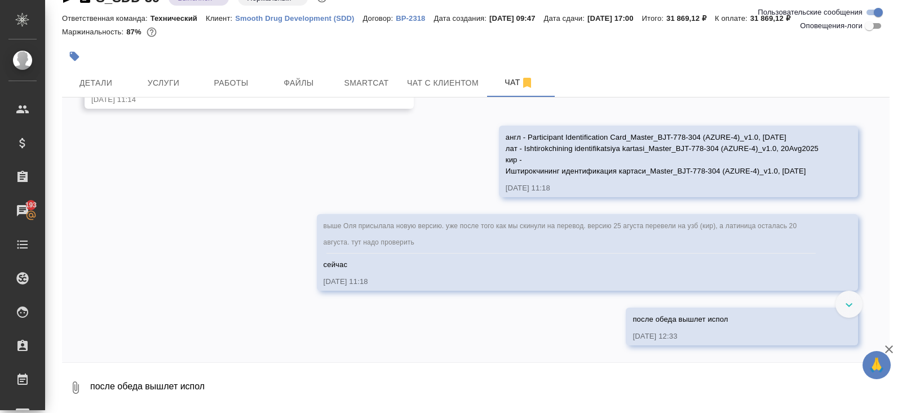
scroll to position [10540, 0]
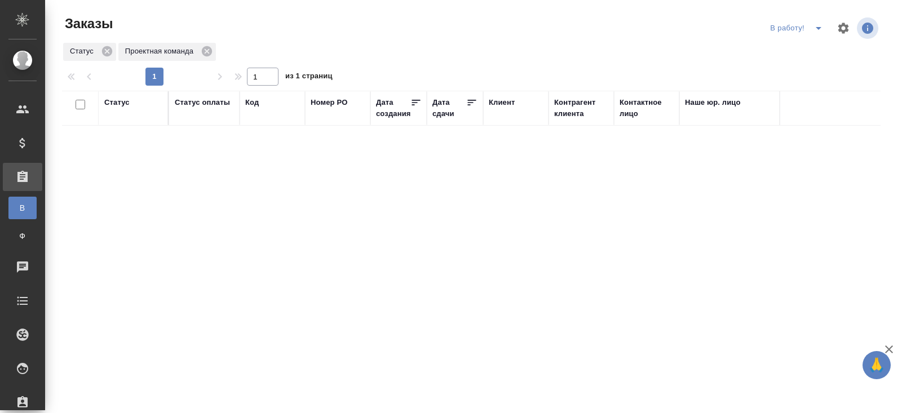
click at [818, 26] on icon "split button" at bounding box center [819, 28] width 14 height 14
click at [804, 45] on li "ПМ" at bounding box center [797, 51] width 63 height 18
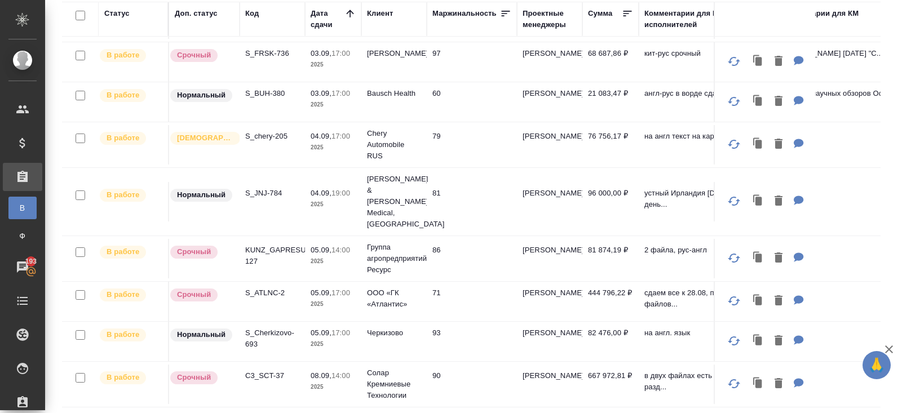
scroll to position [477, 0]
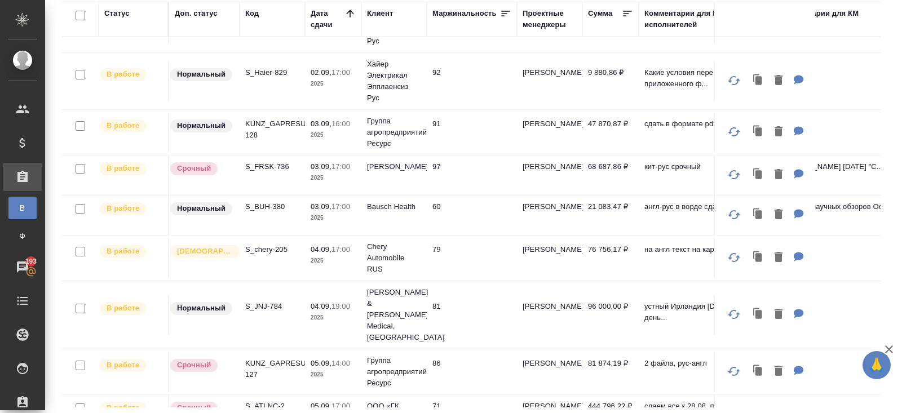
scroll to position [667, 0]
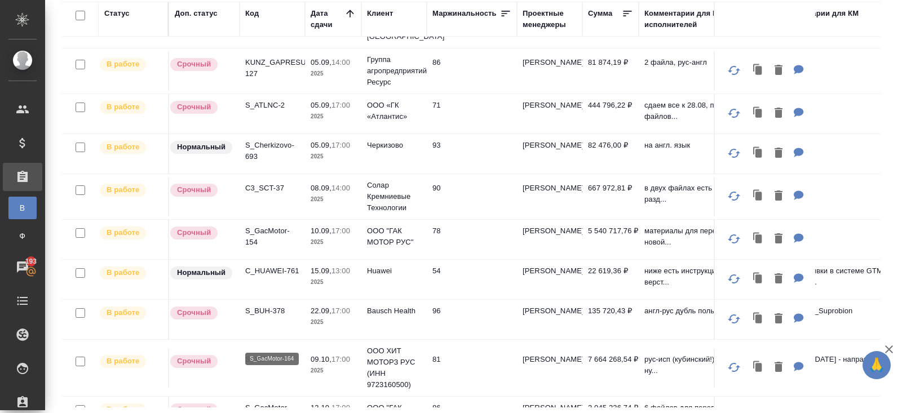
click at [252, 402] on p "S_GacMotor-164" at bounding box center [272, 413] width 54 height 23
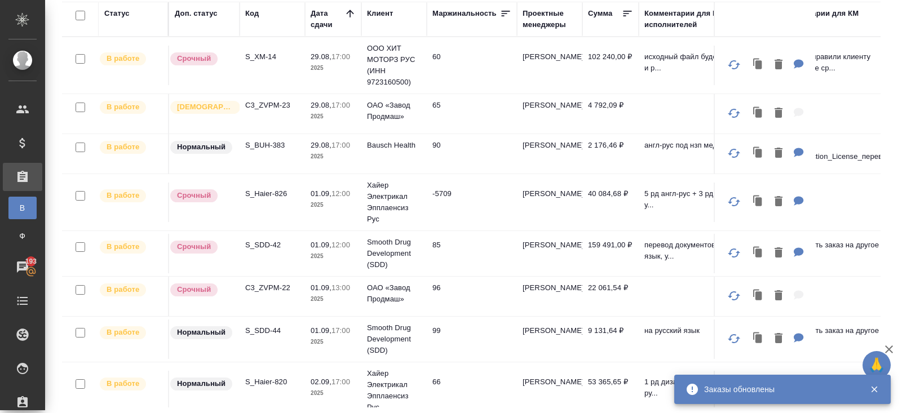
scroll to position [0, 0]
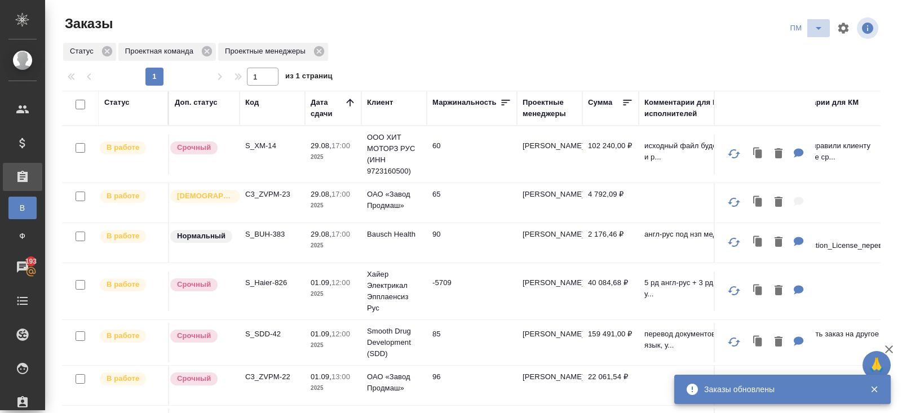
click at [824, 27] on icon "split button" at bounding box center [819, 28] width 14 height 14
click at [817, 50] on li "В работу!" at bounding box center [806, 51] width 57 height 18
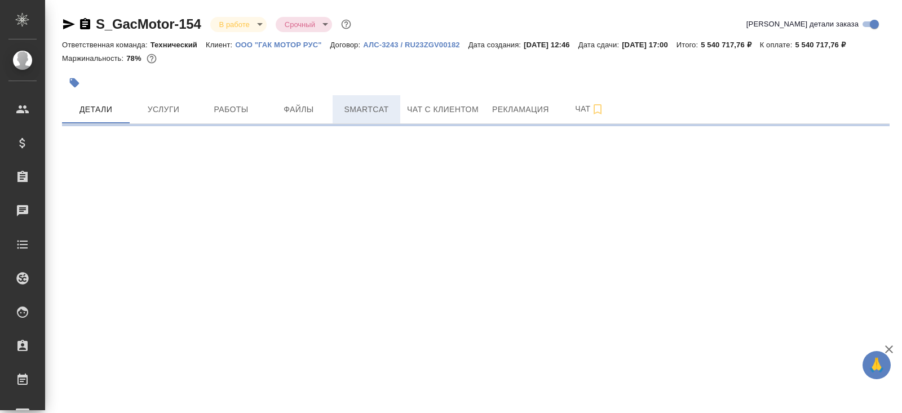
select select "RU"
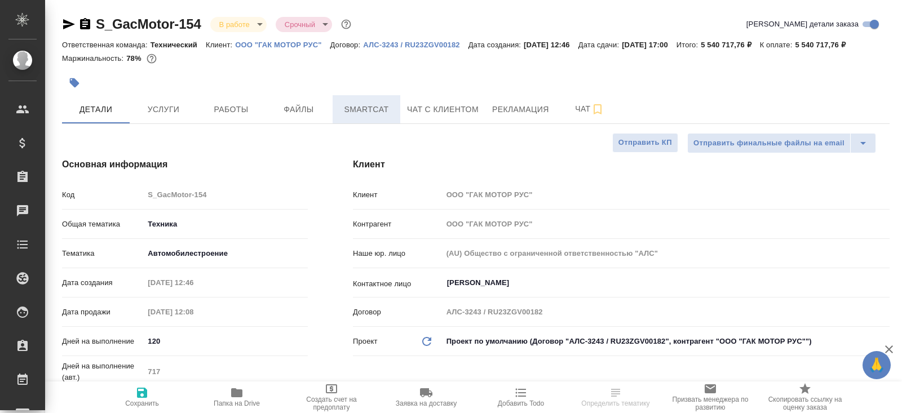
type textarea "x"
click at [376, 117] on span "Smartcat" at bounding box center [366, 110] width 54 height 14
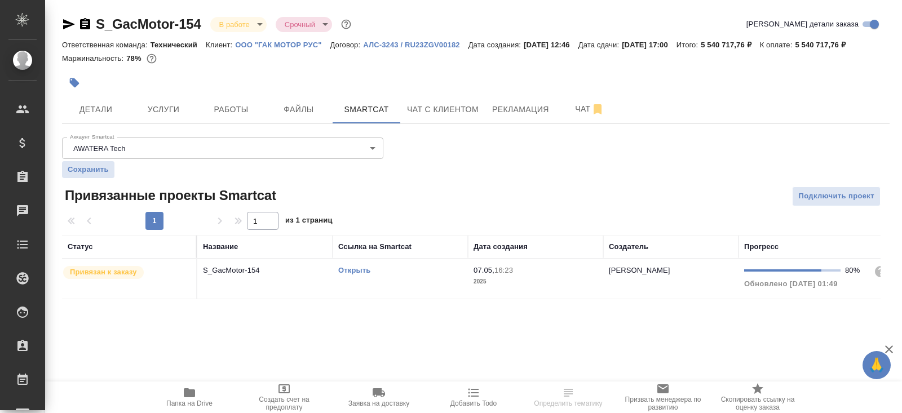
click at [362, 274] on link "Открыть" at bounding box center [354, 270] width 32 height 8
click at [256, 95] on div at bounding box center [338, 82] width 552 height 25
click at [249, 117] on span "Работы" at bounding box center [231, 110] width 54 height 14
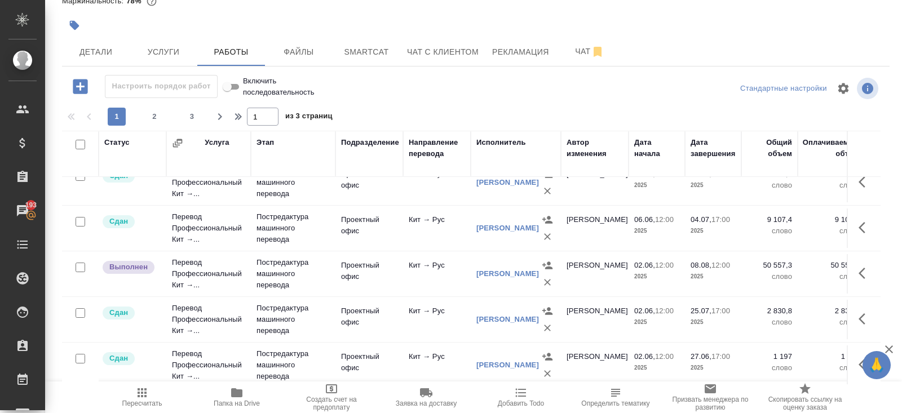
scroll to position [927, 0]
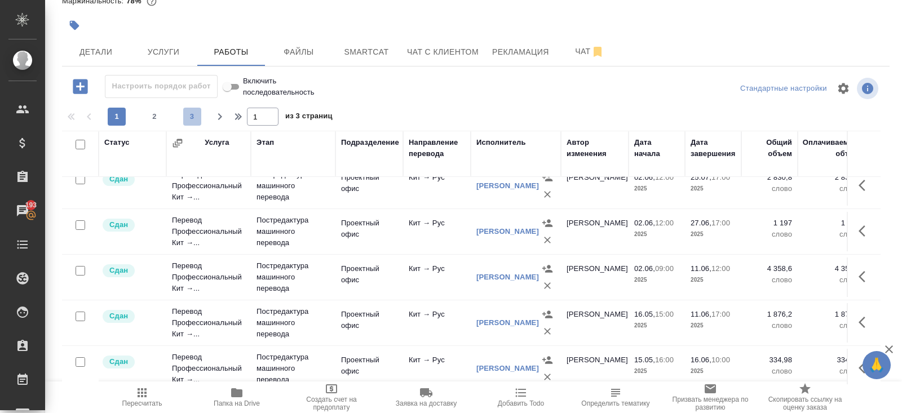
click at [190, 110] on button "3" at bounding box center [192, 117] width 18 height 18
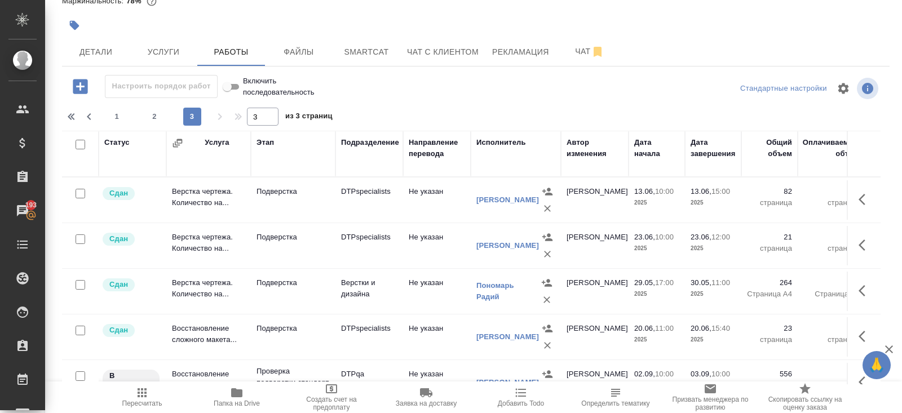
scroll to position [0, 0]
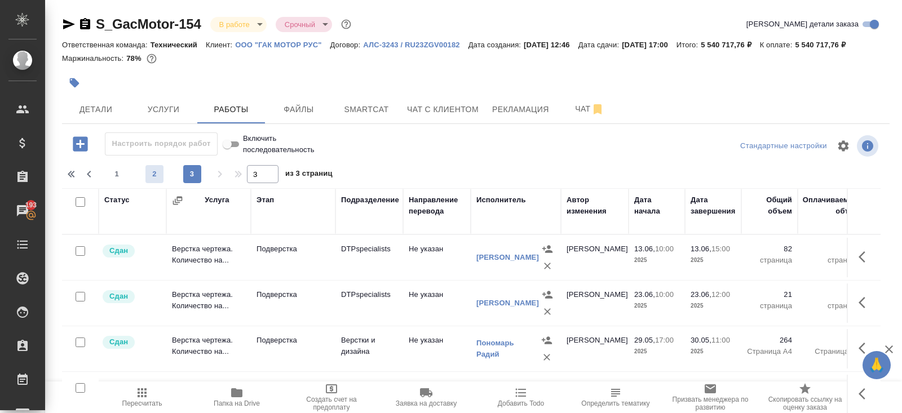
click at [159, 180] on span "2" at bounding box center [154, 174] width 18 height 11
type input "2"
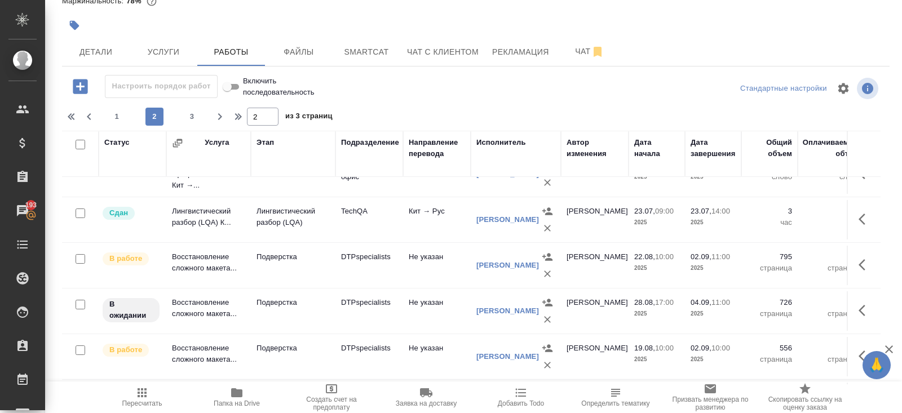
scroll to position [656, 0]
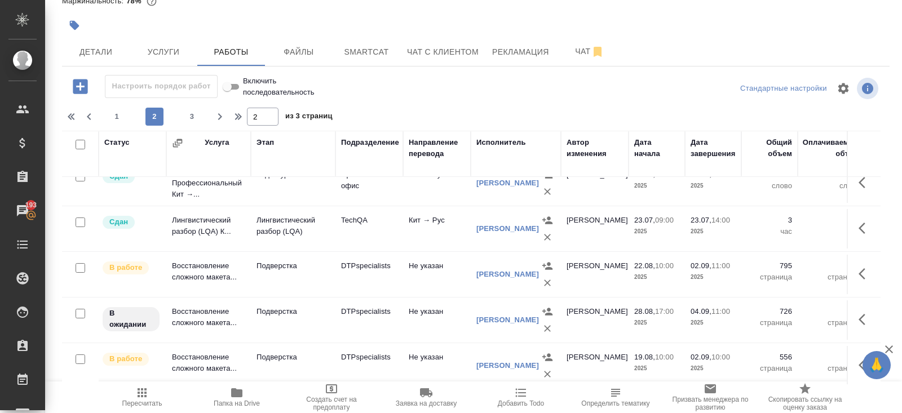
click at [858, 315] on icon "button" at bounding box center [865, 320] width 14 height 14
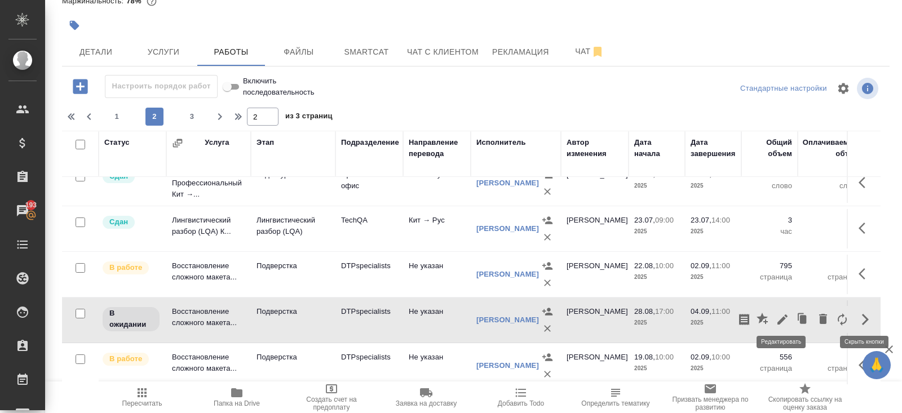
click at [779, 313] on icon "button" at bounding box center [782, 320] width 14 height 14
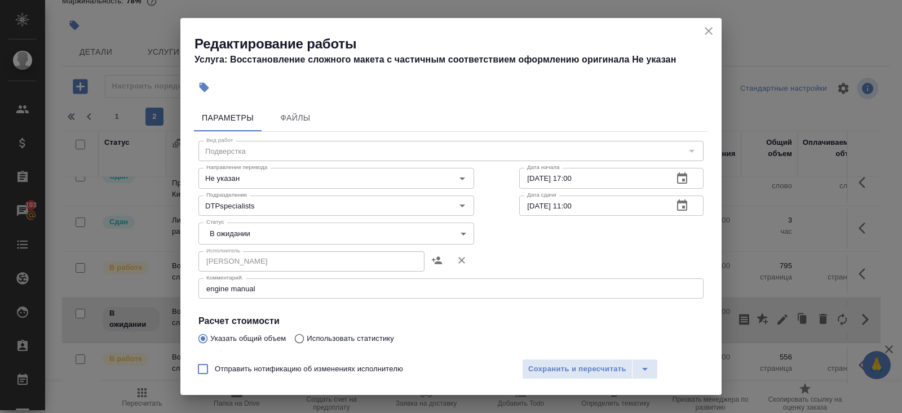
click at [685, 182] on icon "button" at bounding box center [682, 177] width 10 height 11
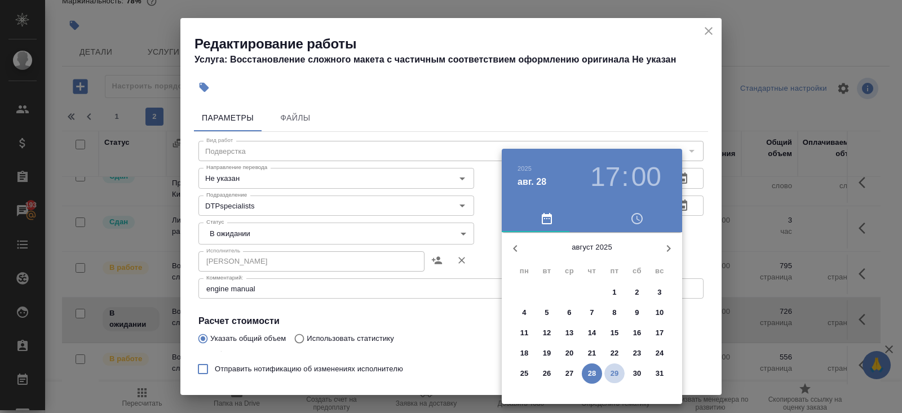
click at [613, 369] on p "29" at bounding box center [614, 373] width 8 height 11
type input "[DATE] 17:00"
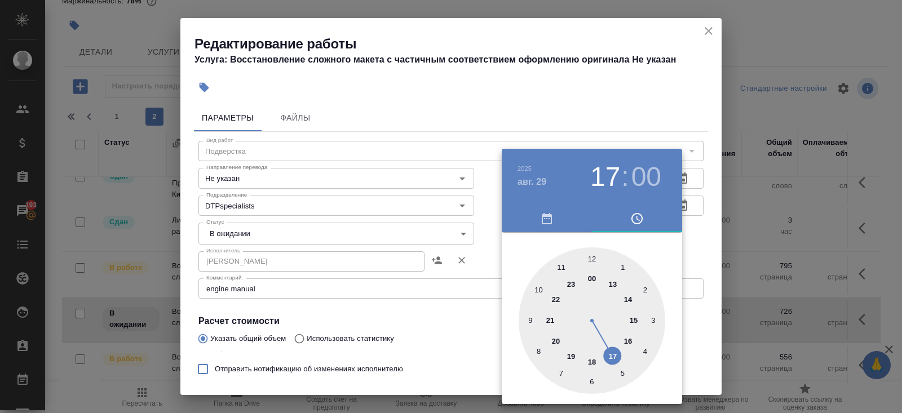
click at [484, 333] on div at bounding box center [451, 206] width 902 height 413
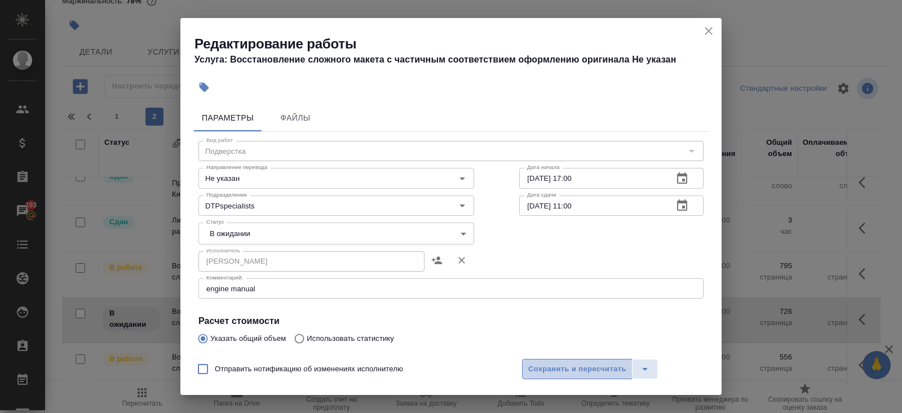
click at [590, 365] on span "Сохранить и пересчитать" at bounding box center [577, 369] width 98 height 13
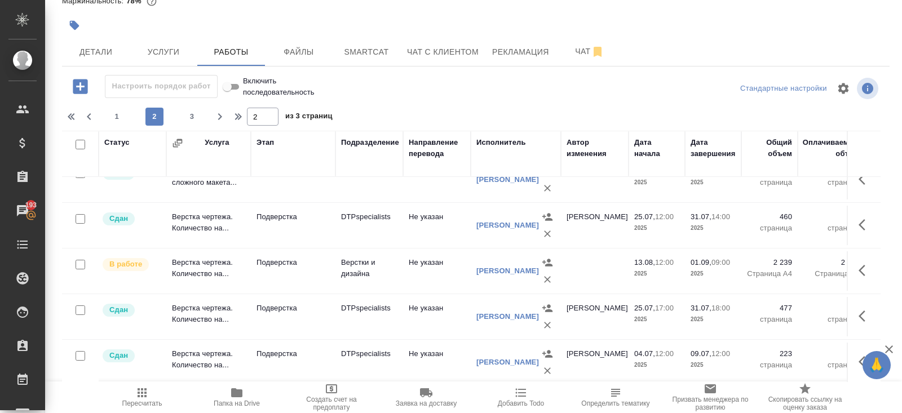
scroll to position [927, 0]
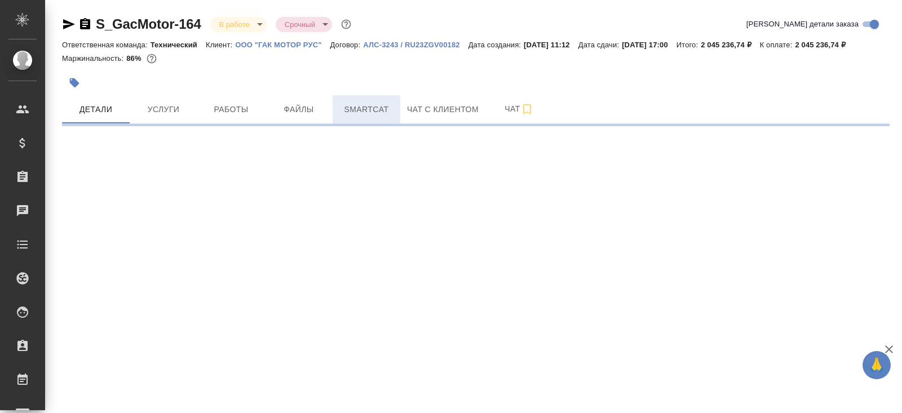
select select "RU"
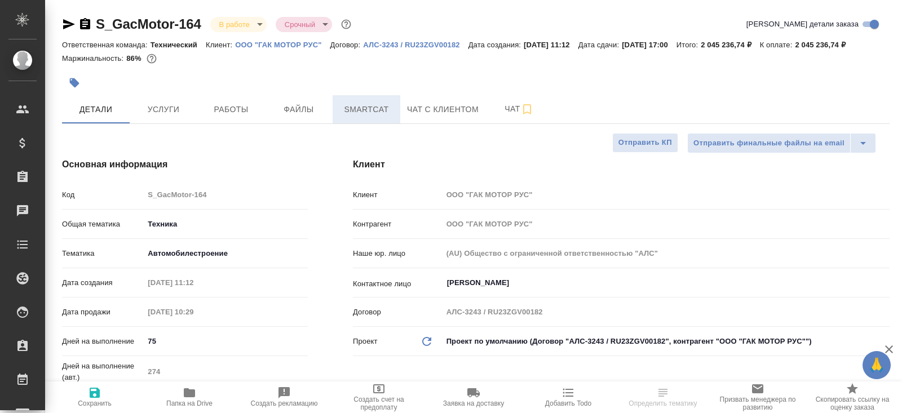
click at [364, 117] on span "Smartcat" at bounding box center [366, 110] width 54 height 14
type textarea "x"
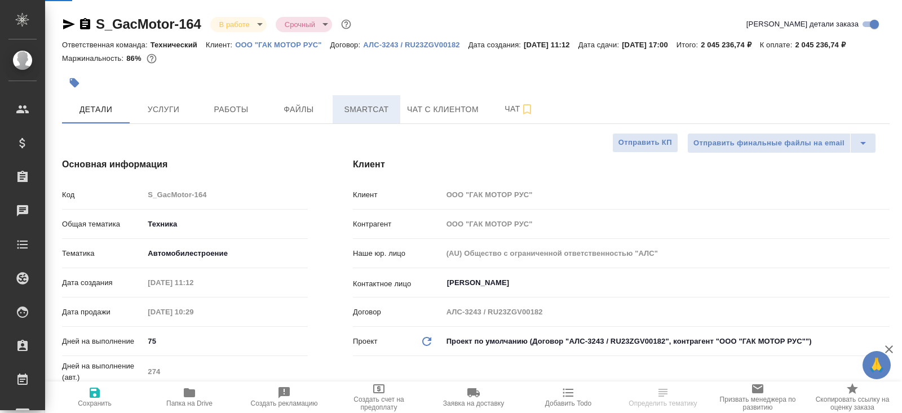
type textarea "x"
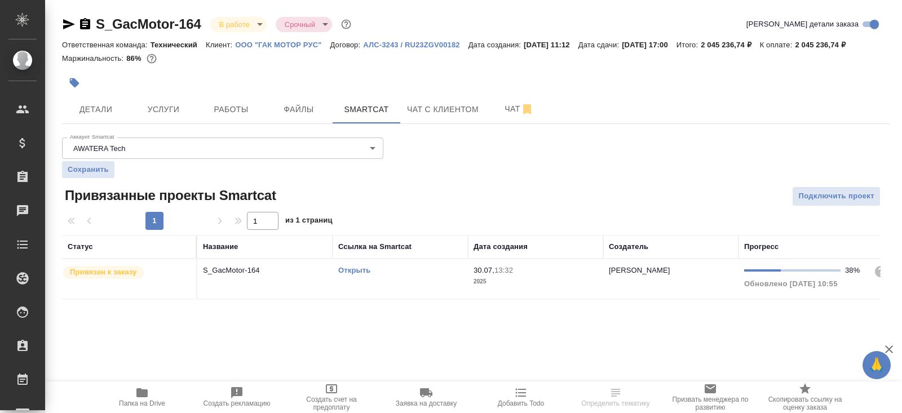
click at [351, 274] on link "Открыть" at bounding box center [354, 270] width 32 height 8
click at [249, 114] on button "Работы" at bounding box center [231, 109] width 68 height 28
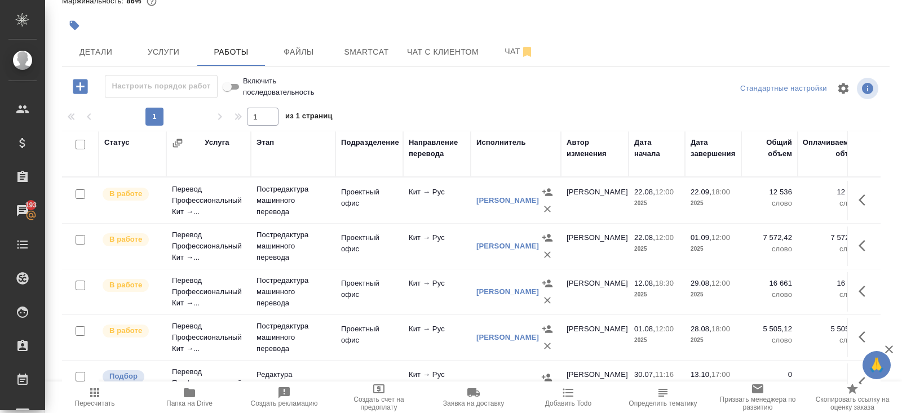
scroll to position [365, 0]
click at [861, 289] on icon "button" at bounding box center [861, 290] width 7 height 11
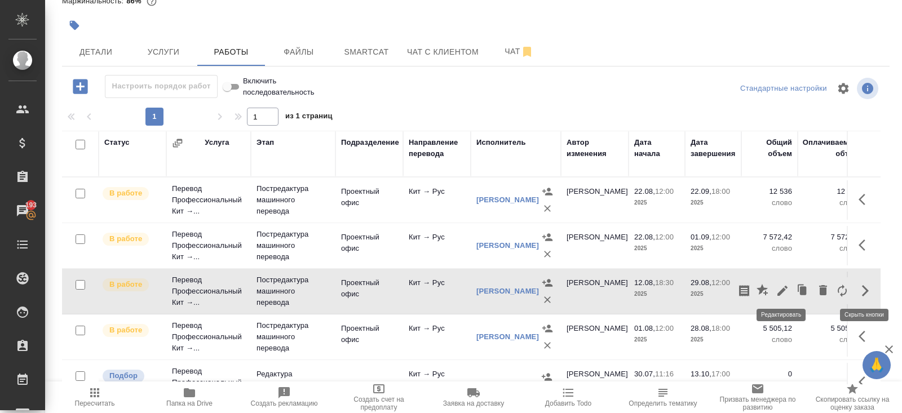
click at [779, 289] on icon "button" at bounding box center [782, 291] width 10 height 10
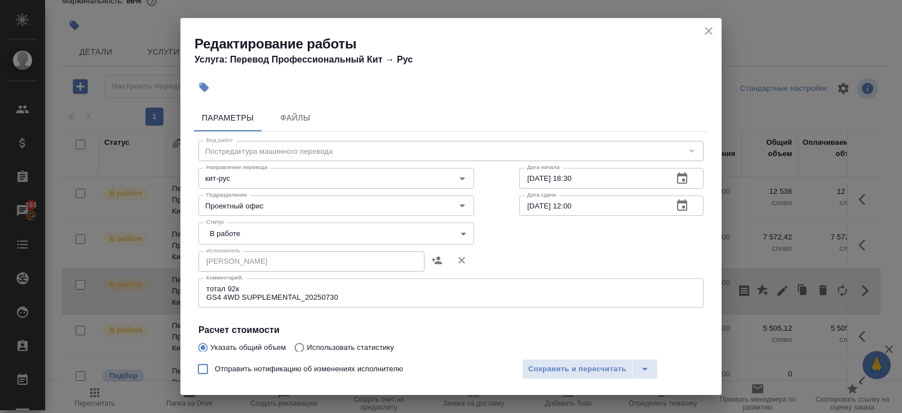
click at [708, 29] on icon "close" at bounding box center [709, 31] width 14 height 14
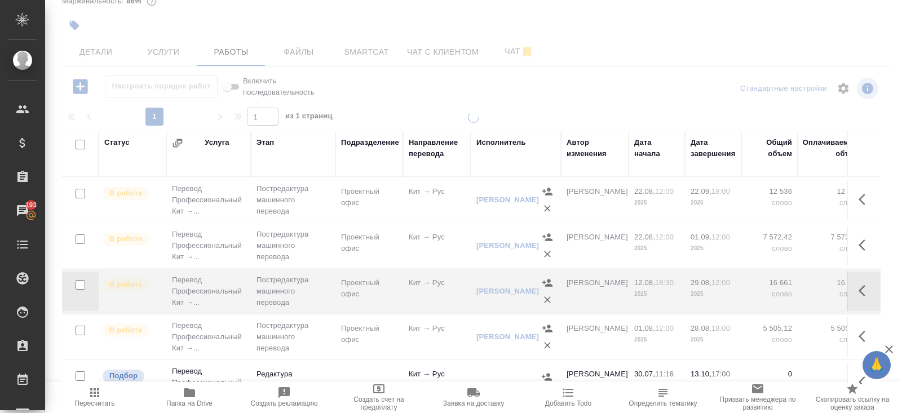
click at [865, 285] on icon "button" at bounding box center [865, 291] width 14 height 14
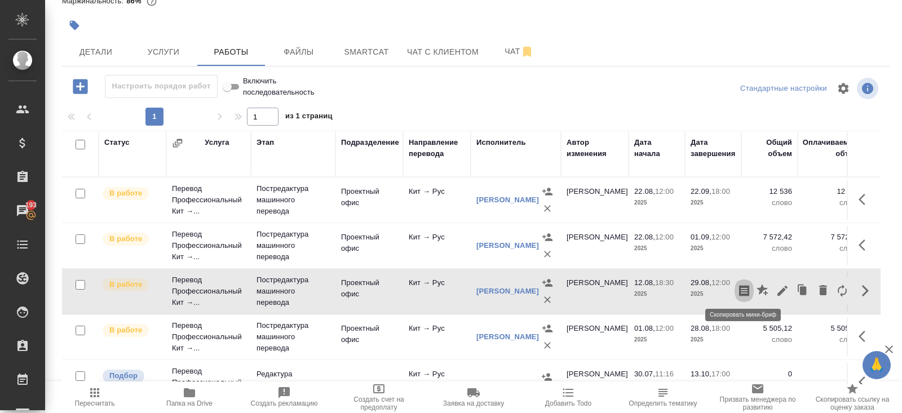
click at [747, 286] on icon "button" at bounding box center [744, 290] width 10 height 11
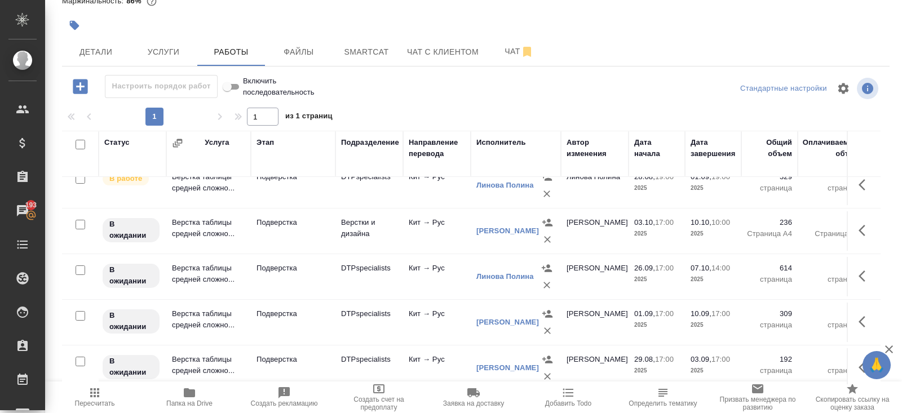
scroll to position [790, 0]
click at [859, 362] on icon "button" at bounding box center [861, 367] width 7 height 11
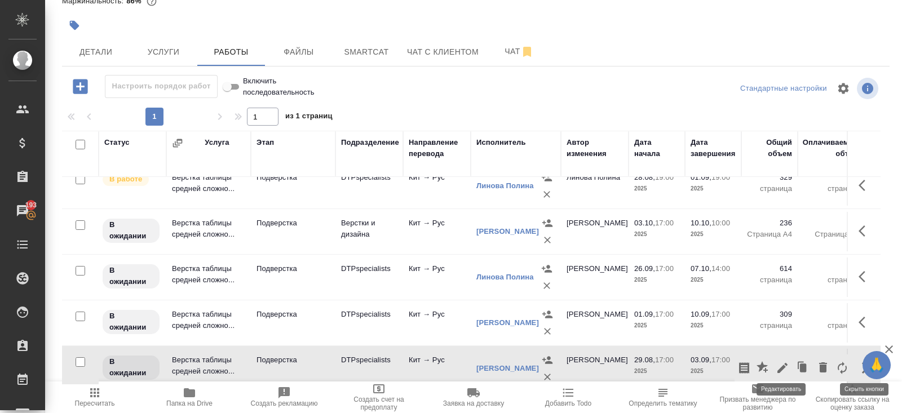
click at [784, 361] on icon "button" at bounding box center [782, 368] width 14 height 14
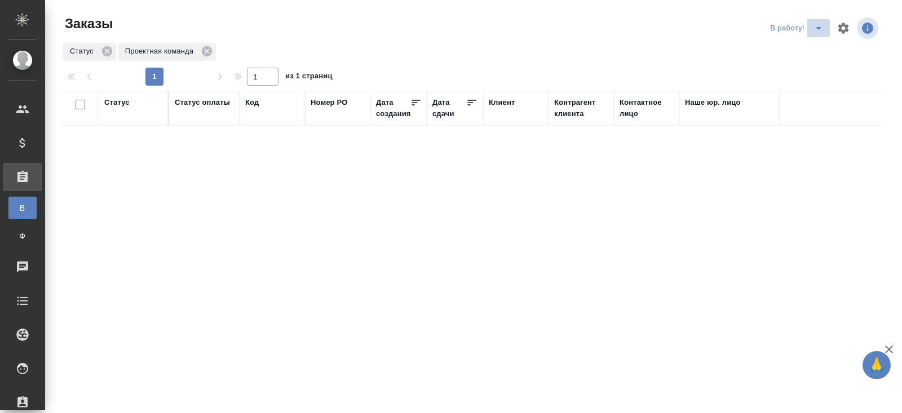
click at [815, 33] on icon "split button" at bounding box center [819, 28] width 14 height 14
click at [809, 48] on li "ПМ" at bounding box center [797, 51] width 63 height 18
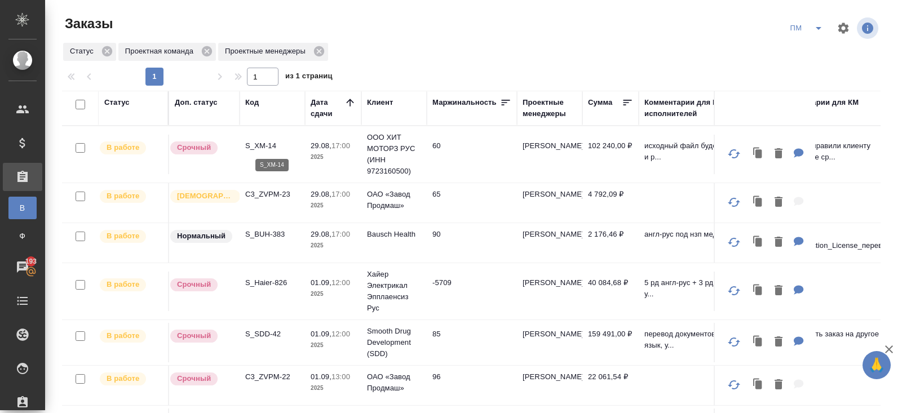
click at [256, 143] on p "S_XM-14" at bounding box center [272, 145] width 54 height 11
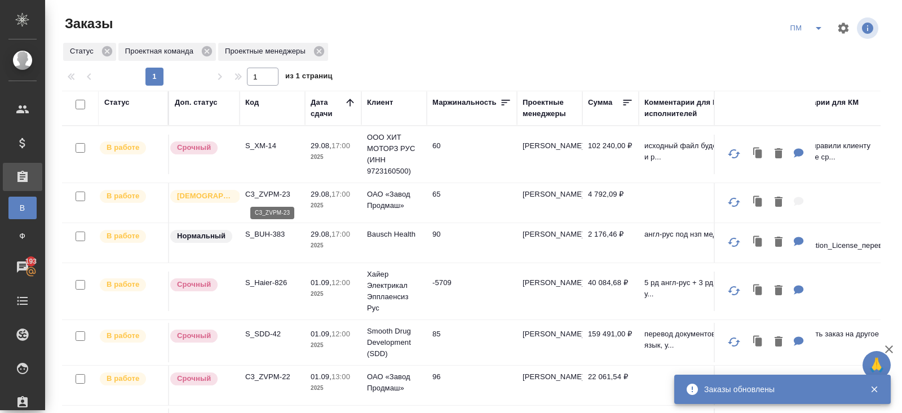
click at [263, 190] on p "C3_ZVPM-23" at bounding box center [272, 194] width 54 height 11
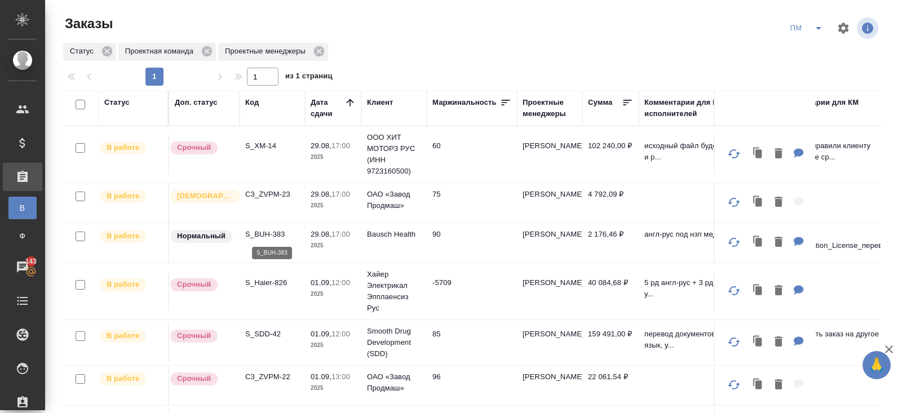
click at [254, 232] on p "S_BUH-383" at bounding box center [272, 234] width 54 height 11
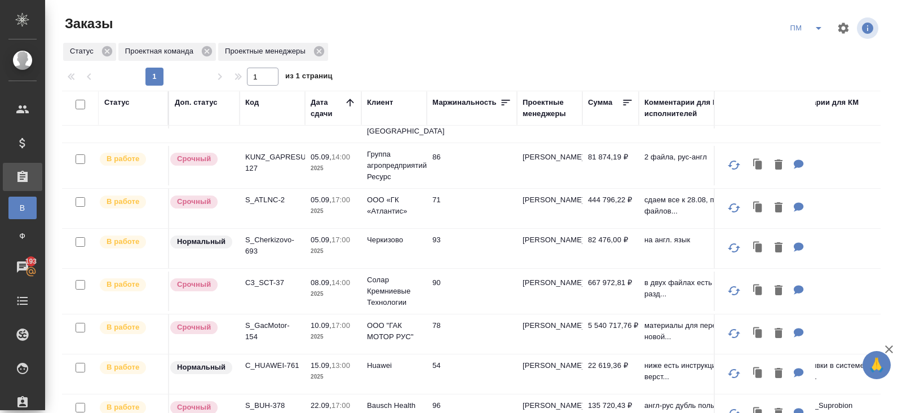
scroll to position [663, 0]
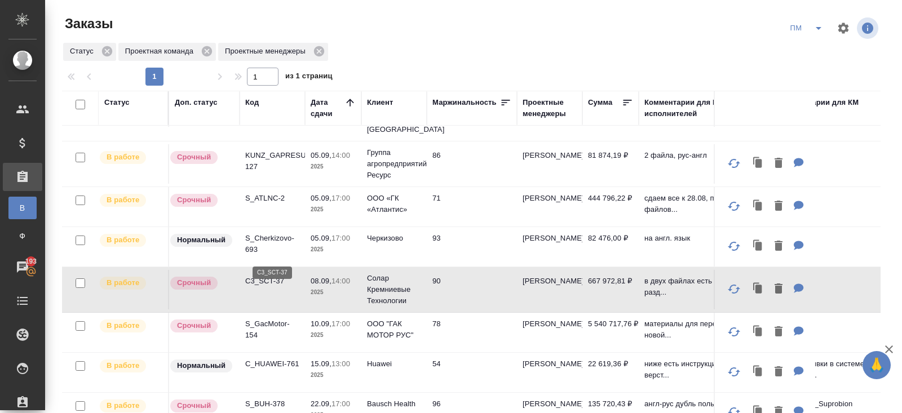
click at [260, 276] on p "C3_SCT-37" at bounding box center [272, 281] width 54 height 11
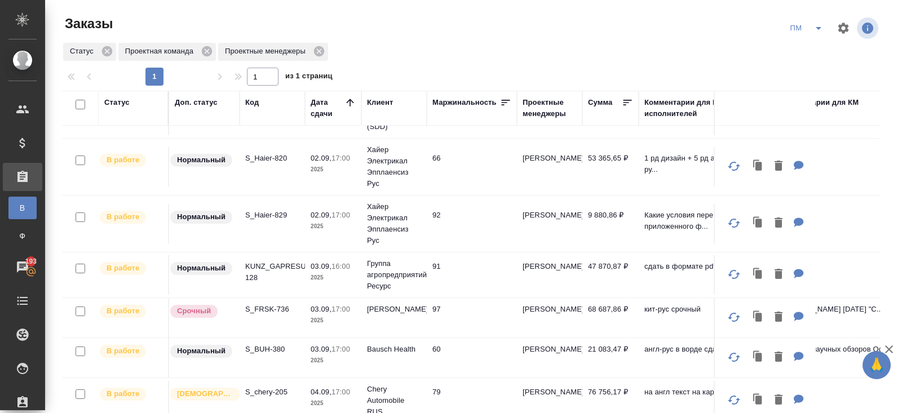
scroll to position [0, 0]
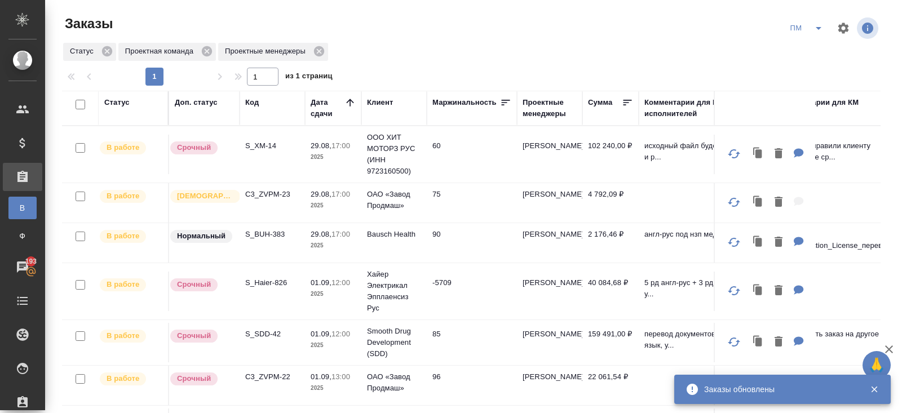
click at [810, 34] on span "split button" at bounding box center [818, 28] width 17 height 14
click at [810, 54] on li "В работу!" at bounding box center [806, 51] width 57 height 18
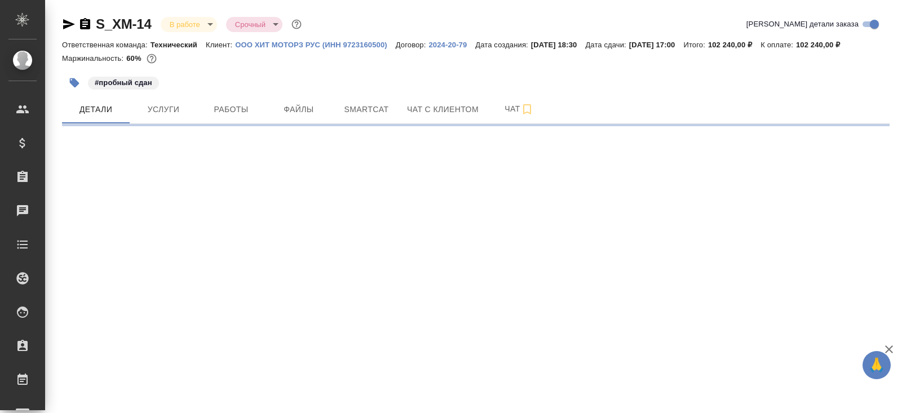
click at [520, 108] on span "Чат" at bounding box center [519, 109] width 54 height 14
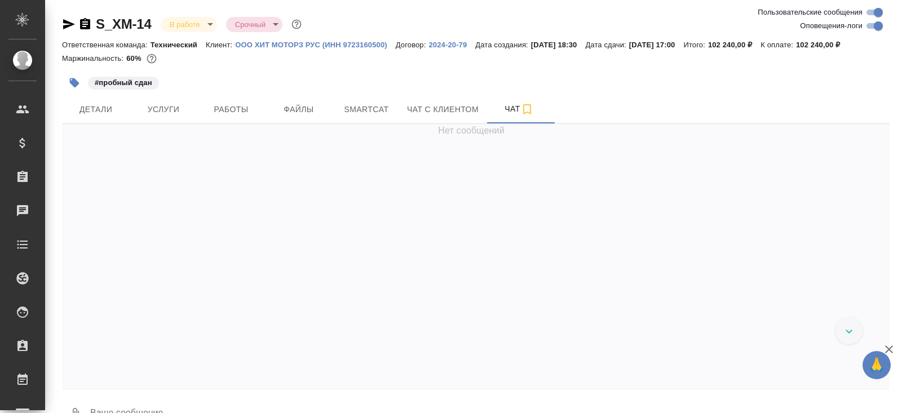
click at [871, 28] on input "Оповещения-логи" at bounding box center [878, 26] width 41 height 14
checkbox input "false"
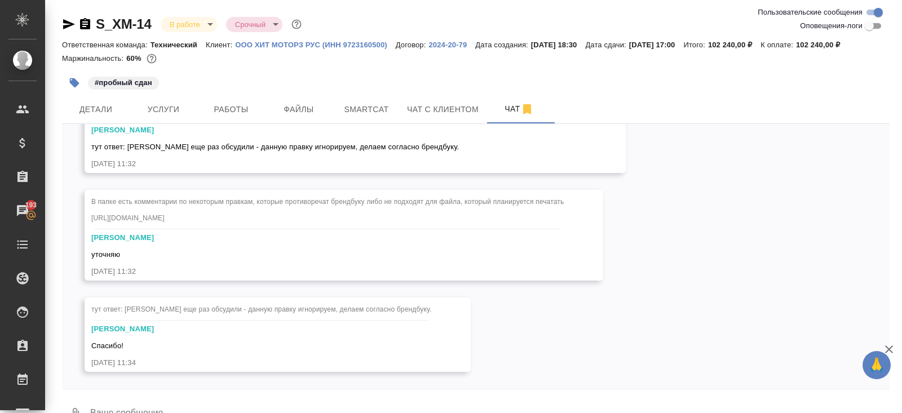
click at [68, 24] on icon "button" at bounding box center [69, 24] width 14 height 14
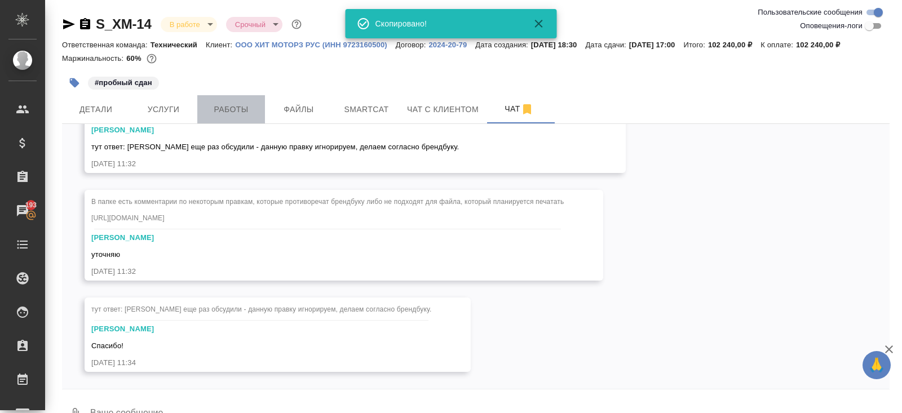
click at [228, 104] on span "Работы" at bounding box center [231, 110] width 54 height 14
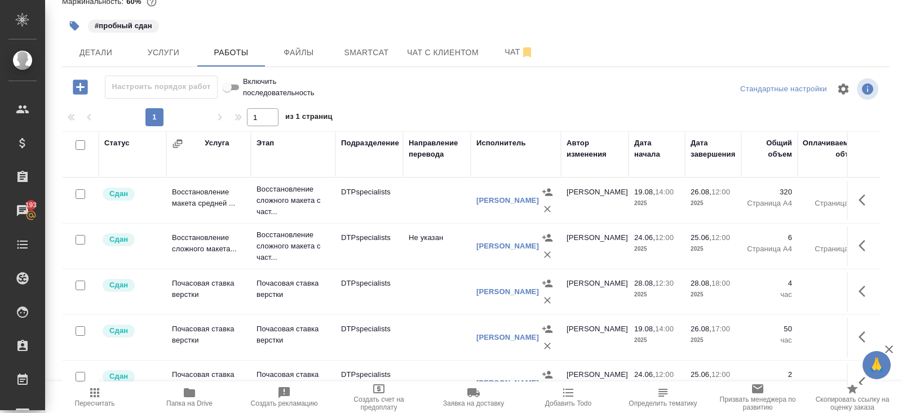
scroll to position [19, 0]
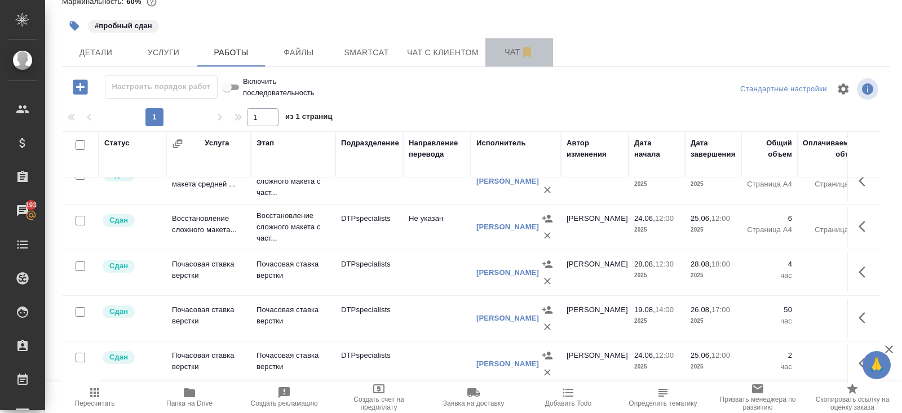
click at [506, 61] on button "Чат" at bounding box center [519, 52] width 68 height 28
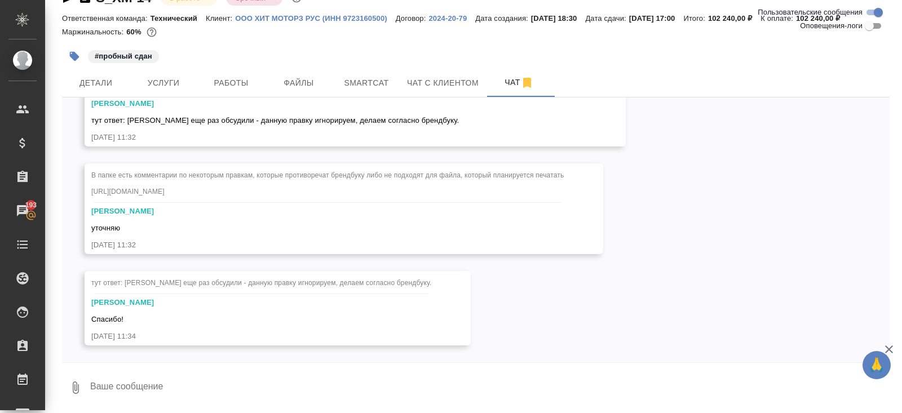
scroll to position [12736, 0]
click at [263, 387] on textarea at bounding box center [489, 388] width 800 height 38
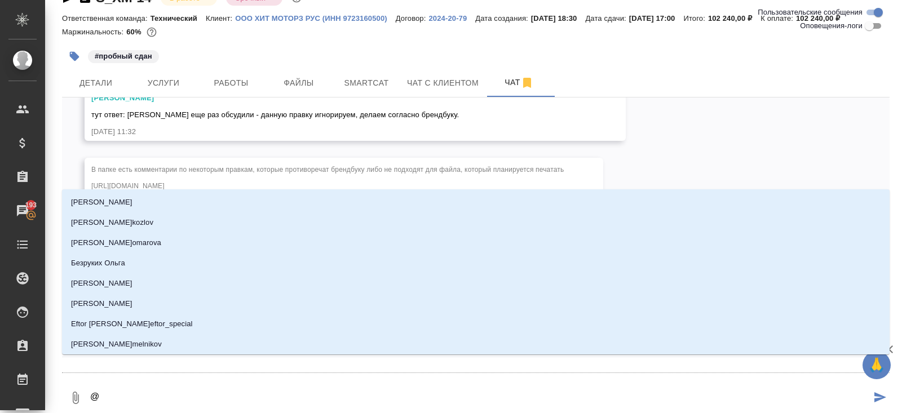
type textarea "@м"
type input "м"
type textarea "@ма"
type input "ма"
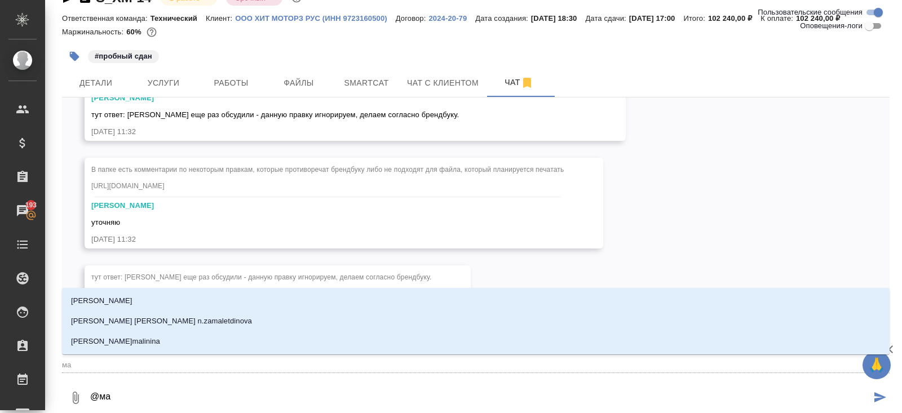
type textarea "@мал"
type input "мал"
type textarea "@мало"
type input "мало"
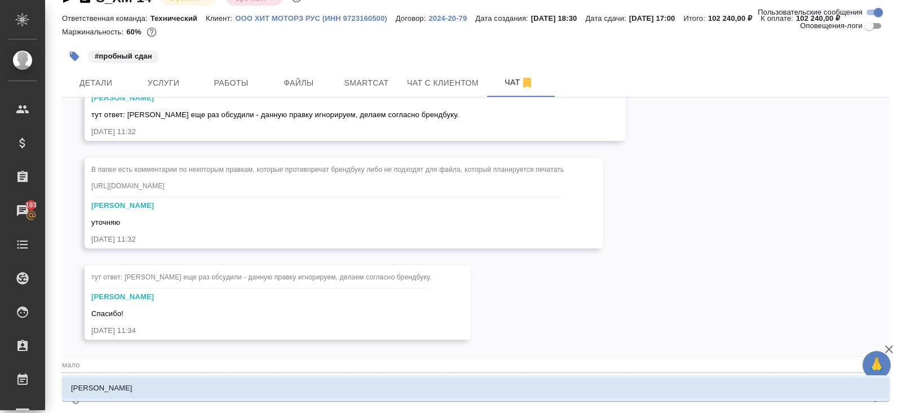
click at [231, 394] on li "[PERSON_NAME]" at bounding box center [475, 388] width 827 height 20
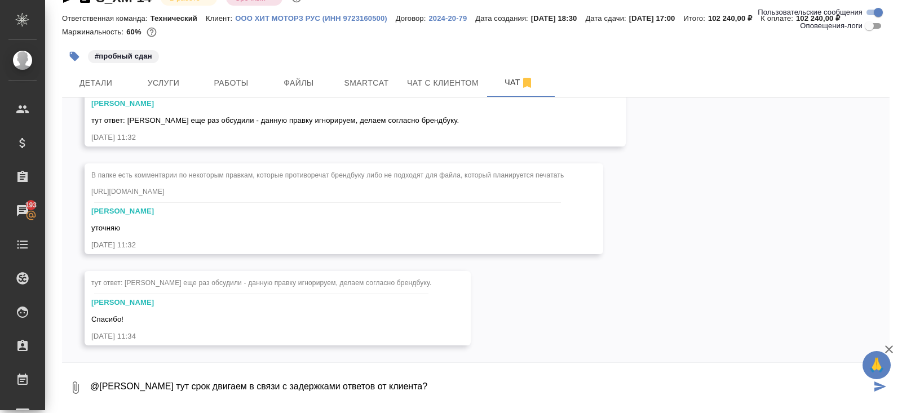
type textarea "@[PERSON_NAME] тут срок двигаем в связи с задержками ответов от клиента?"
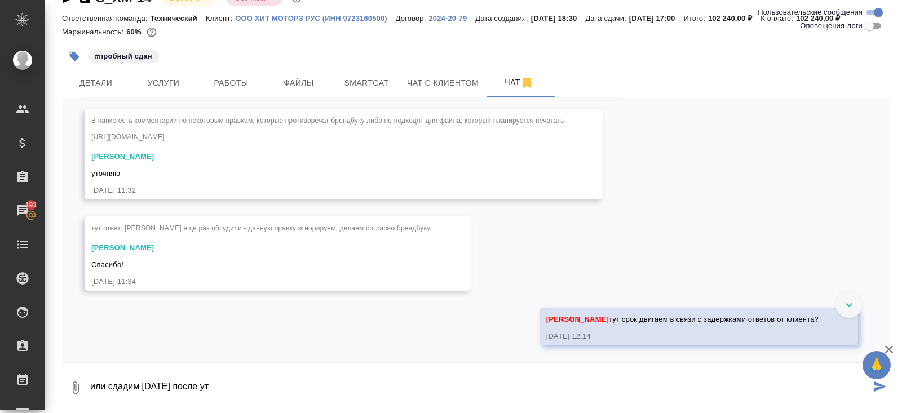
scroll to position [12791, 0]
type textarea "или сдадим [DATE] после уточнения от Леры"
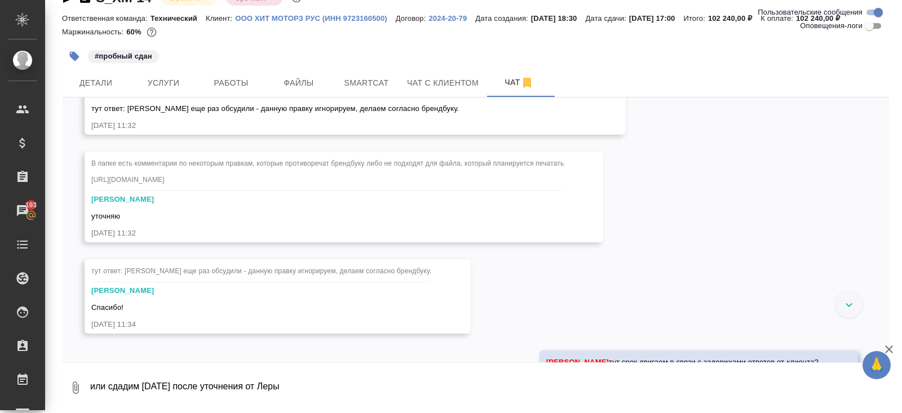
scroll to position [12501, 0]
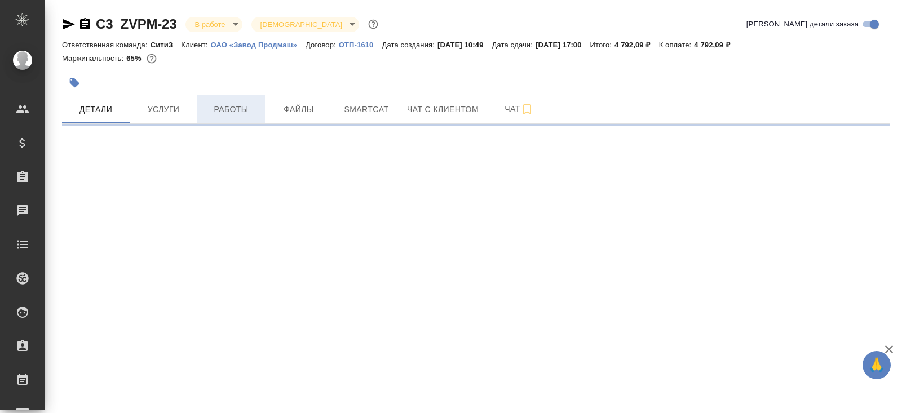
click at [243, 113] on span "Работы" at bounding box center [231, 110] width 54 height 14
select select "RU"
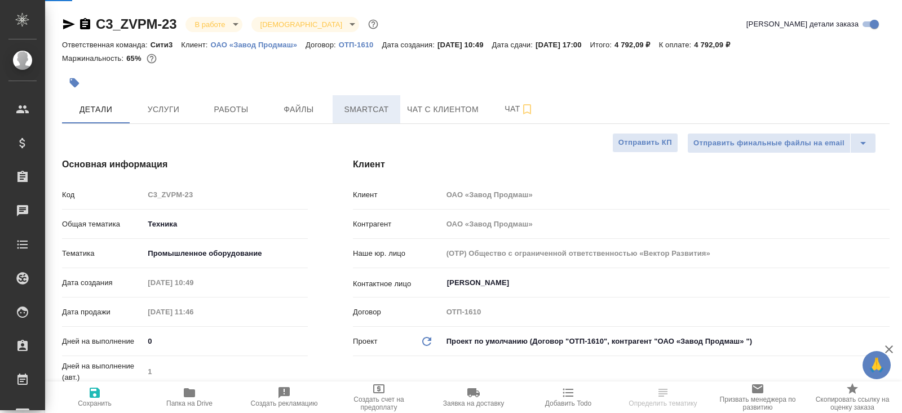
type textarea "x"
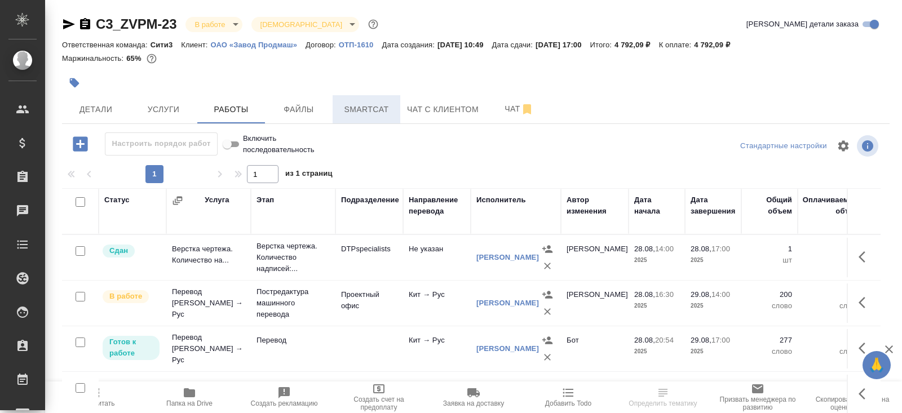
click at [361, 106] on span "Smartcat" at bounding box center [366, 110] width 54 height 14
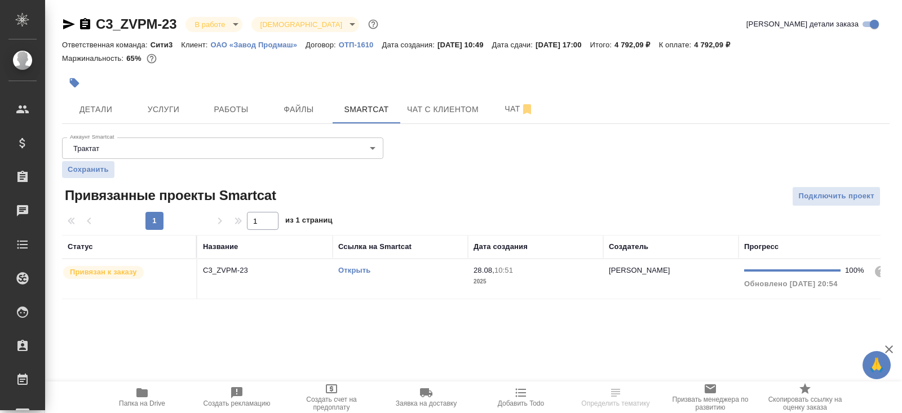
click at [356, 271] on link "Открыть" at bounding box center [354, 270] width 32 height 8
click at [240, 103] on span "Работы" at bounding box center [231, 110] width 54 height 14
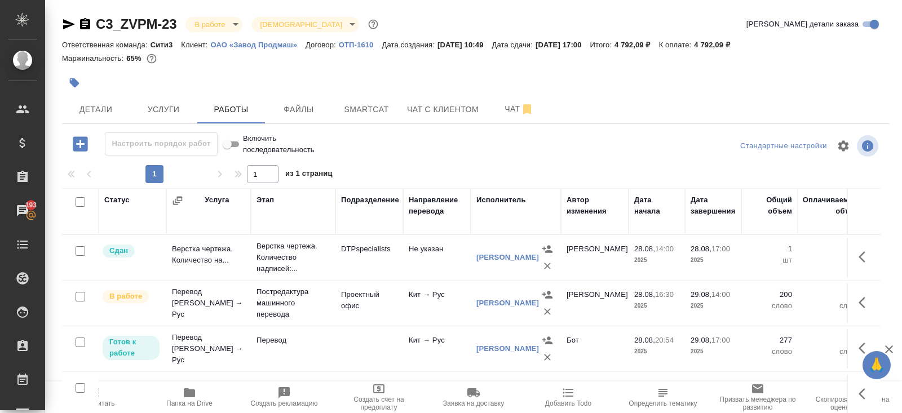
scroll to position [57, 0]
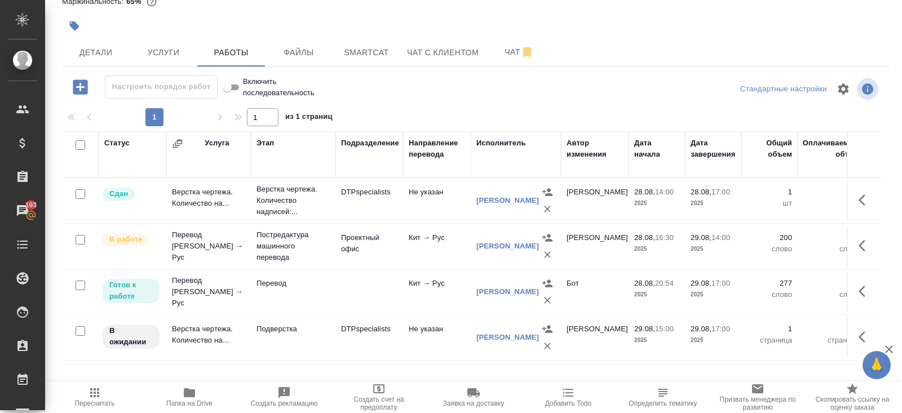
click at [546, 243] on icon "button" at bounding box center [547, 237] width 11 height 11
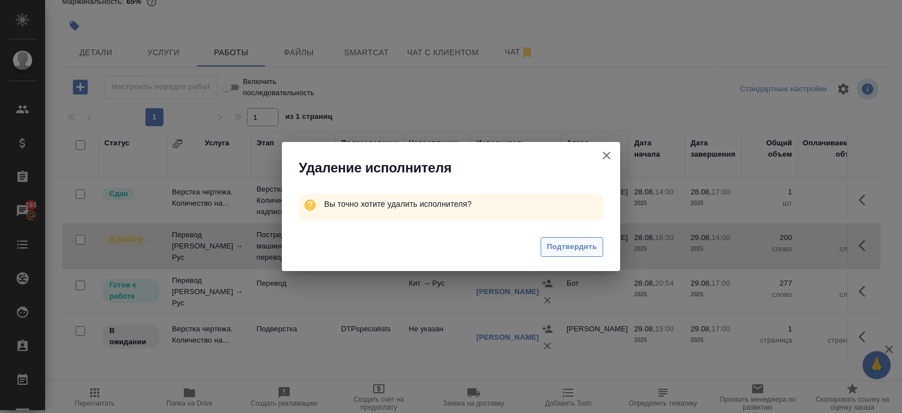
click at [565, 247] on span "Подтвердить" at bounding box center [572, 247] width 50 height 13
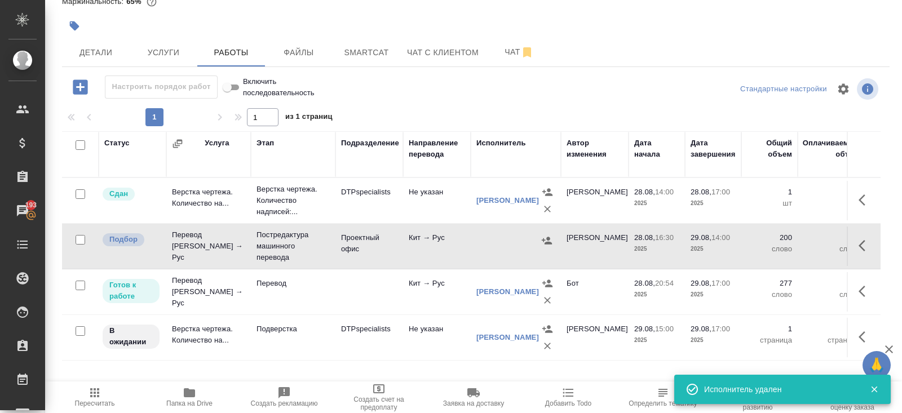
click at [866, 244] on icon "button" at bounding box center [865, 246] width 14 height 14
click at [822, 243] on icon "button" at bounding box center [823, 245] width 8 height 10
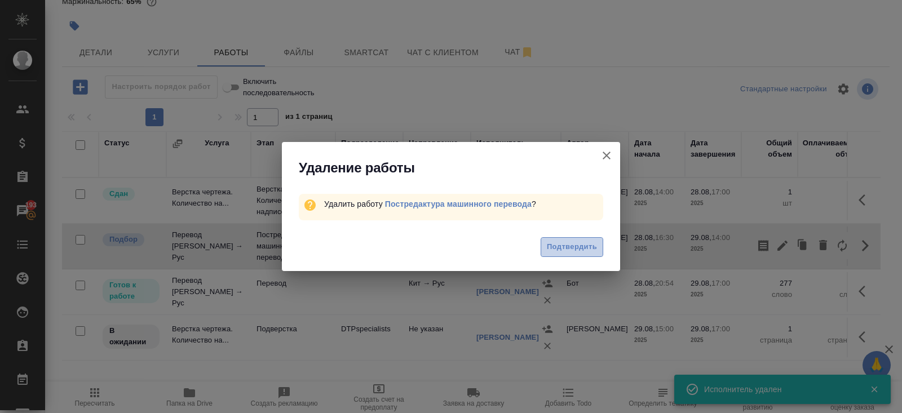
click at [600, 242] on button "Подтвердить" at bounding box center [571, 247] width 63 height 20
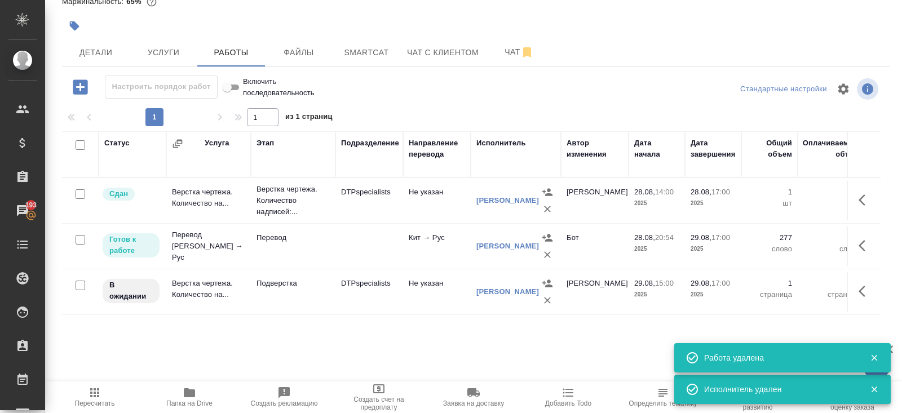
click at [314, 223] on td "Перевод" at bounding box center [293, 200] width 85 height 45
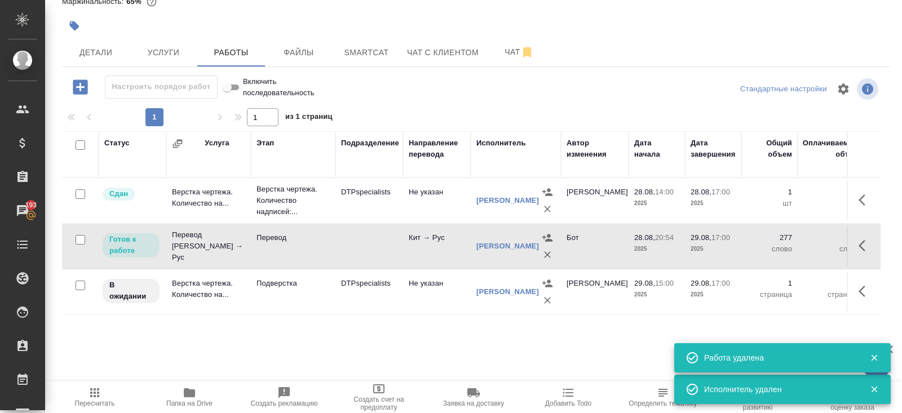
click at [188, 391] on icon "button" at bounding box center [189, 392] width 11 height 9
click at [867, 291] on icon "button" at bounding box center [865, 292] width 14 height 14
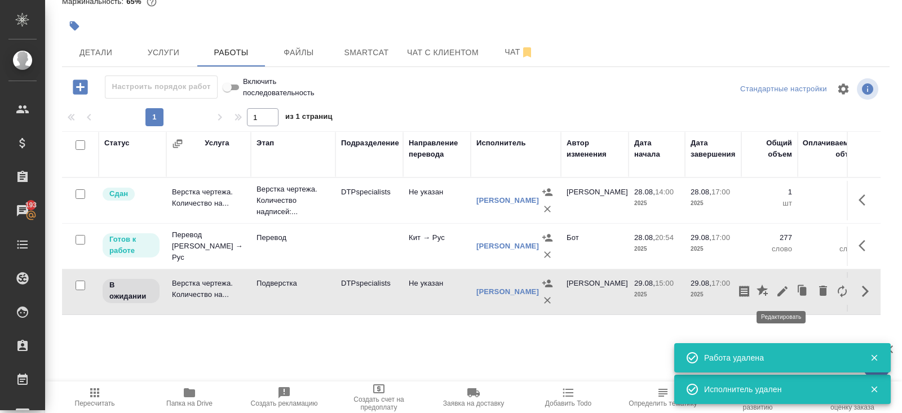
click at [781, 294] on icon "button" at bounding box center [782, 292] width 14 height 14
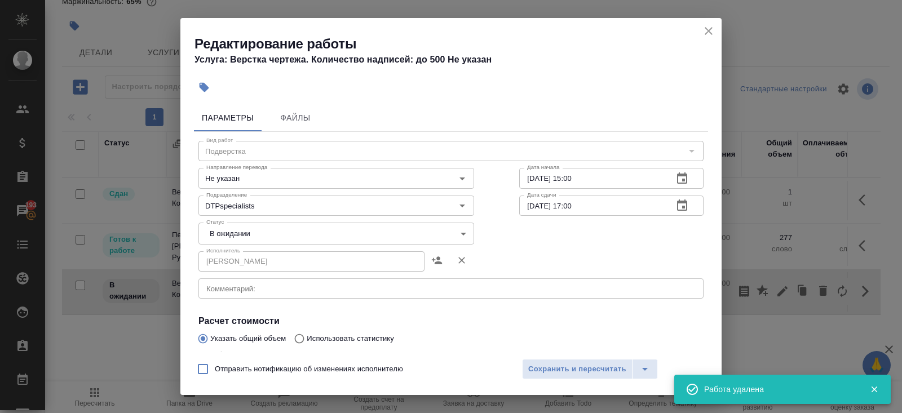
click at [284, 293] on div "x Комментарий:" at bounding box center [450, 288] width 505 height 20
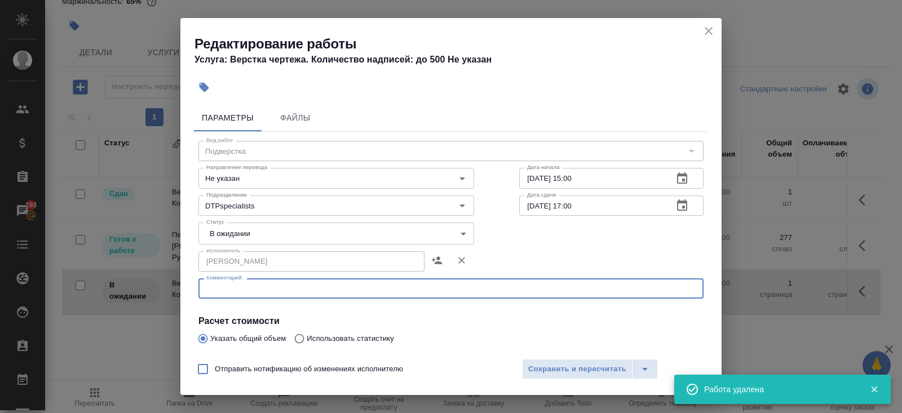
paste textarea "https://drive.awatera.com/s/9axGpqxmtNQTbeB"
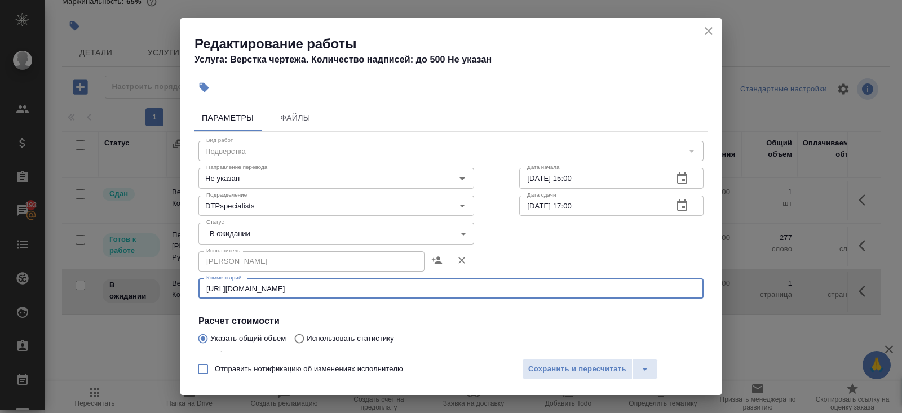
type textarea "https://drive.awatera.com/s/9axGpqxmtNQTbeB"
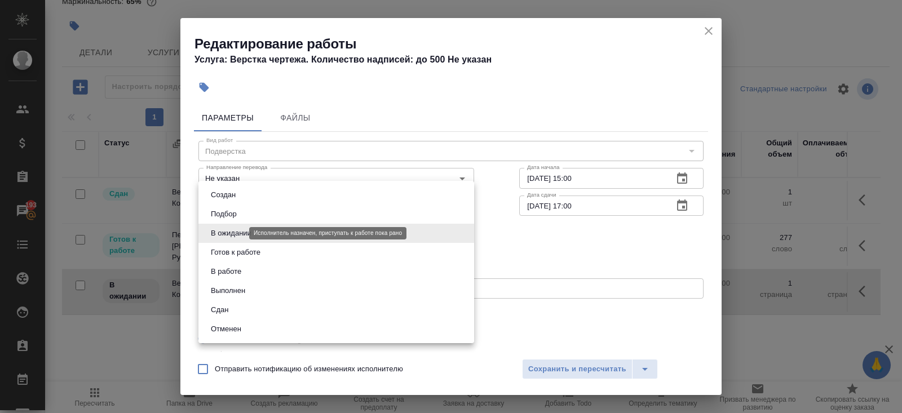
click at [237, 233] on body "🙏 .cls-1 fill:#fff; AWATERA Belyakova Yulia Клиенты Спецификации Заказы 193 Чат…" at bounding box center [451, 206] width 902 height 413
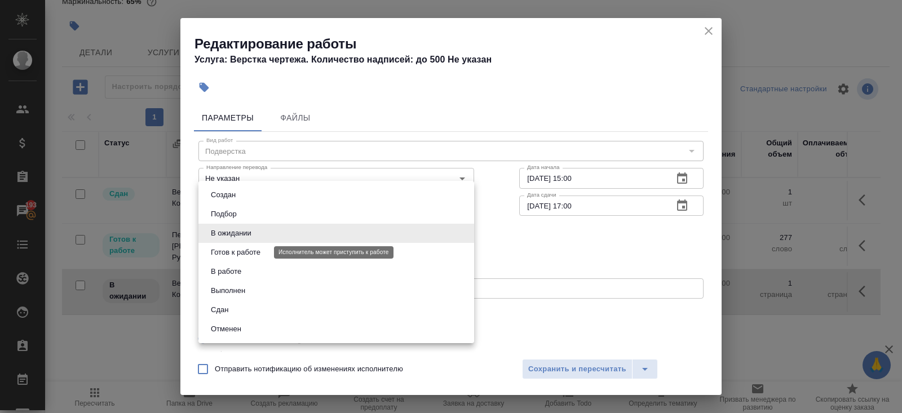
click at [237, 254] on button "Готов к работе" at bounding box center [235, 252] width 56 height 12
type input "readyForWork"
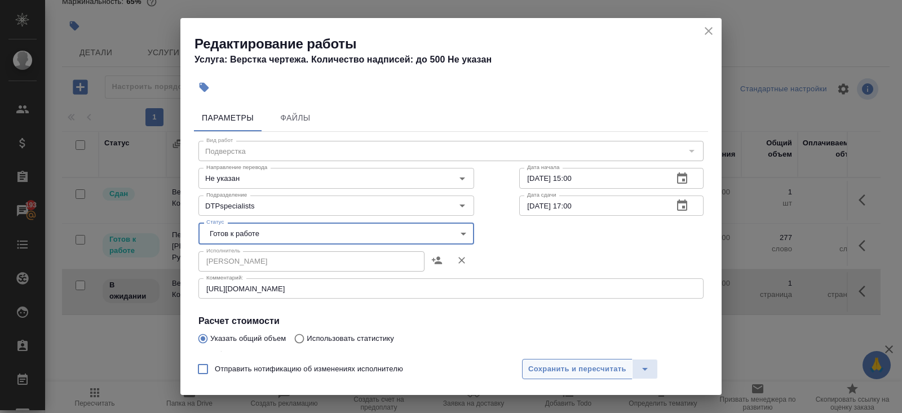
click at [553, 360] on button "Сохранить и пересчитать" at bounding box center [577, 369] width 110 height 20
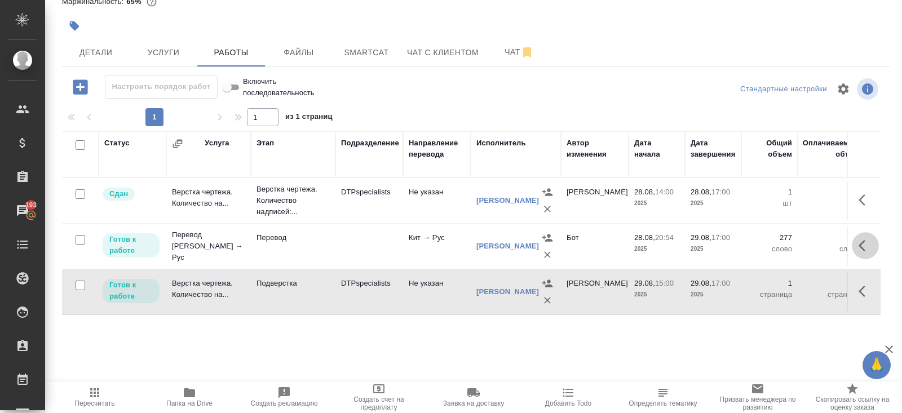
click at [860, 244] on icon "button" at bounding box center [865, 246] width 14 height 14
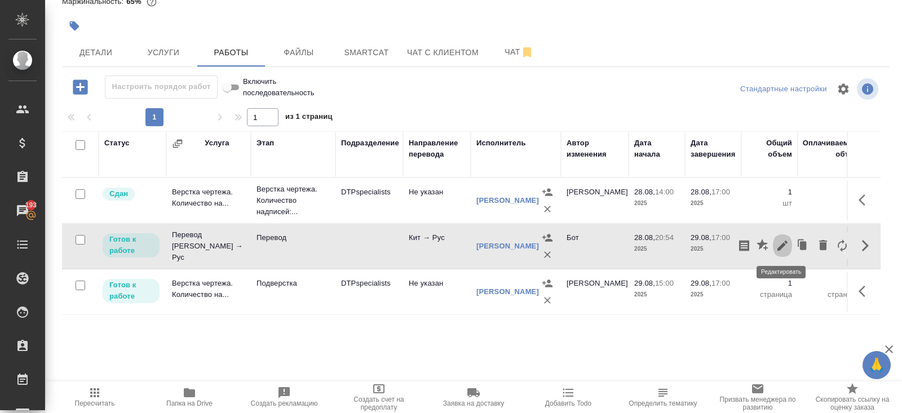
click at [787, 243] on icon "button" at bounding box center [782, 246] width 14 height 14
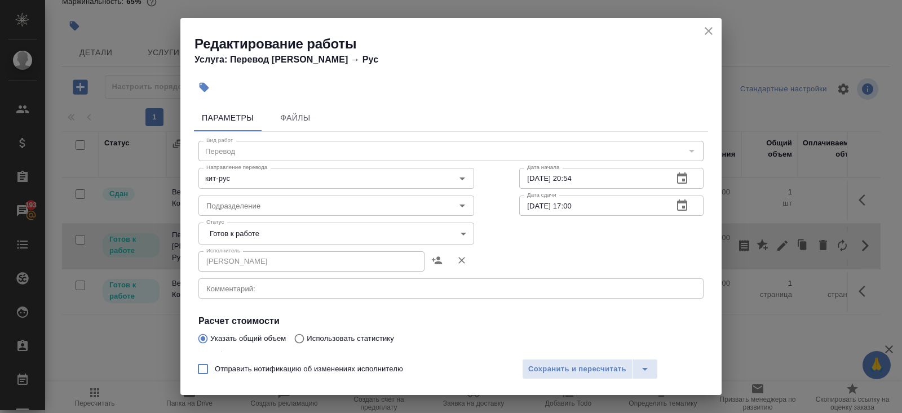
click at [255, 230] on body "🙏 .cls-1 fill:#fff; AWATERA Belyakova Yulia Клиенты Спецификации Заказы 193 Чат…" at bounding box center [451, 206] width 902 height 413
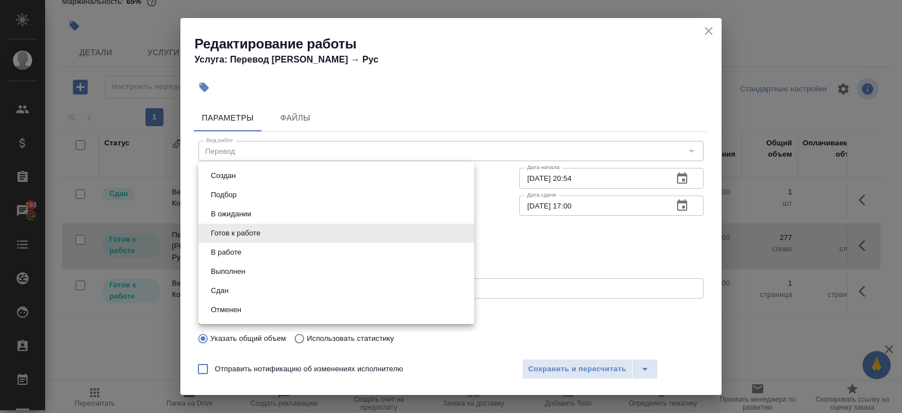
click at [245, 263] on li "Выполнен" at bounding box center [336, 271] width 276 height 19
type input "completed"
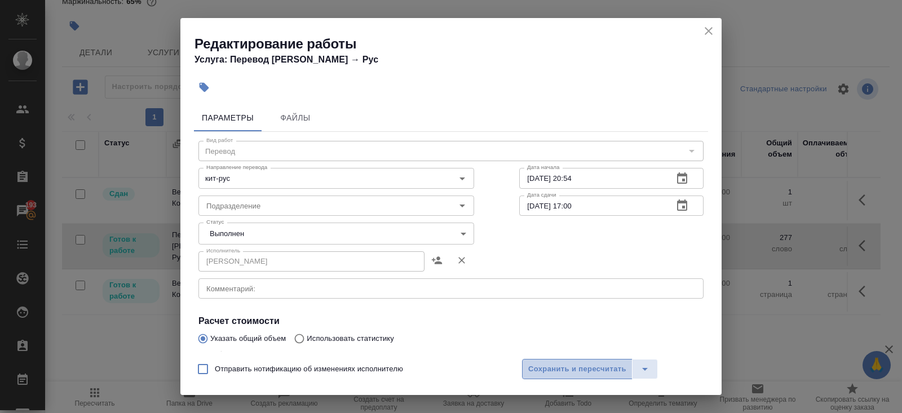
click at [541, 363] on span "Сохранить и пересчитать" at bounding box center [577, 369] width 98 height 13
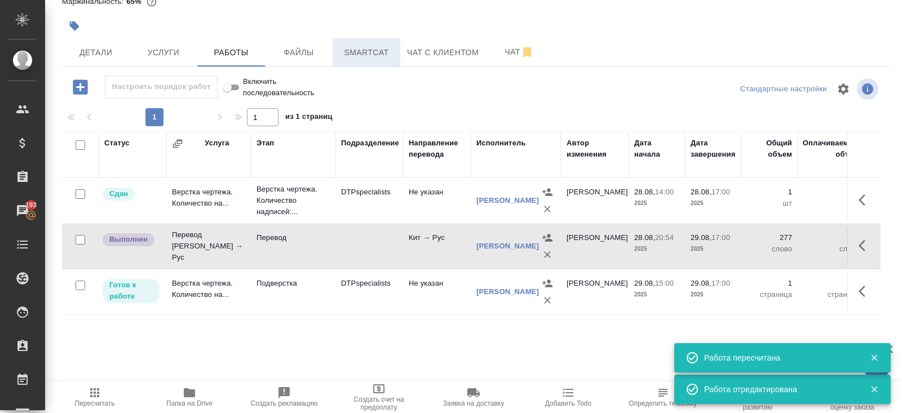
click at [362, 52] on span "Smartcat" at bounding box center [366, 53] width 54 height 14
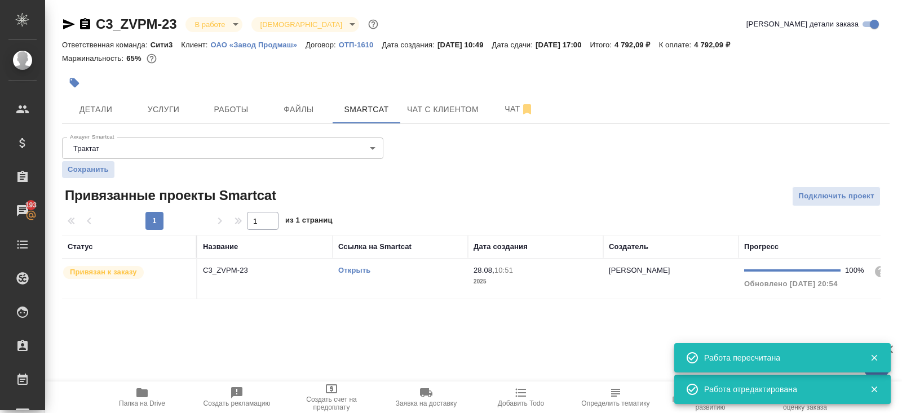
click at [419, 267] on div "Открыть" at bounding box center [400, 270] width 124 height 11
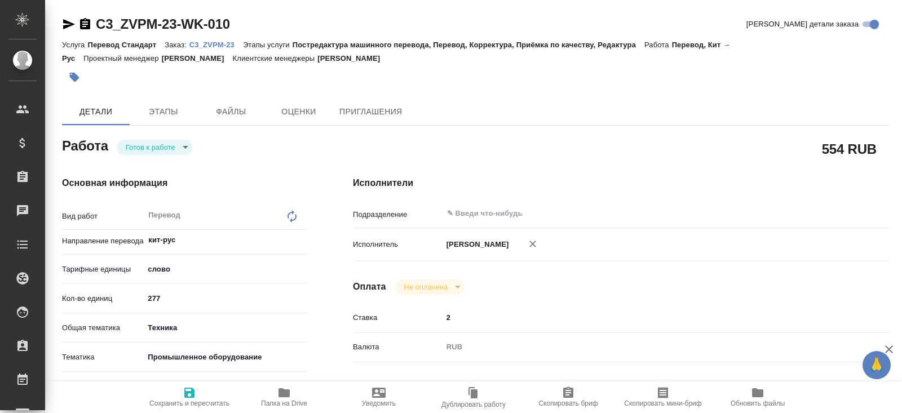
type textarea "x"
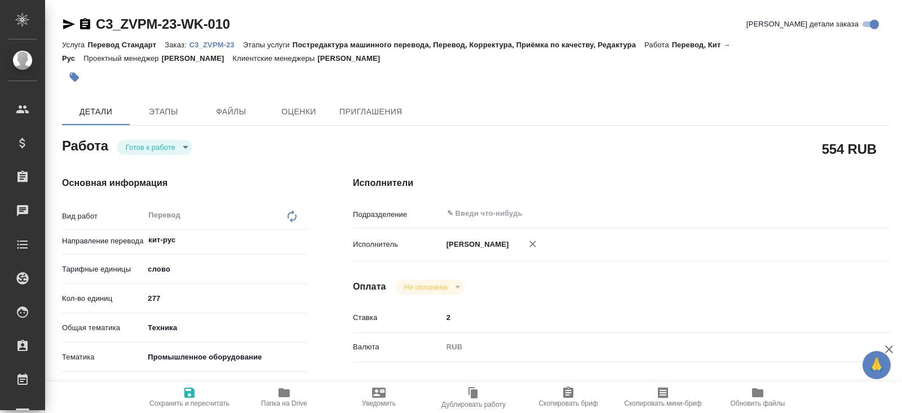
type textarea "x"
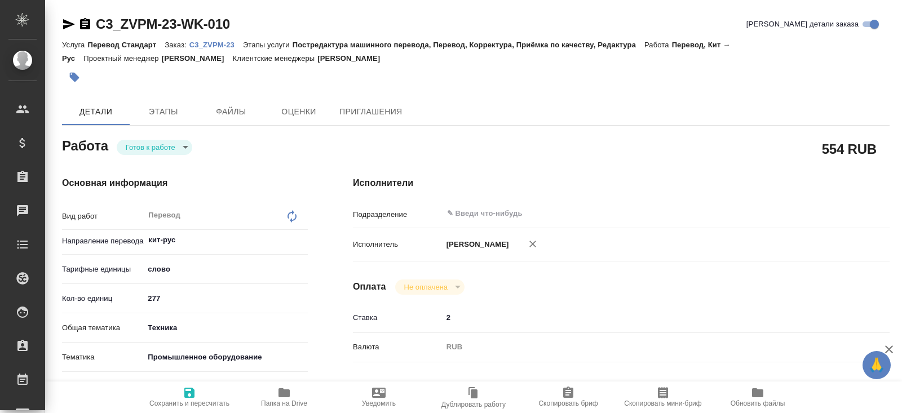
type textarea "x"
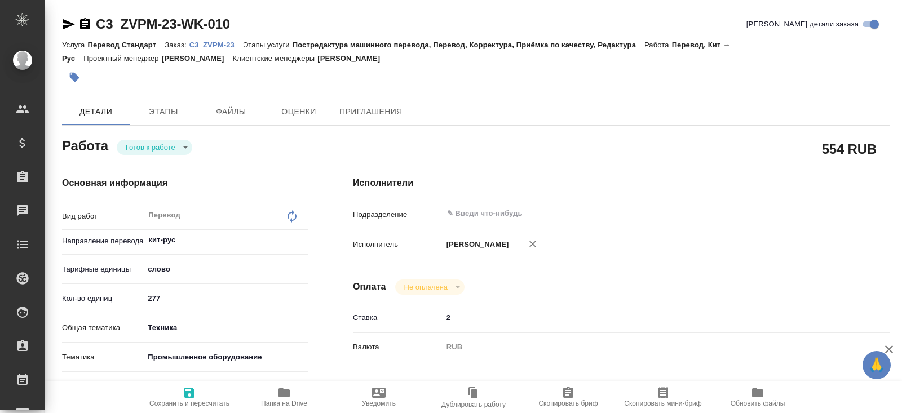
type textarea "x"
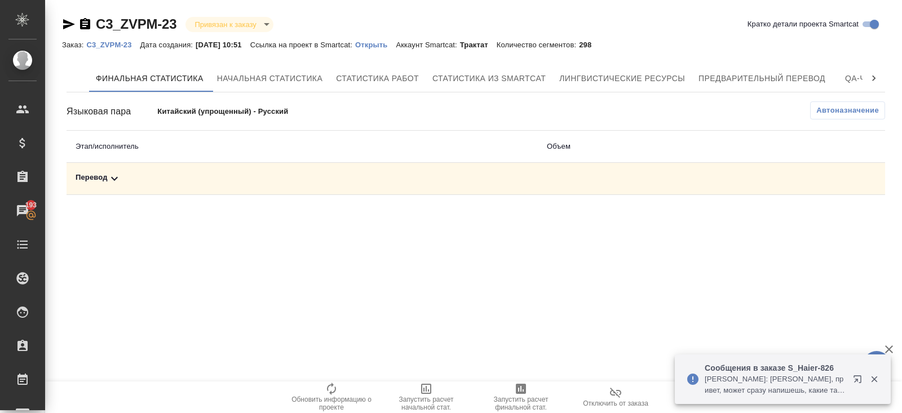
click at [117, 179] on icon at bounding box center [115, 179] width 14 height 14
click at [804, 113] on div "Автоназначение" at bounding box center [612, 110] width 546 height 18
click at [827, 111] on span "Автоназначение" at bounding box center [847, 110] width 63 height 11
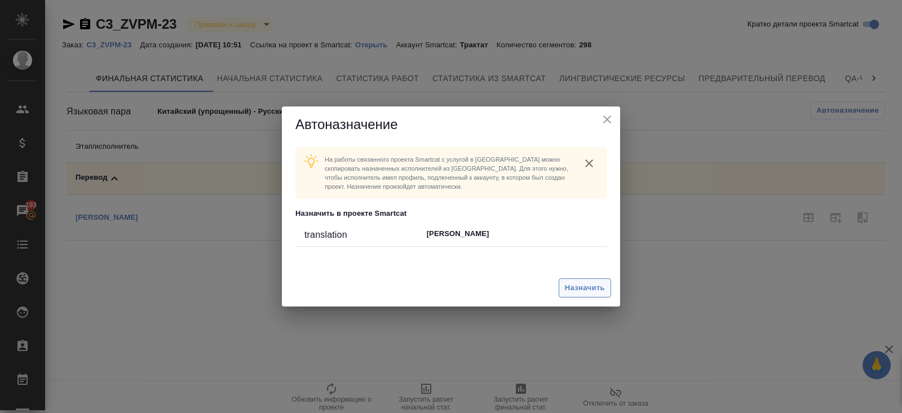
click at [586, 291] on span "Назначить" at bounding box center [585, 288] width 40 height 13
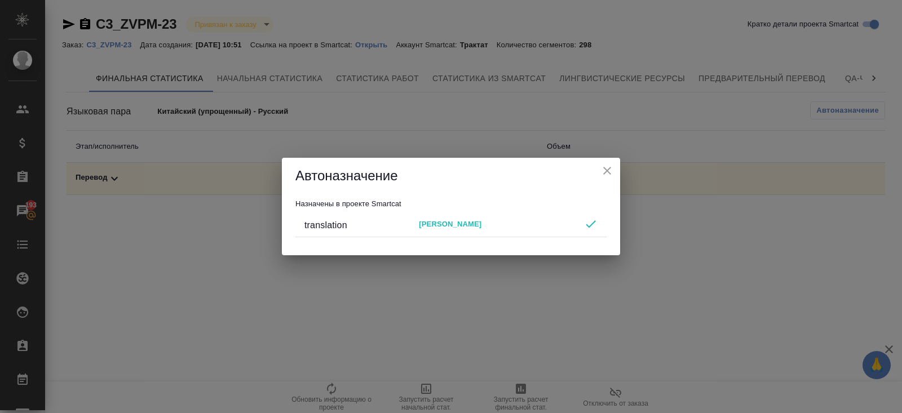
click at [715, 281] on div "Автоназначение Назначены в проекте Smartcat translation Дин Пэй" at bounding box center [451, 206] width 902 height 413
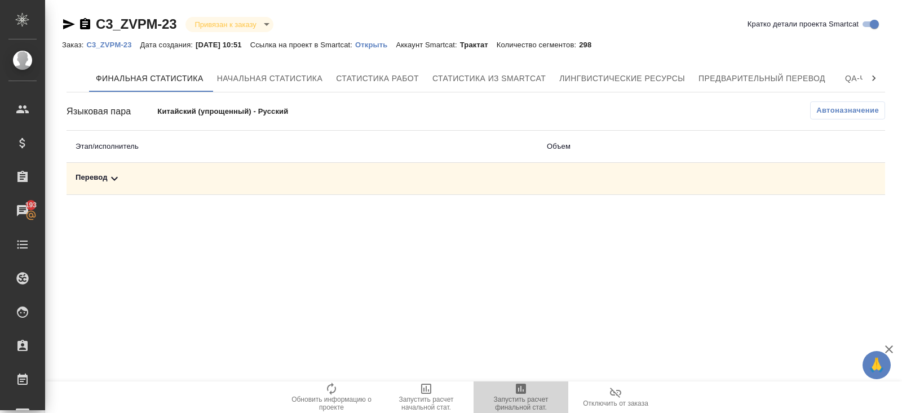
click at [520, 394] on icon "button" at bounding box center [521, 389] width 14 height 14
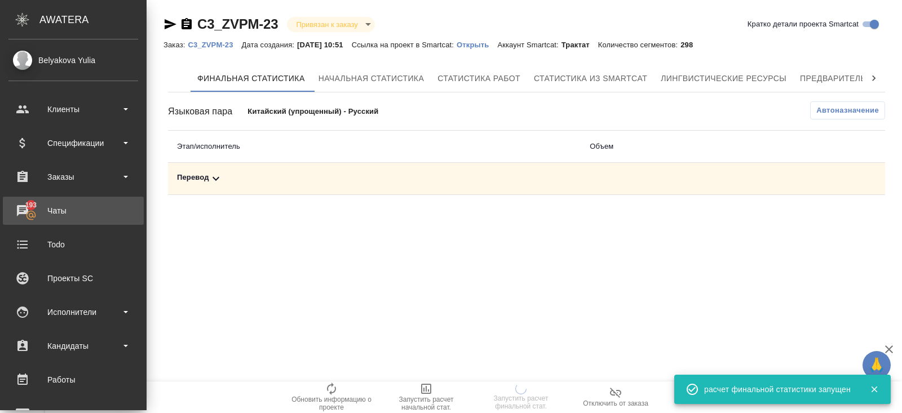
click at [30, 205] on div "Чаты" at bounding box center [73, 210] width 130 height 17
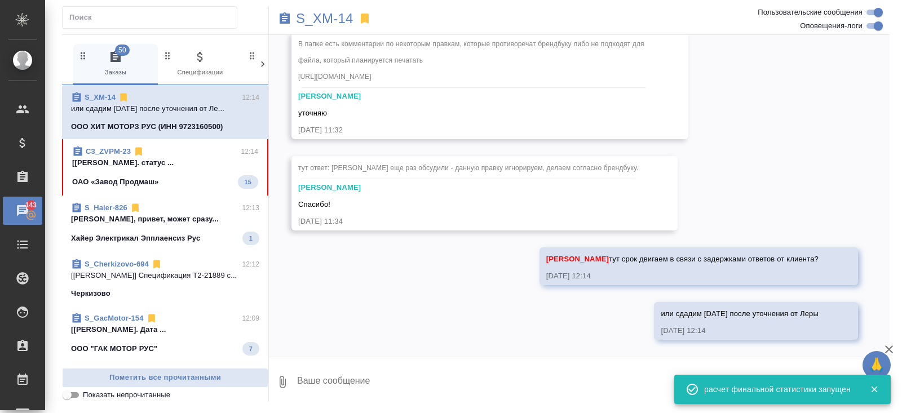
scroll to position [20096, 0]
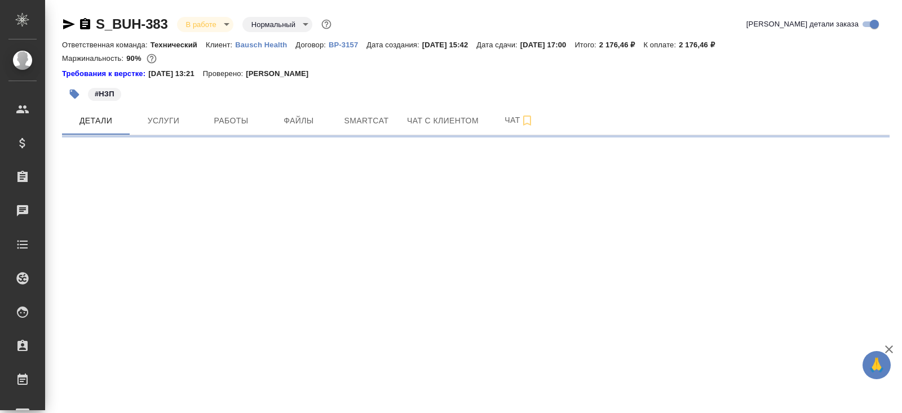
select select "RU"
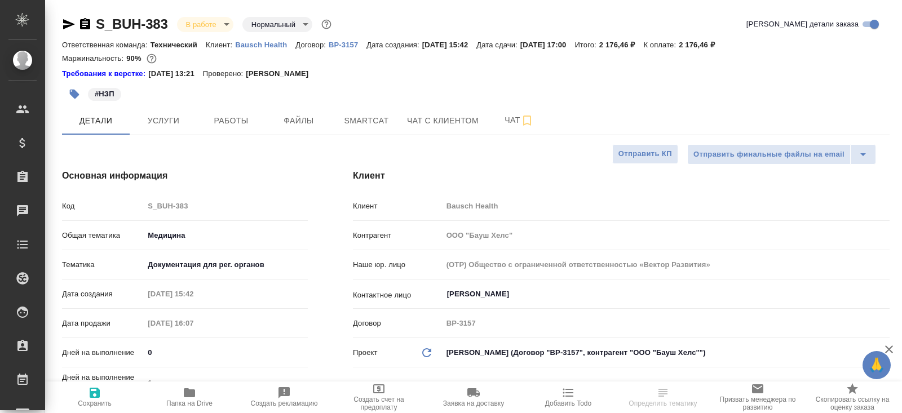
type textarea "x"
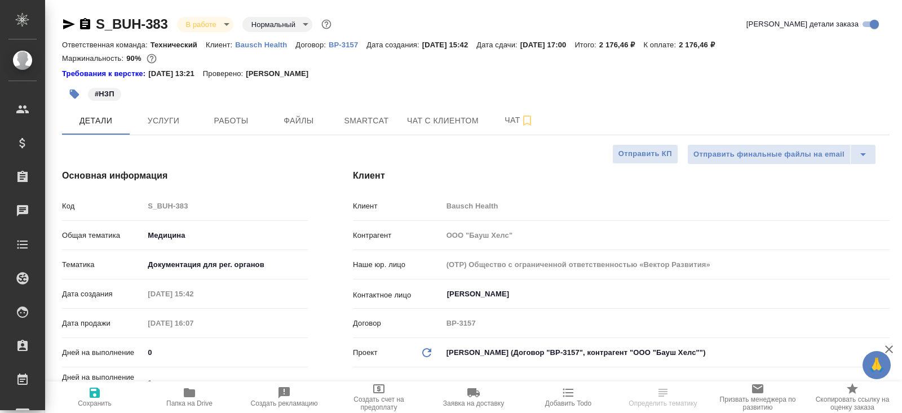
type textarea "x"
click at [185, 404] on span "Папка на Drive" at bounding box center [189, 404] width 46 height 8
type textarea "x"
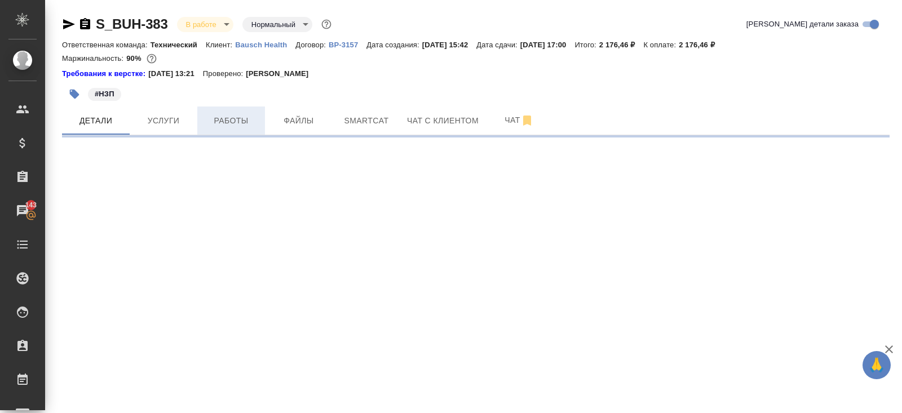
select select "RU"
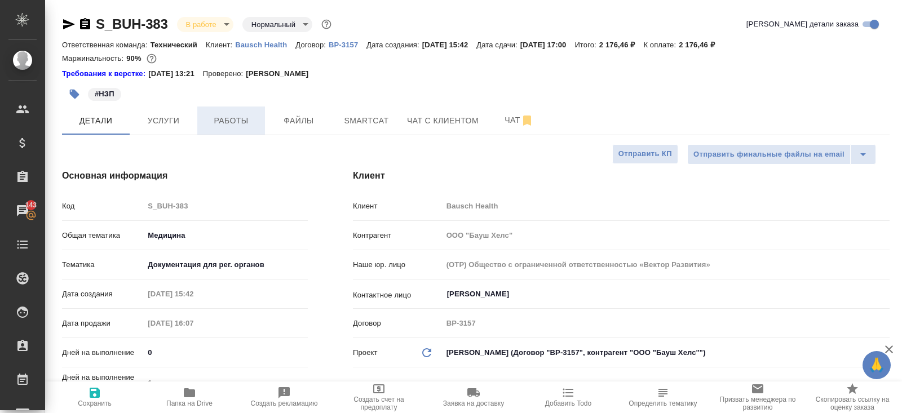
type textarea "x"
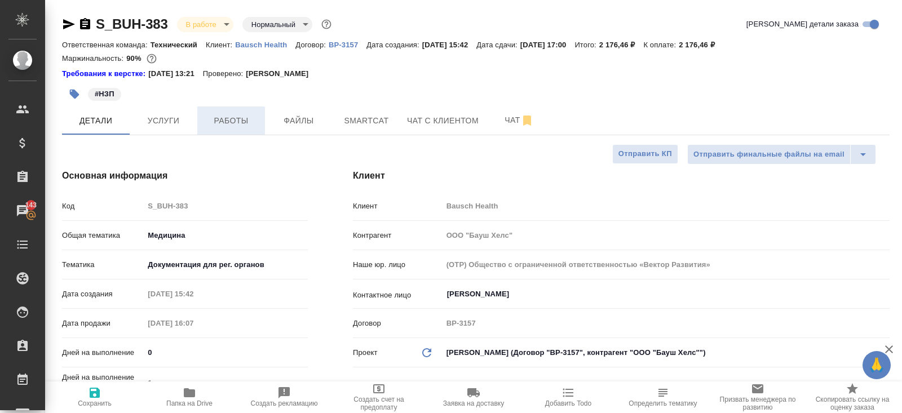
type textarea "x"
click at [224, 122] on span "Работы" at bounding box center [231, 121] width 54 height 14
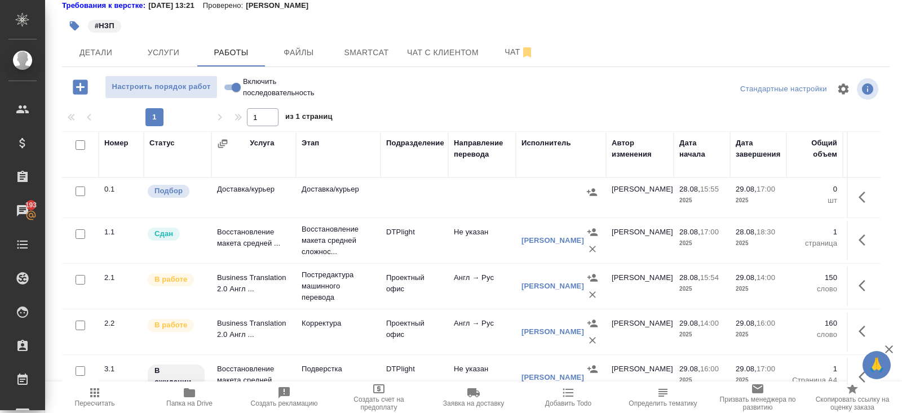
scroll to position [59, 0]
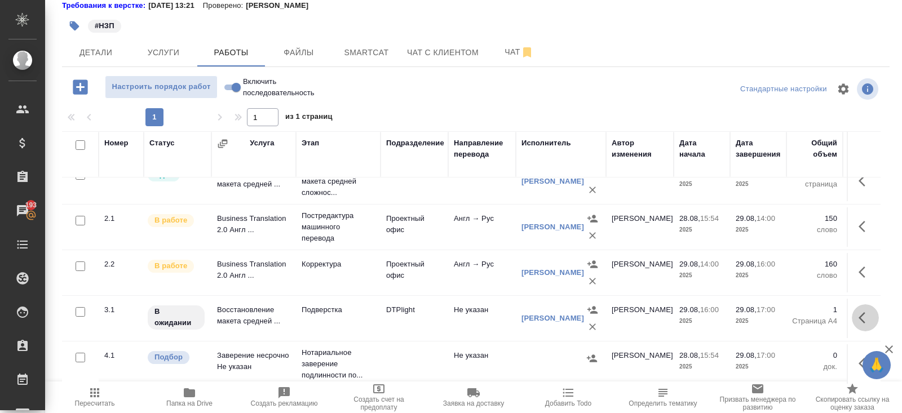
click at [861, 317] on icon "button" at bounding box center [861, 317] width 7 height 11
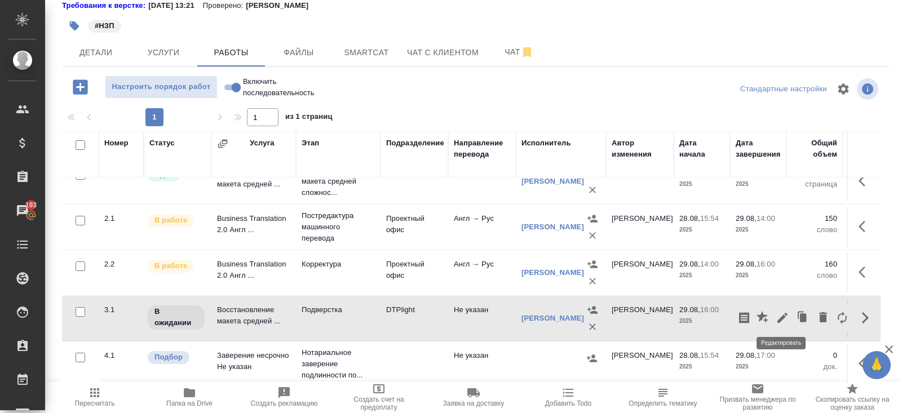
click at [783, 318] on icon "button" at bounding box center [782, 318] width 14 height 14
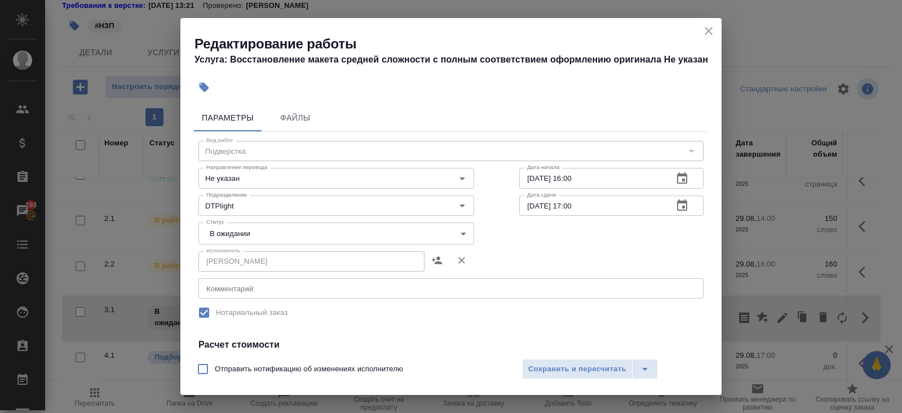
click at [271, 281] on div "x Комментарий:" at bounding box center [450, 288] width 505 height 20
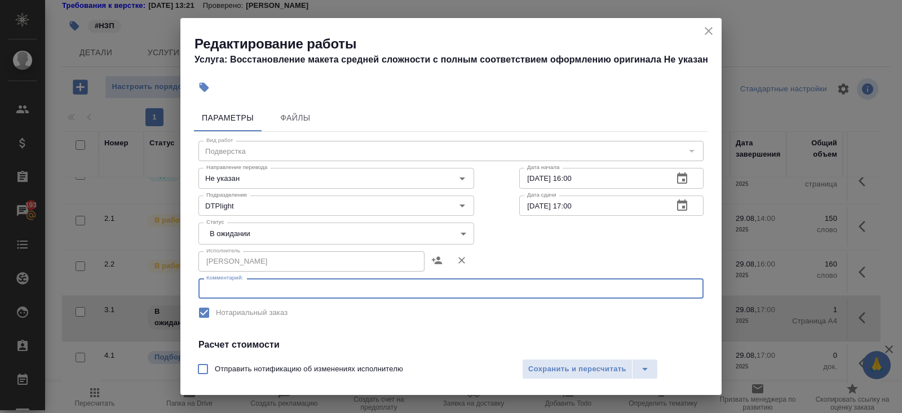
paste textarea "https://drive.awatera.com/s/zGw6Bd3BxNtXGPo"
type textarea "https://drive.awatera.com/s/zGw6Bd3BxNtXGPo"
click at [233, 234] on body "🙏 .cls-1 fill:#fff; AWATERA Belyakova Yulia Клиенты Спецификации Заказы 193 Чат…" at bounding box center [451, 206] width 902 height 413
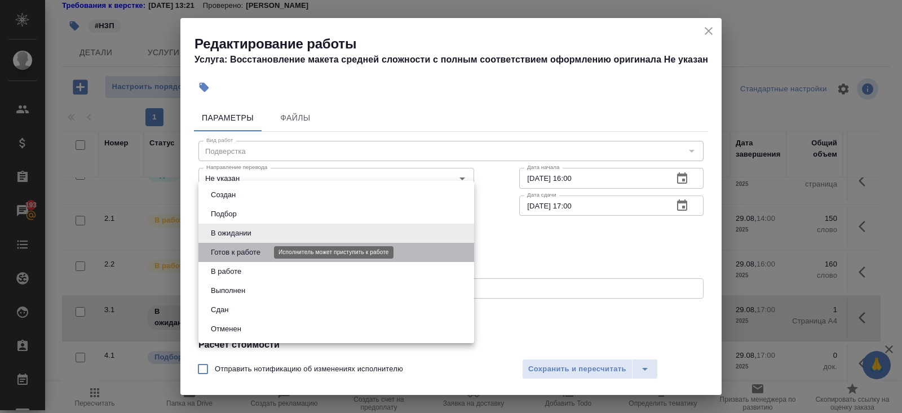
click at [233, 252] on button "Готов к работе" at bounding box center [235, 252] width 56 height 12
type input "readyForWork"
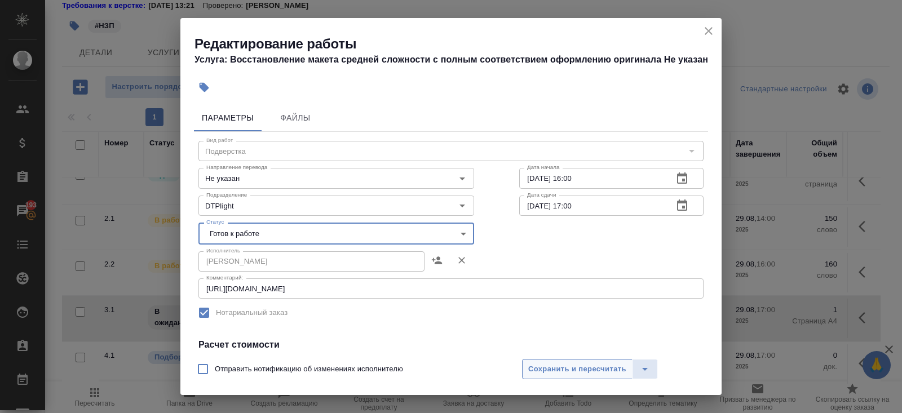
click at [558, 367] on span "Сохранить и пересчитать" at bounding box center [577, 369] width 98 height 13
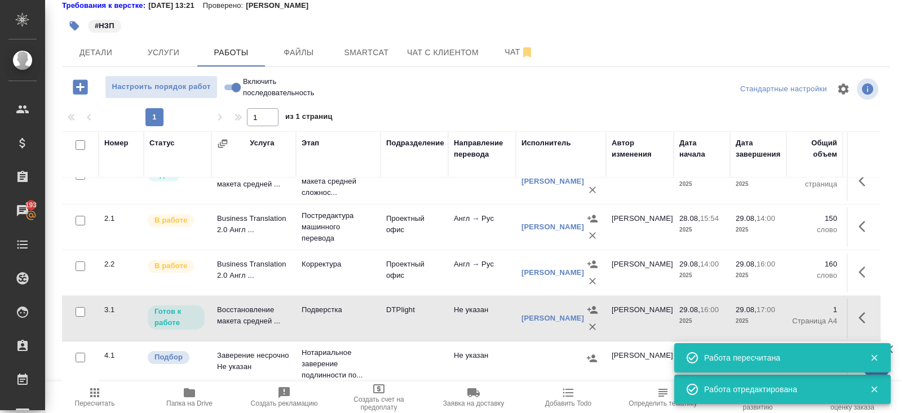
drag, startPoint x: 79, startPoint y: 220, endPoint x: 79, endPoint y: 231, distance: 10.7
click at [79, 220] on input "checkbox" at bounding box center [81, 221] width 10 height 10
checkbox input "true"
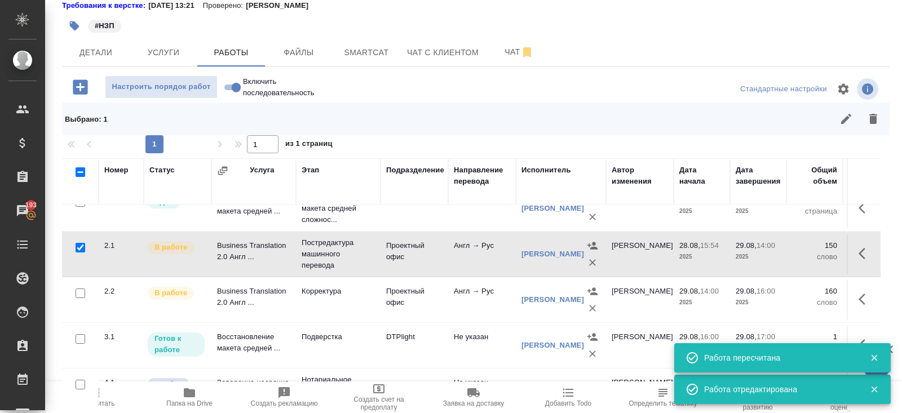
click at [79, 291] on input "checkbox" at bounding box center [81, 294] width 10 height 10
checkbox input "true"
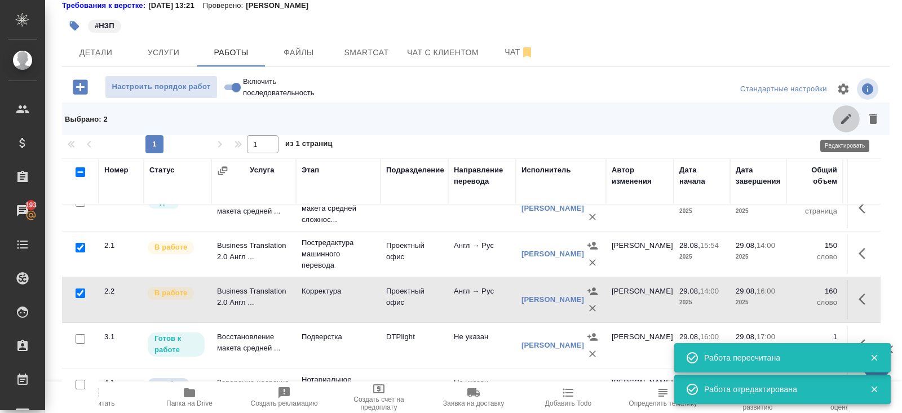
click at [843, 117] on icon "button" at bounding box center [846, 119] width 14 height 14
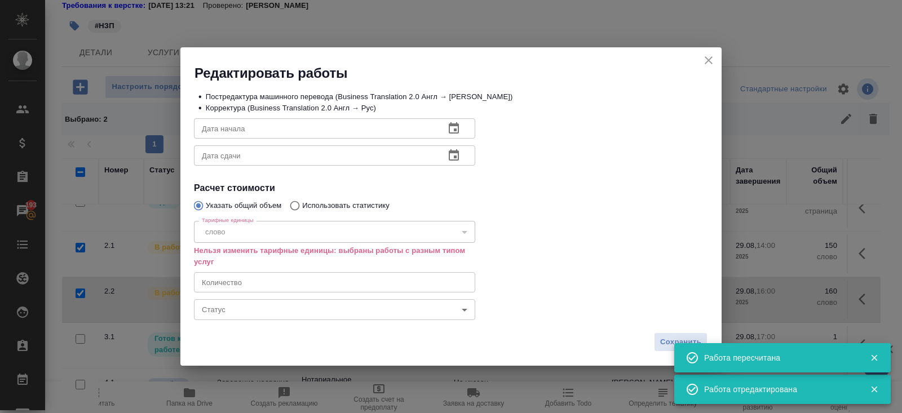
click at [227, 325] on div "• Постредактура машинного перевода (Business Translation 2.0 Англ → Рус) • Корр…" at bounding box center [450, 204] width 541 height 245
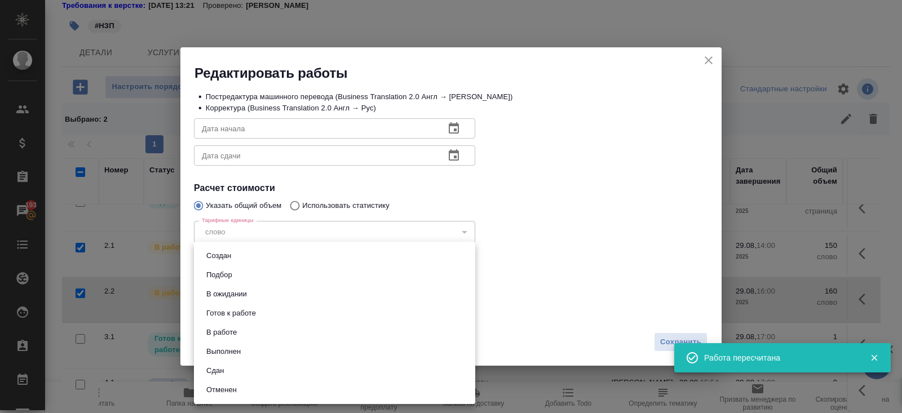
click at [227, 315] on body "🙏 .cls-1 fill:#fff; AWATERA Belyakova Yulia Клиенты Спецификации Заказы 193 Чат…" at bounding box center [451, 206] width 902 height 413
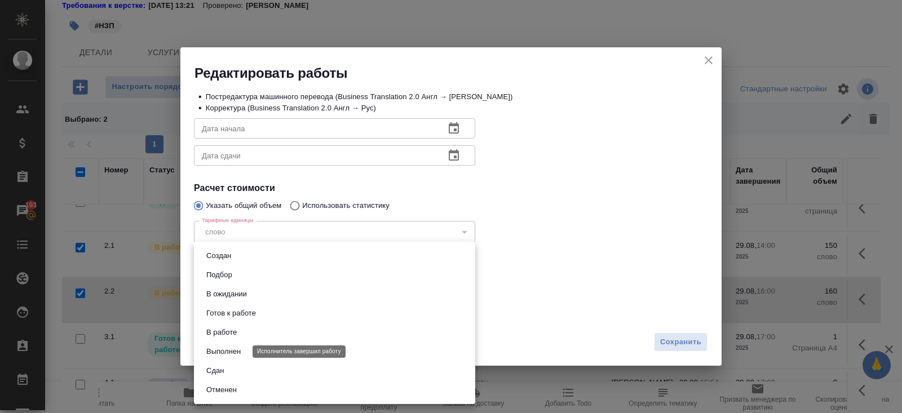
click at [235, 351] on button "Выполнен" at bounding box center [223, 351] width 41 height 12
type input "completed"
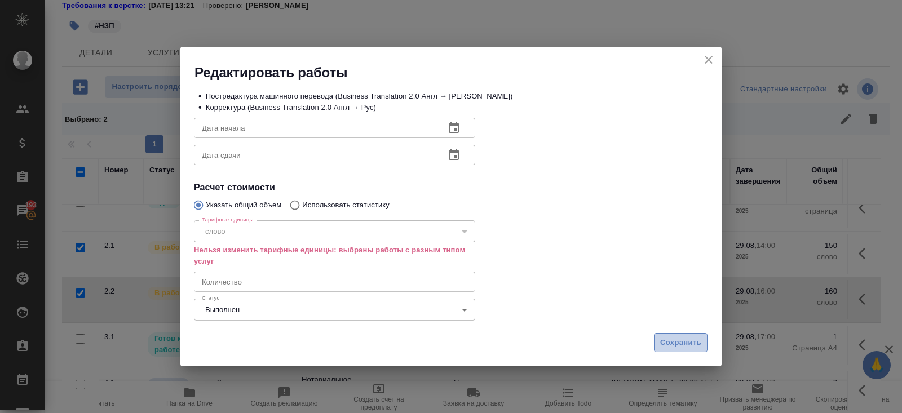
click at [680, 339] on span "Сохранить" at bounding box center [680, 342] width 41 height 13
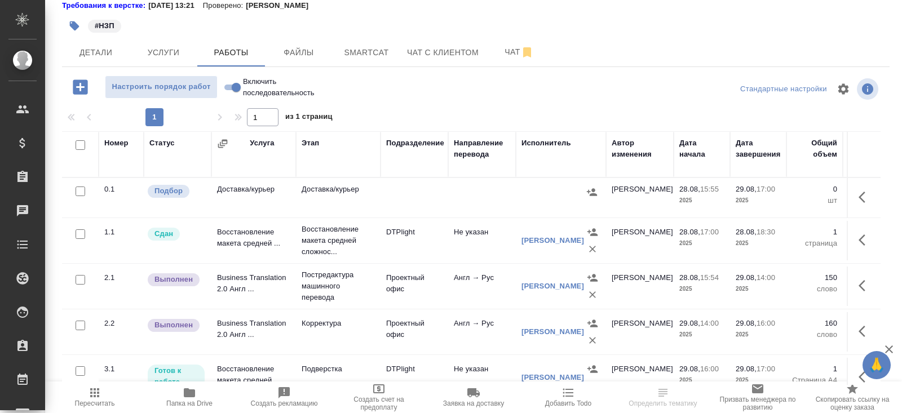
scroll to position [59, 0]
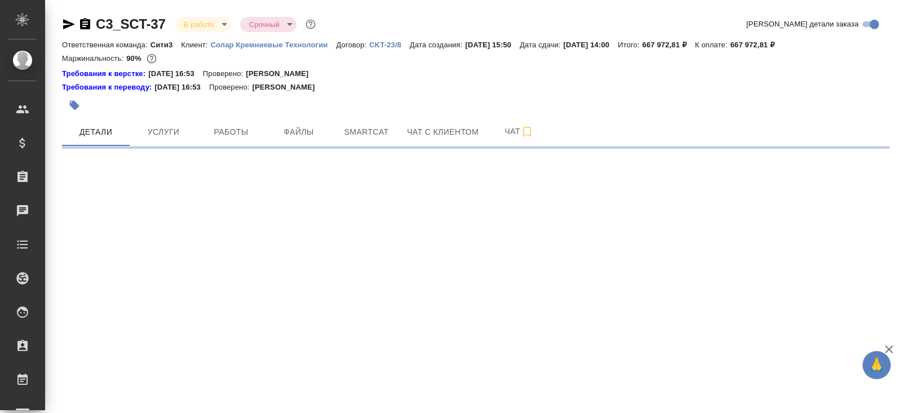
click at [359, 148] on div at bounding box center [475, 148] width 827 height 2
click at [359, 145] on button "Smartcat" at bounding box center [367, 132] width 68 height 28
select select "RU"
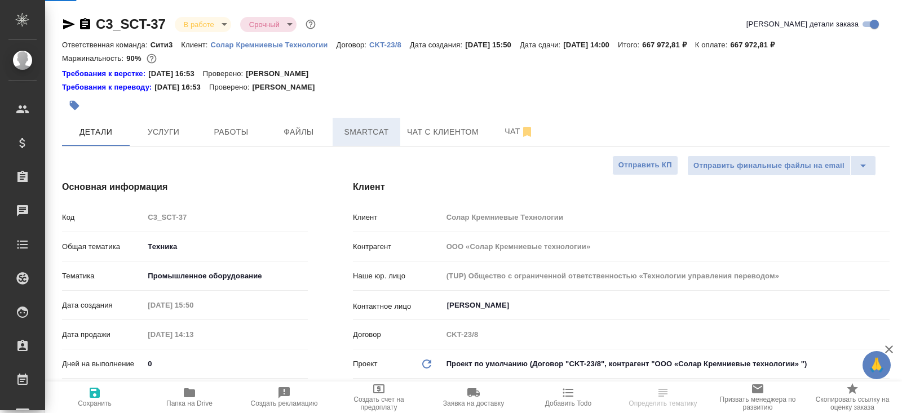
click at [359, 145] on button "Smartcat" at bounding box center [367, 132] width 68 height 28
type textarea "x"
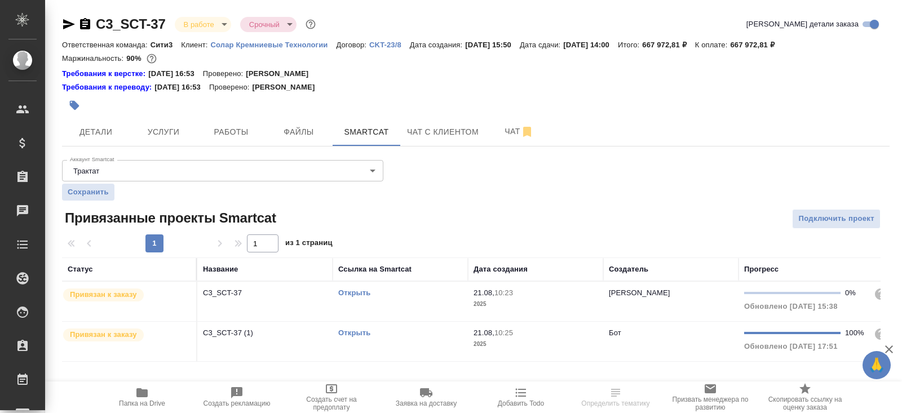
click at [345, 292] on link "Открыть" at bounding box center [354, 293] width 32 height 8
click at [349, 331] on link "Открыть" at bounding box center [354, 333] width 32 height 8
click at [143, 394] on icon "button" at bounding box center [141, 392] width 11 height 9
click at [521, 136] on span "Чат" at bounding box center [519, 132] width 54 height 14
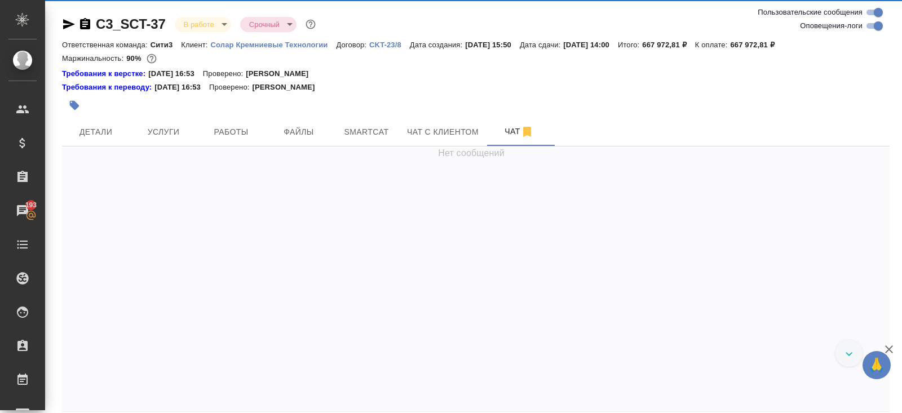
click at [874, 28] on input "Оповещения-логи" at bounding box center [878, 26] width 41 height 14
checkbox input "false"
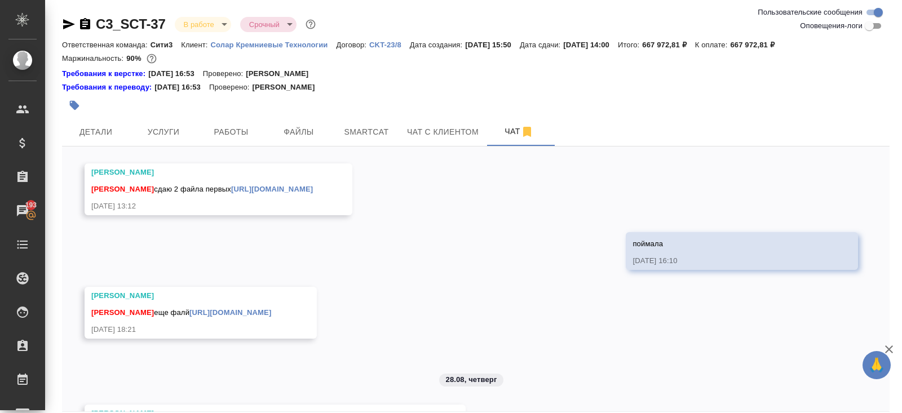
scroll to position [49, 0]
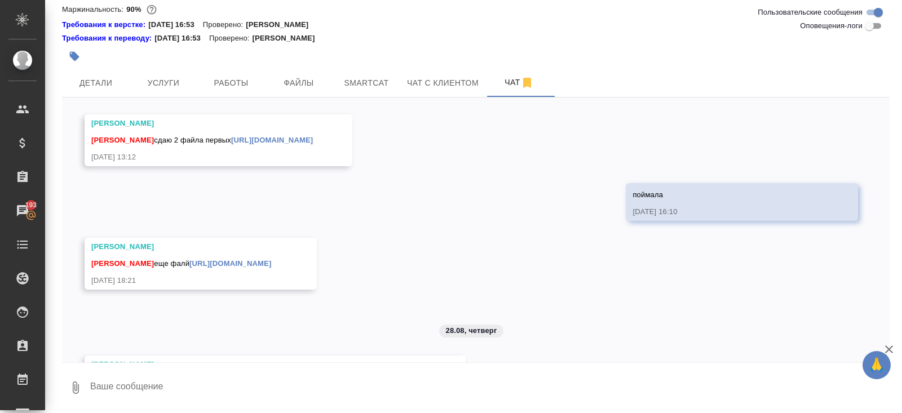
click at [248, 379] on textarea at bounding box center [489, 388] width 800 height 38
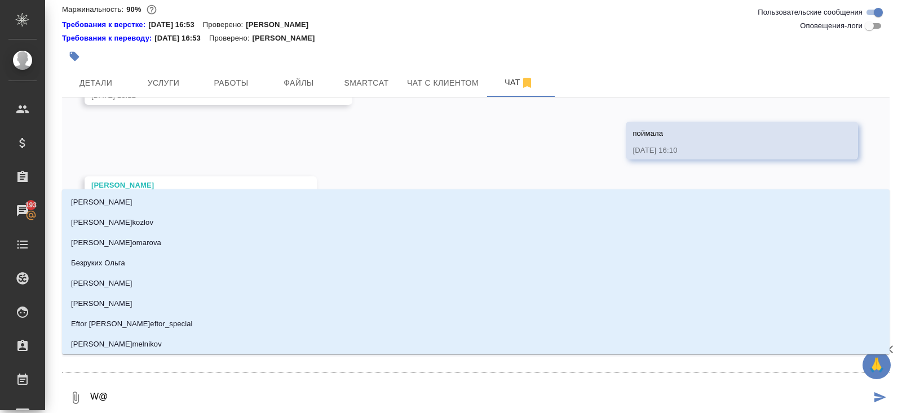
type textarea "W"
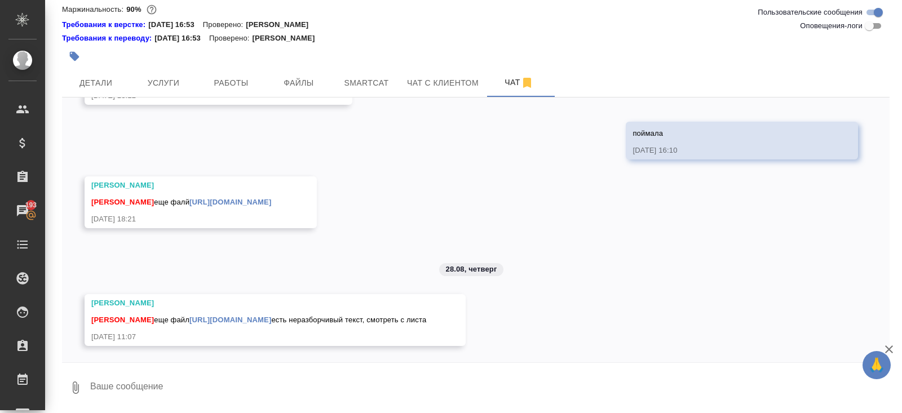
scroll to position [4317, 0]
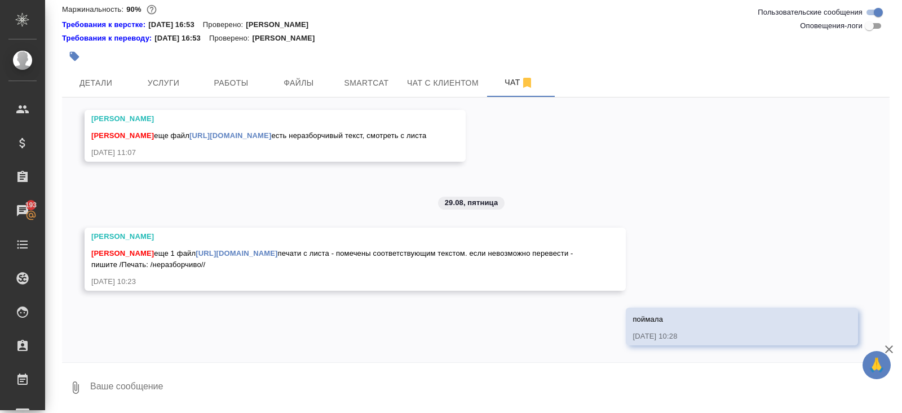
type textarea """
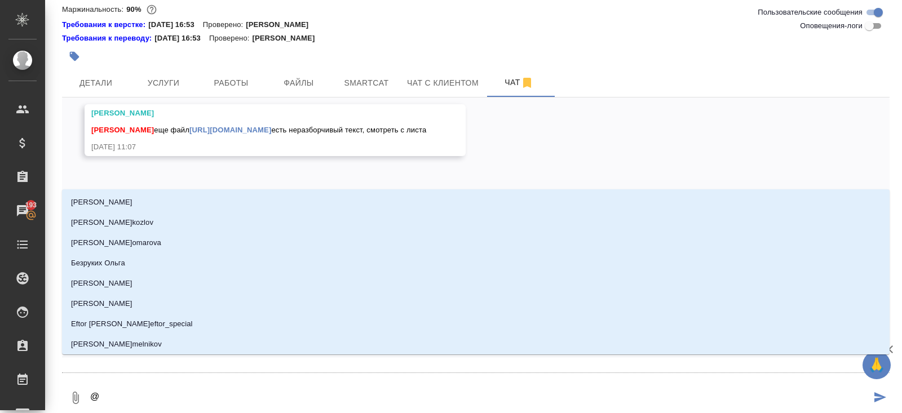
type textarea "@з"
type input "з"
type textarea "@за"
type input "за"
type textarea "@заб"
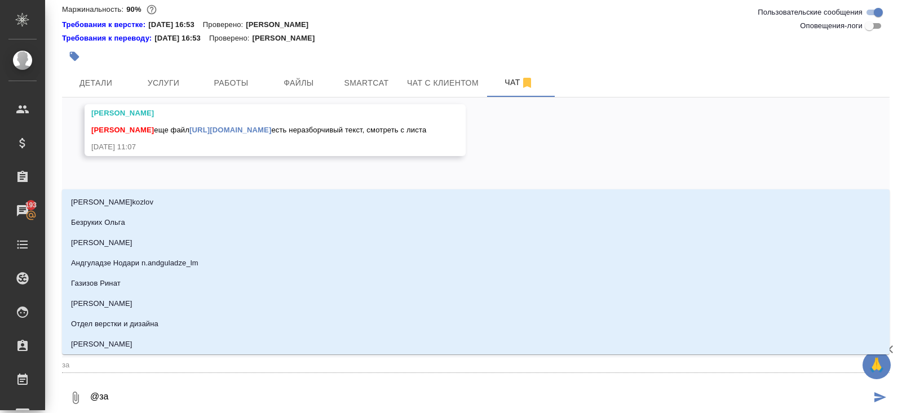
type input "заб"
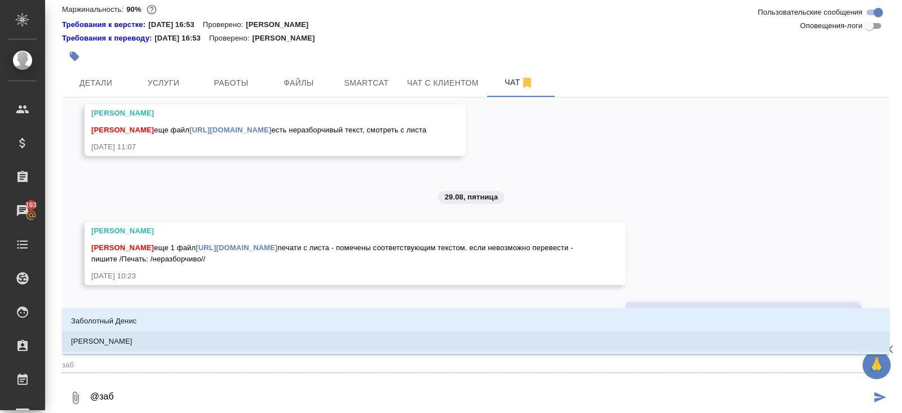
click at [189, 344] on li "Заборова Александра" at bounding box center [475, 341] width 827 height 20
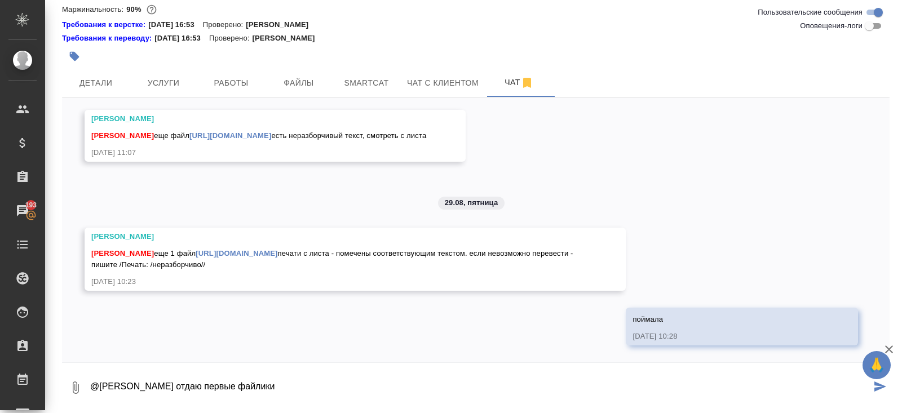
paste textarea "https://drive.awatera.com/s/aFiBaDtAMpESnn4"
type textarea "@Заборова Александра отдаю первые файлики https://drive.awatera.com/s/aFiBaDtAM…"
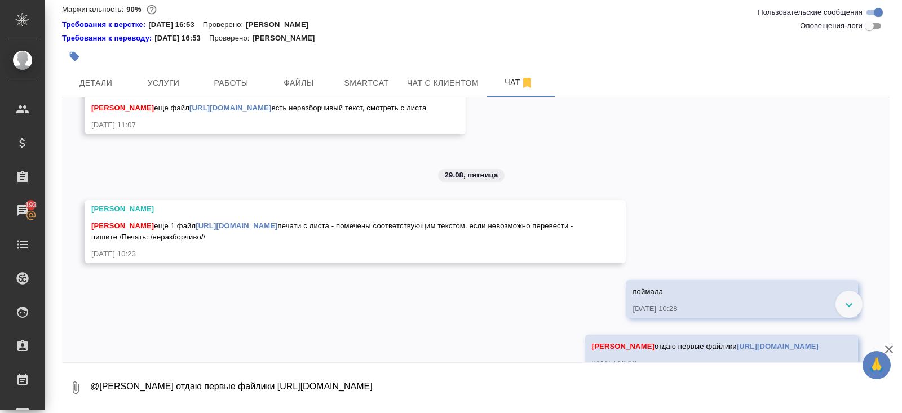
scroll to position [4287, 0]
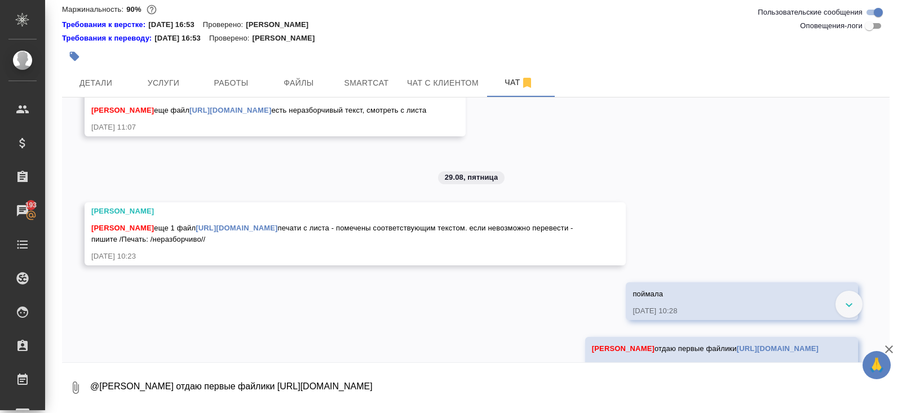
click at [229, 114] on link "https://drive.awatera.com/apps/files/files/10227210?dir=/Shares/SCT/Orders/C3_S…" at bounding box center [230, 110] width 82 height 8
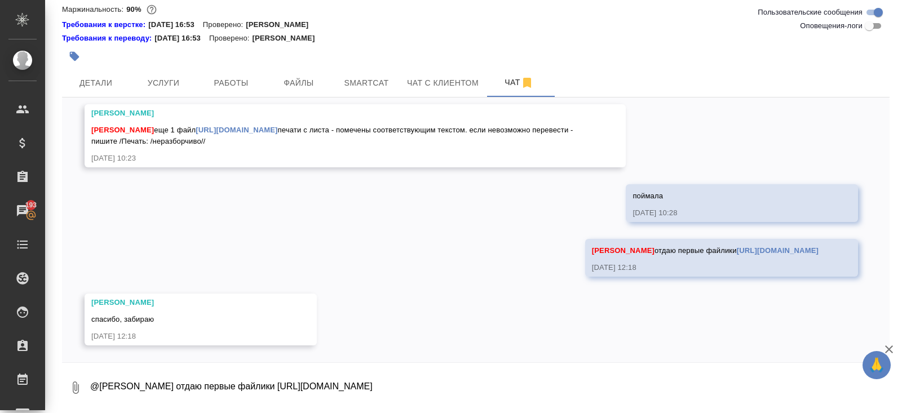
scroll to position [4440, 0]
click at [237, 83] on span "Работы" at bounding box center [231, 83] width 54 height 14
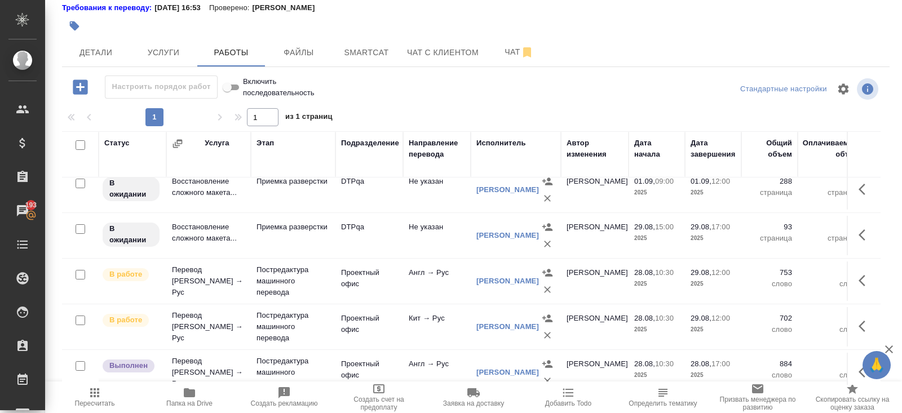
scroll to position [331, 0]
click at [79, 272] on input "checkbox" at bounding box center [81, 274] width 10 height 10
checkbox input "true"
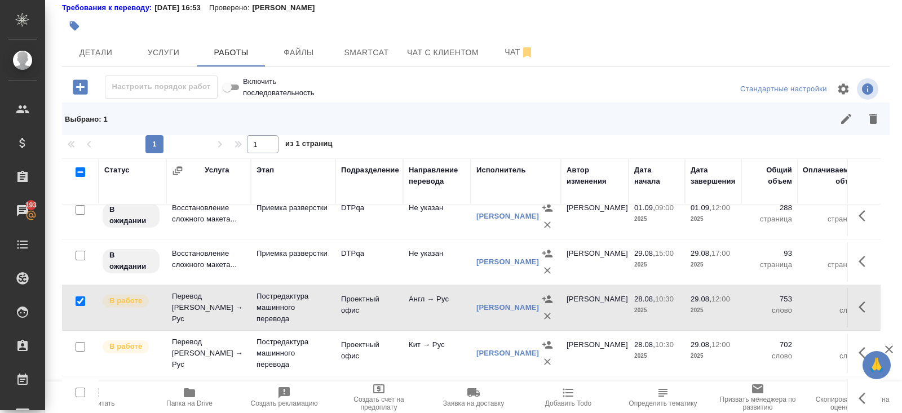
click at [76, 342] on input "checkbox" at bounding box center [81, 347] width 10 height 10
checkbox input "true"
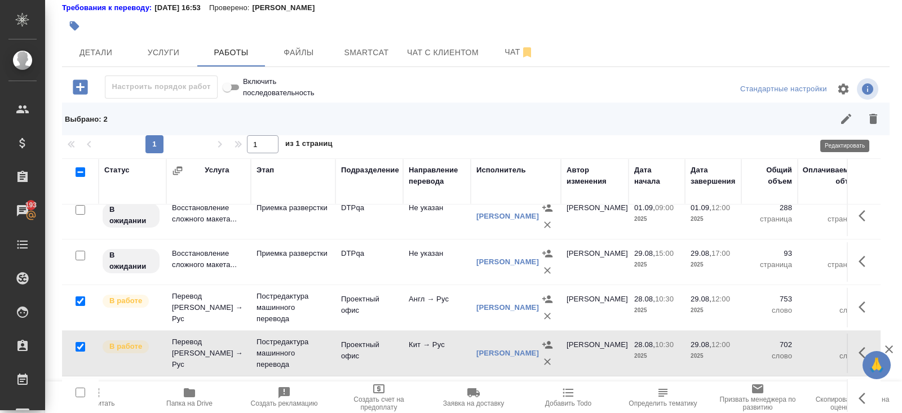
click at [848, 116] on icon "button" at bounding box center [846, 119] width 14 height 14
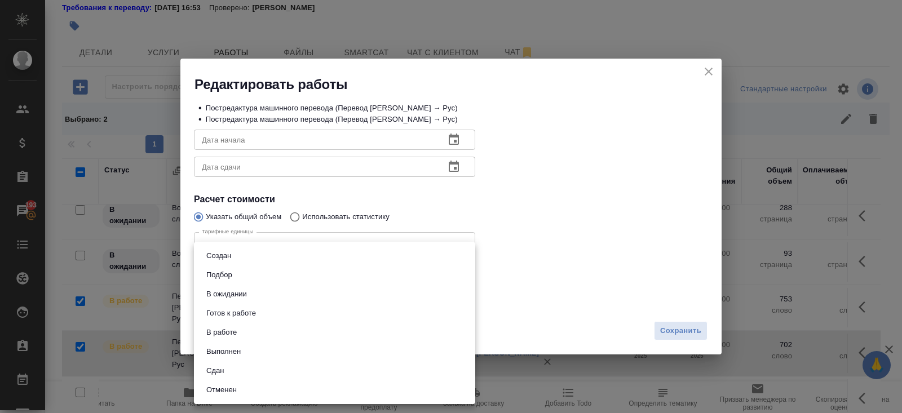
click at [240, 296] on body "🙏 .cls-1 fill:#fff; AWATERA [PERSON_NAME] Спецификации Заказы 193 Чаты Todo Про…" at bounding box center [451, 206] width 902 height 413
click at [236, 346] on button "Выполнен" at bounding box center [223, 351] width 41 height 12
type input "completed"
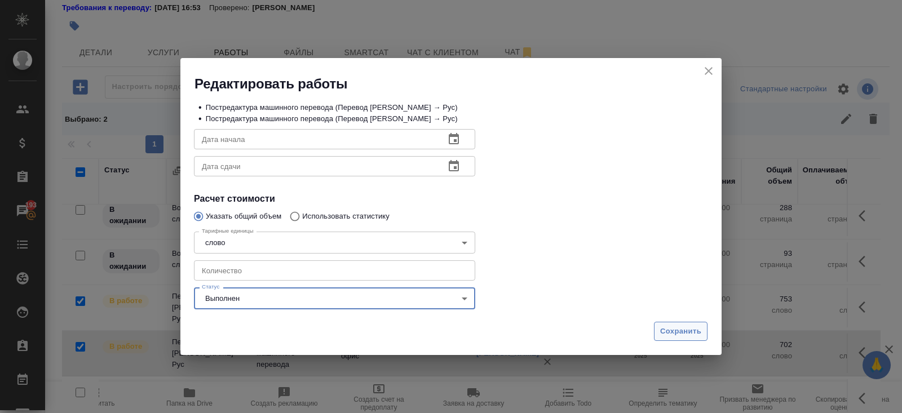
click at [672, 330] on span "Сохранить" at bounding box center [680, 331] width 41 height 13
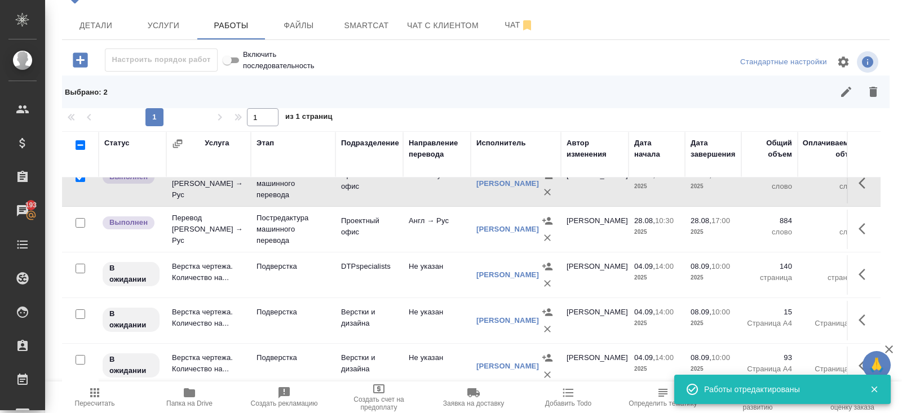
scroll to position [413, 0]
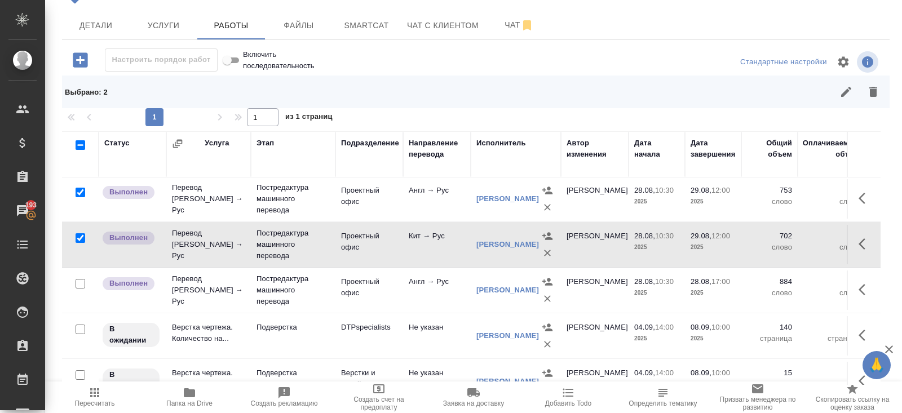
click at [863, 285] on icon "button" at bounding box center [865, 290] width 14 height 14
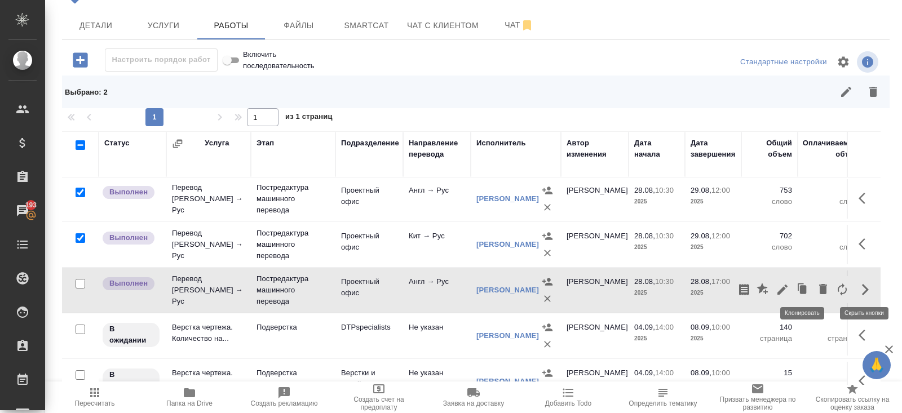
click at [804, 289] on icon "button" at bounding box center [803, 289] width 7 height 8
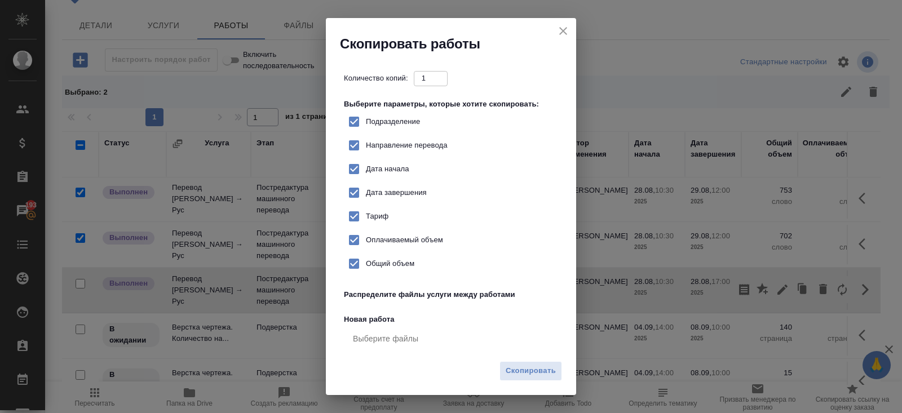
checkbox input "true"
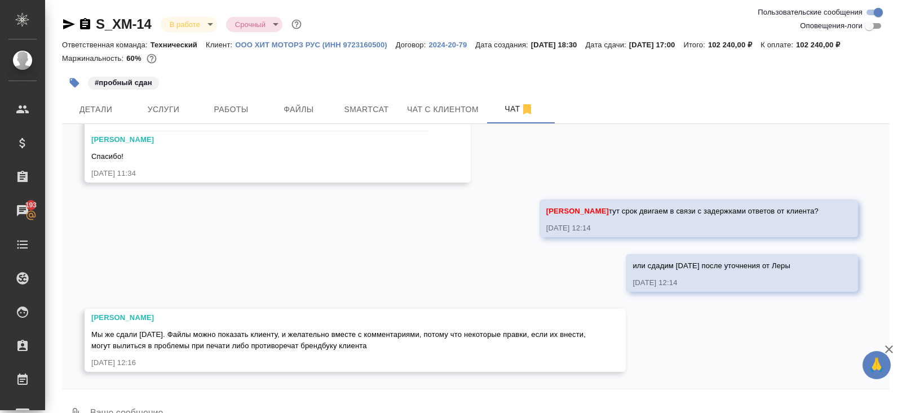
click at [184, 29] on body "🙏 .cls-1 fill:#fff; AWATERA [PERSON_NAME] Клиенты Спецификации Заказы 193 Чаты …" at bounding box center [451, 206] width 902 height 413
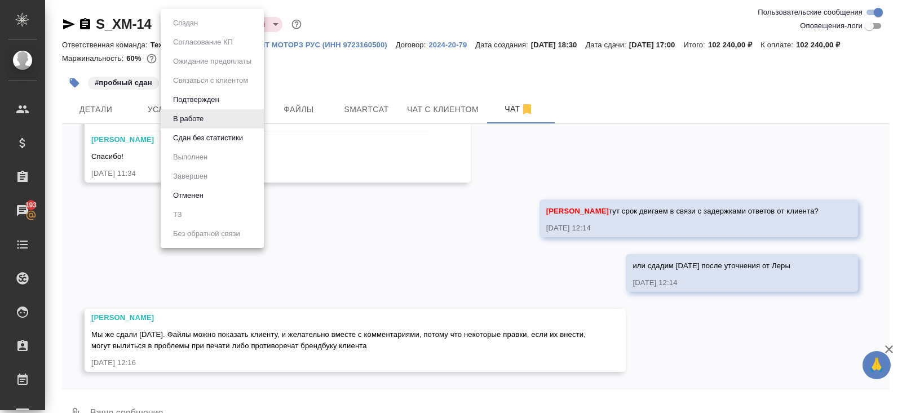
click at [197, 126] on li "В работе" at bounding box center [212, 118] width 103 height 19
click at [180, 28] on body "🙏 .cls-1 fill:#fff; AWATERA [PERSON_NAME] Клиенты Спецификации Заказы 193 Чаты …" at bounding box center [451, 206] width 902 height 413
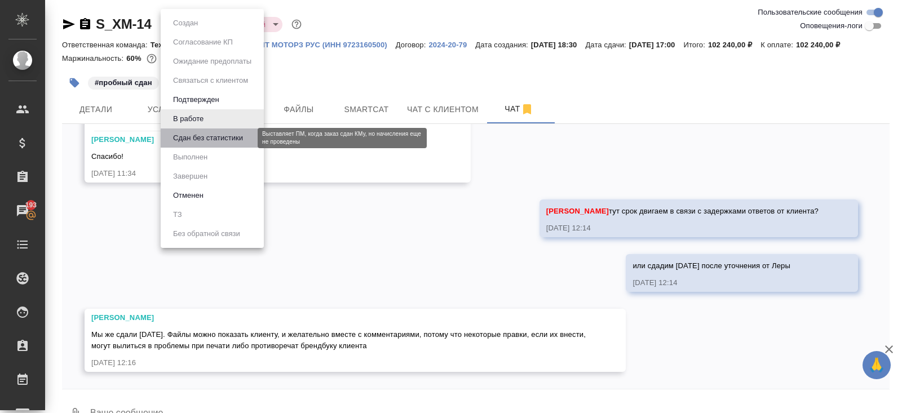
click at [184, 139] on button "Сдан без статистики" at bounding box center [208, 138] width 77 height 12
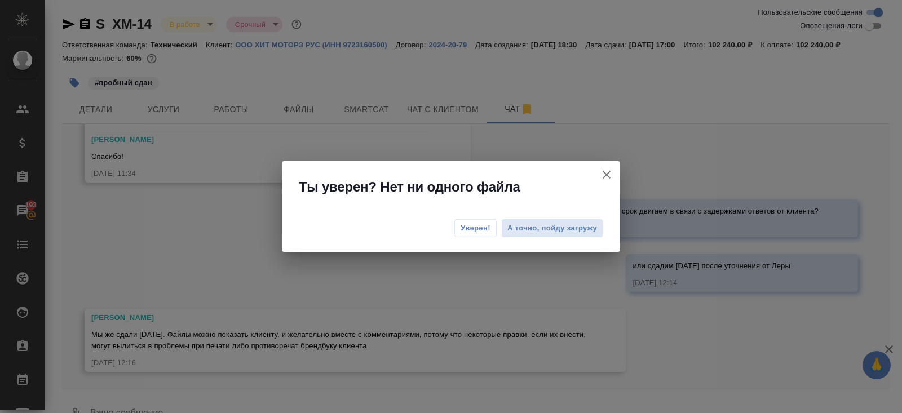
click at [473, 236] on button "Уверен!" at bounding box center [475, 228] width 42 height 18
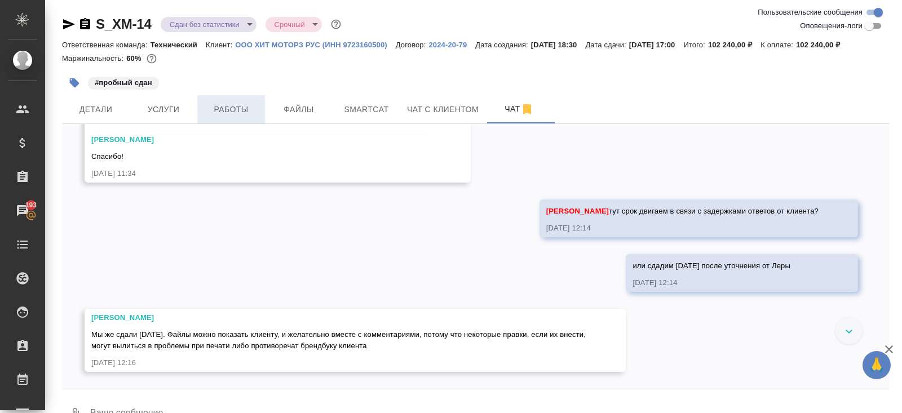
scroll to position [12926, 0]
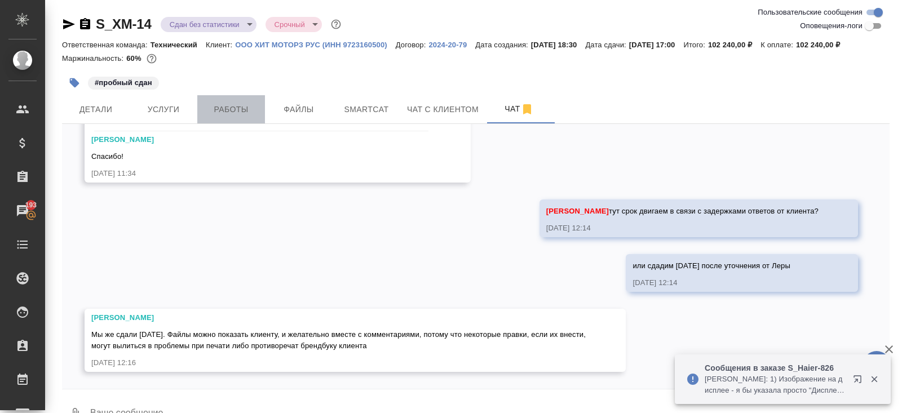
click at [243, 109] on span "Работы" at bounding box center [231, 110] width 54 height 14
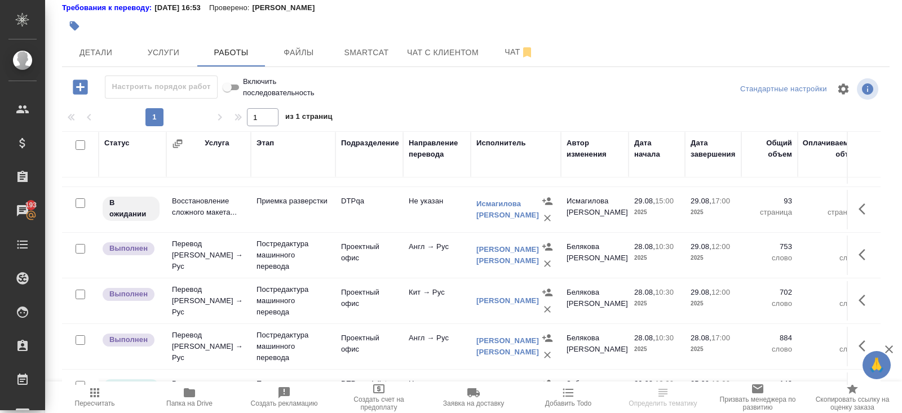
scroll to position [353, 0]
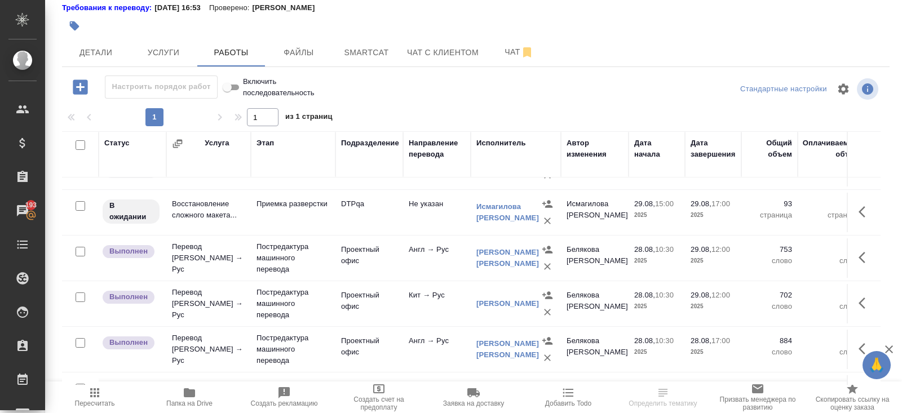
click at [862, 252] on icon "button" at bounding box center [861, 257] width 7 height 11
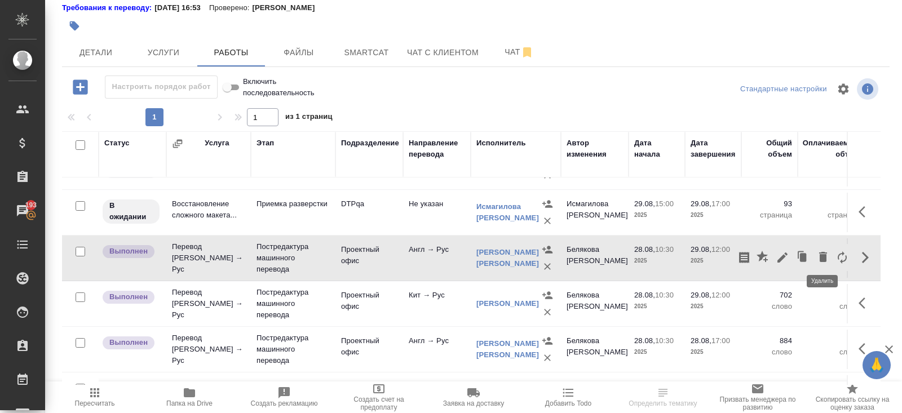
click at [804, 253] on icon "button" at bounding box center [803, 257] width 7 height 8
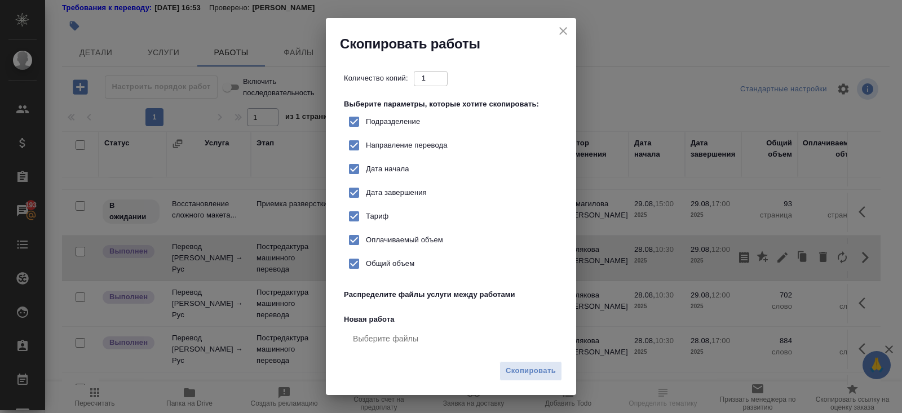
checkbox input "true"
click at [531, 374] on span "Скопировать" at bounding box center [531, 371] width 50 height 13
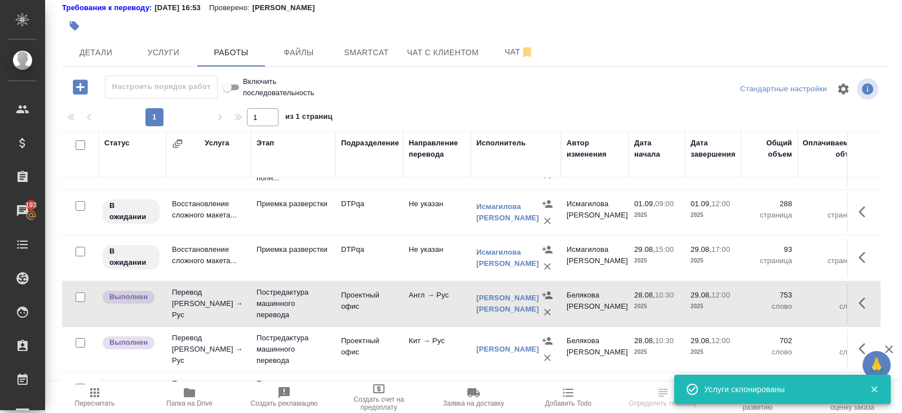
scroll to position [0, 0]
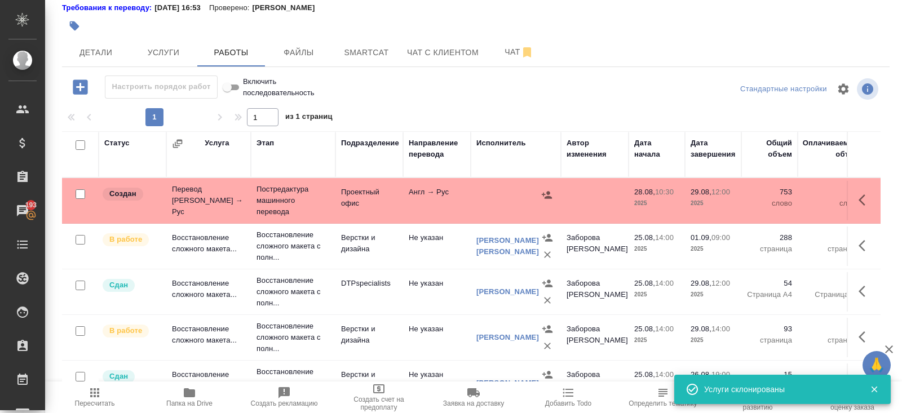
click at [863, 197] on icon "button" at bounding box center [865, 200] width 14 height 14
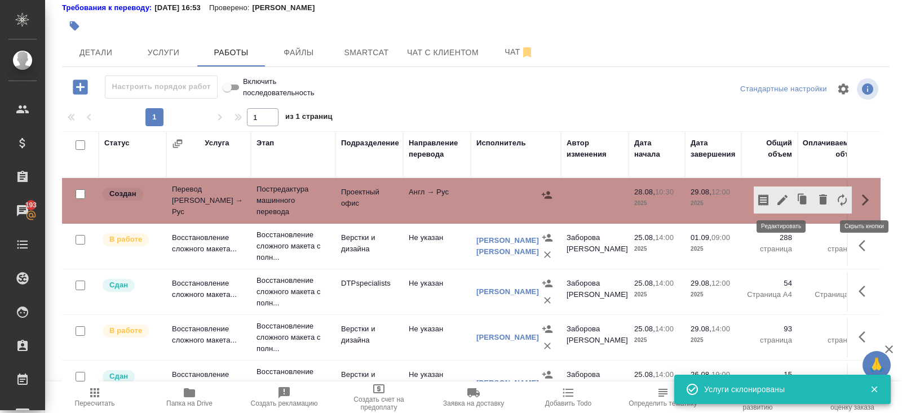
click at [783, 201] on icon "button" at bounding box center [782, 200] width 14 height 14
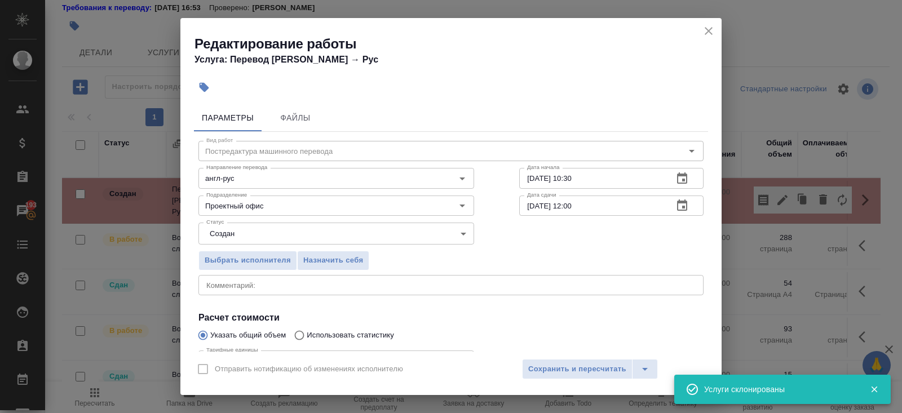
click at [268, 232] on body "🙏 .cls-1 fill:#fff; AWATERA [PERSON_NAME] Спецификации Заказы 193 Чаты Todo Про…" at bounding box center [451, 206] width 902 height 413
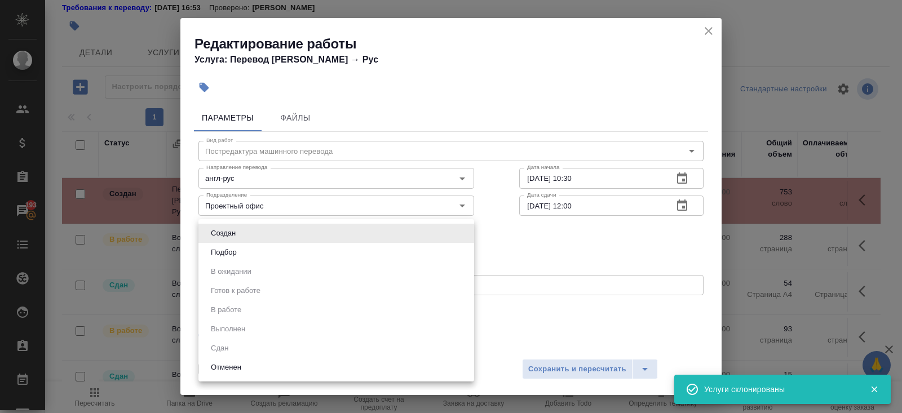
click at [232, 249] on button "Подбор" at bounding box center [223, 252] width 33 height 12
type input "recruiting"
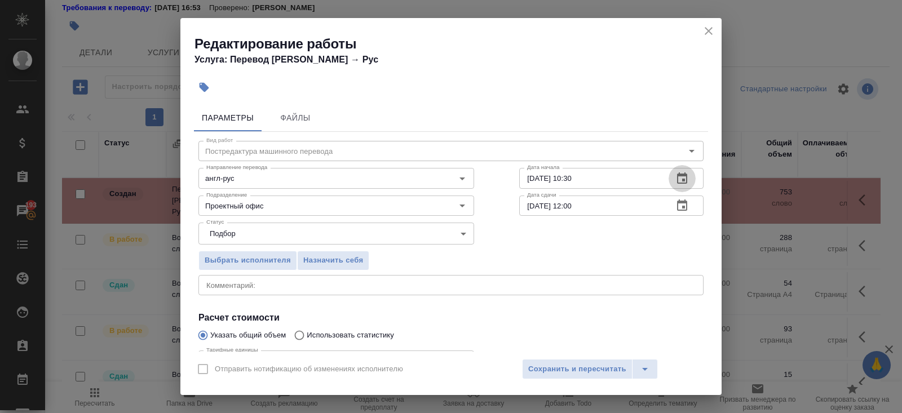
click at [681, 178] on icon "button" at bounding box center [682, 179] width 14 height 14
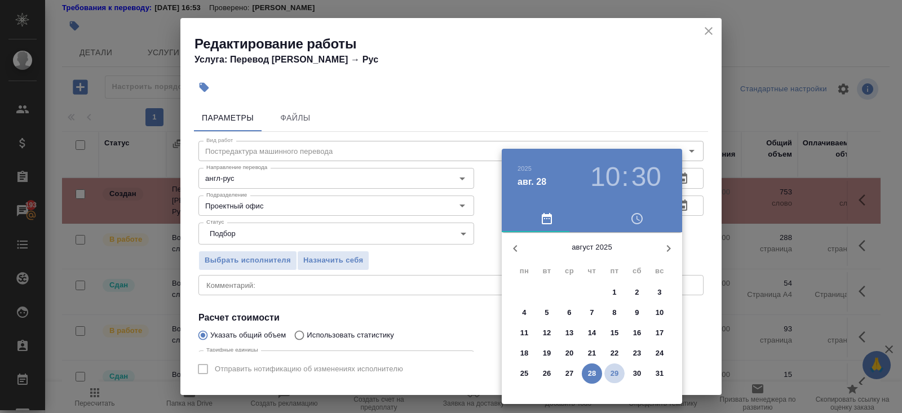
click at [614, 370] on p "29" at bounding box center [614, 373] width 8 height 11
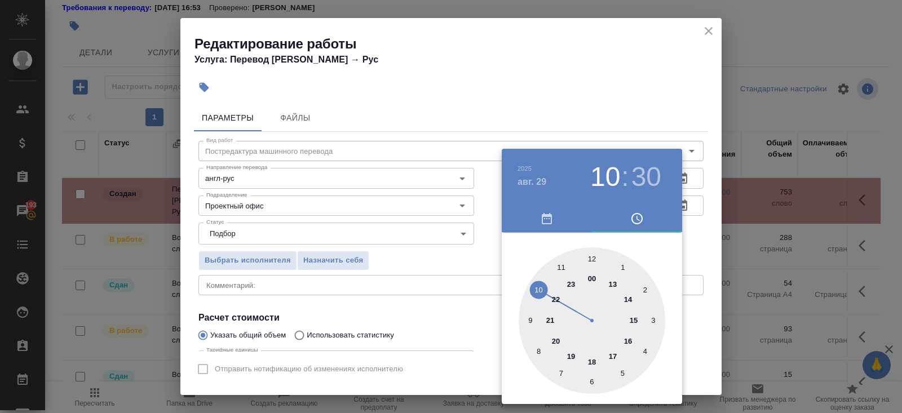
type input "29.08.2025 12:30"
click at [593, 254] on div at bounding box center [591, 320] width 147 height 147
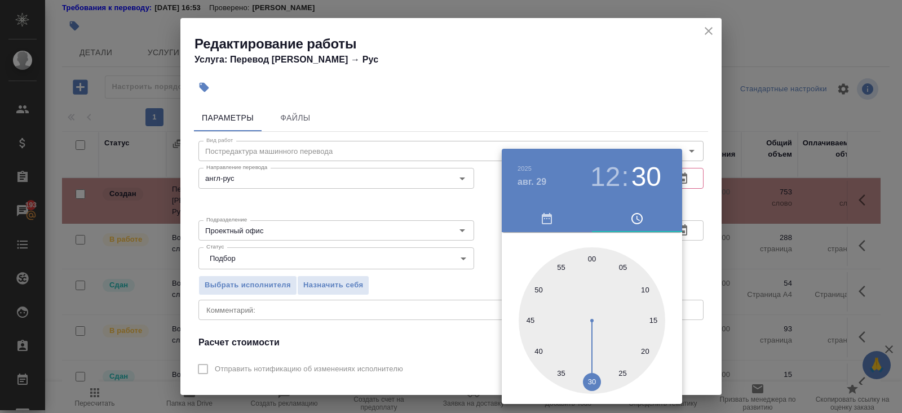
click at [694, 134] on div at bounding box center [451, 206] width 902 height 413
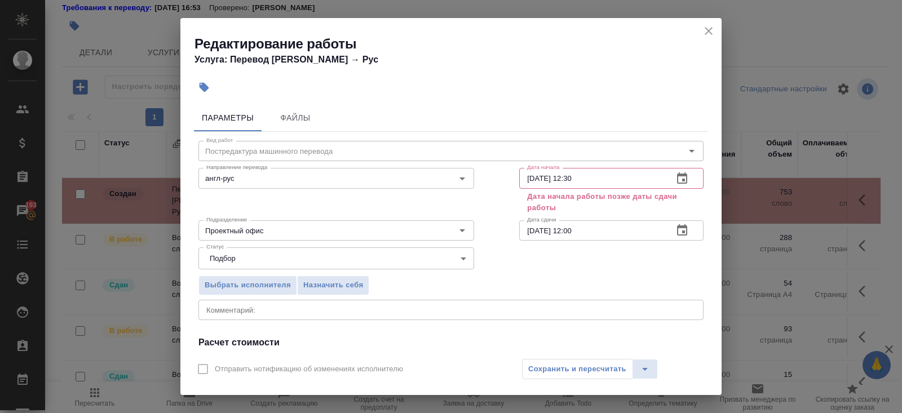
click at [682, 230] on icon "button" at bounding box center [682, 231] width 14 height 14
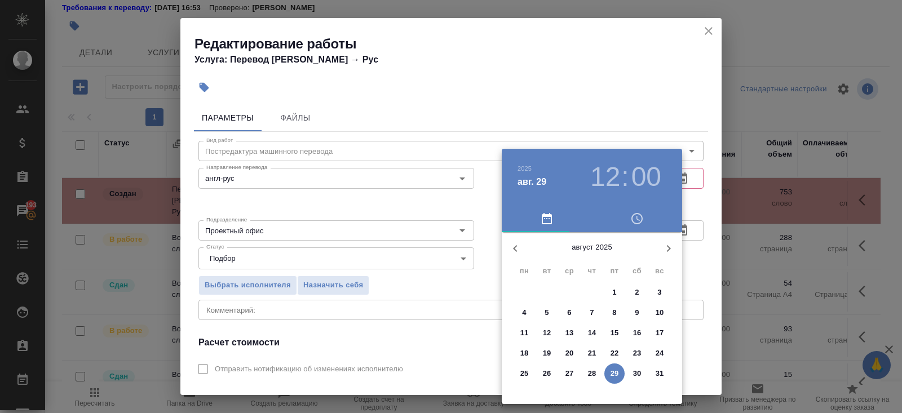
click at [666, 247] on icon "button" at bounding box center [669, 249] width 14 height 14
click at [530, 291] on span "1" at bounding box center [524, 292] width 20 height 11
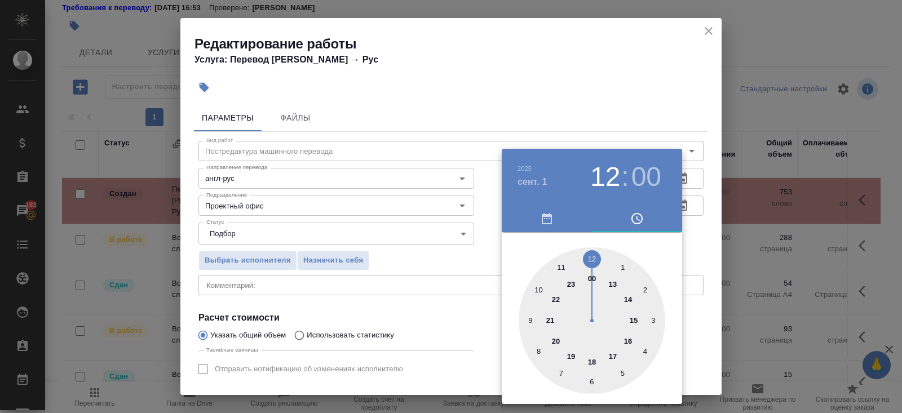
type input "01.09.2025 10:00"
click at [538, 287] on div at bounding box center [591, 320] width 147 height 147
click at [420, 287] on div at bounding box center [451, 206] width 902 height 413
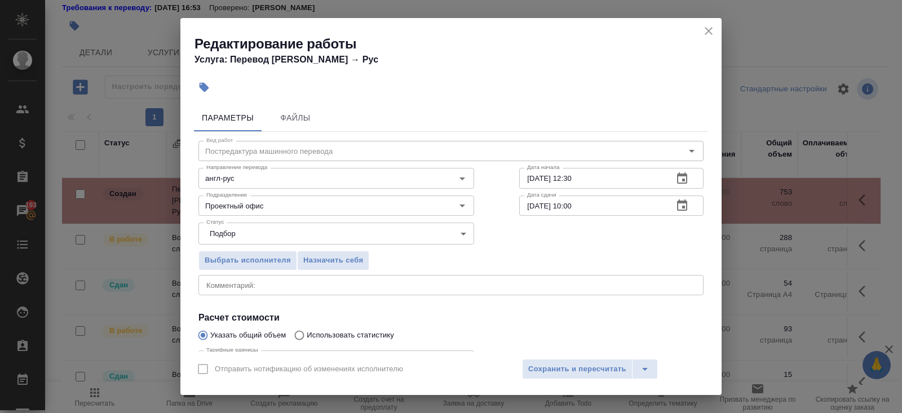
scroll to position [117, 0]
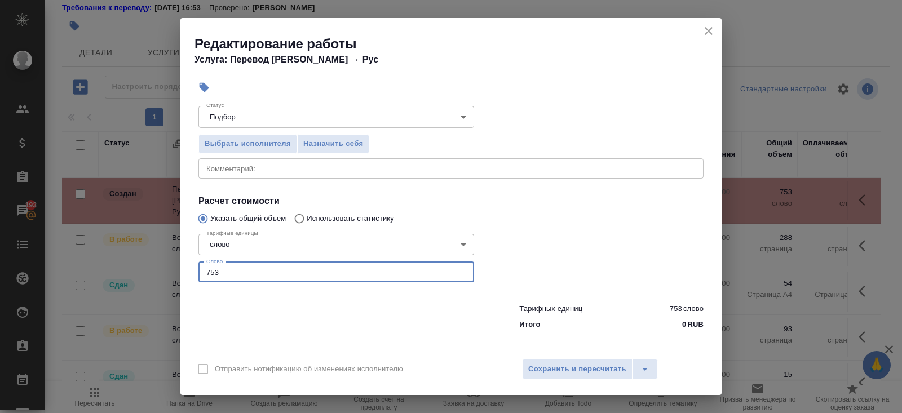
drag, startPoint x: 228, startPoint y: 267, endPoint x: 68, endPoint y: 234, distance: 162.8
click at [68, 234] on div "Редактирование работы Услуга: Перевод Стандарт Англ → Рус Параметры Файлы Вид р…" at bounding box center [451, 206] width 902 height 413
drag, startPoint x: 233, startPoint y: 274, endPoint x: 52, endPoint y: 248, distance: 182.8
click at [52, 248] on div "Редактирование работы Услуга: Перевод Стандарт Англ → Рус Параметры Файлы Вид р…" at bounding box center [451, 206] width 902 height 413
type input "2033"
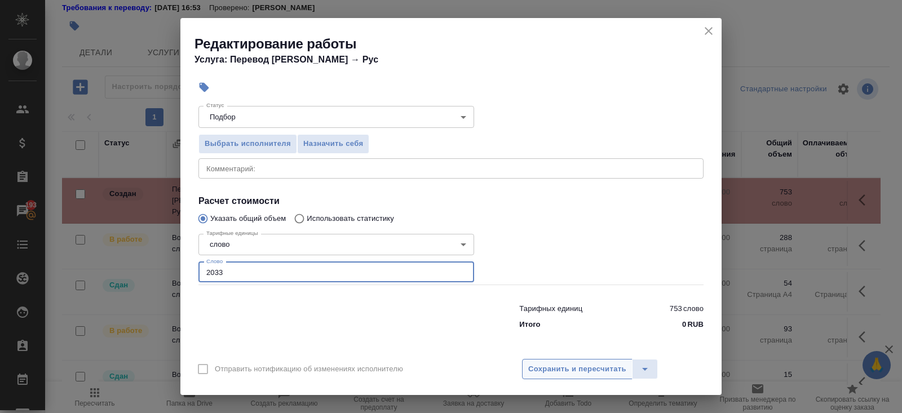
click at [561, 374] on span "Сохранить и пересчитать" at bounding box center [577, 369] width 98 height 13
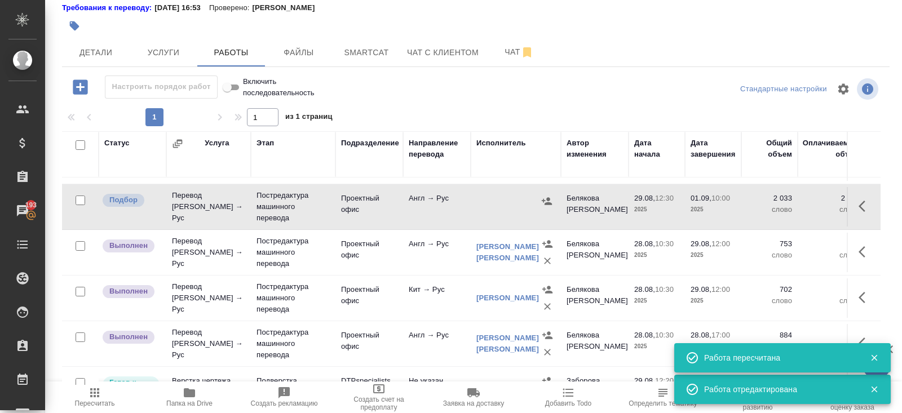
scroll to position [389, 0]
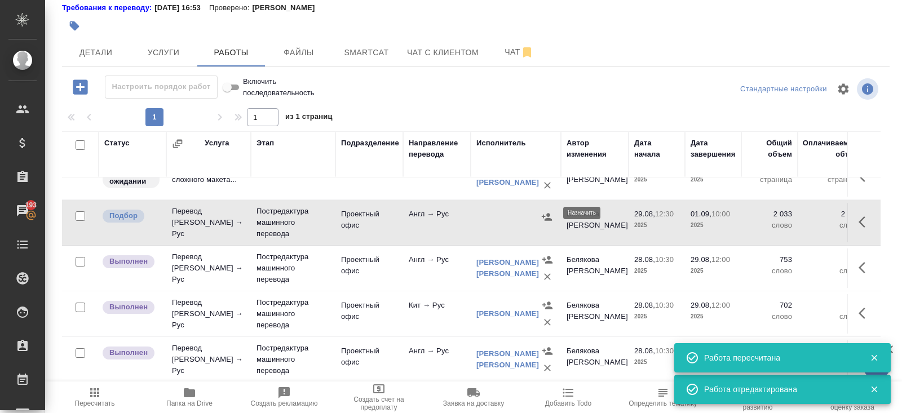
click at [547, 213] on icon "button" at bounding box center [546, 216] width 11 height 11
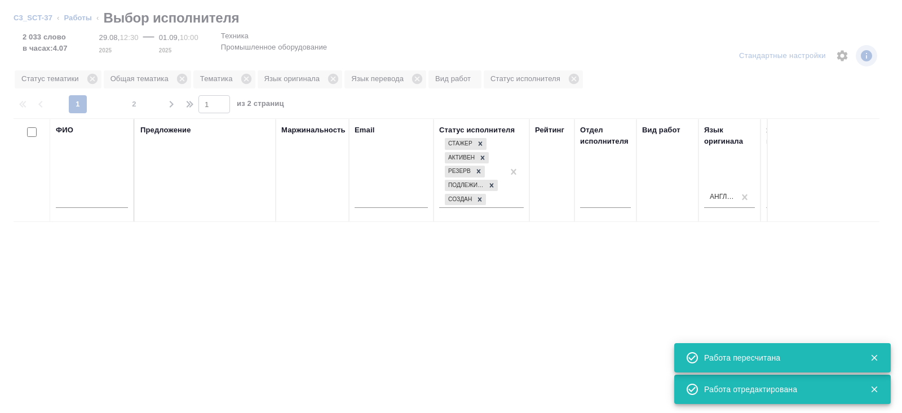
click at [79, 202] on input "text" at bounding box center [92, 201] width 72 height 14
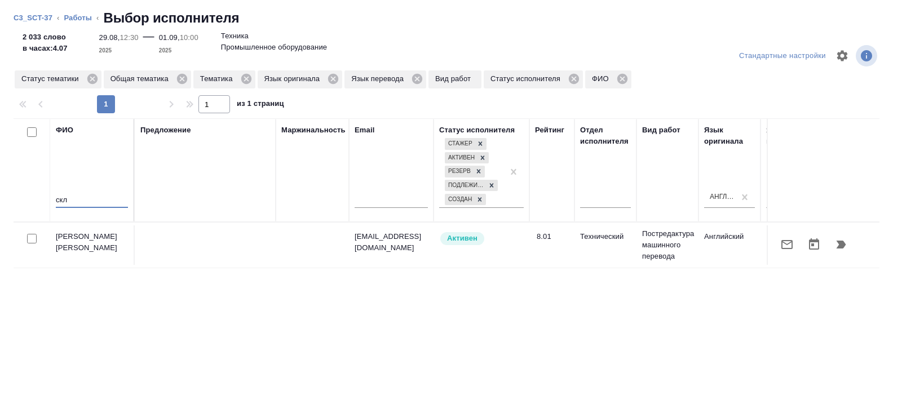
type input "скл"
click at [783, 245] on icon "button" at bounding box center [787, 245] width 14 height 14
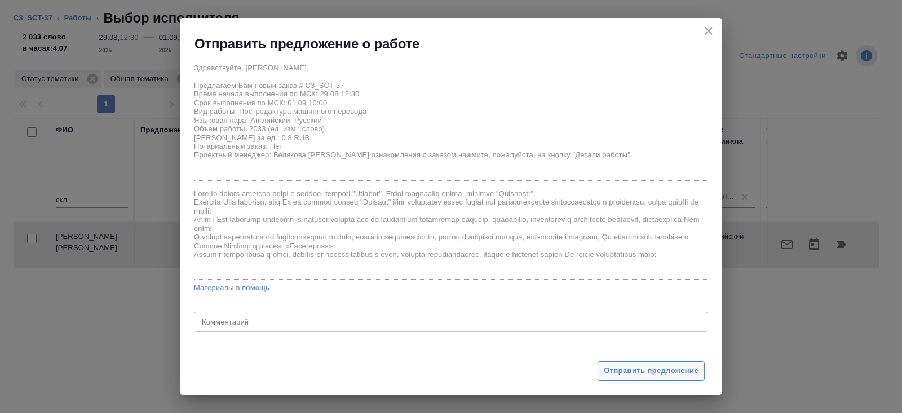
click at [632, 371] on span "Отправить предложение" at bounding box center [651, 371] width 95 height 13
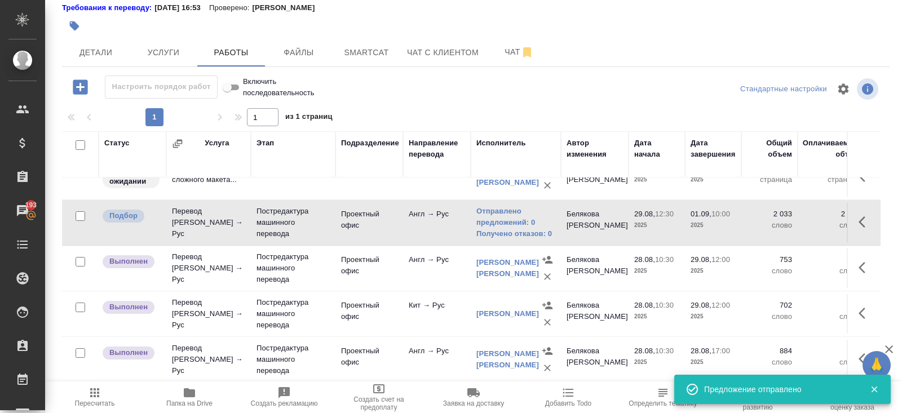
click at [858, 305] on button "button" at bounding box center [865, 313] width 27 height 27
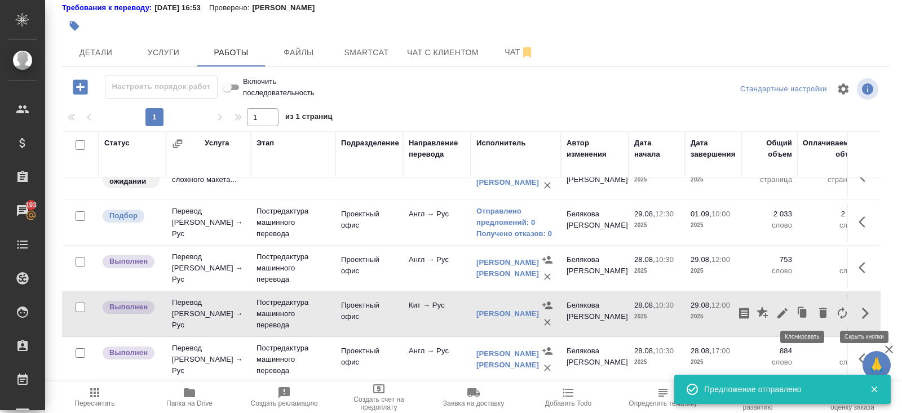
click at [803, 313] on icon "button" at bounding box center [803, 313] width 7 height 8
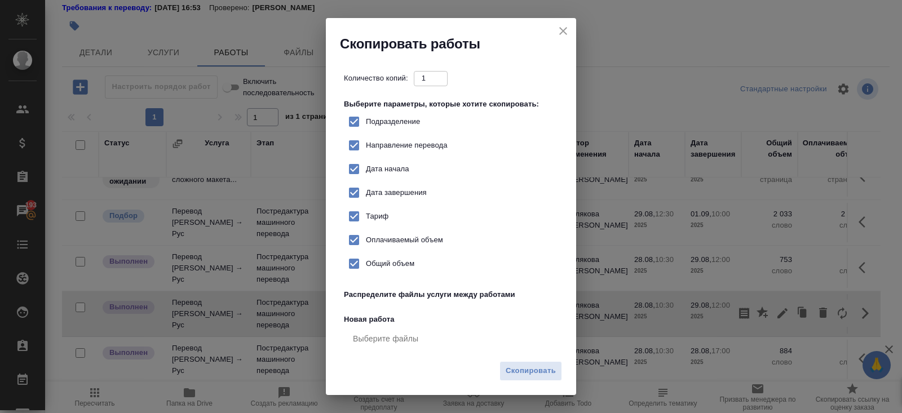
checkbox input "true"
click at [545, 367] on span "Скопировать" at bounding box center [531, 371] width 50 height 13
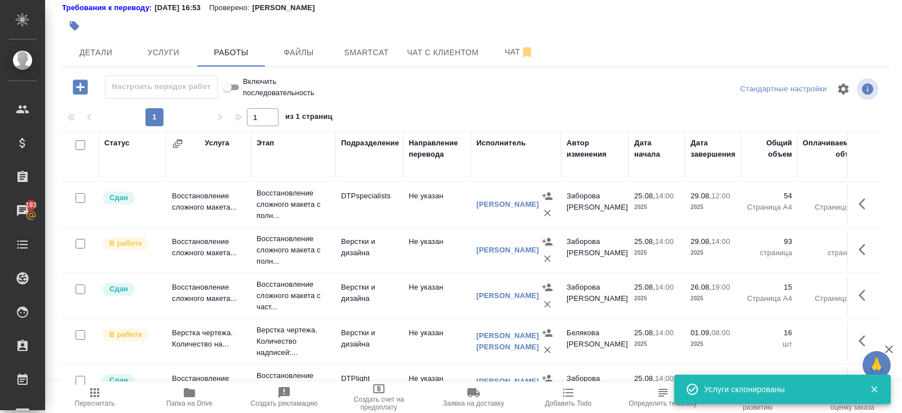
scroll to position [0, 0]
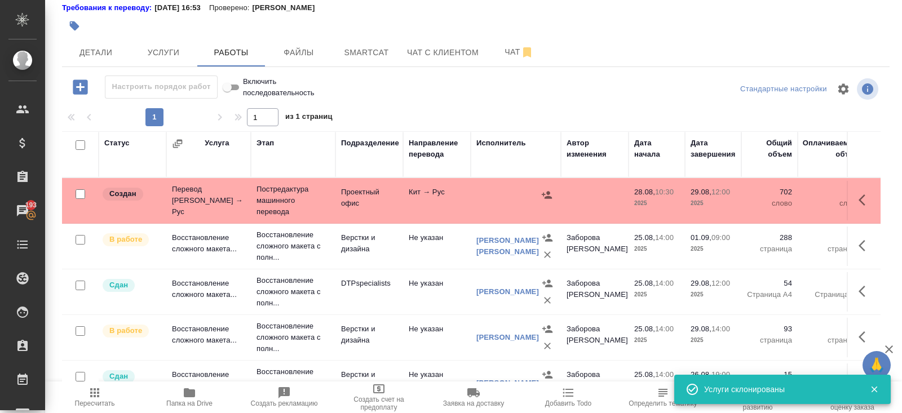
click at [859, 197] on icon "button" at bounding box center [861, 199] width 7 height 11
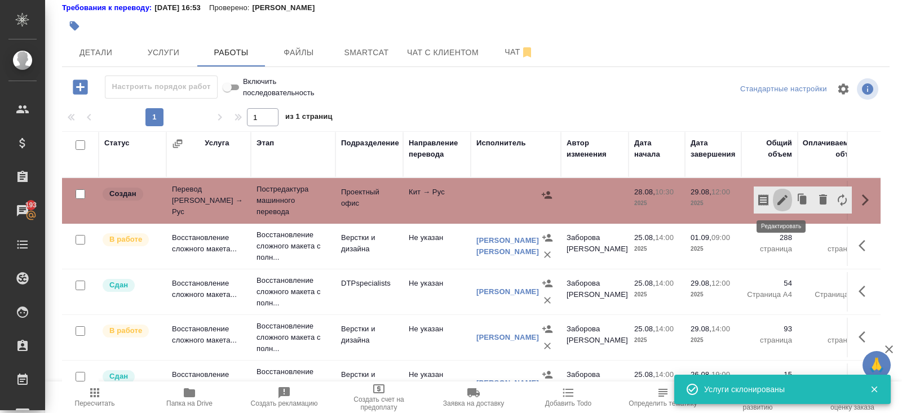
click at [782, 200] on icon "button" at bounding box center [782, 200] width 10 height 10
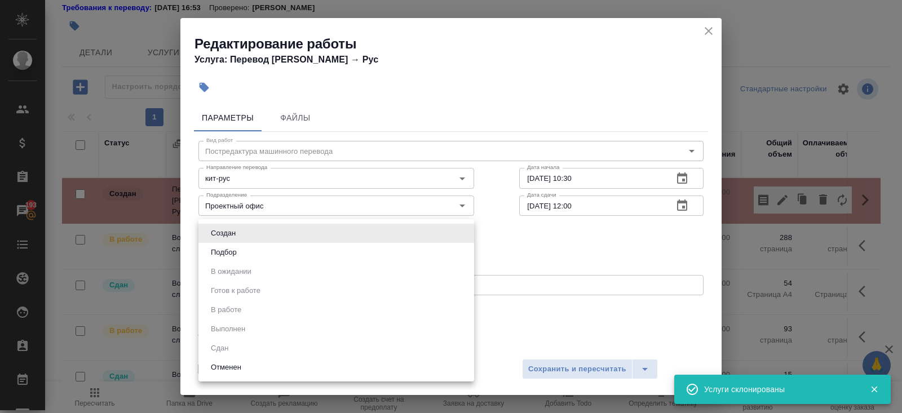
click at [302, 235] on body "🙏 .cls-1 fill:#fff; AWATERA Belyakova Yulia Клиенты Спецификации Заказы 193 Чат…" at bounding box center [451, 206] width 902 height 413
click at [267, 245] on li "Подбор" at bounding box center [336, 252] width 276 height 19
type input "recruiting"
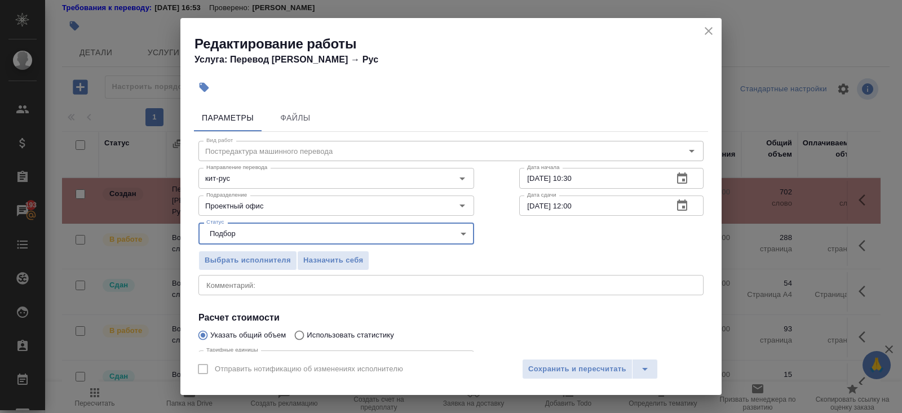
click at [686, 184] on icon "button" at bounding box center [682, 179] width 14 height 14
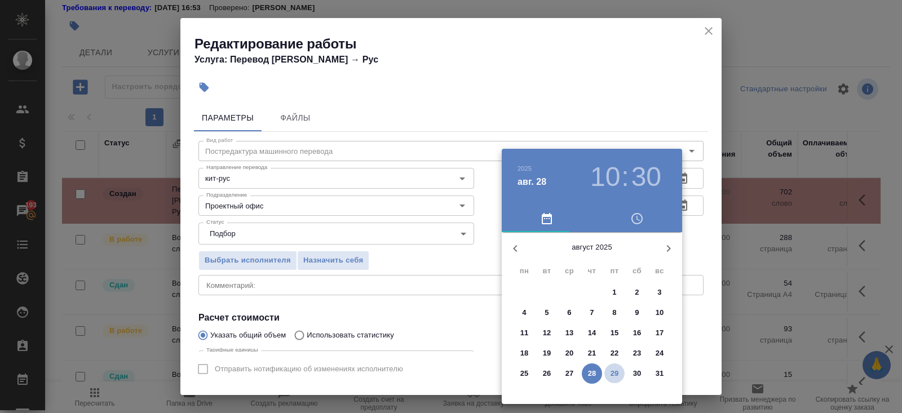
click at [619, 368] on span "29" at bounding box center [614, 373] width 20 height 11
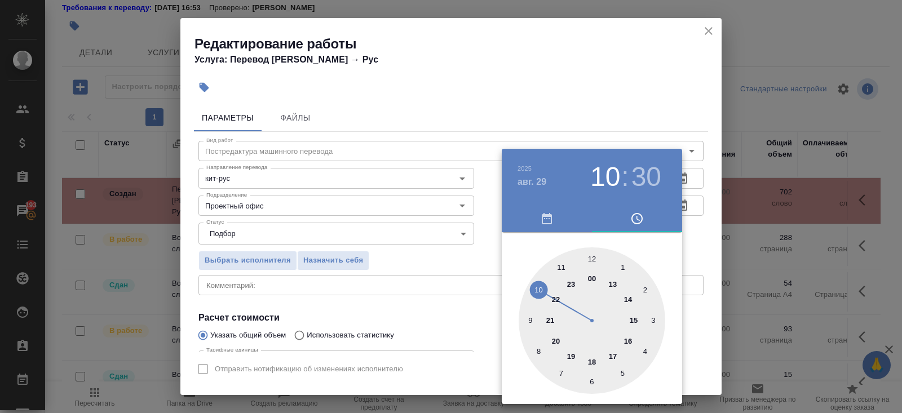
click at [595, 258] on div at bounding box center [591, 320] width 147 height 147
type input "29.08.2025 12:30"
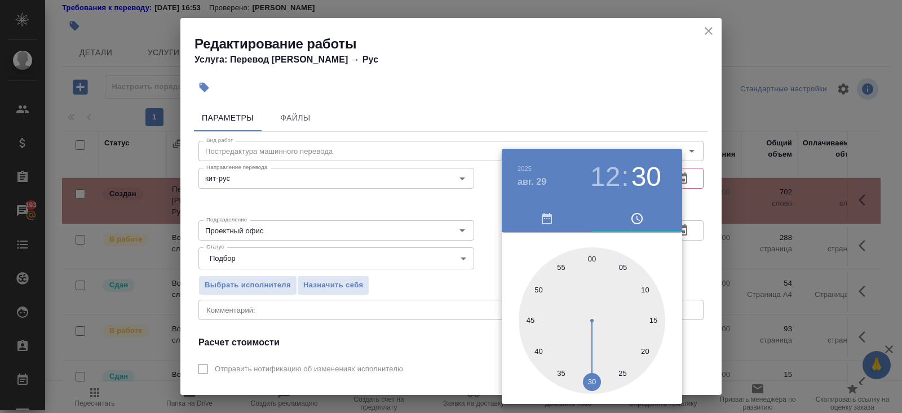
click at [693, 224] on div at bounding box center [451, 206] width 902 height 413
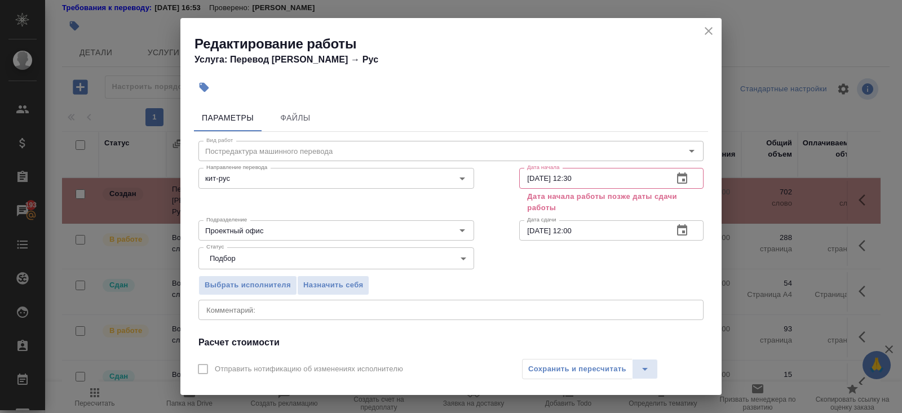
click at [678, 230] on icon "button" at bounding box center [682, 231] width 14 height 14
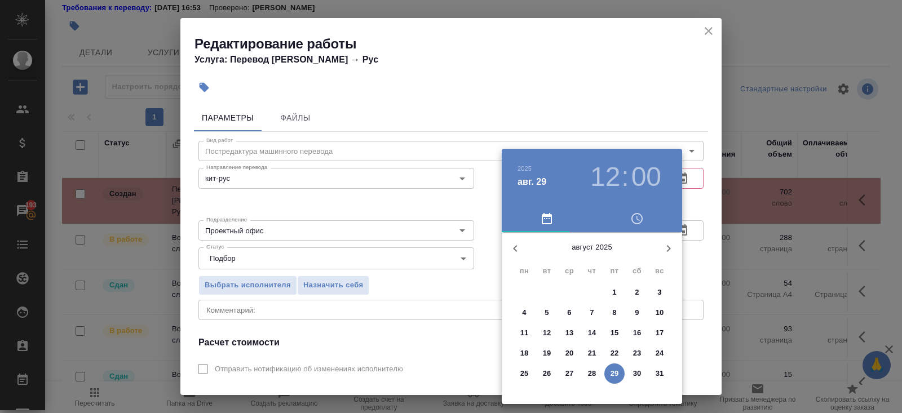
click at [667, 250] on icon "button" at bounding box center [669, 249] width 14 height 14
click at [531, 285] on button "1" at bounding box center [524, 292] width 20 height 20
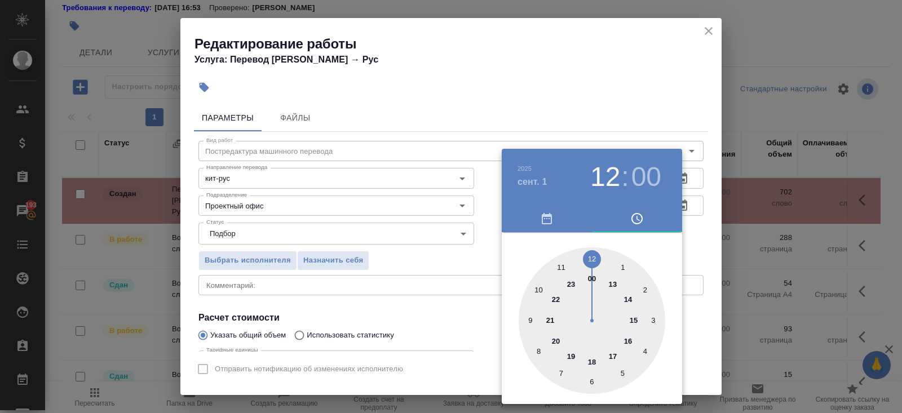
type input "01.09.2025 10:00"
click at [539, 285] on div at bounding box center [591, 320] width 147 height 147
click at [385, 285] on div at bounding box center [451, 206] width 902 height 413
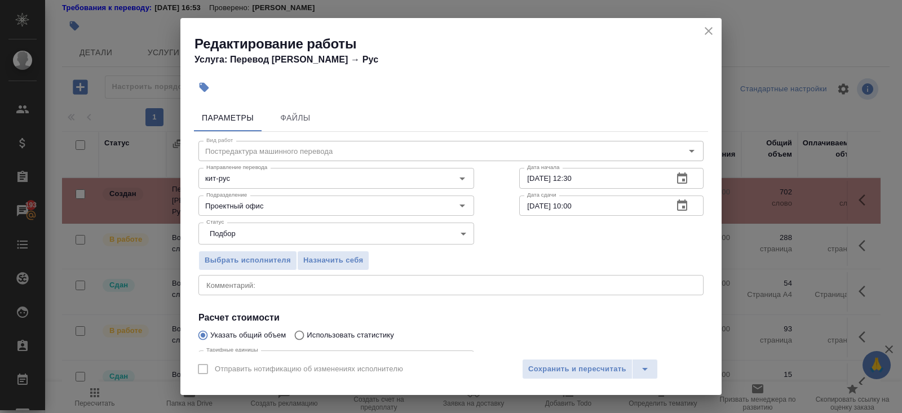
scroll to position [117, 0]
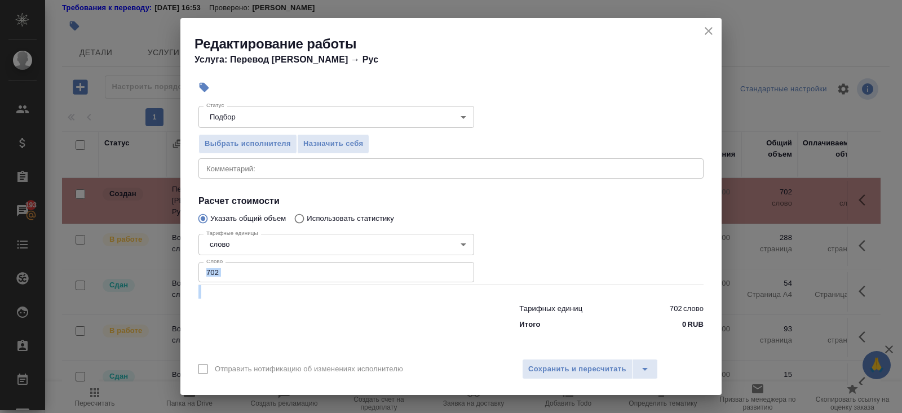
drag, startPoint x: 241, startPoint y: 283, endPoint x: 152, endPoint y: 271, distance: 90.0
click at [153, 272] on div "Редактирование работы Услуга: Перевод Стандарт Кит → Рус Параметры Файлы Вид ра…" at bounding box center [451, 206] width 902 height 413
drag, startPoint x: 245, startPoint y: 270, endPoint x: 116, endPoint y: 270, distance: 129.1
click at [116, 270] on div "Редактирование работы Услуга: Перевод Стандарт Кит → Рус Параметры Файлы Вид ра…" at bounding box center [451, 206] width 902 height 413
type input "990.96"
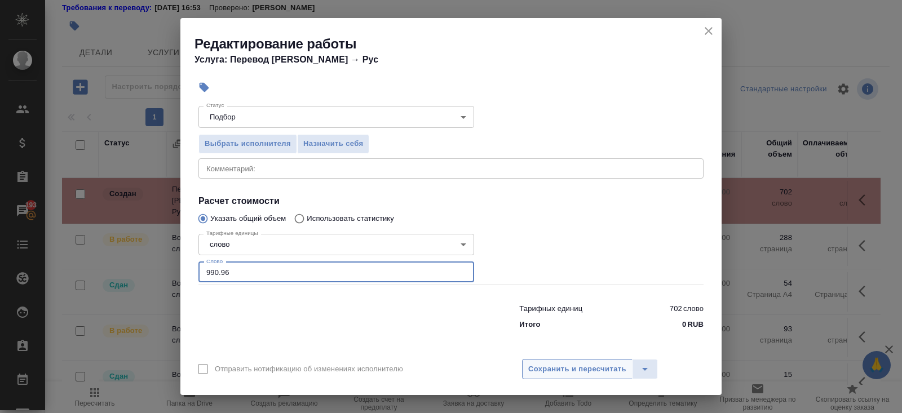
click at [574, 361] on button "Сохранить и пересчитать" at bounding box center [577, 369] width 110 height 20
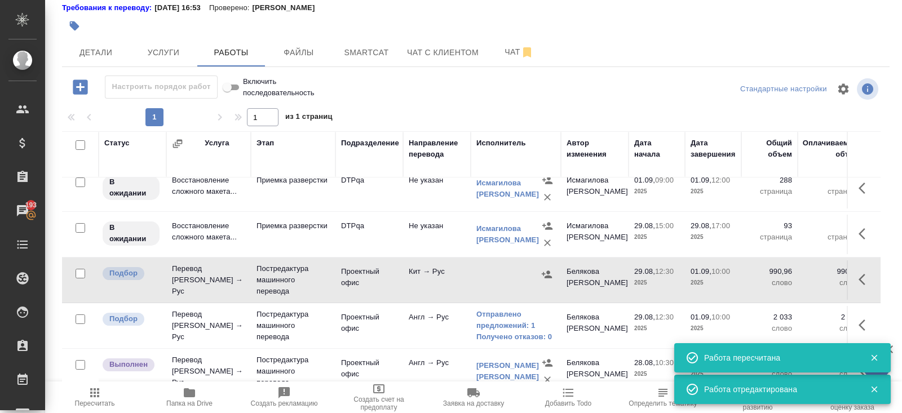
scroll to position [316, 0]
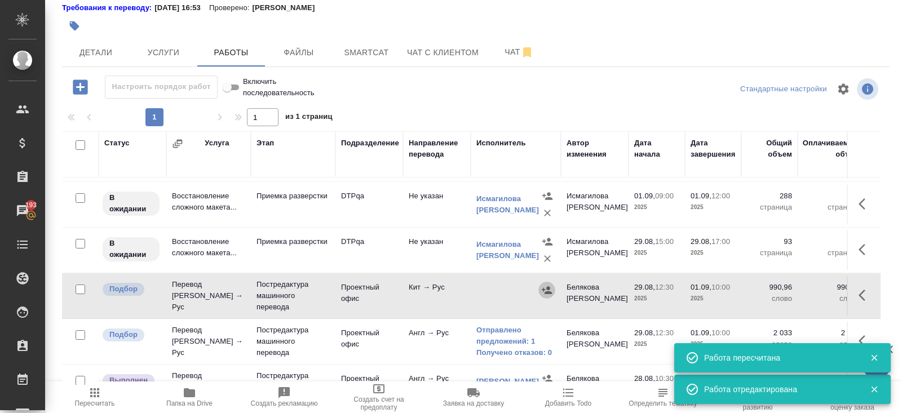
click at [549, 286] on icon "button" at bounding box center [546, 290] width 11 height 11
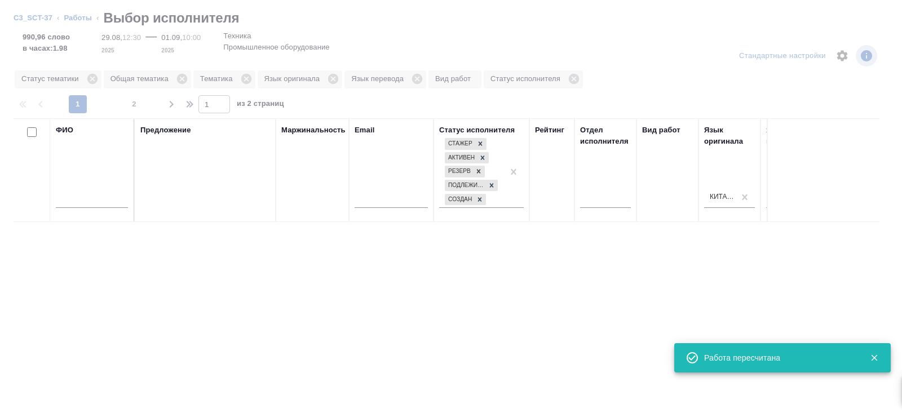
click at [123, 204] on input "text" at bounding box center [92, 201] width 72 height 14
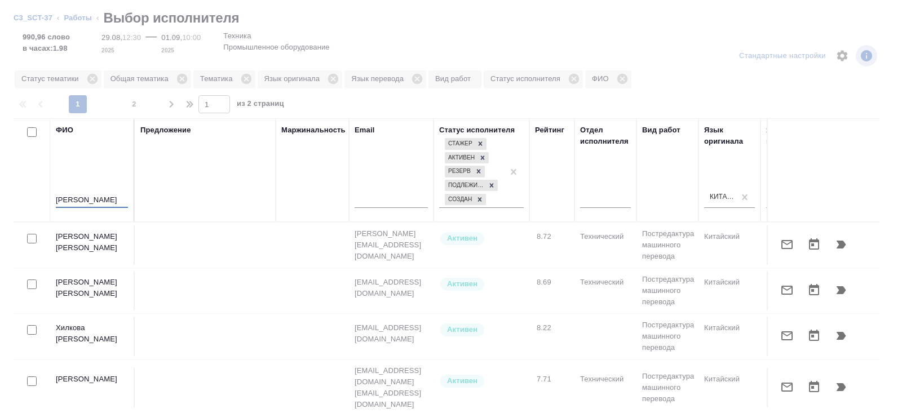
type input "босенко"
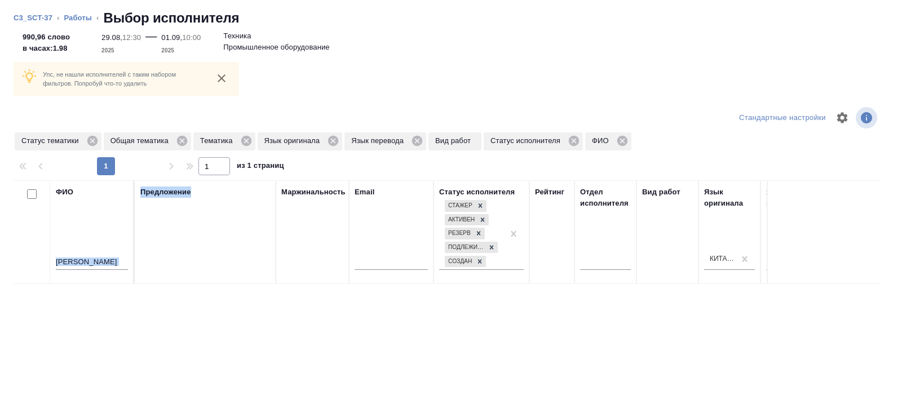
drag, startPoint x: 132, startPoint y: 190, endPoint x: 246, endPoint y: 188, distance: 113.3
click at [246, 189] on tr "ФИО босенко Предложение Маржинальность Email Статус исполнителя Стажер Активен …" at bounding box center [832, 232] width 1637 height 104
click at [190, 210] on tr "ФИО босенко Предложение Маржинальность Email Статус исполнителя Стажер Активен …" at bounding box center [832, 232] width 1637 height 104
click at [94, 139] on icon at bounding box center [92, 141] width 10 height 10
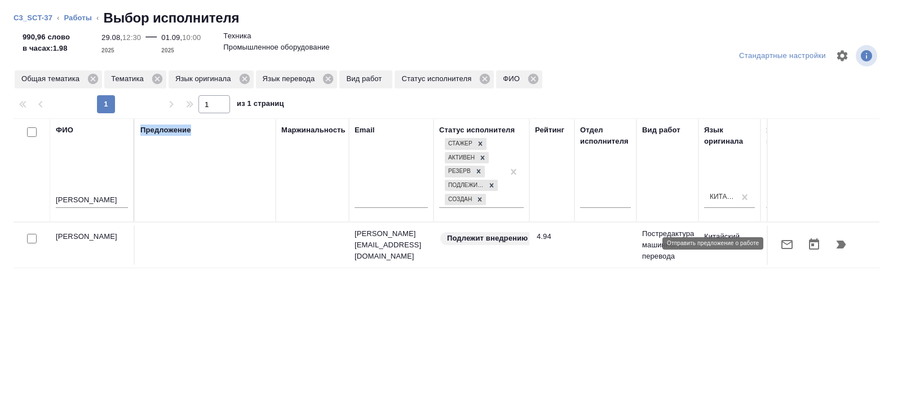
click at [788, 245] on icon "button" at bounding box center [787, 245] width 14 height 14
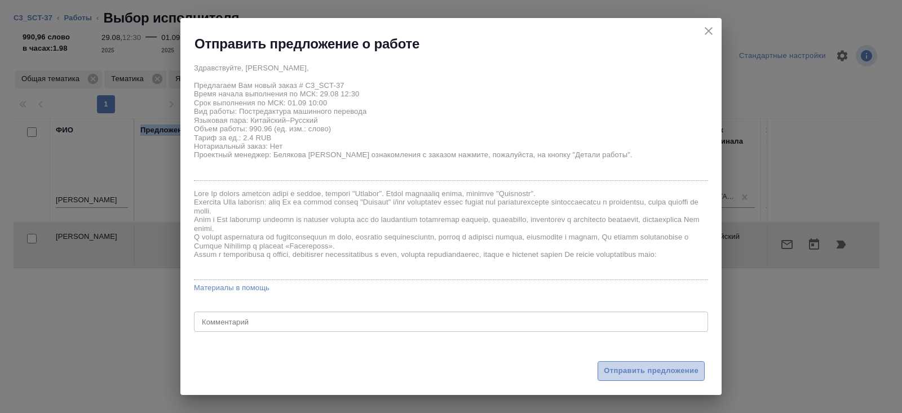
click at [652, 371] on span "Отправить предложение" at bounding box center [651, 371] width 95 height 13
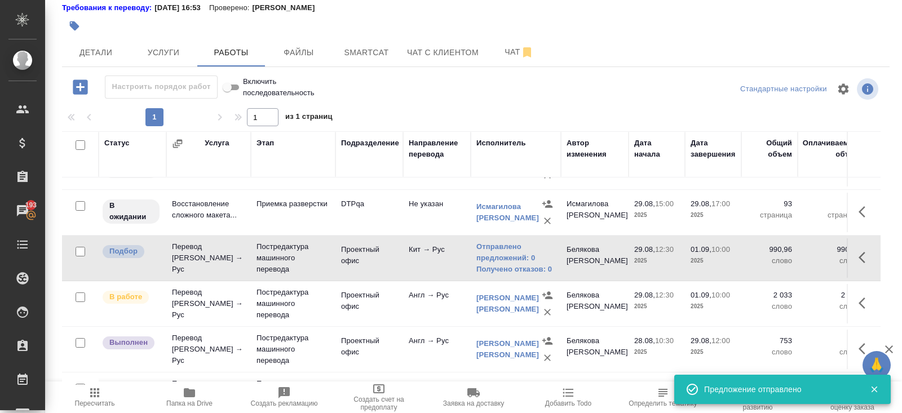
scroll to position [354, 0]
click at [357, 70] on div "C3_SCT-37 В работе inProgress Срочный urgent Кратко детали заказа Ответственная…" at bounding box center [476, 167] width 840 height 493
click at [360, 58] on button "Smartcat" at bounding box center [367, 52] width 68 height 28
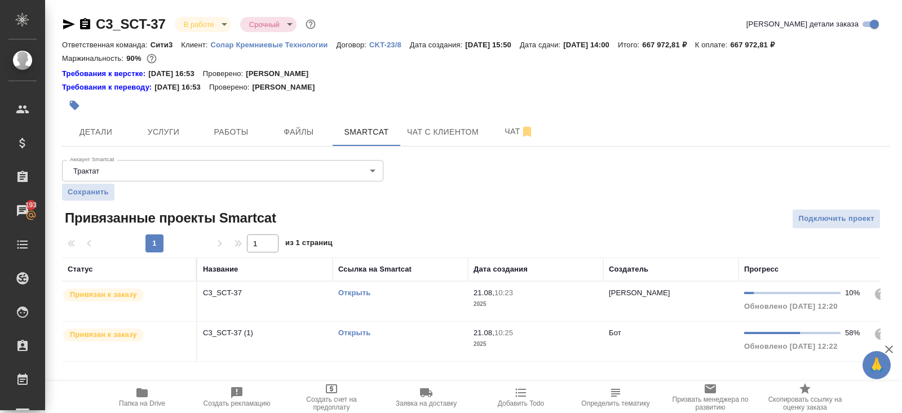
click at [357, 292] on link "Открыть" at bounding box center [354, 293] width 32 height 8
click at [363, 331] on link "Открыть" at bounding box center [354, 333] width 32 height 8
click at [232, 139] on button "Работы" at bounding box center [231, 132] width 68 height 28
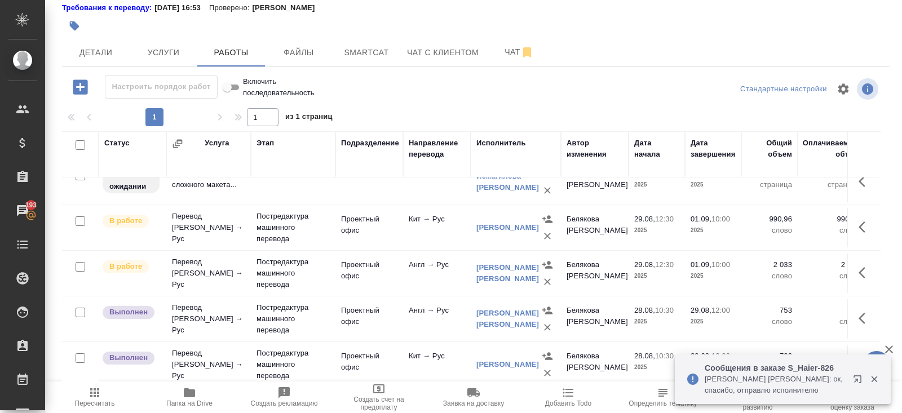
scroll to position [358, 0]
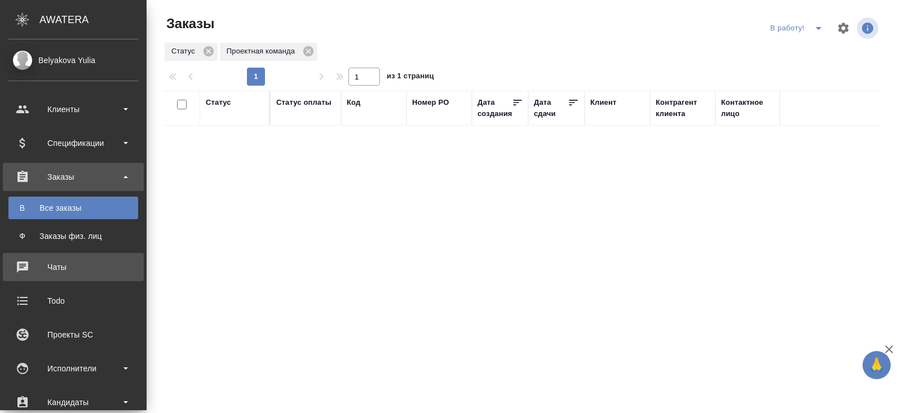
click at [25, 268] on div "Чаты" at bounding box center [73, 267] width 130 height 17
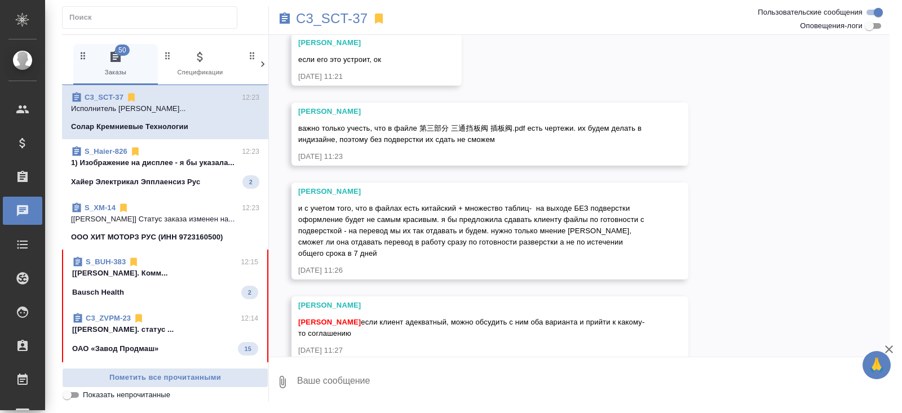
scroll to position [4250, 0]
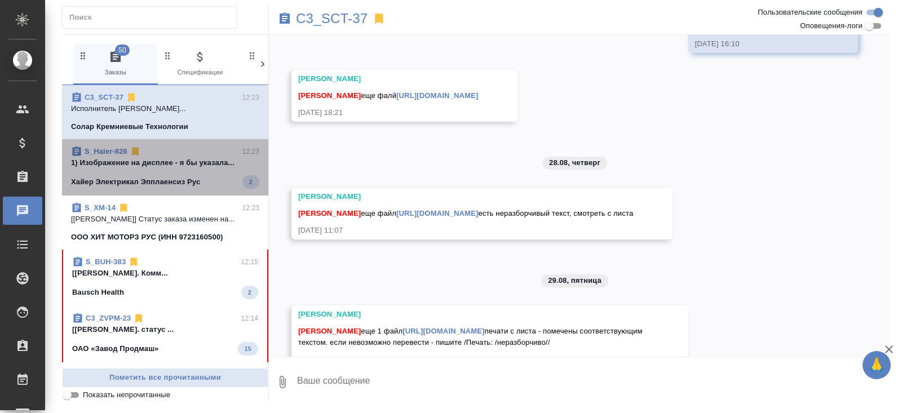
click at [119, 152] on link "S_Haier-826" at bounding box center [106, 151] width 43 height 8
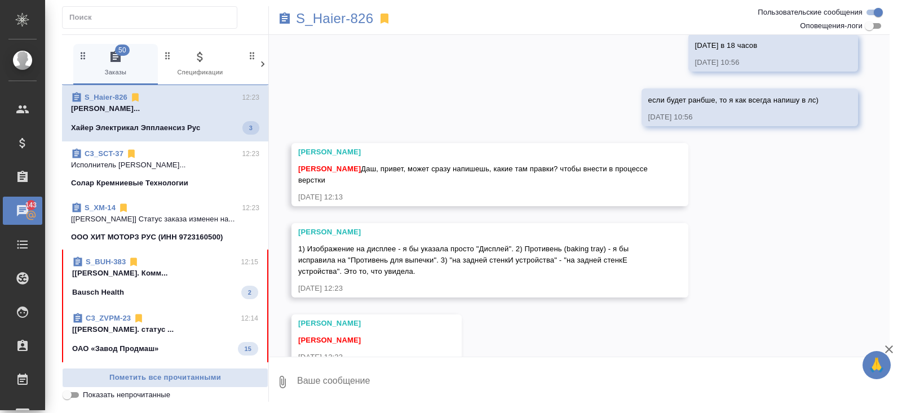
scroll to position [2074, 0]
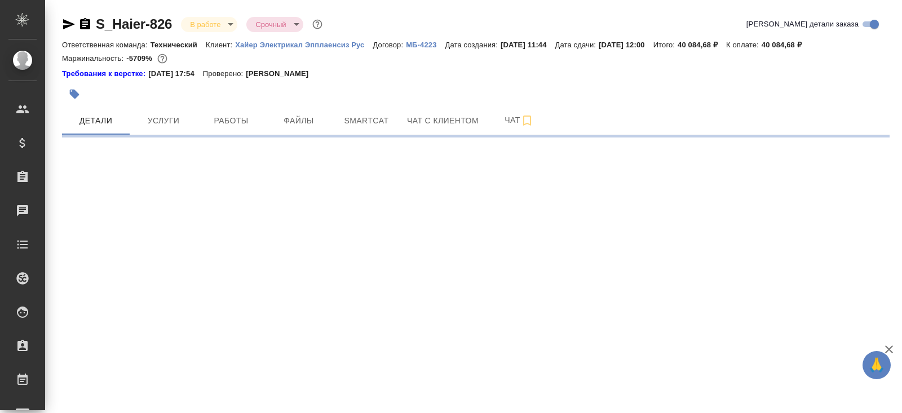
select select "RU"
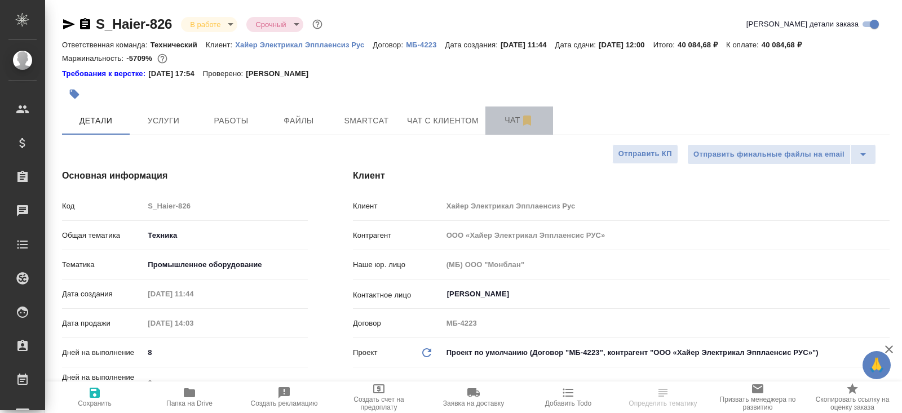
click at [521, 121] on span "Чат" at bounding box center [519, 120] width 54 height 14
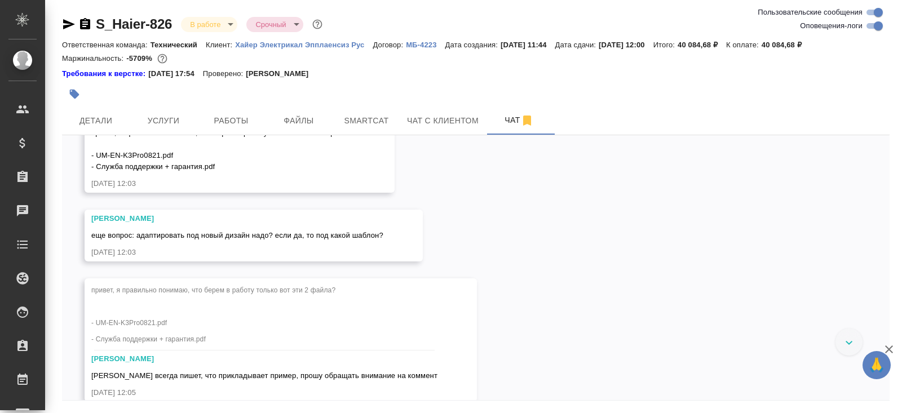
click at [877, 25] on input "Оповещения-логи" at bounding box center [878, 26] width 41 height 14
checkbox input "false"
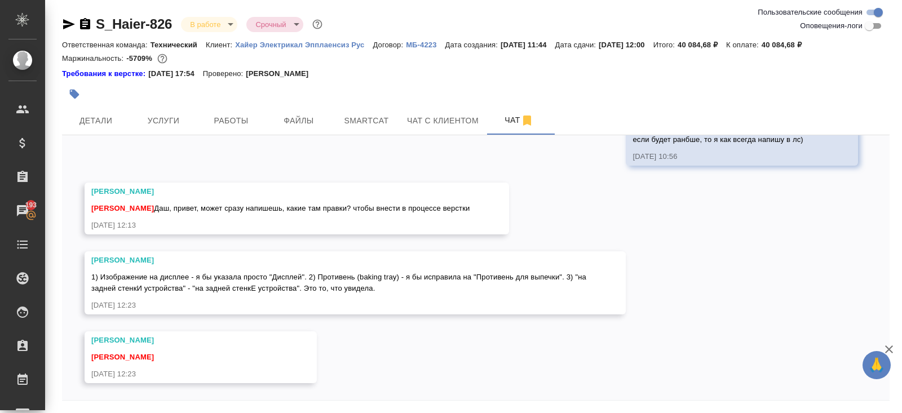
drag, startPoint x: 64, startPoint y: 25, endPoint x: 70, endPoint y: 3, distance: 22.7
click at [64, 25] on icon "button" at bounding box center [69, 24] width 12 height 10
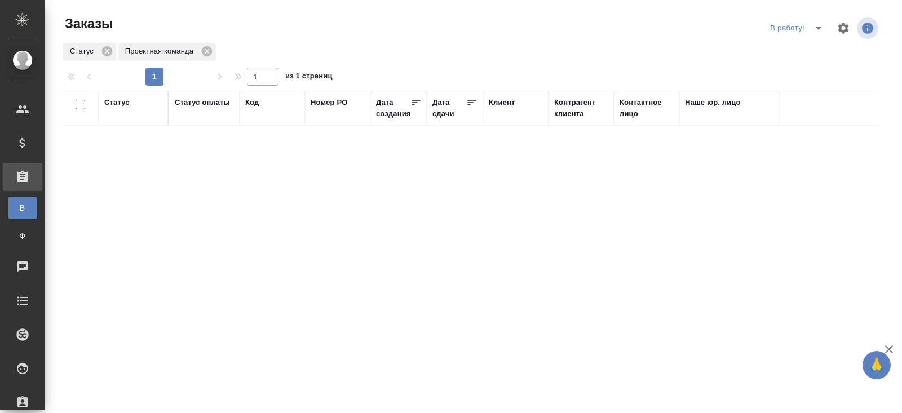
click at [814, 35] on button "split button" at bounding box center [818, 28] width 23 height 18
click at [802, 46] on li "ПМ" at bounding box center [797, 51] width 63 height 18
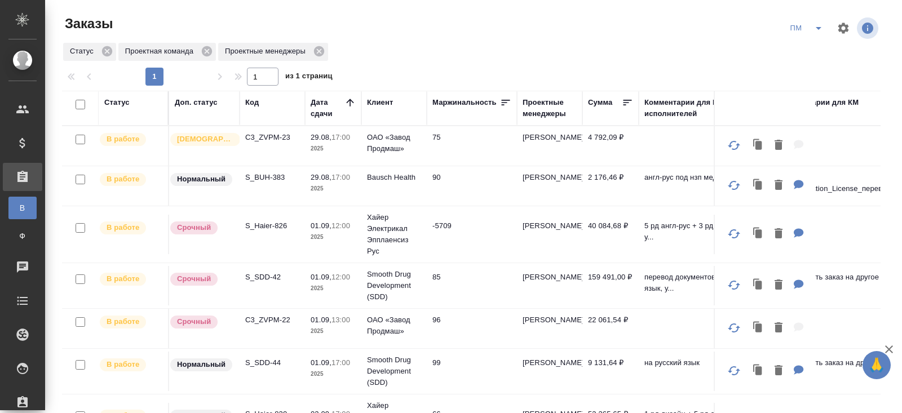
scroll to position [64, 0]
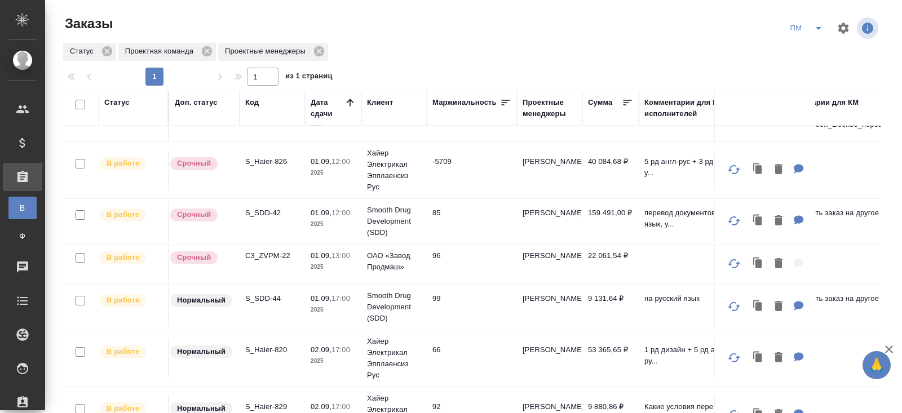
click at [255, 298] on p "S_SDD-44" at bounding box center [272, 298] width 54 height 11
click at [815, 29] on icon "split button" at bounding box center [819, 28] width 14 height 14
click at [815, 46] on li "В работу!" at bounding box center [806, 51] width 57 height 18
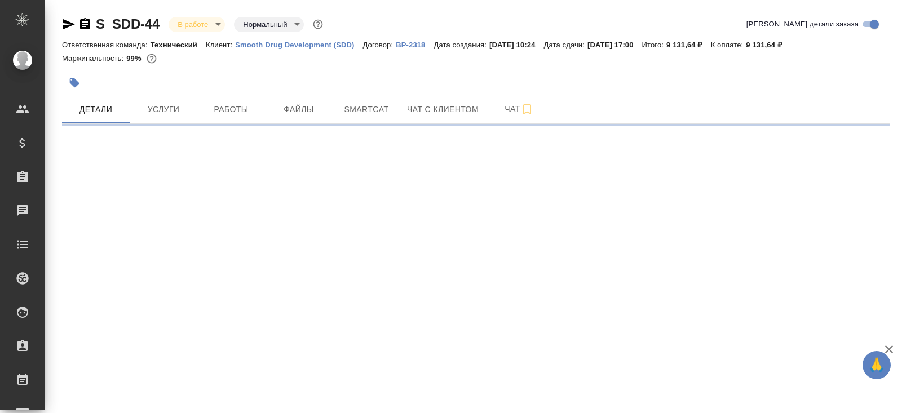
click at [499, 111] on span "Чат" at bounding box center [519, 109] width 54 height 14
select select "RU"
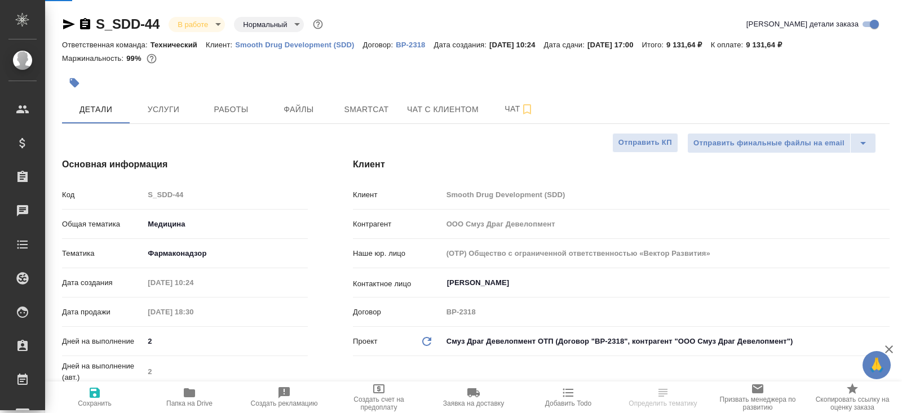
type textarea "x"
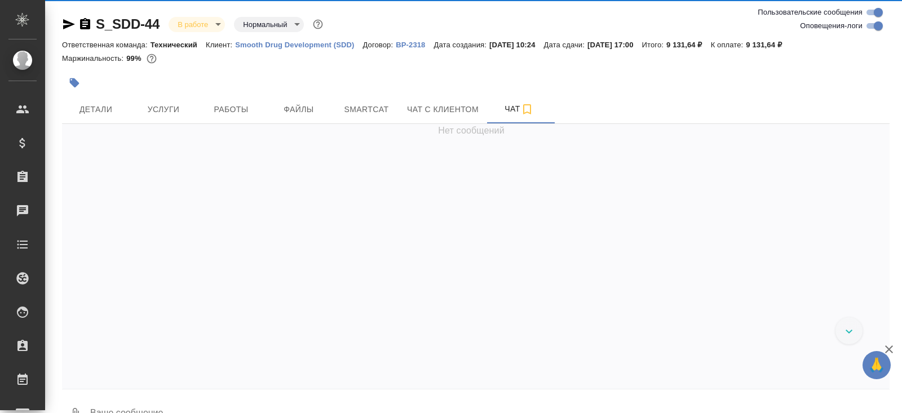
click at [874, 26] on input "Оповещения-логи" at bounding box center [878, 26] width 41 height 14
checkbox input "false"
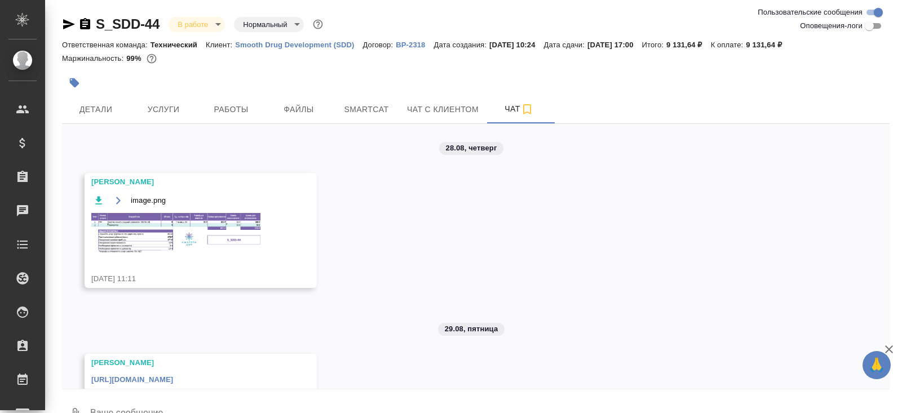
click at [258, 340] on div "28.08, четверг Заборова Александра image.png 28.08.25, 11:11 29.08, пятница Заб…" at bounding box center [475, 256] width 827 height 265
click at [173, 379] on link "https://drive.awatera.com/apps/files/files/10226038?dir=/Shares/Smooth%20Drug%2…" at bounding box center [132, 379] width 82 height 8
click at [210, 242] on img at bounding box center [175, 233] width 169 height 41
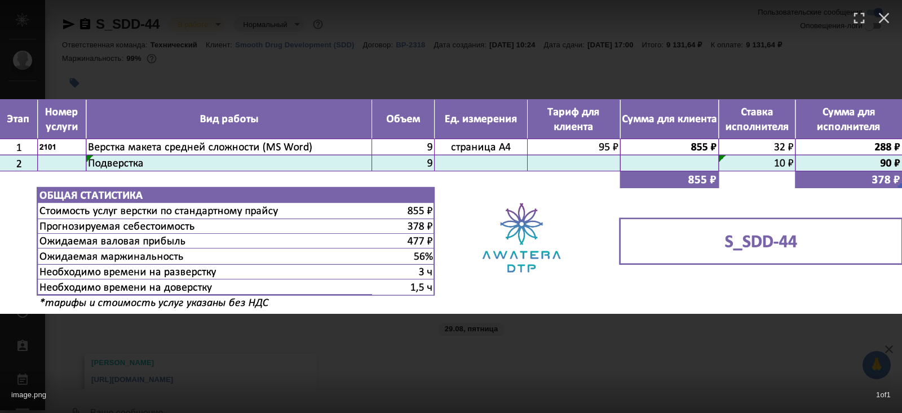
click at [258, 338] on div "image.png 1 of 1" at bounding box center [451, 206] width 902 height 413
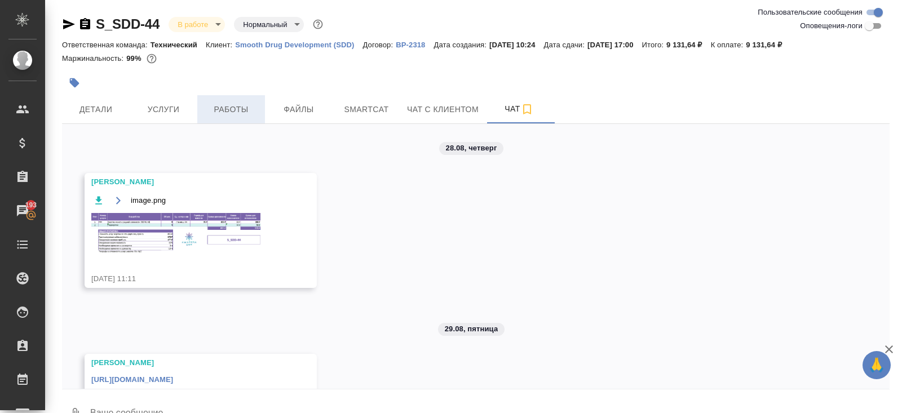
click at [239, 105] on span "Работы" at bounding box center [231, 110] width 54 height 14
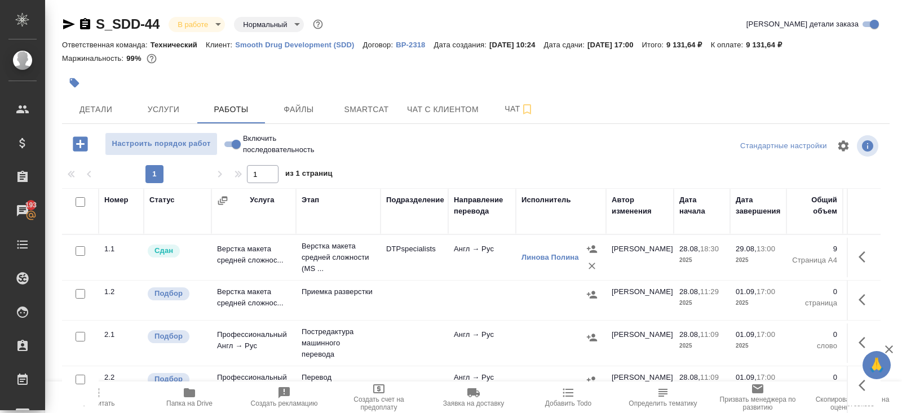
click at [78, 201] on input "checkbox" at bounding box center [81, 202] width 10 height 10
checkbox input "true"
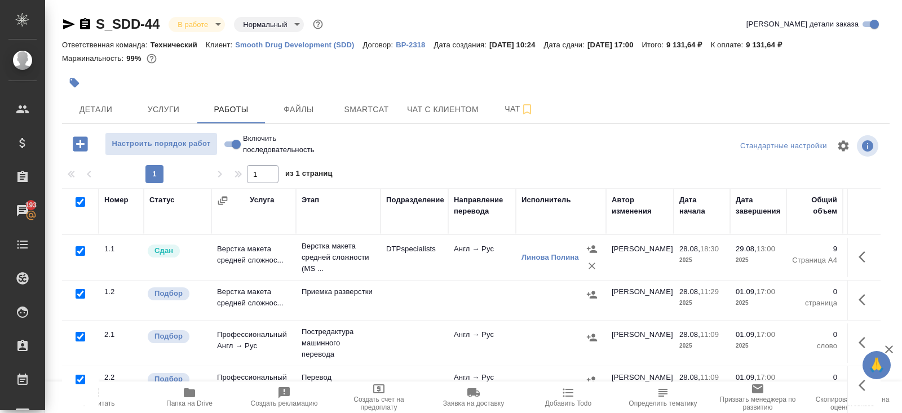
checkbox input "true"
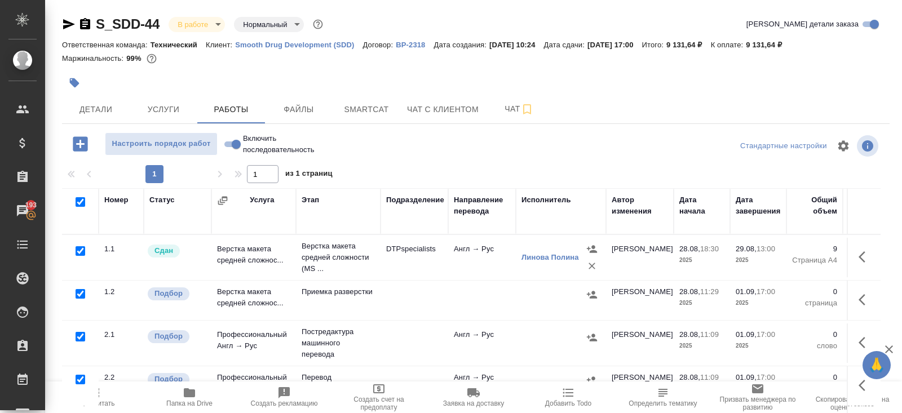
checkbox input "true"
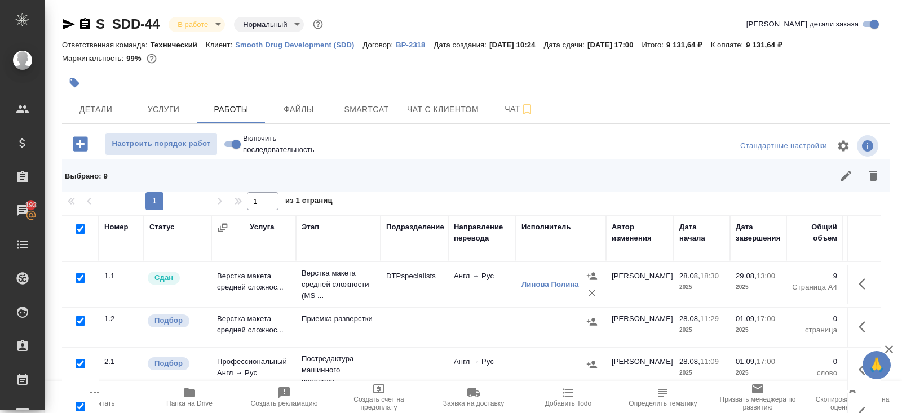
click at [78, 278] on input "checkbox" at bounding box center [81, 278] width 10 height 10
checkbox input "false"
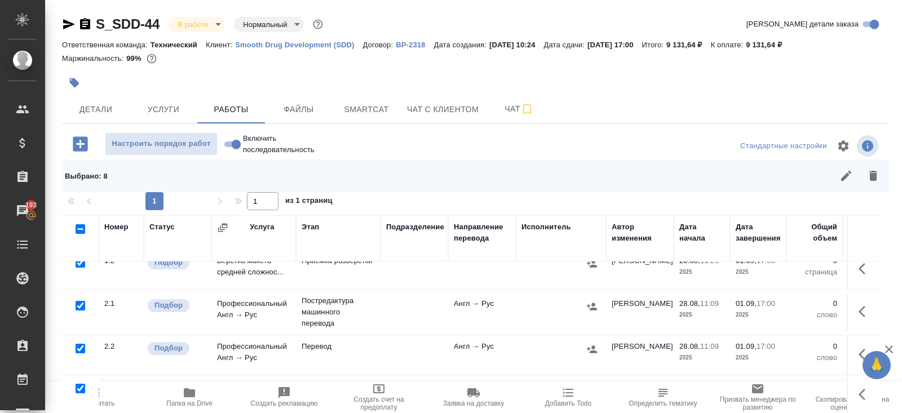
scroll to position [59, 0]
click at [80, 305] on input "checkbox" at bounding box center [81, 305] width 10 height 10
checkbox input "false"
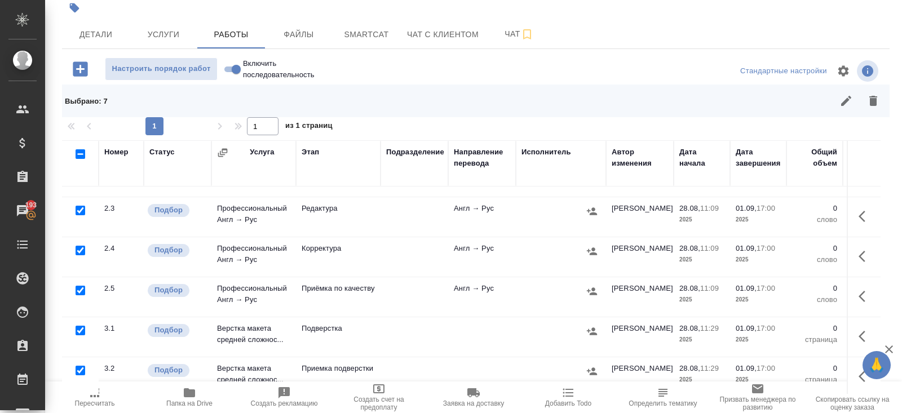
scroll to position [84, 0]
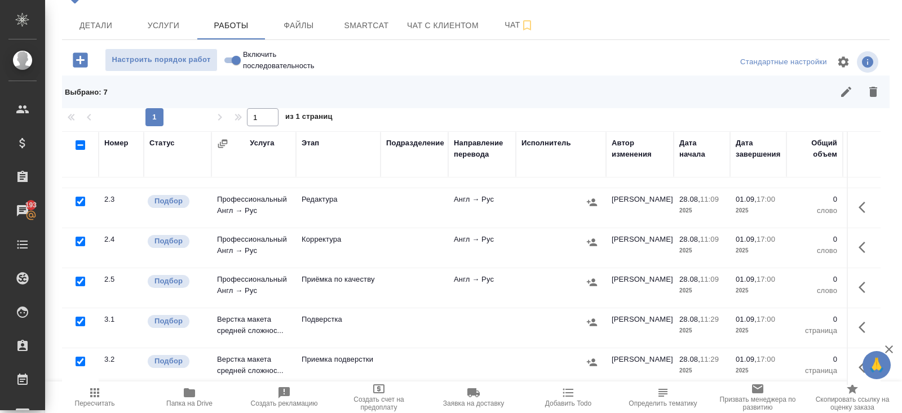
click at [80, 319] on input "checkbox" at bounding box center [81, 322] width 10 height 10
checkbox input "false"
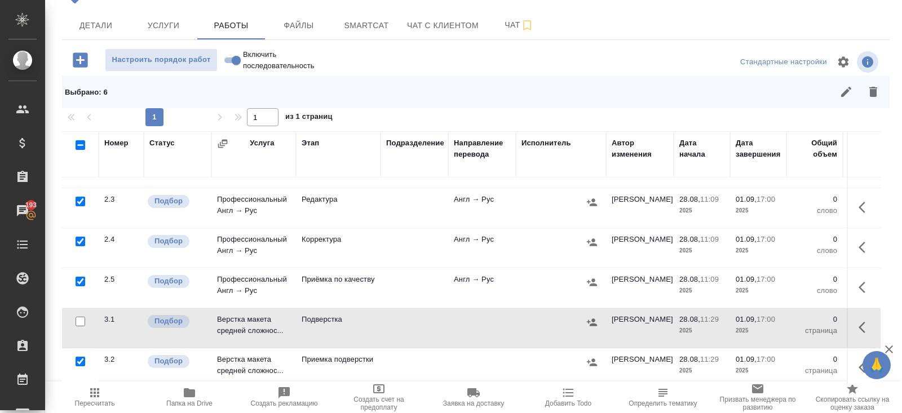
click at [83, 238] on input "checkbox" at bounding box center [81, 242] width 10 height 10
checkbox input "false"
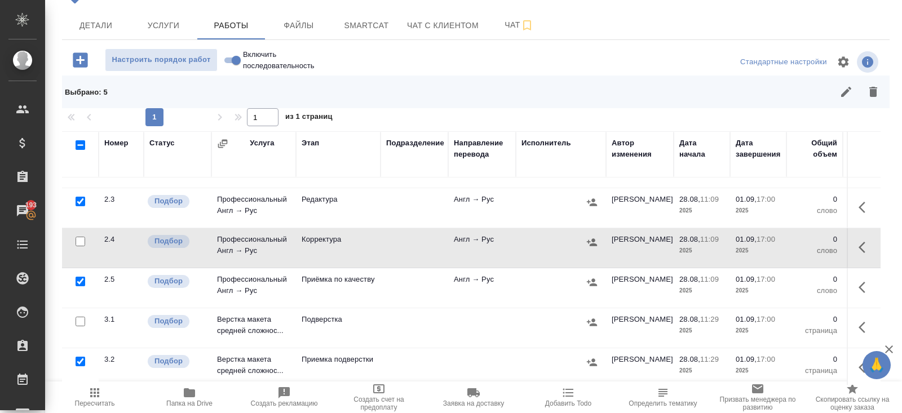
click at [873, 86] on icon "button" at bounding box center [873, 92] width 14 height 14
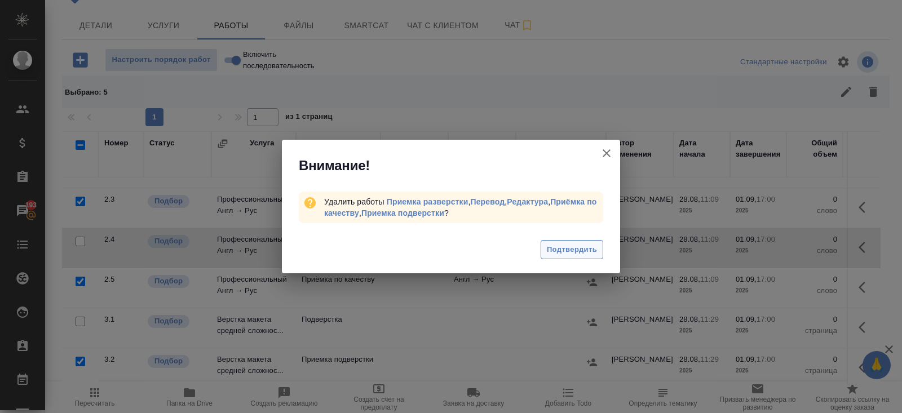
click at [587, 243] on span "Подтвердить" at bounding box center [572, 249] width 50 height 13
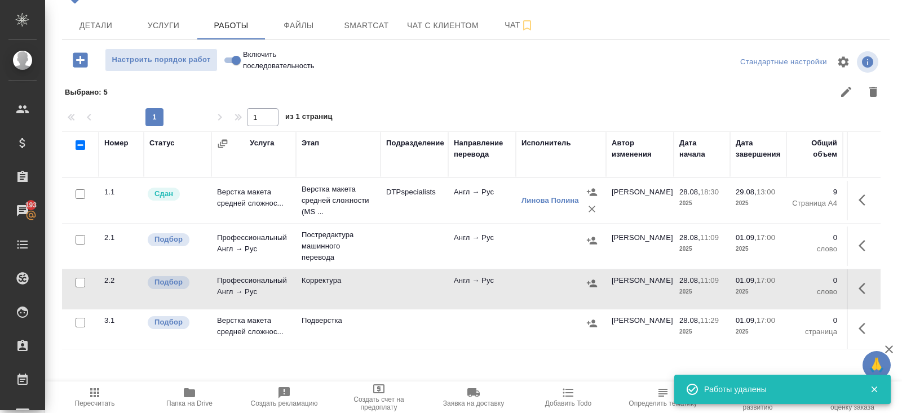
scroll to position [0, 0]
click at [864, 323] on icon "button" at bounding box center [861, 328] width 7 height 11
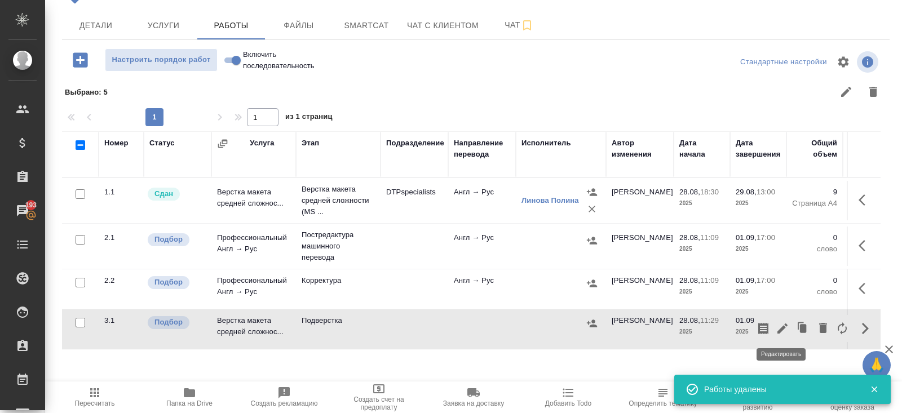
click at [782, 324] on icon "button" at bounding box center [782, 329] width 14 height 14
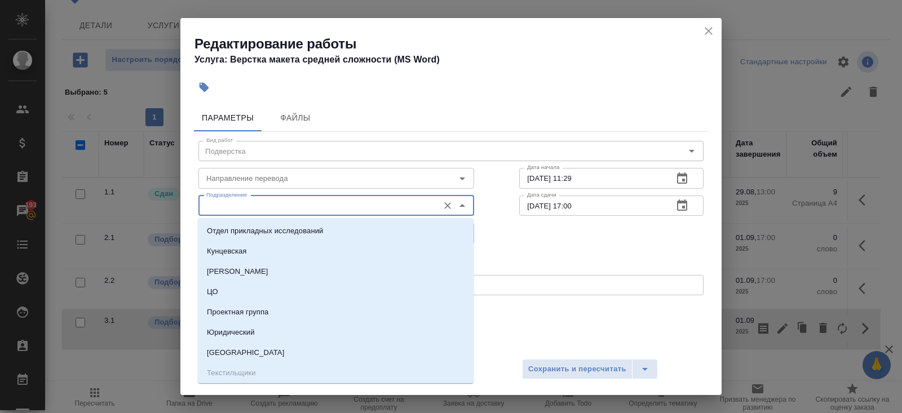
click at [251, 205] on input "Подразделение" at bounding box center [317, 206] width 231 height 14
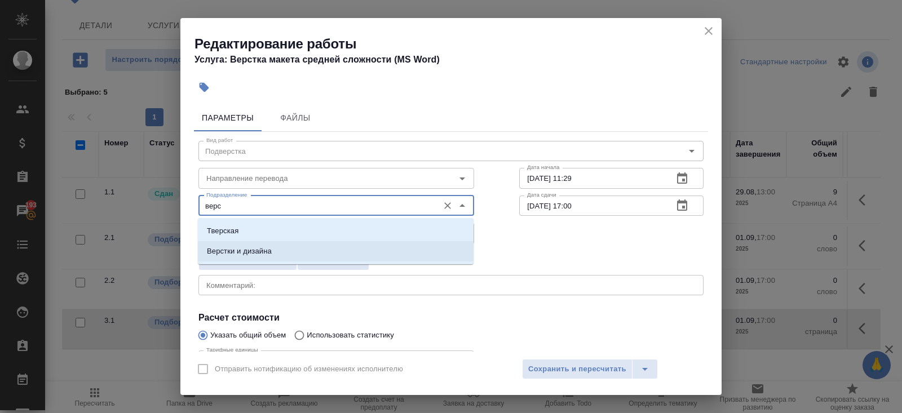
click at [224, 244] on li "Верстки и дизайна" at bounding box center [336, 251] width 276 height 20
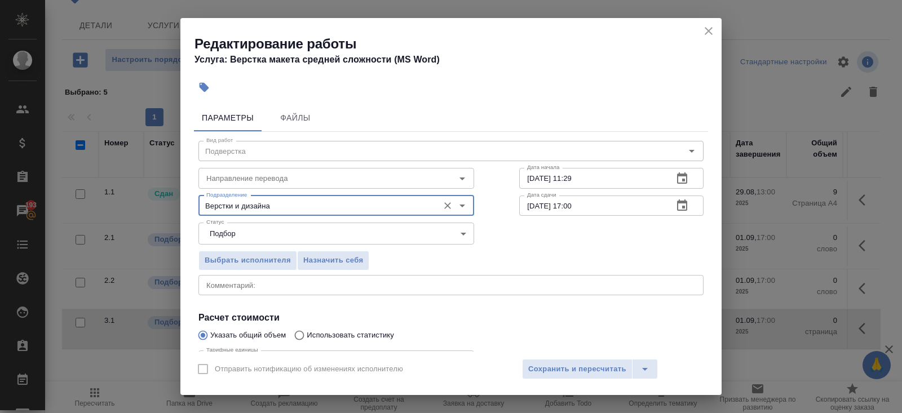
scroll to position [117, 0]
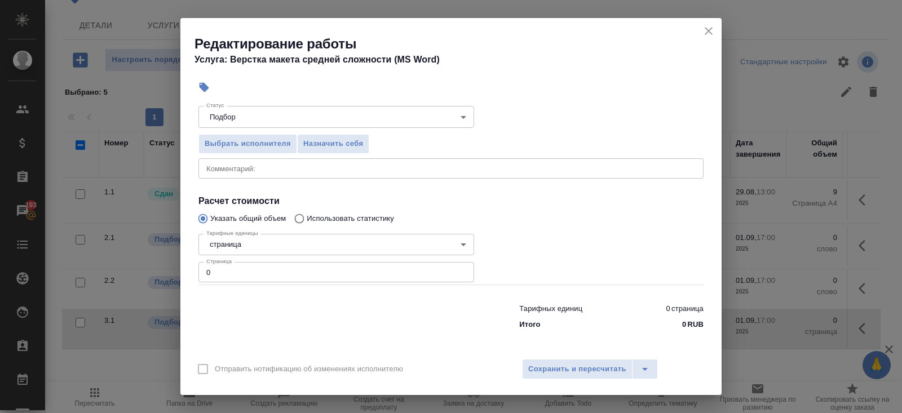
type input "Верстки и дизайна"
click at [225, 274] on input "0" at bounding box center [336, 272] width 276 height 20
type input "9"
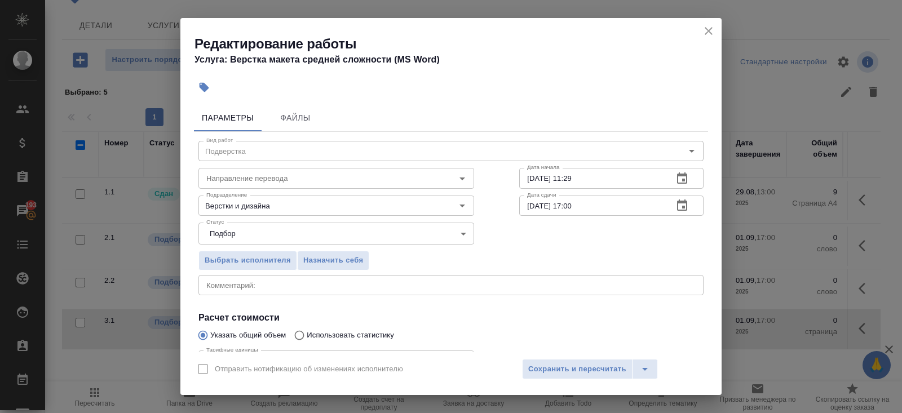
click at [684, 179] on icon "button" at bounding box center [682, 177] width 10 height 11
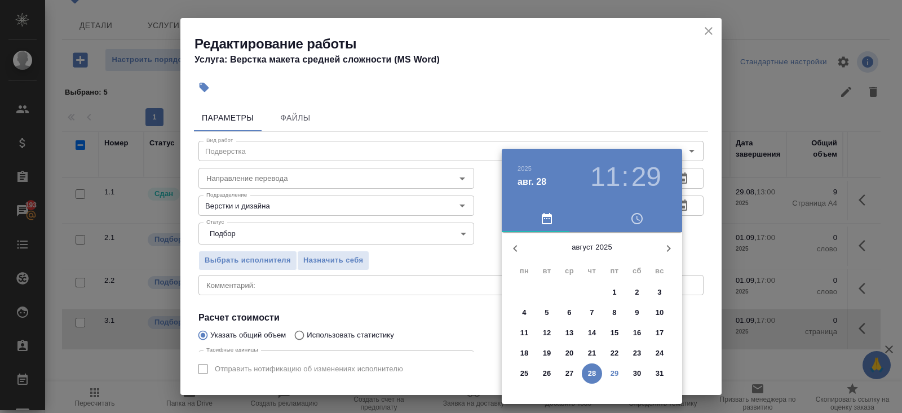
click at [664, 248] on icon "button" at bounding box center [669, 249] width 14 height 14
click at [525, 292] on p "1" at bounding box center [524, 292] width 4 height 11
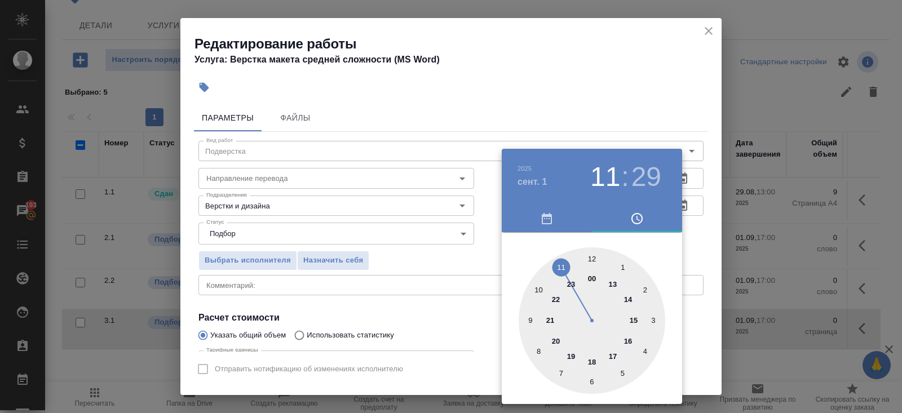
click at [632, 320] on div at bounding box center [591, 320] width 147 height 147
type input "01.09.2025 15:30"
click at [592, 379] on div at bounding box center [591, 320] width 147 height 147
click at [422, 329] on div at bounding box center [451, 206] width 902 height 413
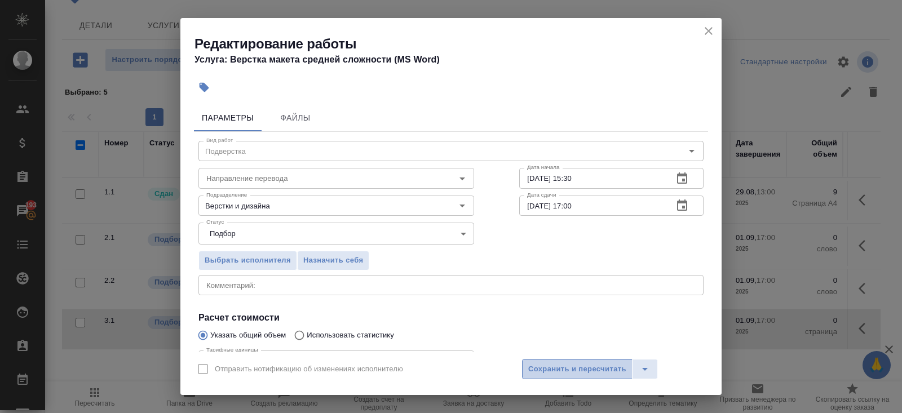
click at [534, 367] on span "Сохранить и пересчитать" at bounding box center [577, 369] width 98 height 13
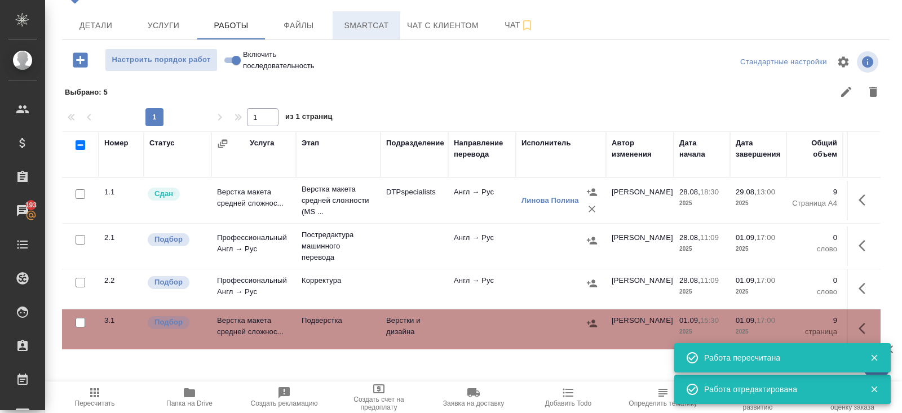
click at [376, 29] on span "Smartcat" at bounding box center [366, 26] width 54 height 14
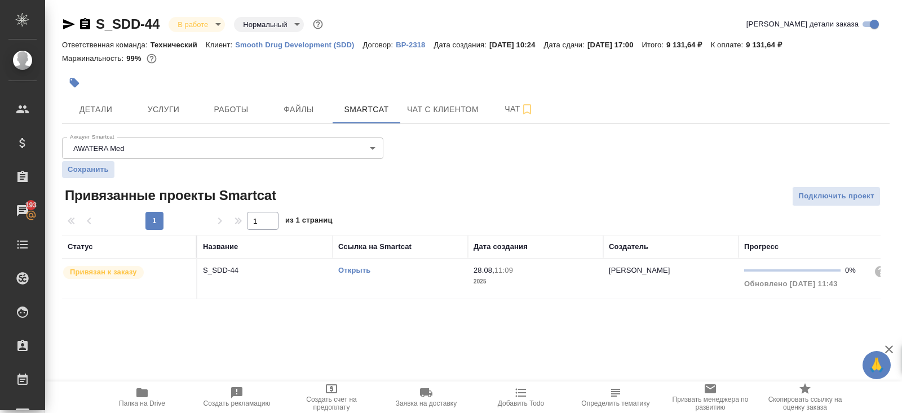
click at [359, 269] on link "Открыть" at bounding box center [354, 270] width 32 height 8
click at [107, 110] on span "Детали" at bounding box center [96, 110] width 54 height 14
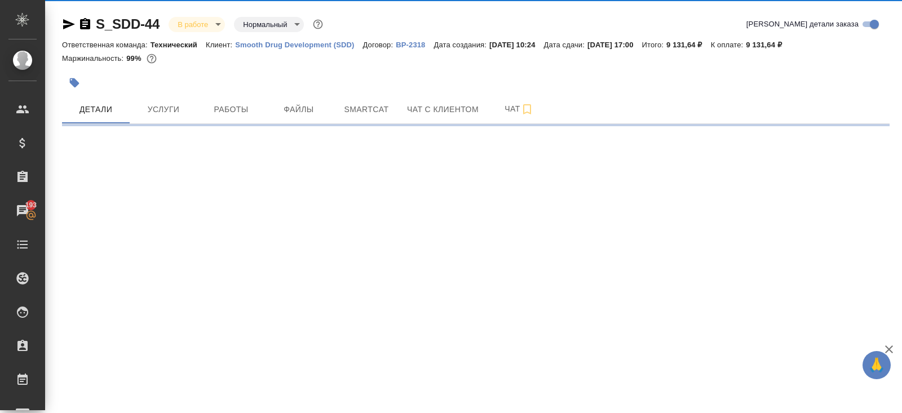
select select "RU"
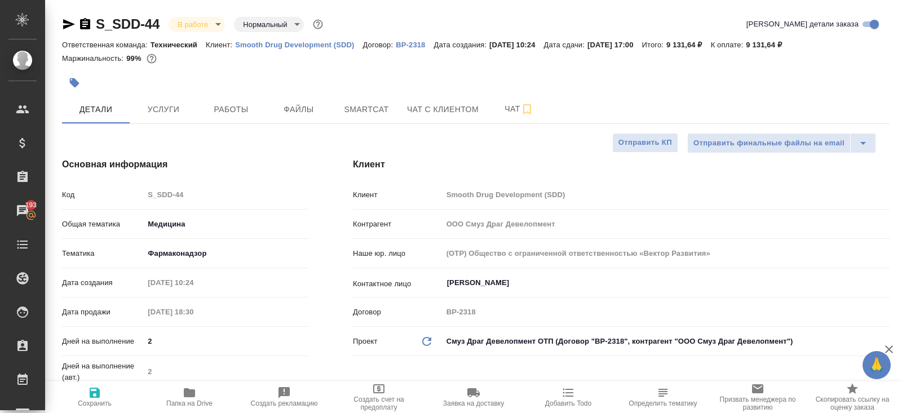
type textarea "x"
click at [228, 117] on button "Работы" at bounding box center [231, 109] width 68 height 28
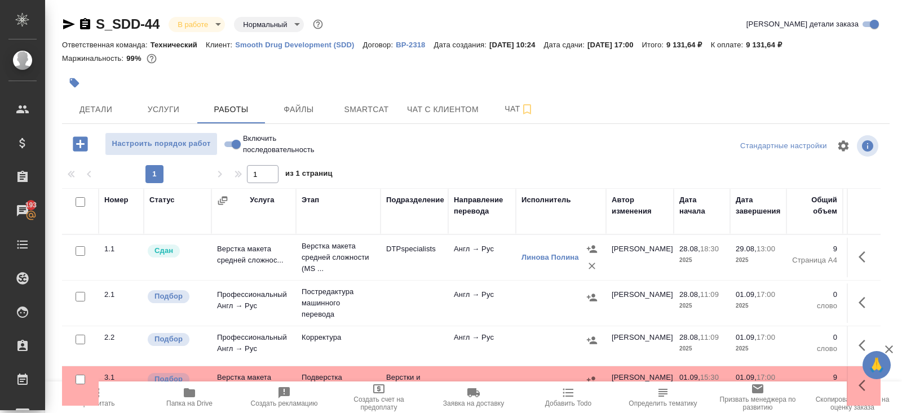
click at [69, 22] on icon "button" at bounding box center [69, 24] width 12 height 10
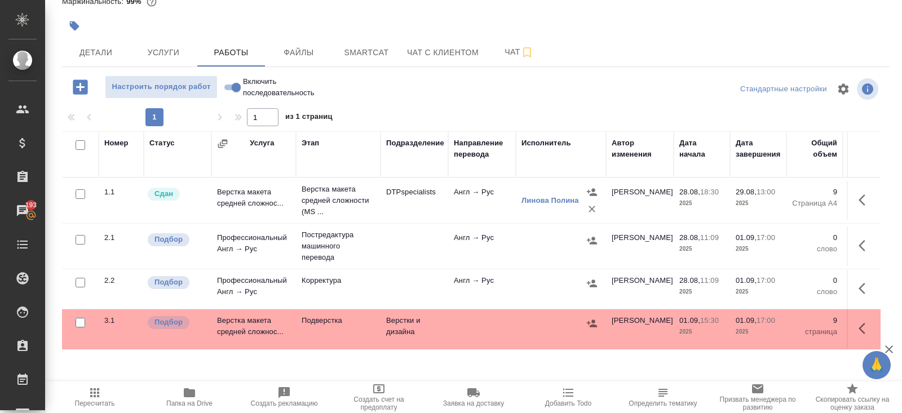
click at [863, 245] on icon "button" at bounding box center [865, 246] width 14 height 14
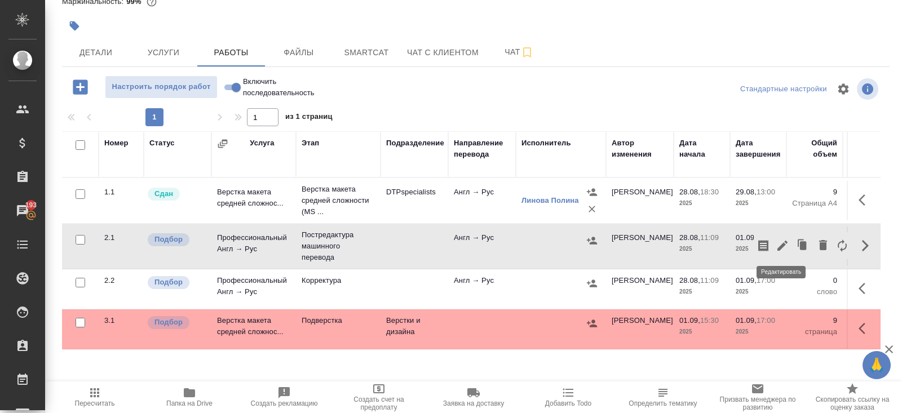
click at [783, 246] on icon "button" at bounding box center [782, 246] width 14 height 14
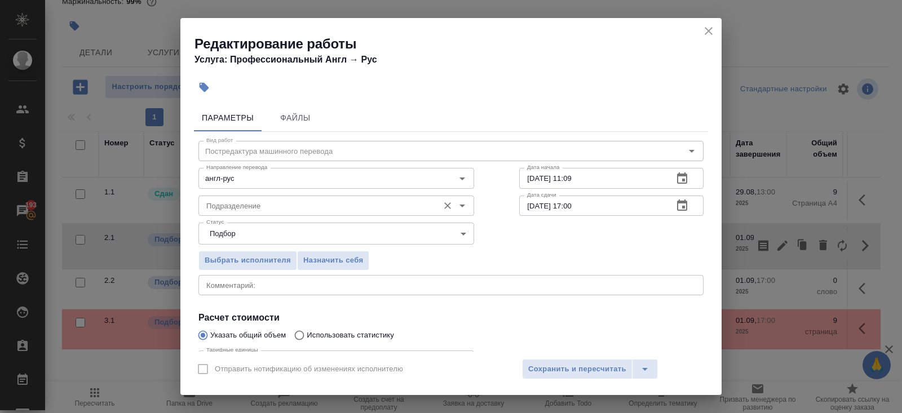
click at [324, 207] on input "Подразделение" at bounding box center [317, 206] width 231 height 14
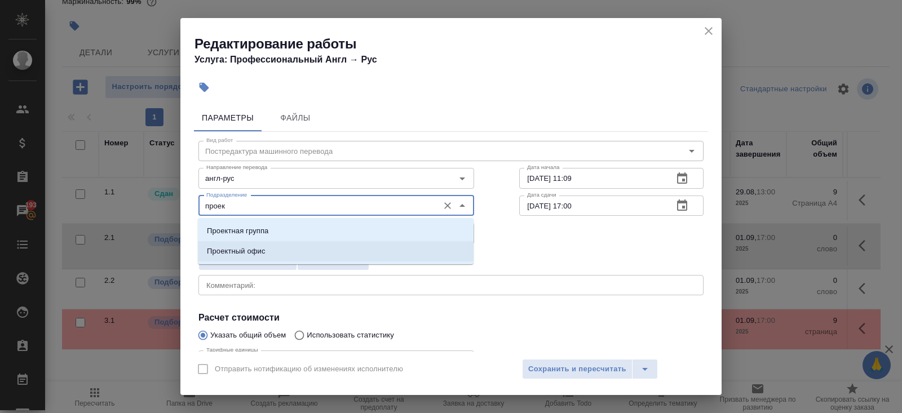
click at [276, 253] on li "Проектный офис" at bounding box center [336, 251] width 276 height 20
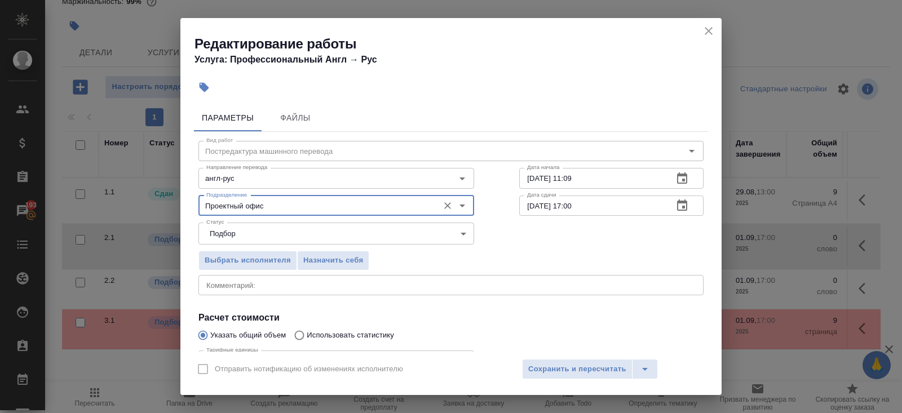
scroll to position [117, 0]
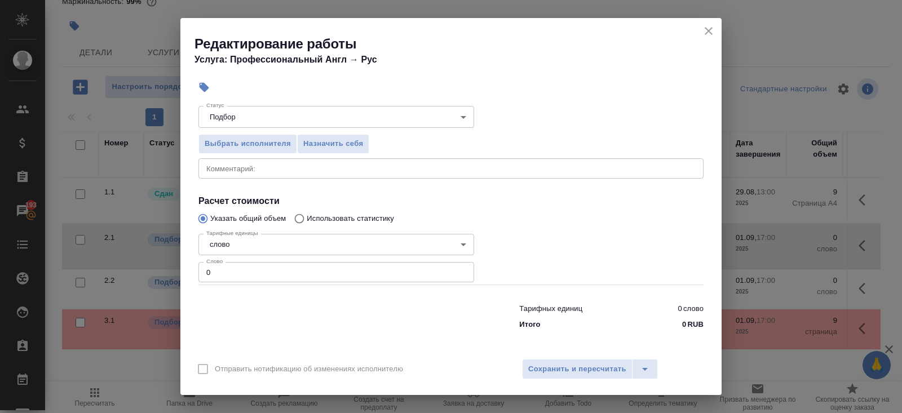
type input "Проектный офис"
click at [269, 278] on input "0" at bounding box center [336, 272] width 276 height 20
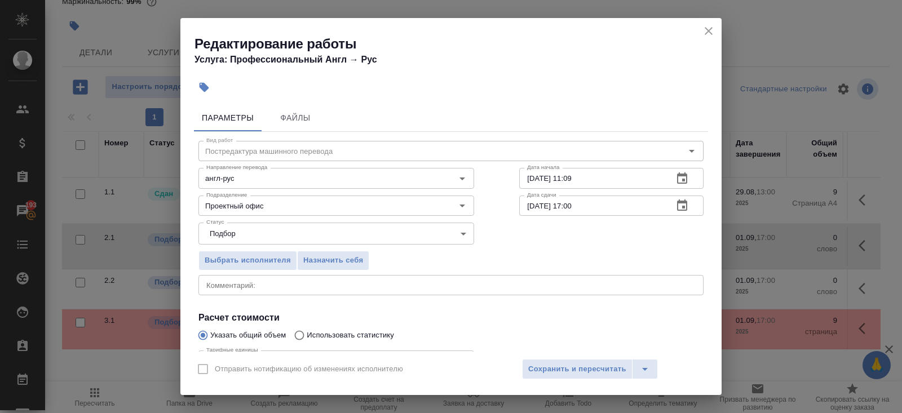
type input "2062"
click at [680, 177] on icon "button" at bounding box center [682, 179] width 14 height 14
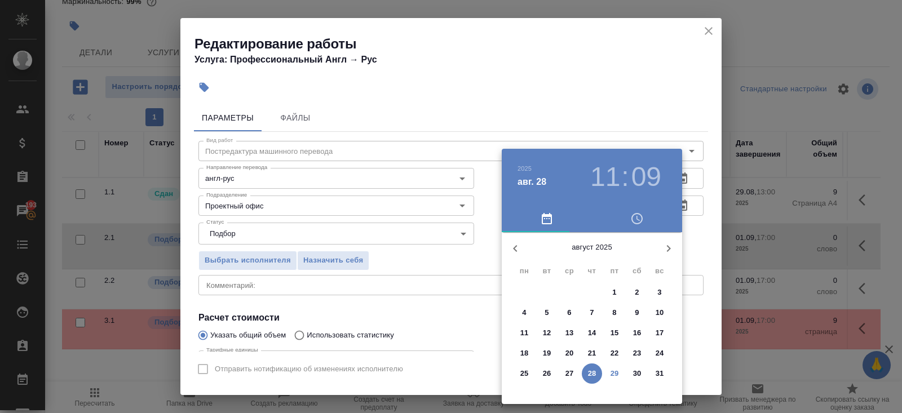
click at [611, 371] on p "29" at bounding box center [614, 373] width 8 height 11
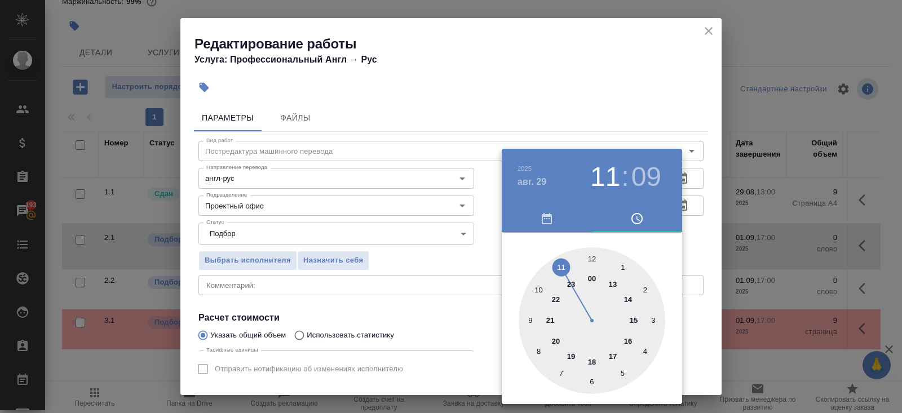
click at [595, 257] on div at bounding box center [591, 320] width 147 height 147
type input "29.08.2025 12:30"
click at [591, 380] on div at bounding box center [591, 320] width 147 height 147
click at [601, 101] on div at bounding box center [451, 206] width 902 height 413
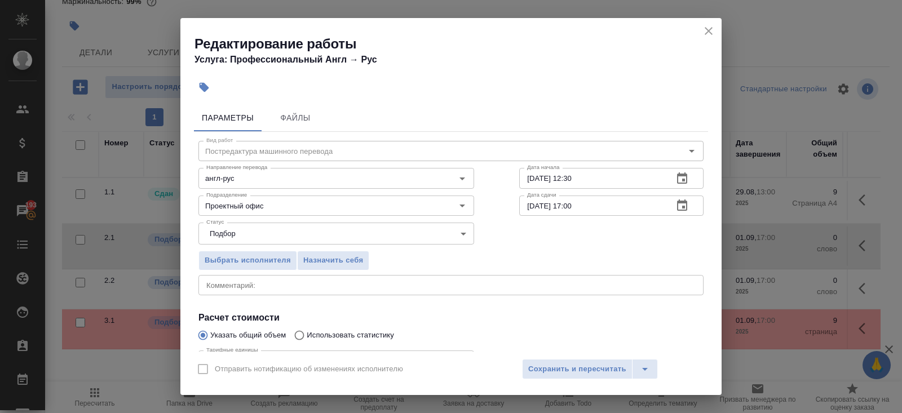
click at [677, 206] on icon "button" at bounding box center [682, 205] width 10 height 11
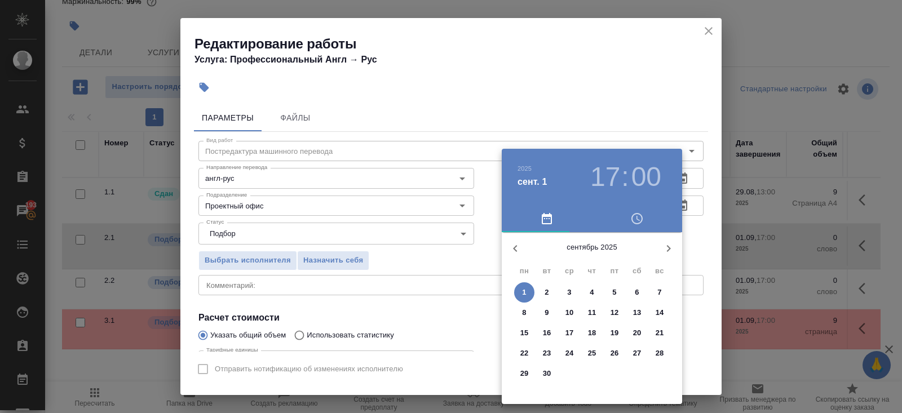
click at [517, 248] on icon "button" at bounding box center [515, 249] width 14 height 14
click at [671, 245] on icon "button" at bounding box center [669, 249] width 14 height 14
click at [524, 289] on p "1" at bounding box center [524, 292] width 4 height 11
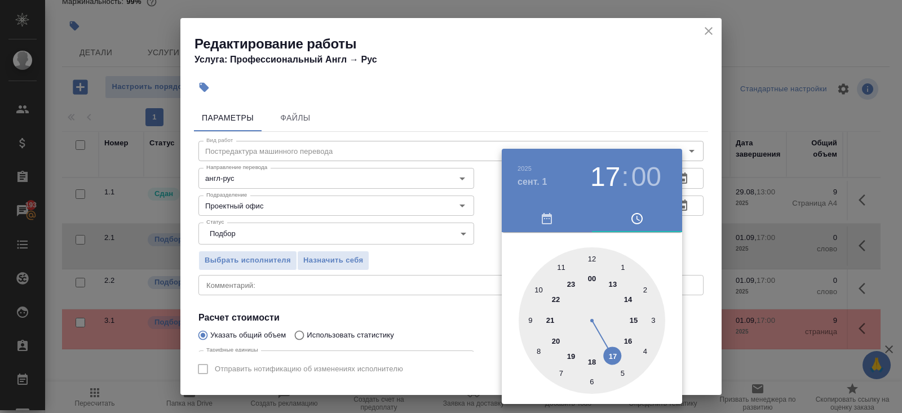
click at [539, 289] on div at bounding box center [591, 320] width 147 height 147
type input "01.09.2025 10:00"
click at [427, 304] on div at bounding box center [451, 206] width 902 height 413
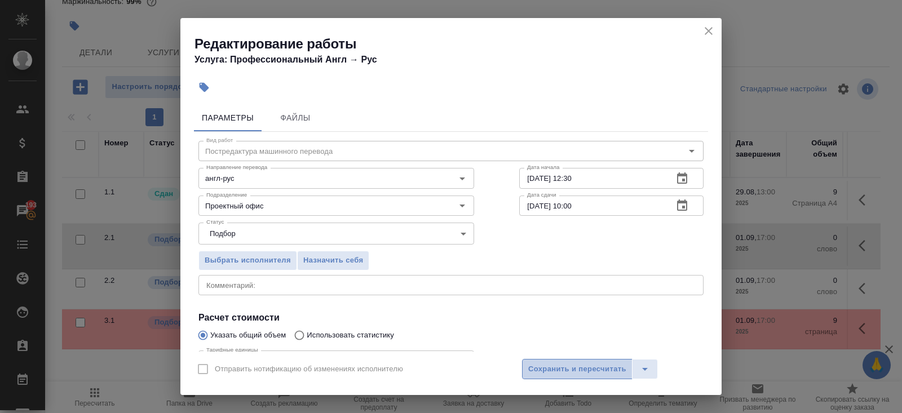
click at [530, 370] on span "Сохранить и пересчитать" at bounding box center [577, 369] width 98 height 13
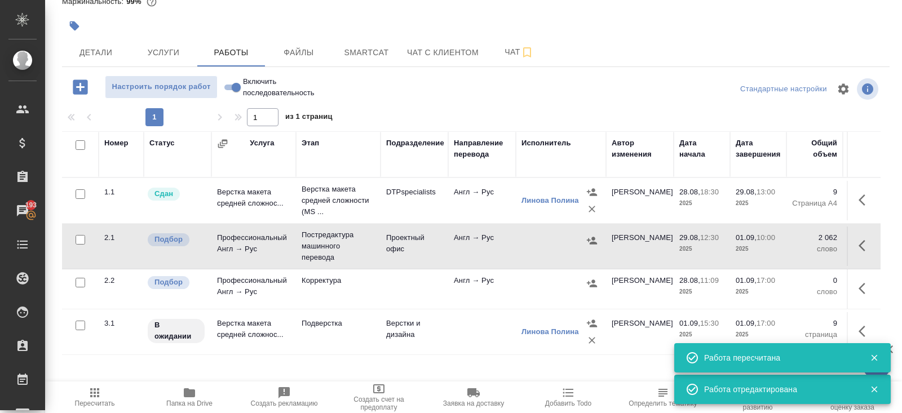
click at [861, 285] on icon "button" at bounding box center [861, 288] width 7 height 11
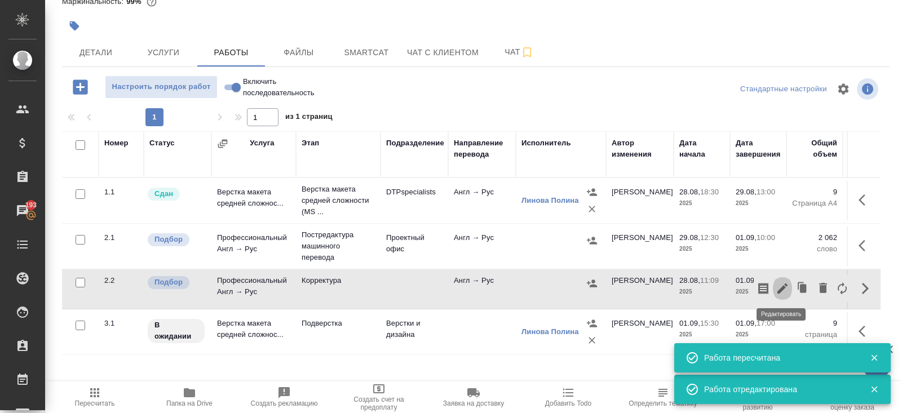
click at [782, 287] on icon "button" at bounding box center [782, 288] width 10 height 10
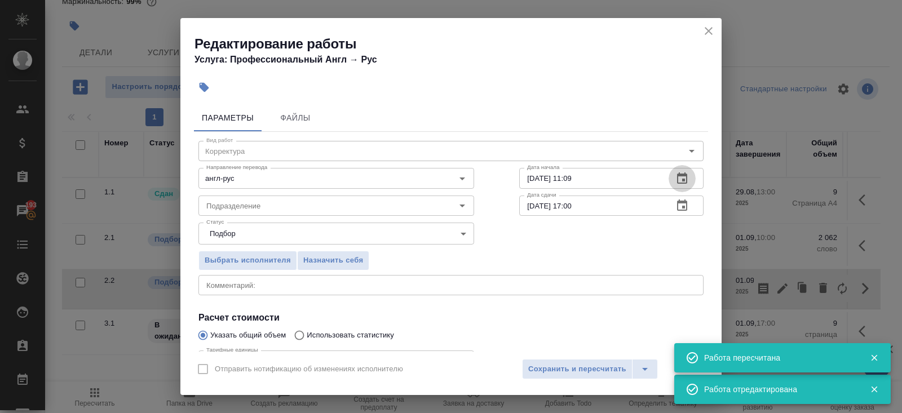
click at [687, 172] on icon "button" at bounding box center [682, 179] width 14 height 14
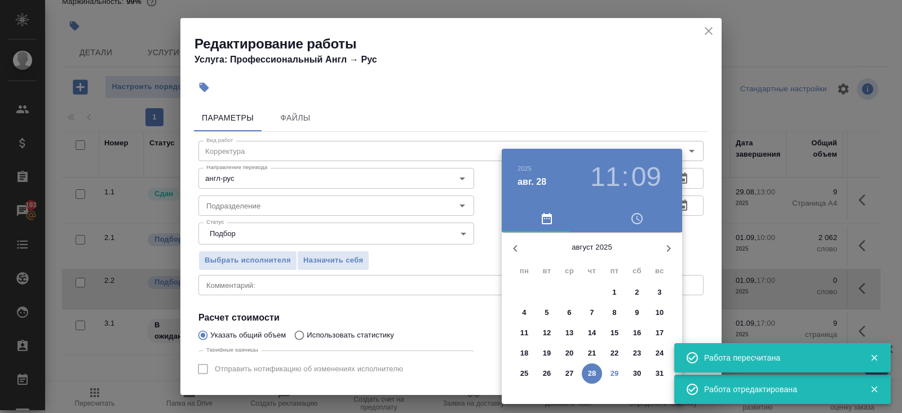
click at [667, 250] on icon "button" at bounding box center [669, 248] width 4 height 7
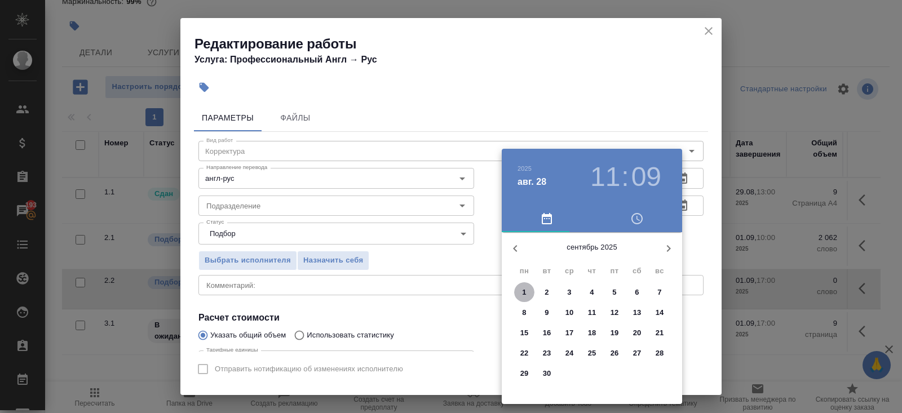
click at [527, 287] on span "1" at bounding box center [524, 292] width 20 height 11
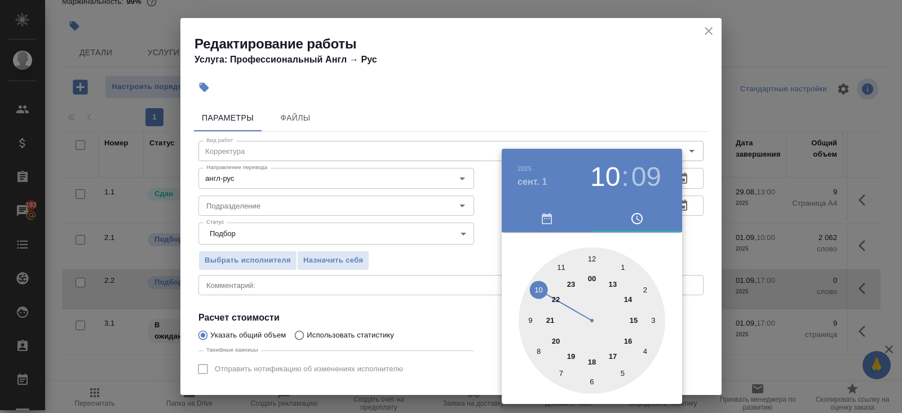
click at [537, 288] on div at bounding box center [591, 320] width 147 height 147
type input "01.09.2025 10:00"
click at [591, 255] on div at bounding box center [591, 320] width 147 height 147
click at [633, 131] on div at bounding box center [451, 206] width 902 height 413
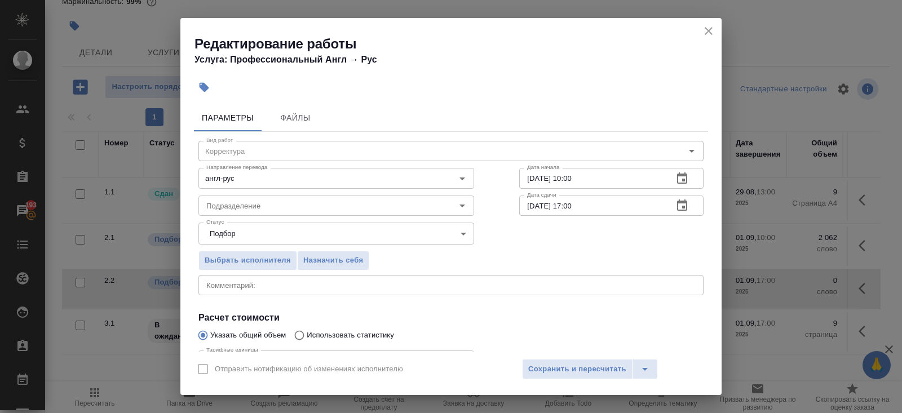
click at [689, 210] on button "button" at bounding box center [681, 205] width 27 height 27
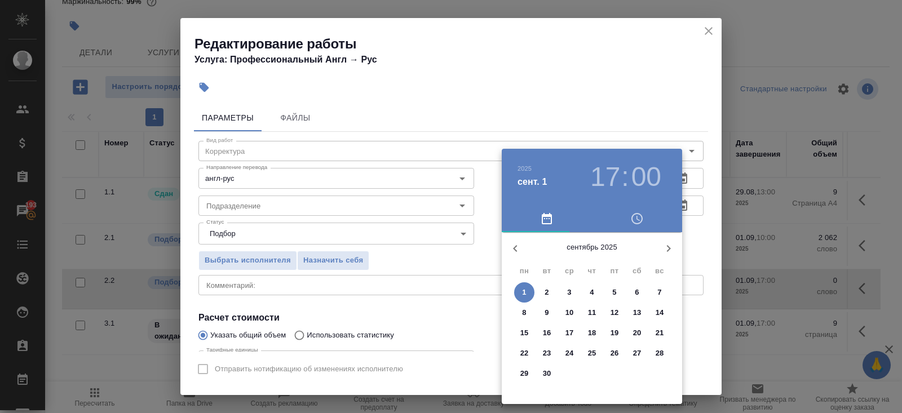
click at [522, 296] on p "1" at bounding box center [524, 292] width 4 height 11
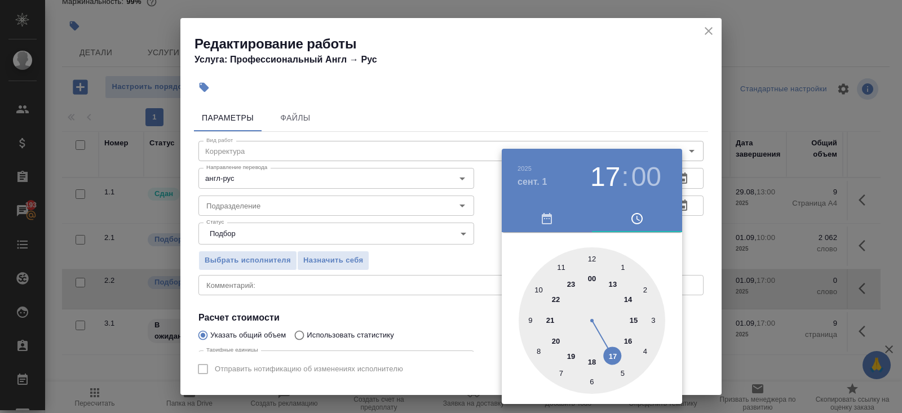
click at [633, 318] on div at bounding box center [591, 320] width 147 height 147
type input "01.09.2025 15:30"
click at [593, 372] on div at bounding box center [591, 320] width 147 height 147
click at [387, 271] on div at bounding box center [451, 206] width 902 height 413
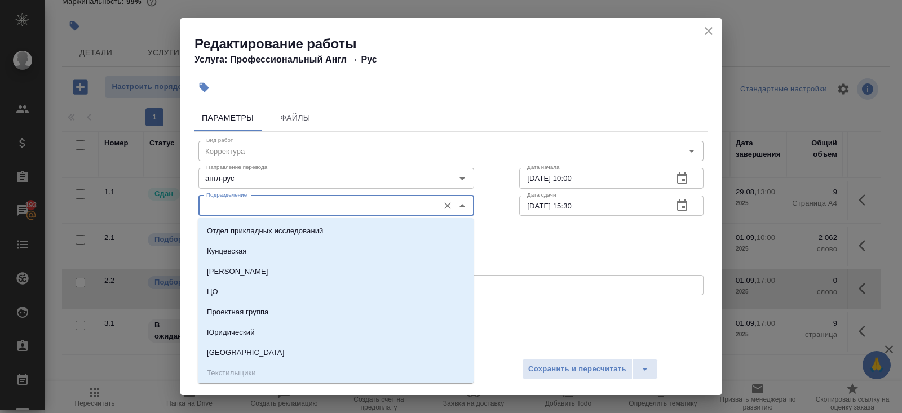
click at [256, 201] on input "Подразделение" at bounding box center [317, 206] width 231 height 14
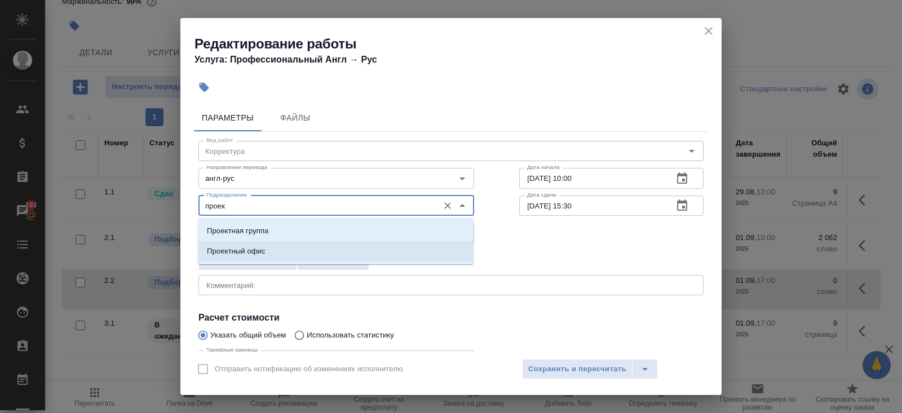
click at [245, 252] on p "Проектный офис" at bounding box center [236, 251] width 59 height 11
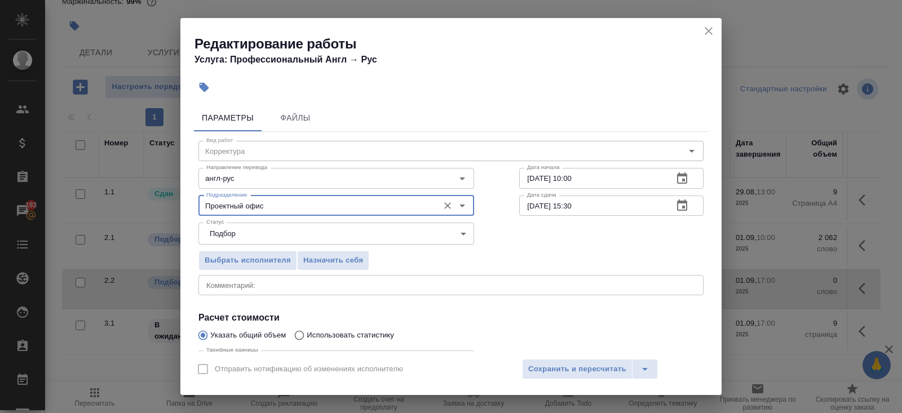
scroll to position [117, 0]
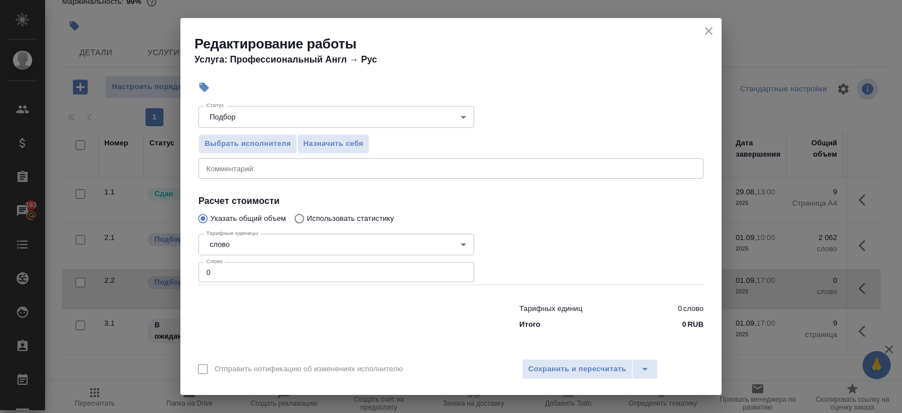
type input "Проектный офис"
drag, startPoint x: 244, startPoint y: 273, endPoint x: 67, endPoint y: 269, distance: 177.0
click at [67, 269] on div "Редактирование работы Услуга: Профессиональный Англ → Рус Параметры Файлы Вид р…" at bounding box center [451, 206] width 902 height 413
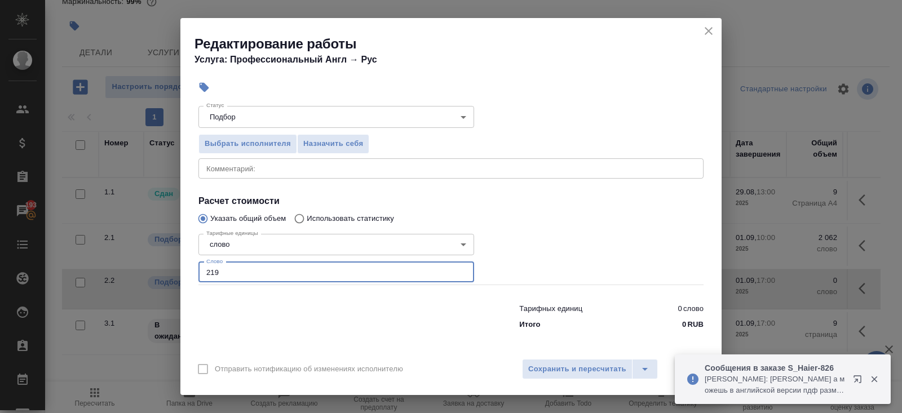
type input "2199"
type input "2199.6"
click at [561, 374] on span "Сохранить и пересчитать" at bounding box center [577, 369] width 98 height 13
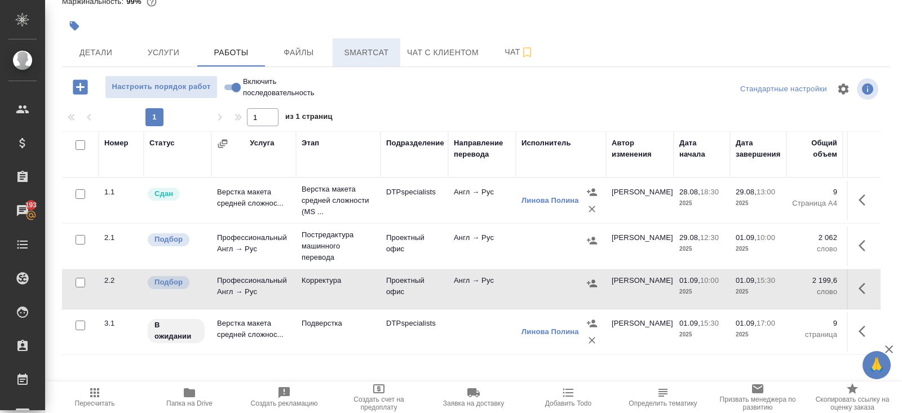
click at [369, 53] on span "Smartcat" at bounding box center [366, 53] width 54 height 14
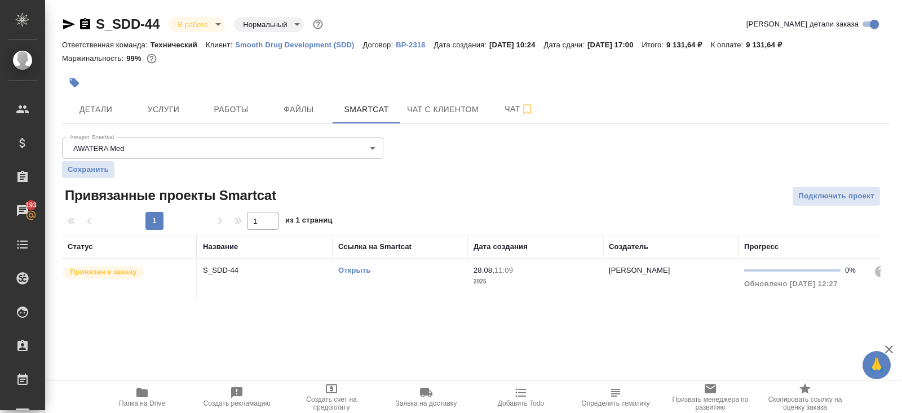
click at [458, 271] on div "Открыть" at bounding box center [400, 270] width 124 height 11
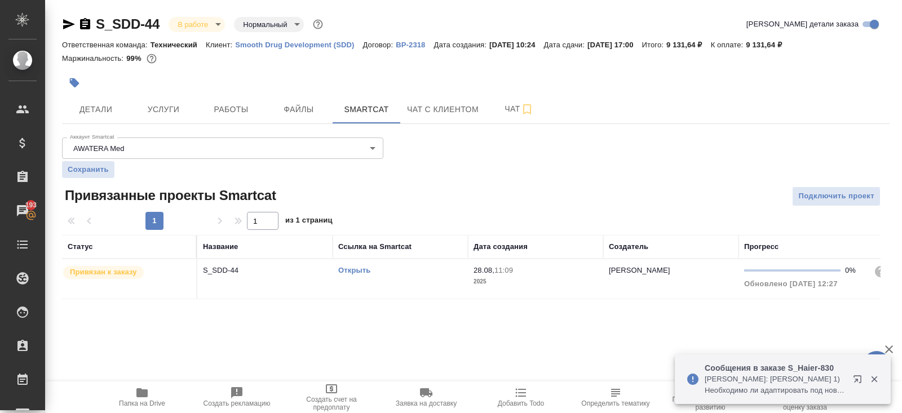
click at [855, 380] on icon "button" at bounding box center [856, 378] width 7 height 7
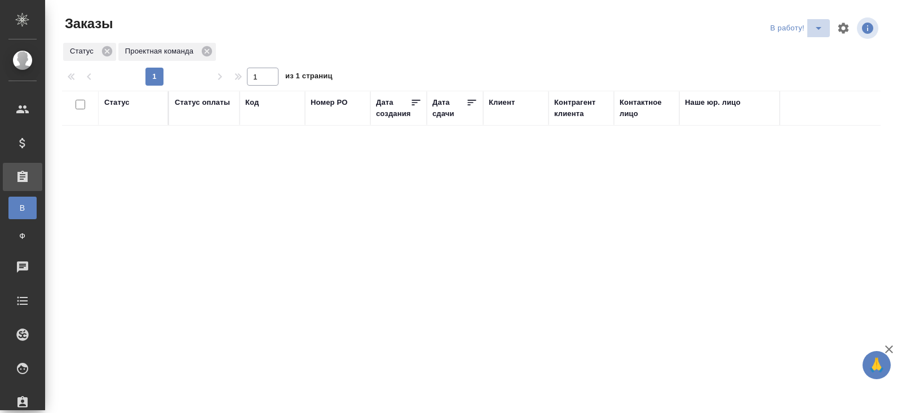
click at [816, 32] on icon "split button" at bounding box center [819, 28] width 14 height 14
click at [809, 52] on li "ПМ" at bounding box center [797, 51] width 63 height 18
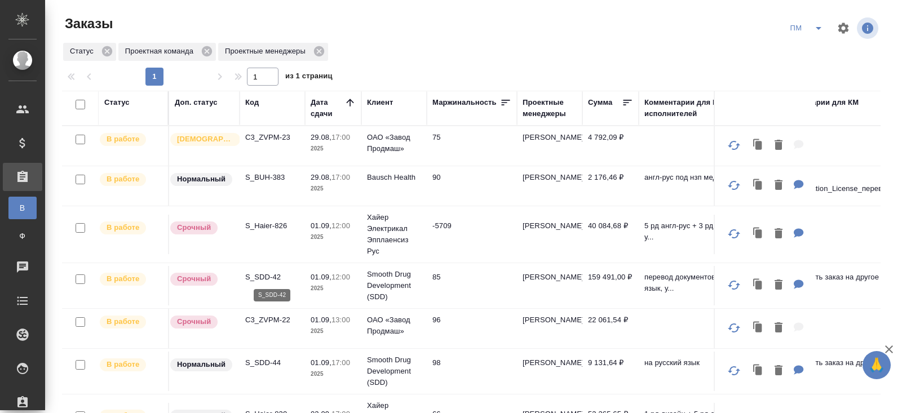
click at [262, 273] on p "S_SDD-42" at bounding box center [272, 277] width 54 height 11
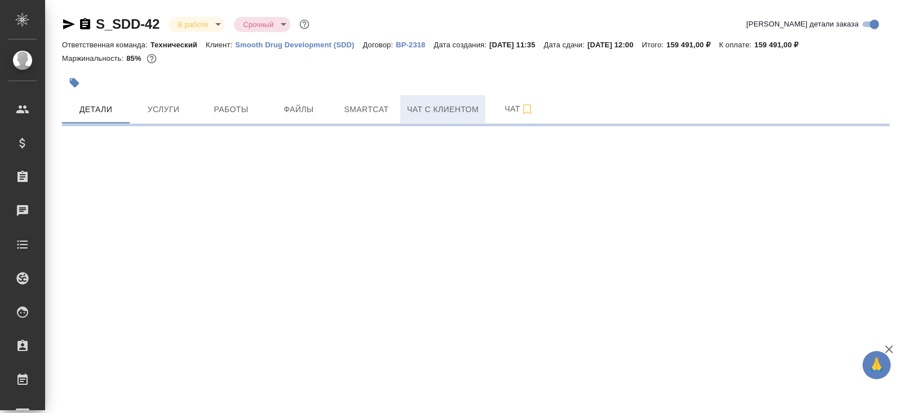
select select "RU"
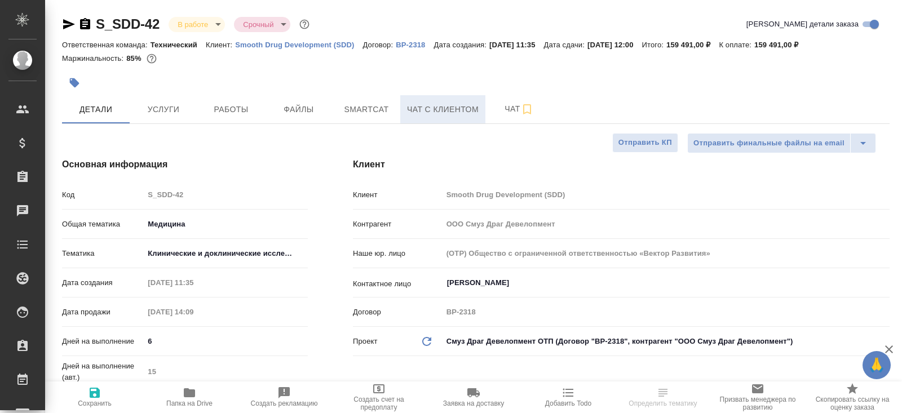
type textarea "x"
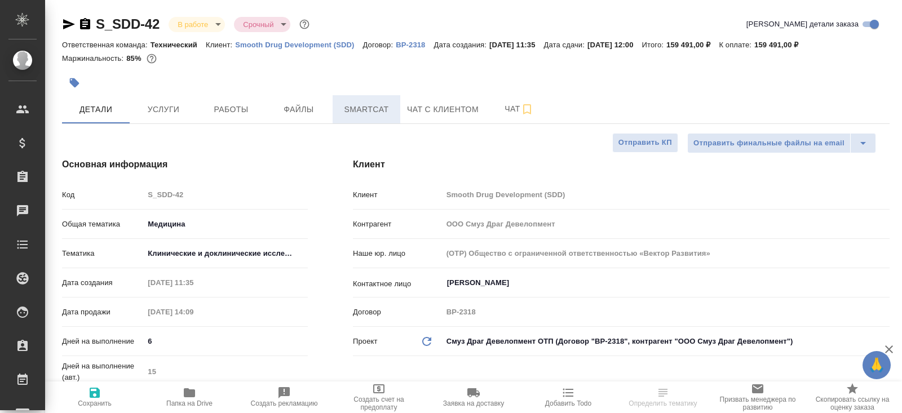
type textarea "x"
click at [371, 112] on span "Smartcat" at bounding box center [366, 110] width 54 height 14
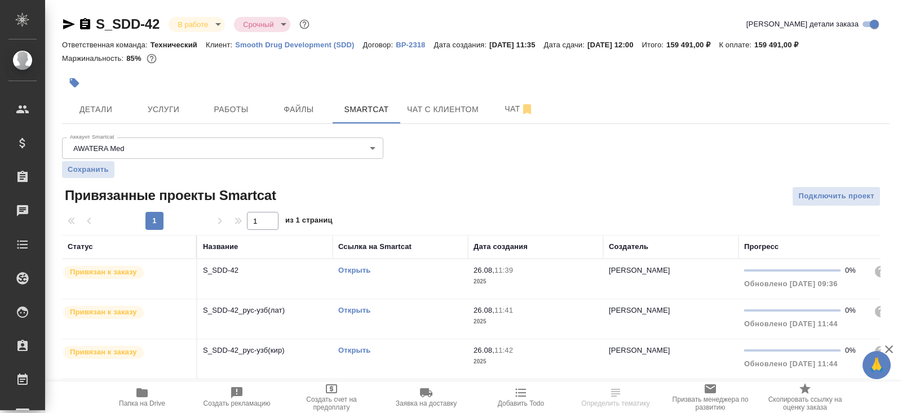
click at [356, 272] on link "Открыть" at bounding box center [354, 270] width 32 height 8
click at [415, 299] on td "Открыть" at bounding box center [400, 278] width 135 height 39
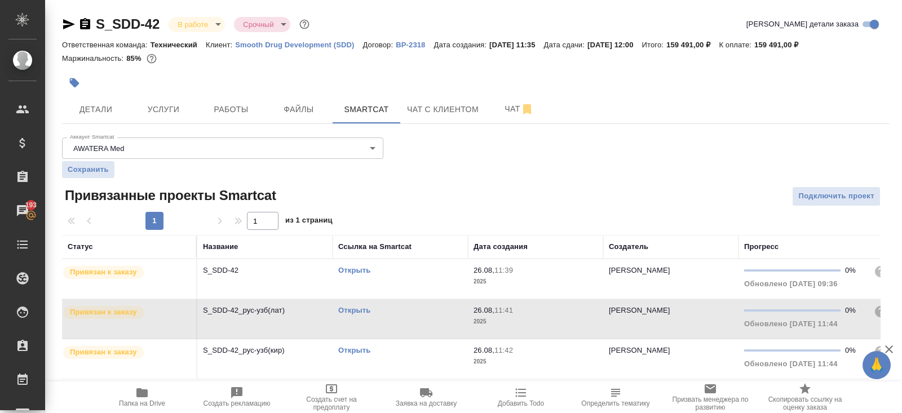
click at [415, 299] on td "Открыть" at bounding box center [400, 278] width 135 height 39
click at [564, 299] on td "26.08, 11:42 2025" at bounding box center [535, 278] width 135 height 39
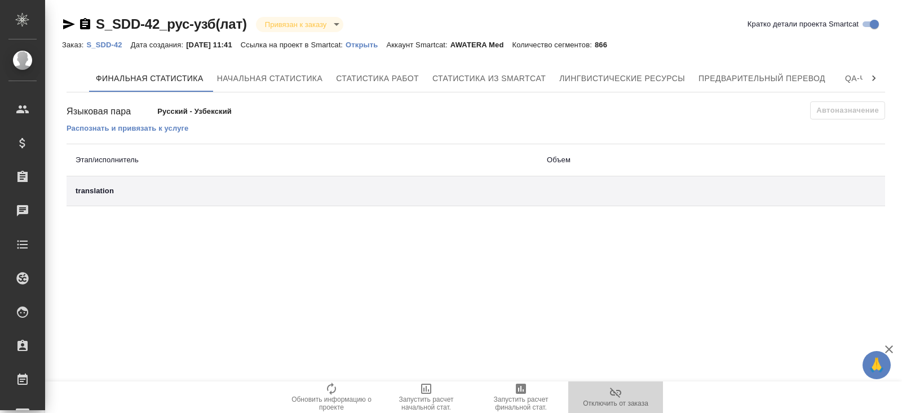
click at [618, 396] on icon "button" at bounding box center [616, 393] width 14 height 14
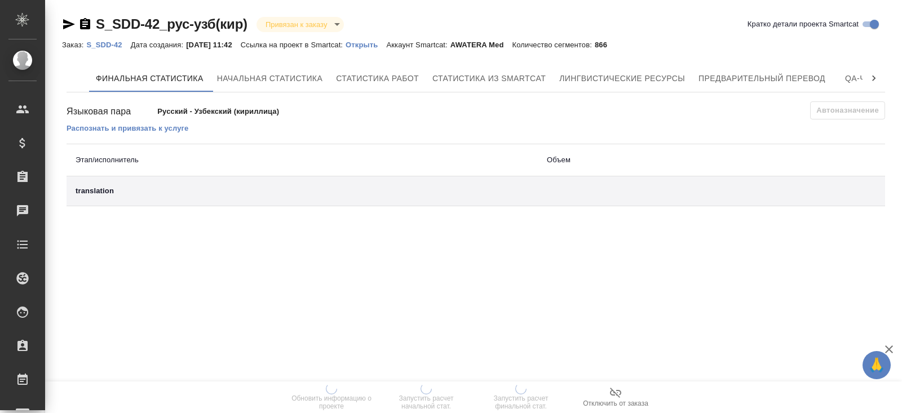
click at [609, 391] on icon "button" at bounding box center [616, 393] width 14 height 14
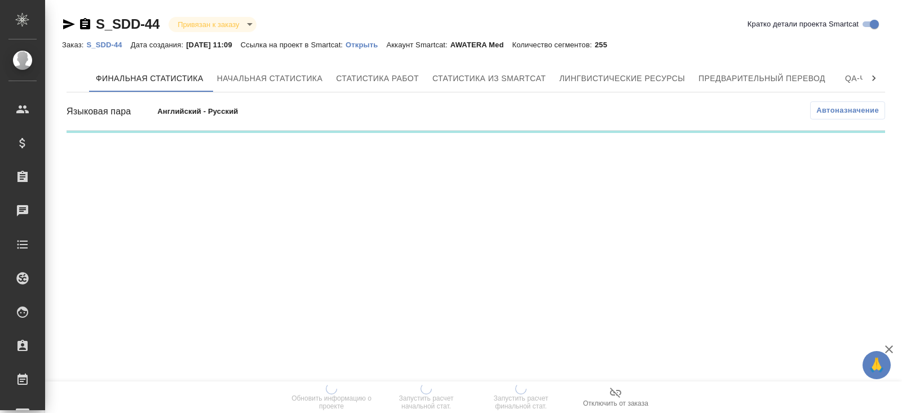
click at [607, 73] on span "Лингвистические ресурсы" at bounding box center [622, 79] width 126 height 14
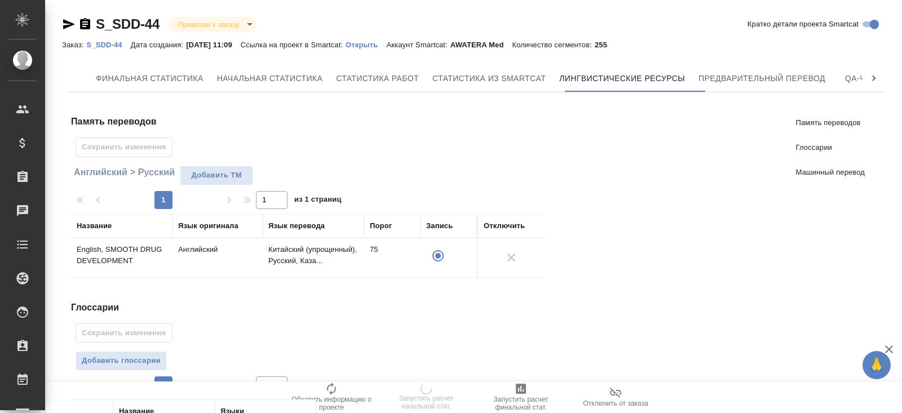
scroll to position [223, 0]
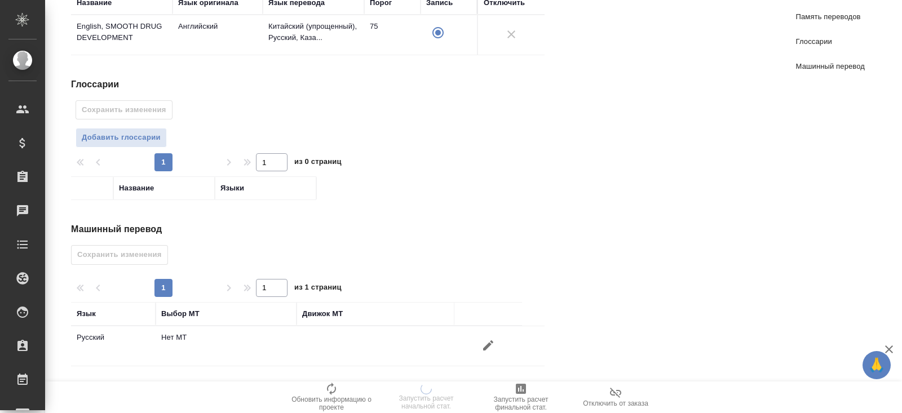
click at [478, 341] on button "button" at bounding box center [488, 345] width 27 height 27
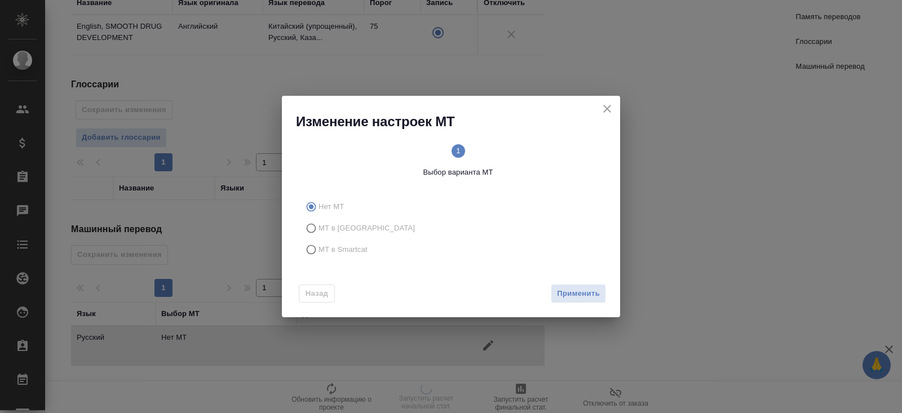
click at [336, 250] on span "МТ в Smartcat" at bounding box center [342, 249] width 49 height 11
click at [318, 250] on input "МТ в Smartcat" at bounding box center [309, 249] width 18 height 21
radio input "true"
click at [585, 299] on span "Вперед" at bounding box center [585, 293] width 28 height 13
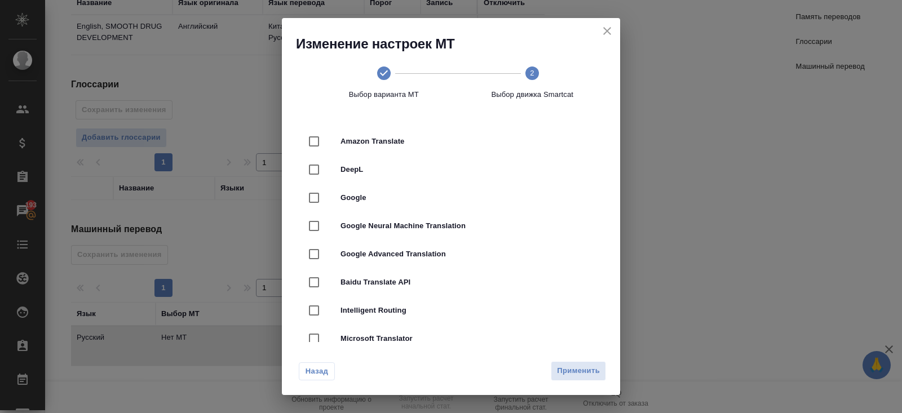
drag, startPoint x: 324, startPoint y: 166, endPoint x: 329, endPoint y: 171, distance: 7.2
click at [324, 166] on input "checkbox" at bounding box center [314, 170] width 24 height 24
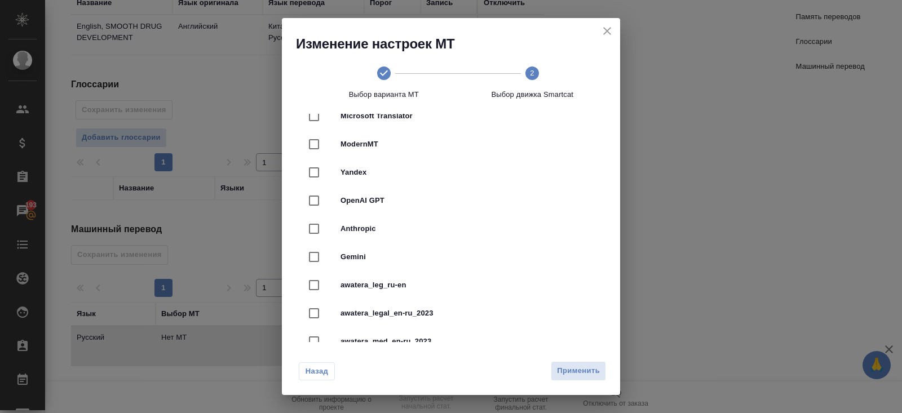
scroll to position [425, 0]
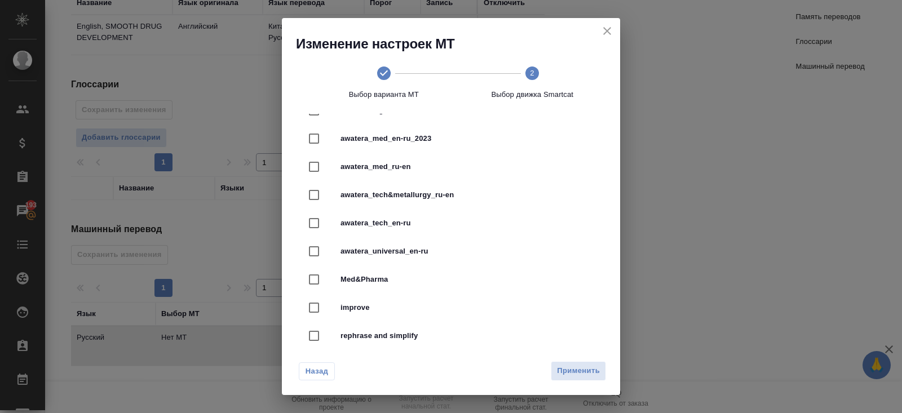
click at [409, 136] on span "awatera_med_en-ru_2023" at bounding box center [466, 138] width 252 height 11
checkbox input "false"
checkbox input "true"
click at [573, 372] on span "Применить" at bounding box center [578, 371] width 43 height 13
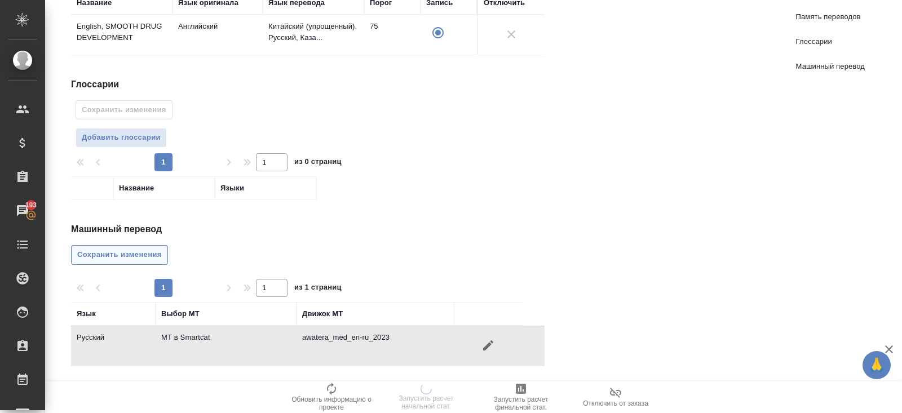
click at [125, 251] on span "Сохранить изменения" at bounding box center [119, 255] width 85 height 13
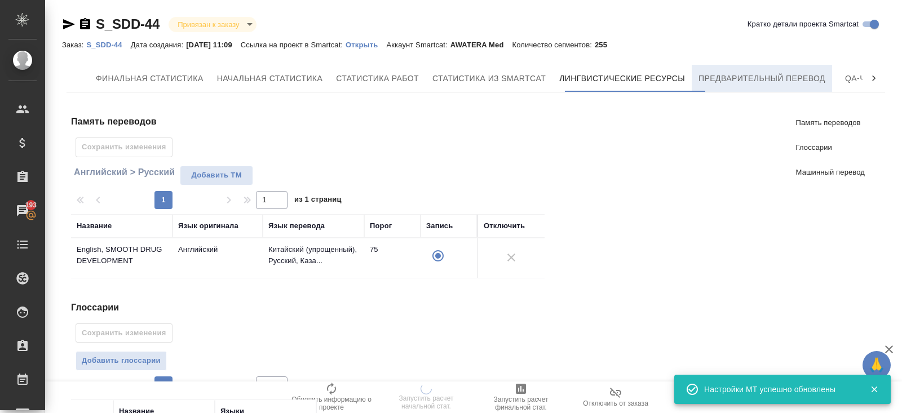
click at [735, 81] on span "Предварительный перевод" at bounding box center [761, 79] width 127 height 14
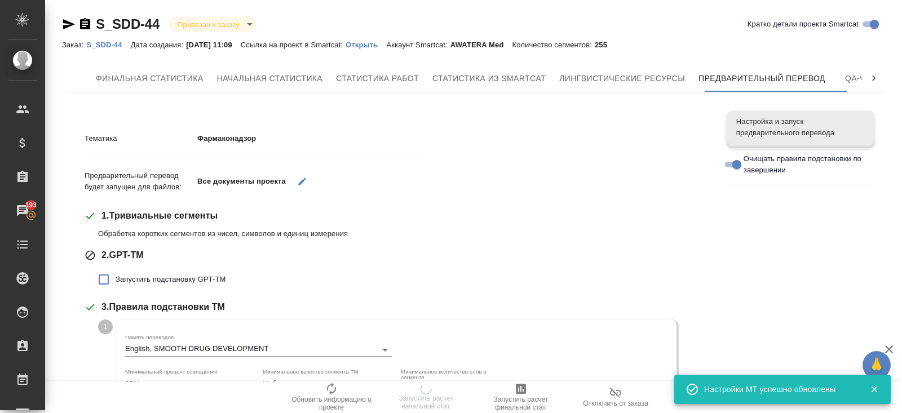
click at [177, 271] on label "Запустить подстановку GPT-TM" at bounding box center [159, 280] width 134 height 24
click at [116, 271] on input "Запустить подстановку GPT-TM" at bounding box center [104, 280] width 24 height 24
checkbox input "true"
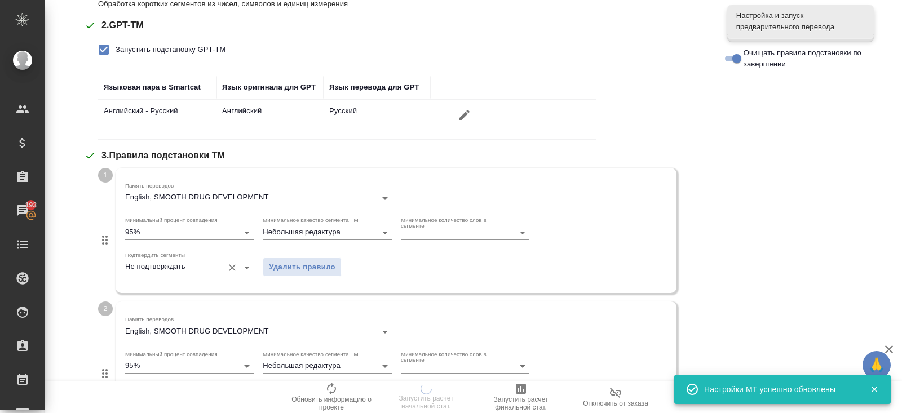
scroll to position [327, 0]
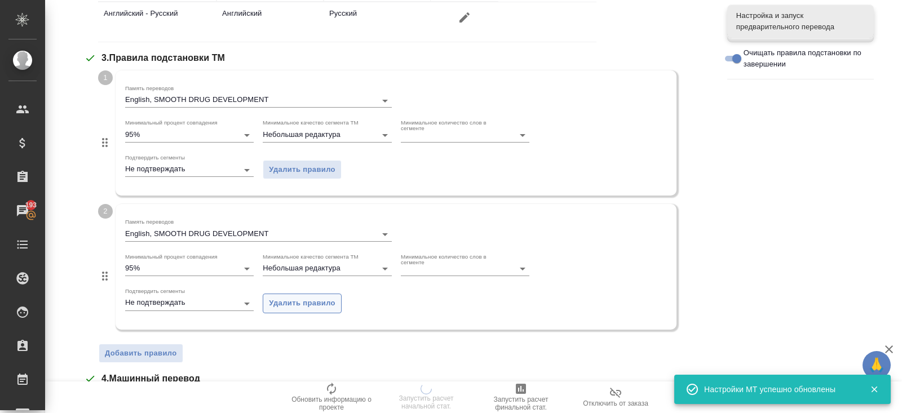
click at [274, 302] on span "Удалить правило" at bounding box center [302, 303] width 67 height 13
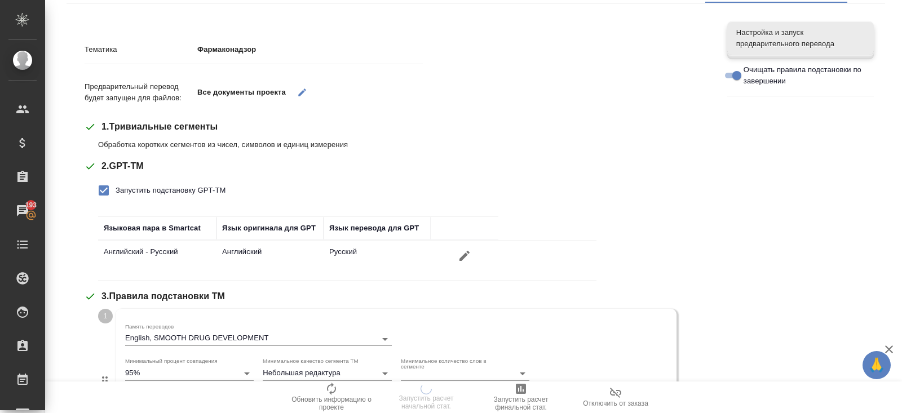
scroll to position [431, 0]
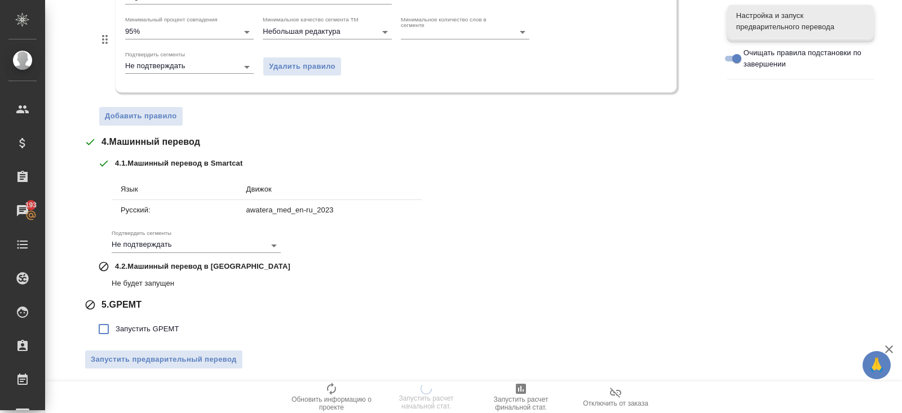
click at [166, 318] on label "Запустить GPEMT" at bounding box center [135, 329] width 87 height 24
click at [116, 318] on input "Запустить GPEMT" at bounding box center [104, 329] width 24 height 24
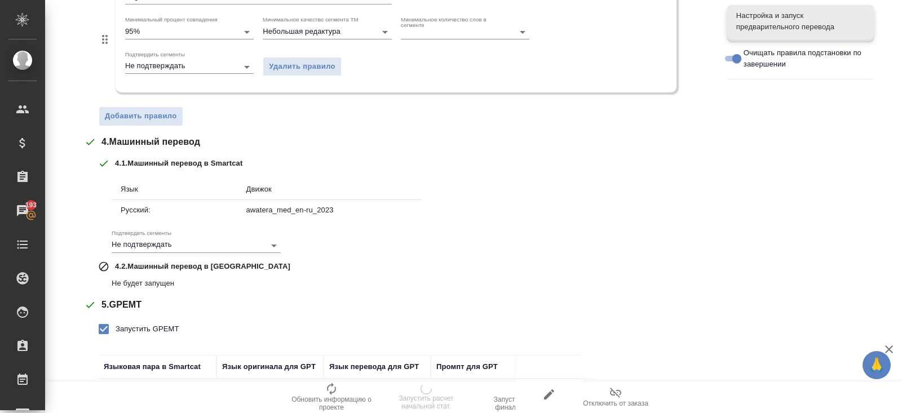
scroll to position [508, 0]
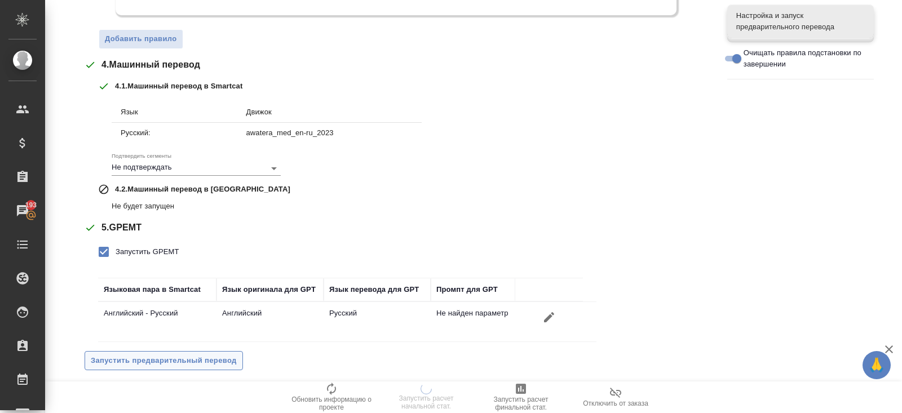
click at [171, 354] on span "Запустить предварительный перевод" at bounding box center [164, 360] width 146 height 13
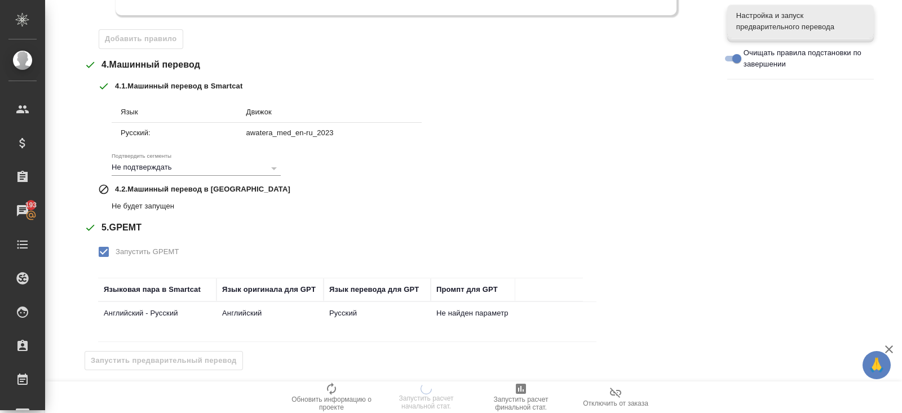
scroll to position [0, 0]
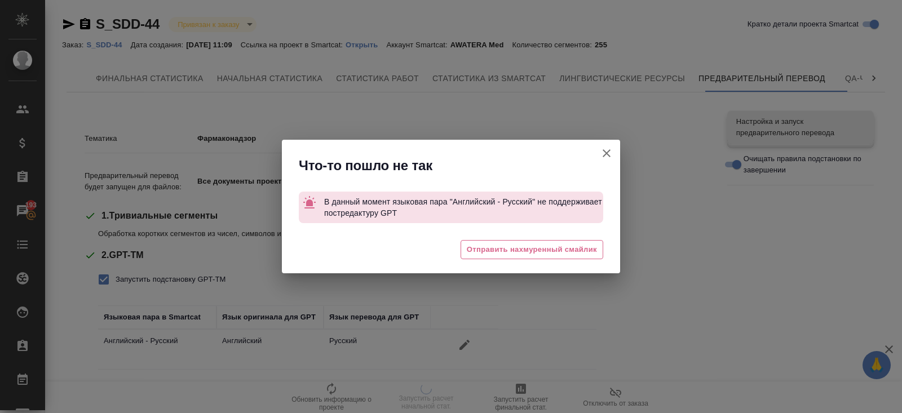
click at [604, 156] on icon "button" at bounding box center [606, 153] width 8 height 8
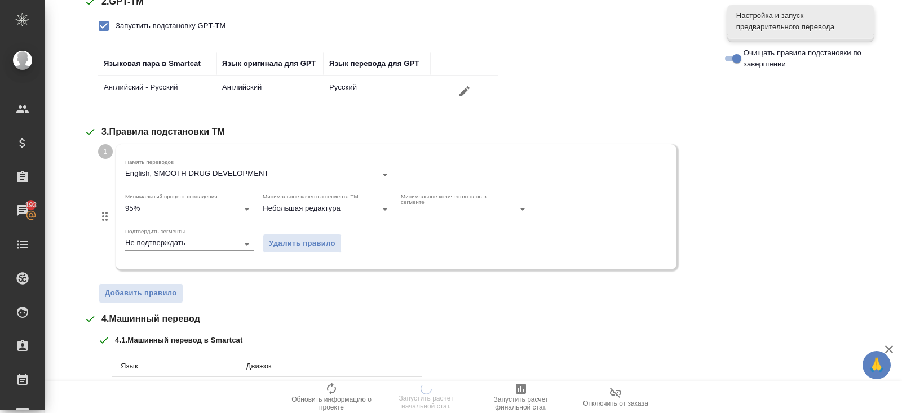
scroll to position [508, 0]
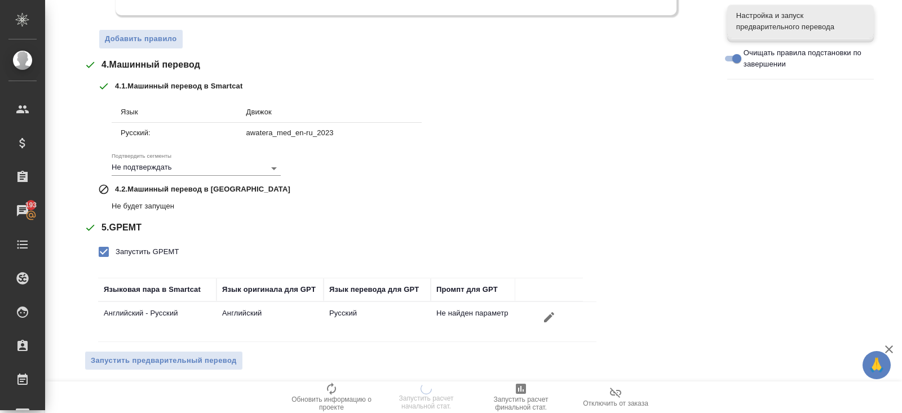
click at [119, 246] on span "Запустить GPEMT" at bounding box center [148, 251] width 64 height 11
click at [116, 243] on input "Запустить GPEMT" at bounding box center [104, 252] width 24 height 24
checkbox input "false"
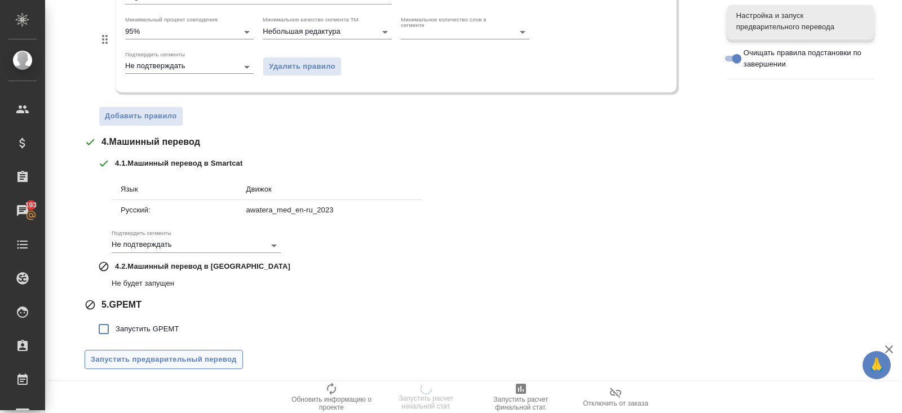
click at [160, 360] on span "Запустить предварительный перевод" at bounding box center [164, 359] width 146 height 13
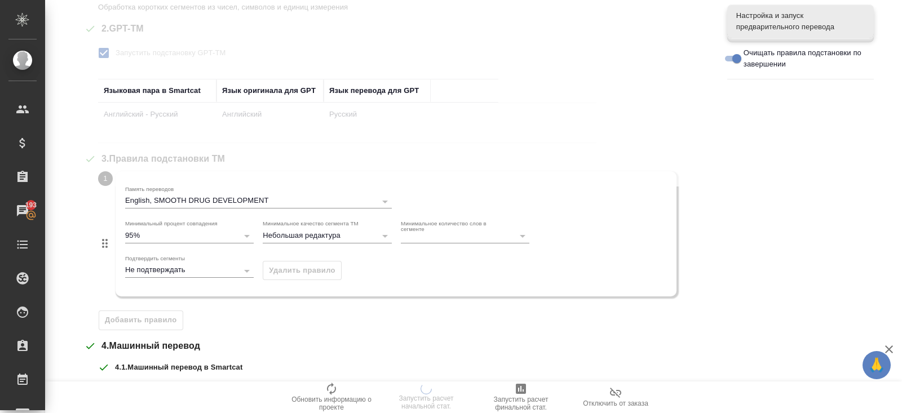
scroll to position [0, 0]
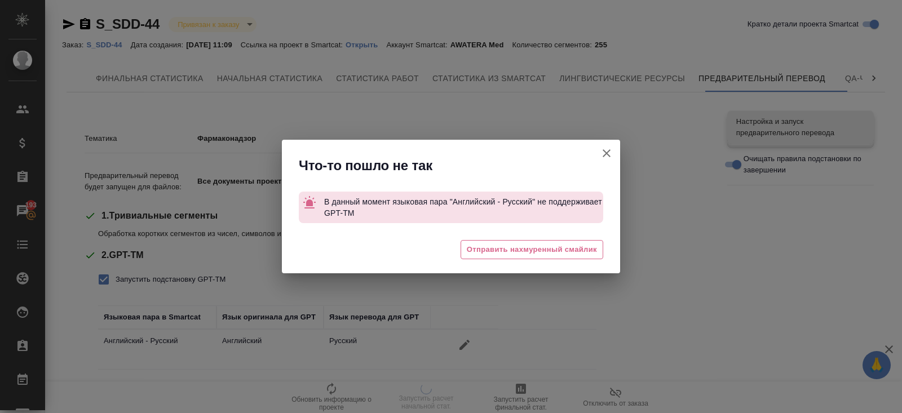
click at [608, 154] on icon "button" at bounding box center [607, 154] width 14 height 14
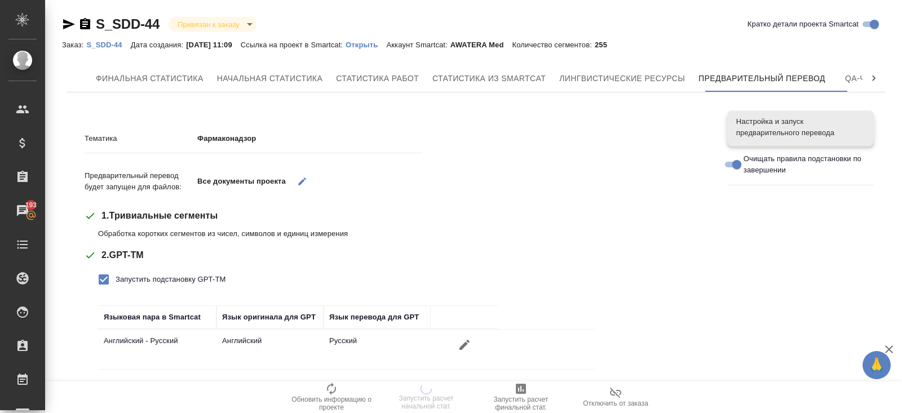
click at [129, 287] on label "Запустить подстановку GPT-TM" at bounding box center [159, 280] width 134 height 24
click at [116, 287] on input "Запустить подстановку GPT-TM" at bounding box center [104, 280] width 24 height 24
checkbox input "false"
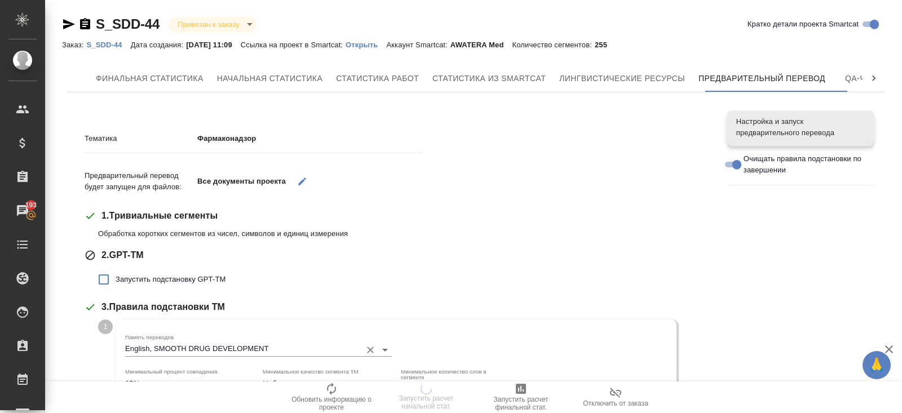
scroll to position [353, 0]
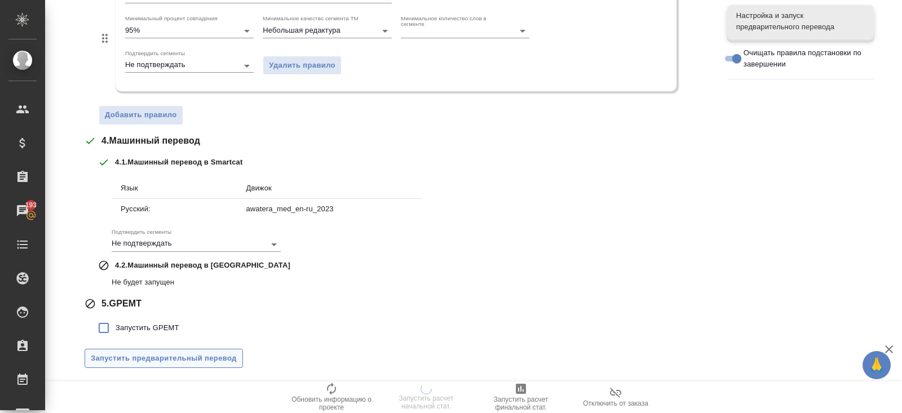
click at [153, 362] on span "Запустить предварительный перевод" at bounding box center [164, 358] width 146 height 13
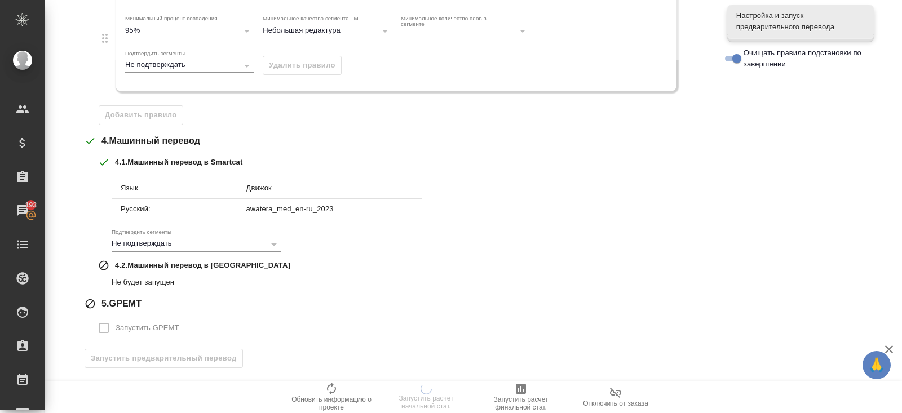
scroll to position [0, 0]
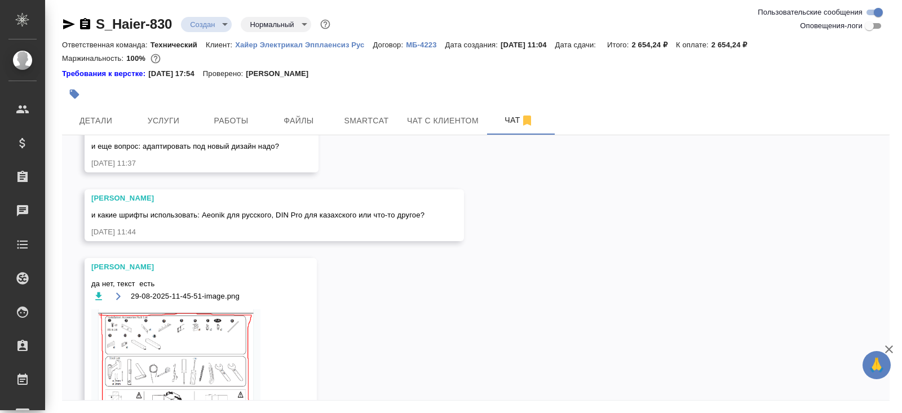
scroll to position [1732, 0]
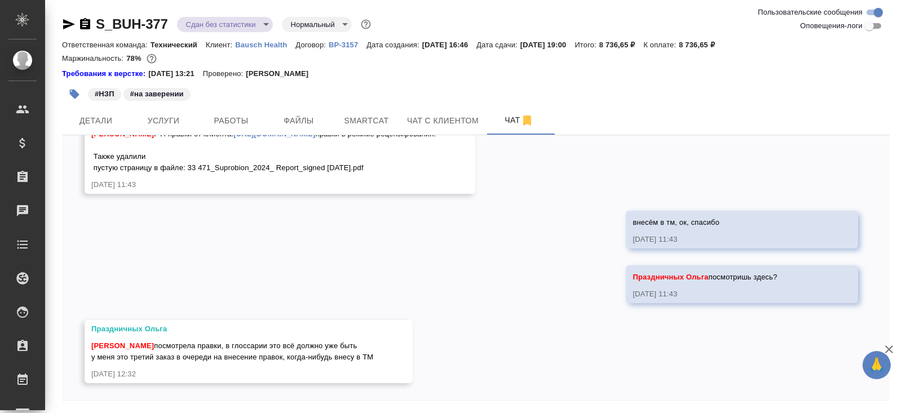
scroll to position [38, 0]
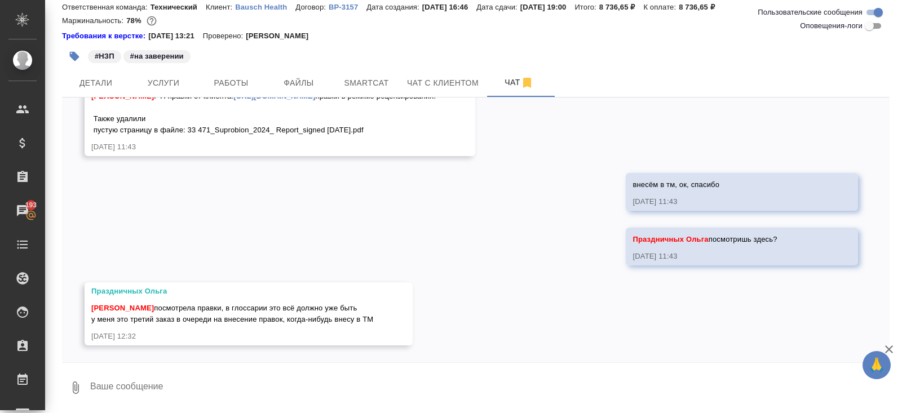
click at [192, 383] on textarea at bounding box center [489, 388] width 800 height 38
type textarea "хорошо, спасибо!"
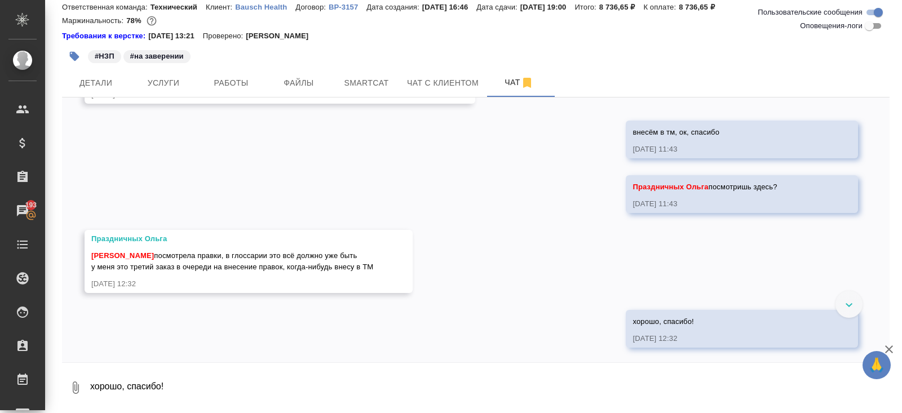
scroll to position [753, 0]
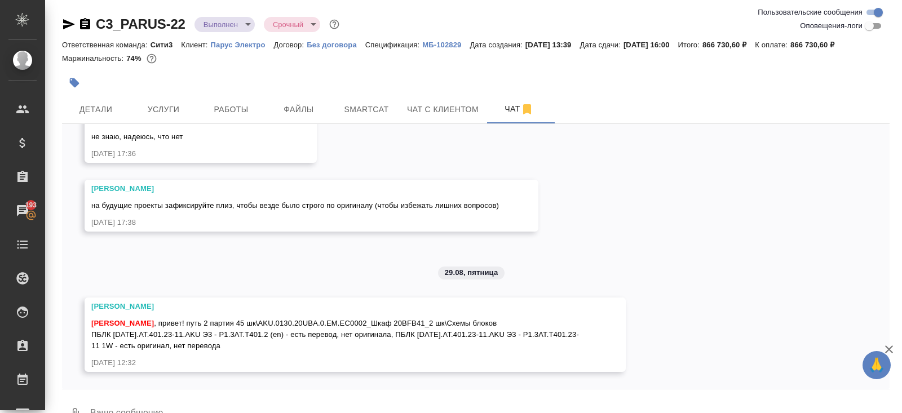
scroll to position [26, 0]
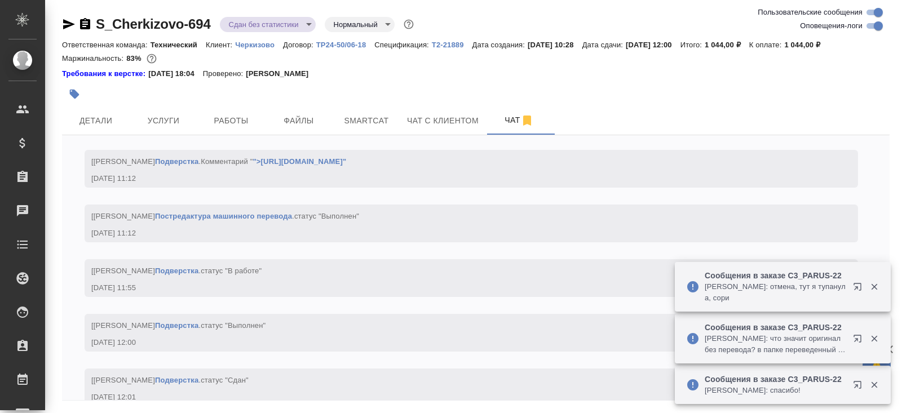
scroll to position [4932, 0]
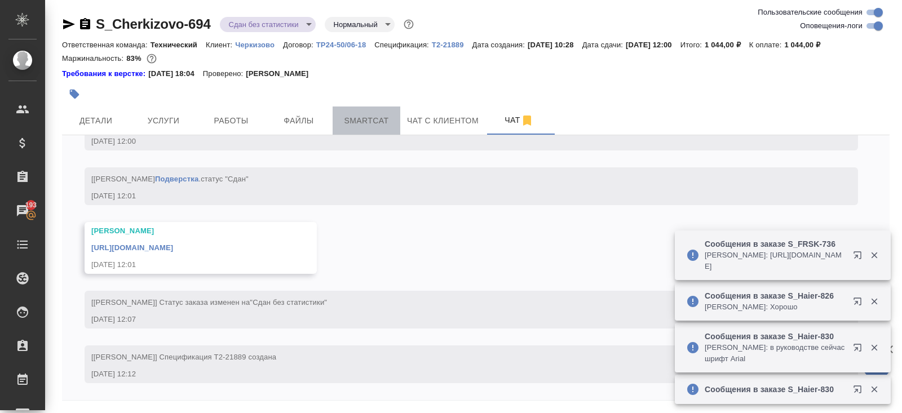
click at [368, 122] on span "Smartcat" at bounding box center [366, 121] width 54 height 14
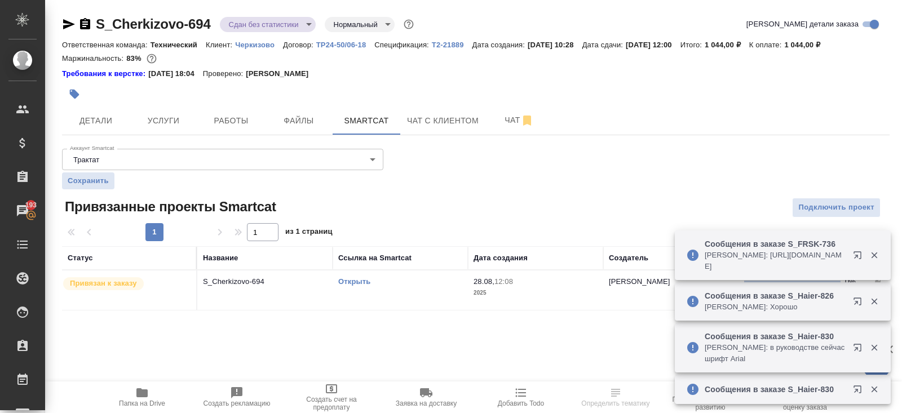
click at [398, 287] on td "Открыть" at bounding box center [400, 290] width 135 height 39
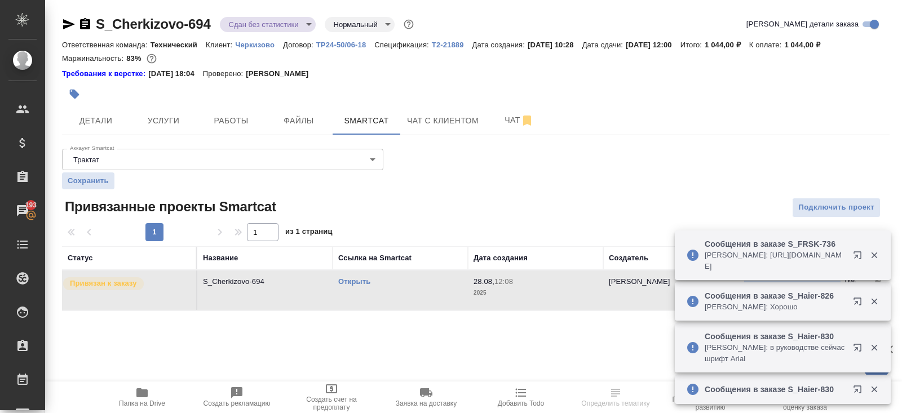
click at [450, 273] on td "Открыть" at bounding box center [400, 290] width 135 height 39
click at [64, 25] on icon "button" at bounding box center [69, 24] width 14 height 14
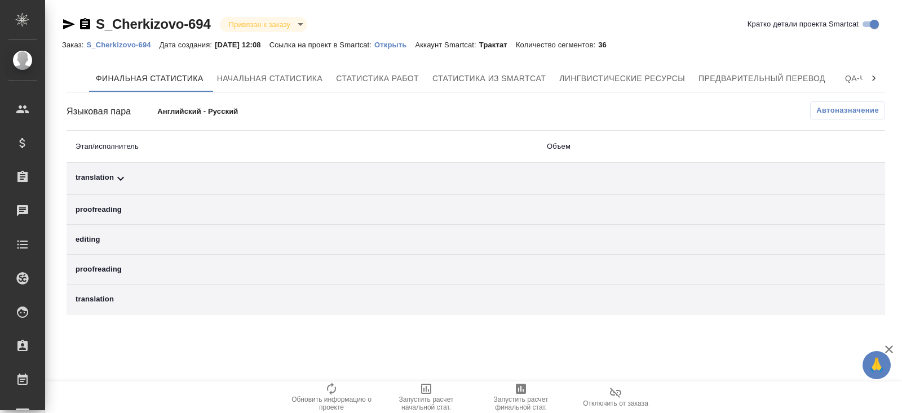
click at [836, 113] on span "Автоназначение" at bounding box center [847, 110] width 63 height 11
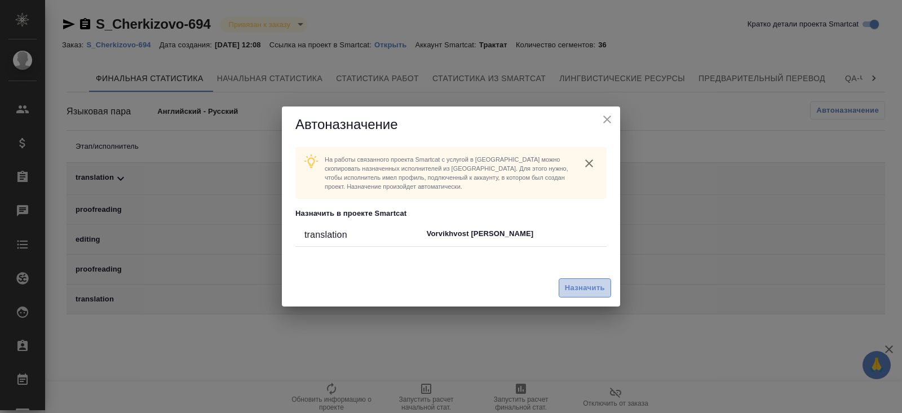
click at [593, 284] on span "Назначить" at bounding box center [585, 288] width 40 height 13
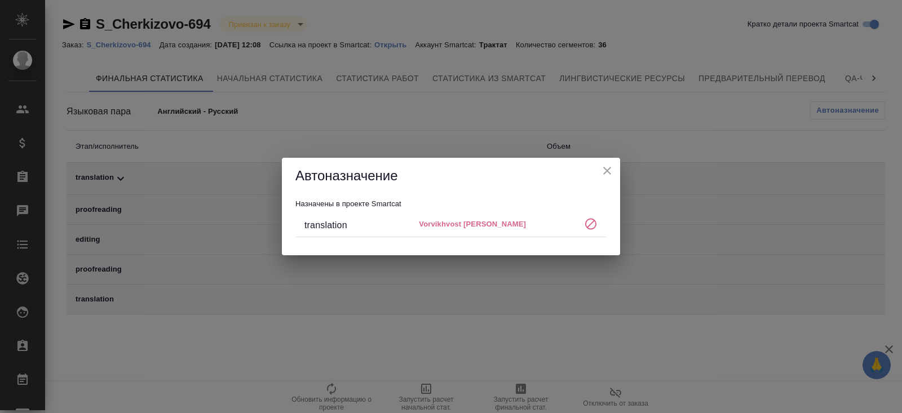
click at [547, 345] on div "Автоназначение Назначены в проекте Smartcat translation Vorvikhvost [PERSON_NAM…" at bounding box center [451, 206] width 902 height 413
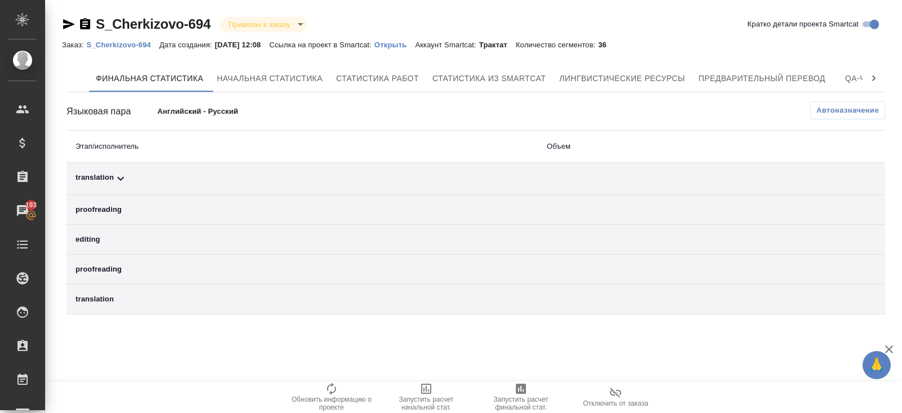
click at [119, 179] on icon at bounding box center [121, 179] width 14 height 14
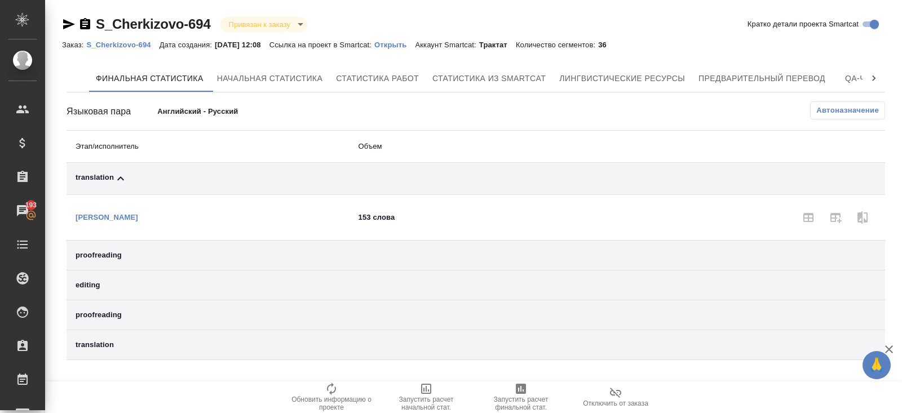
click at [845, 112] on span "Автоназначение" at bounding box center [847, 110] width 63 height 11
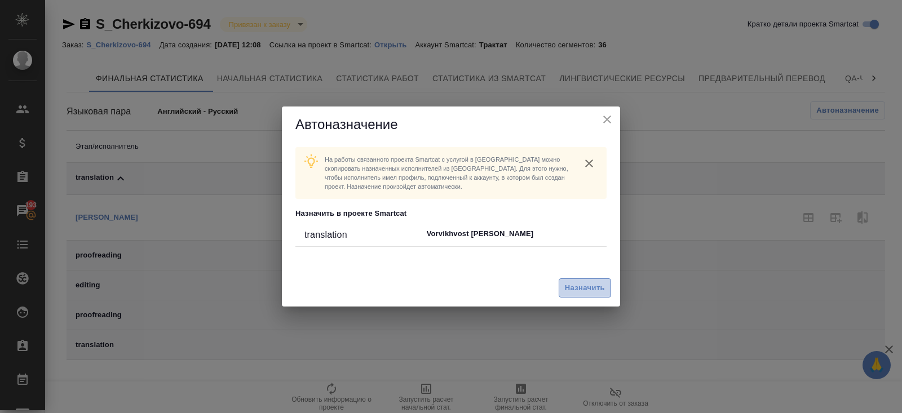
click at [577, 287] on span "Назначить" at bounding box center [585, 288] width 40 height 13
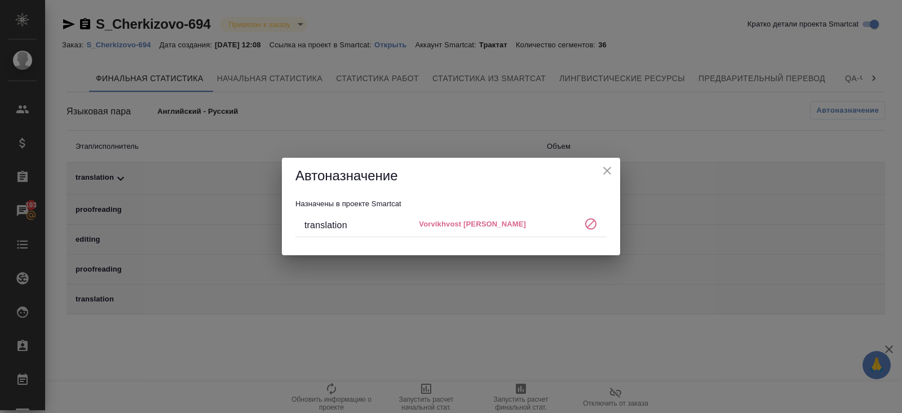
click at [577, 287] on div "Автоназначение Назначены в проекте Smartcat translation Vorvikhvost [PERSON_NAM…" at bounding box center [451, 206] width 902 height 413
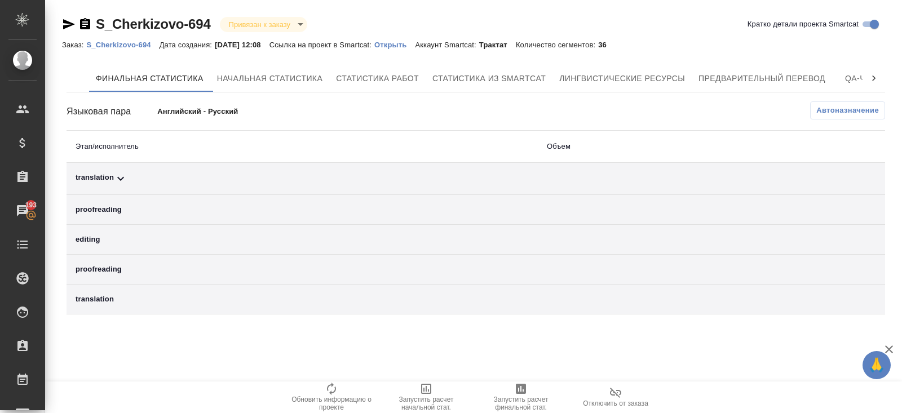
click at [401, 45] on p "Открыть" at bounding box center [394, 45] width 41 height 8
click at [861, 115] on span "Автоназначение" at bounding box center [847, 110] width 63 height 11
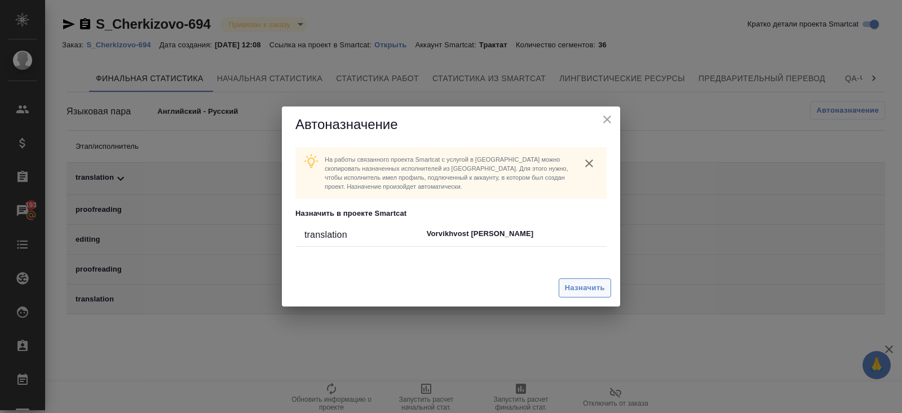
click at [564, 287] on button "Назначить" at bounding box center [584, 288] width 52 height 20
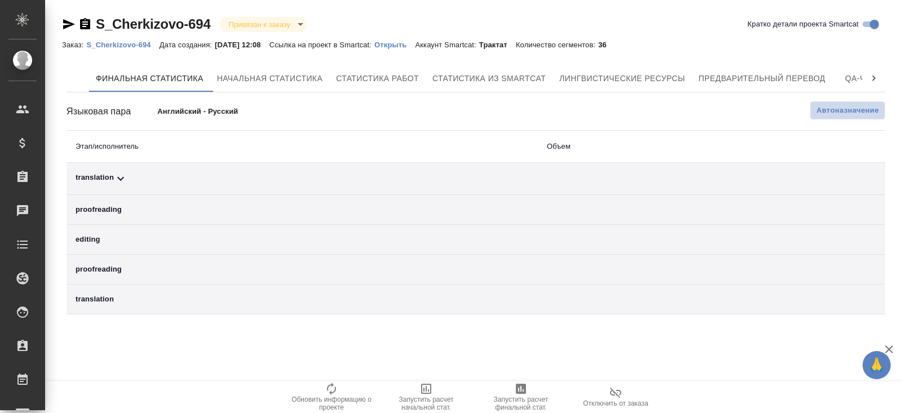
click at [826, 105] on span "Автоназначение" at bounding box center [847, 110] width 63 height 11
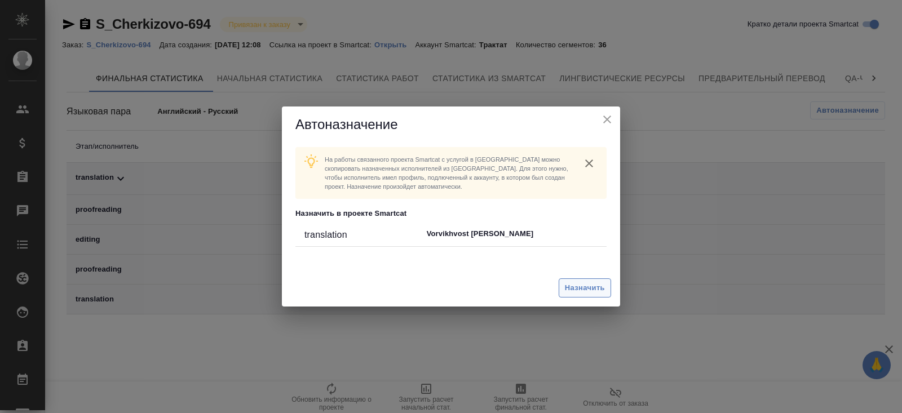
click at [587, 285] on span "Назначить" at bounding box center [585, 288] width 40 height 13
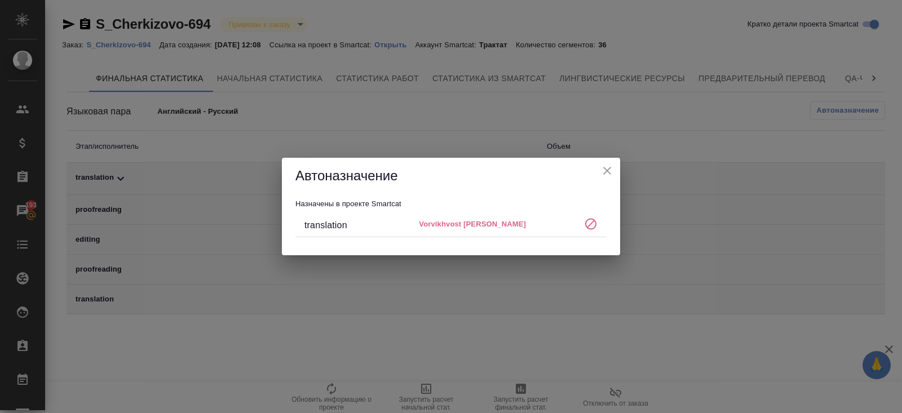
click at [201, 39] on div "Автоназначение Назначены в проекте Smartcat translation Vorvikhvost [PERSON_NAM…" at bounding box center [451, 206] width 902 height 413
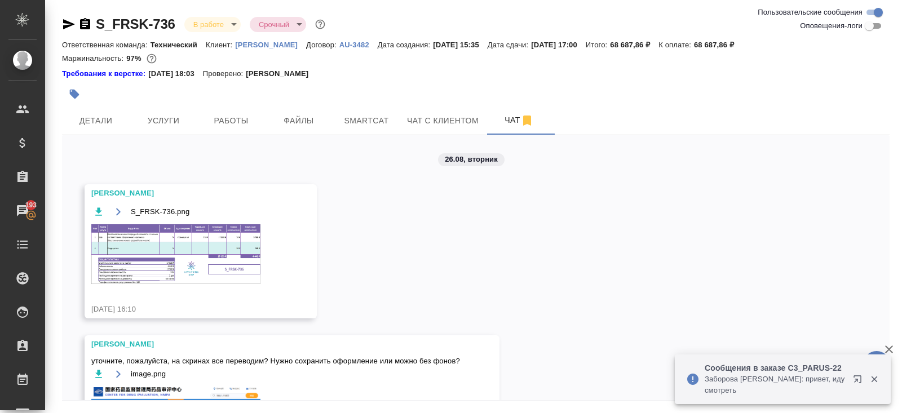
scroll to position [1806, 0]
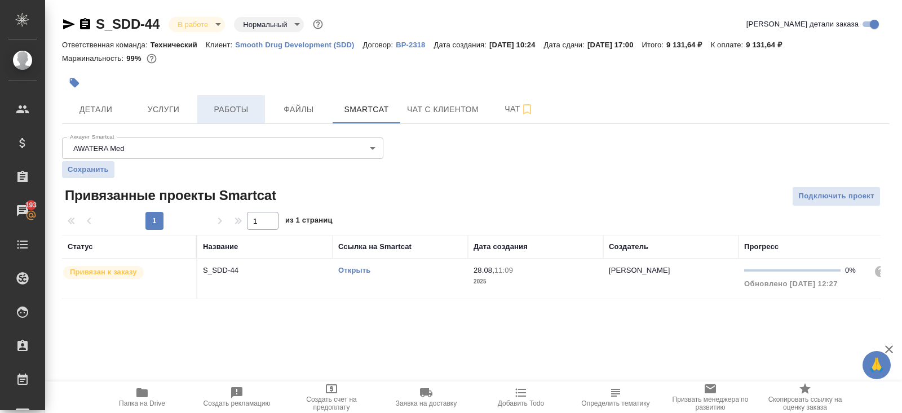
click at [232, 103] on span "Работы" at bounding box center [231, 110] width 54 height 14
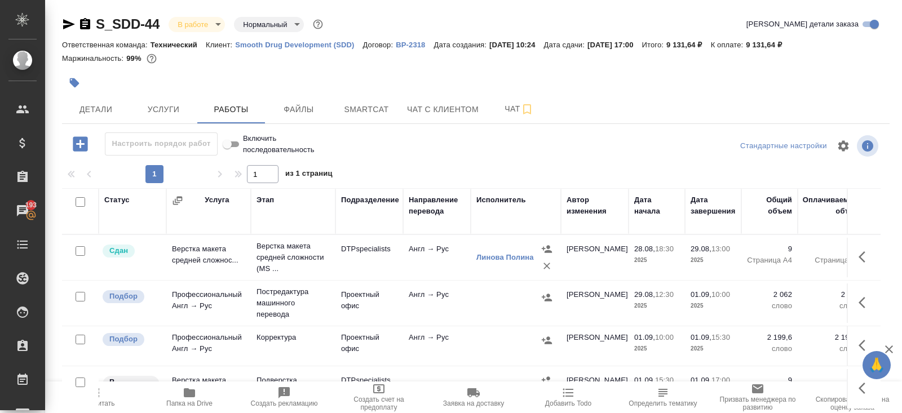
scroll to position [57, 0]
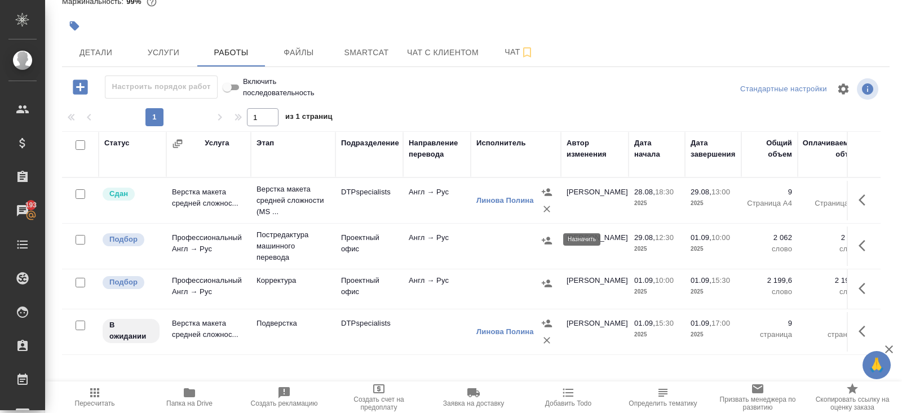
click at [544, 242] on icon "button" at bounding box center [547, 240] width 10 height 7
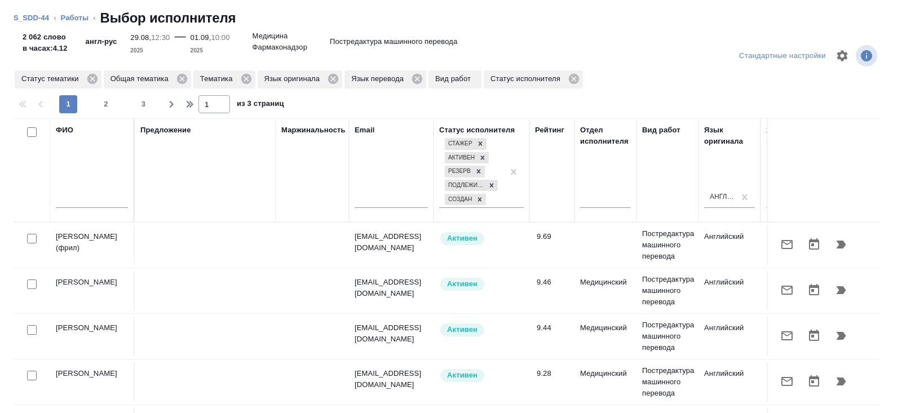
scroll to position [0, 771]
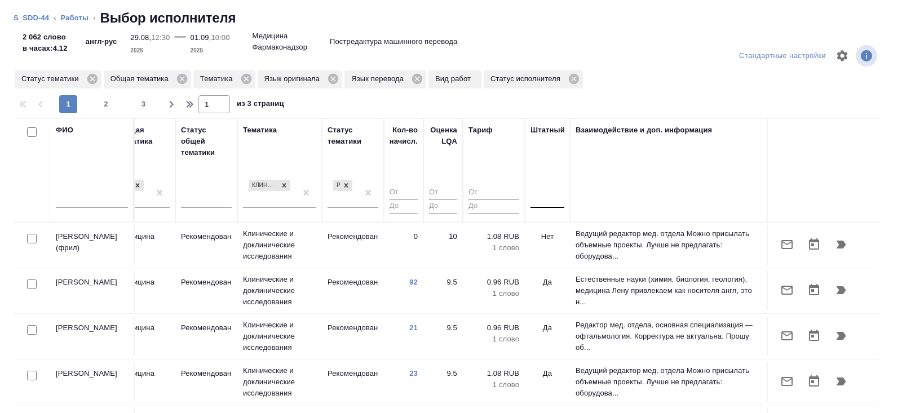
click at [533, 201] on div at bounding box center [547, 197] width 34 height 16
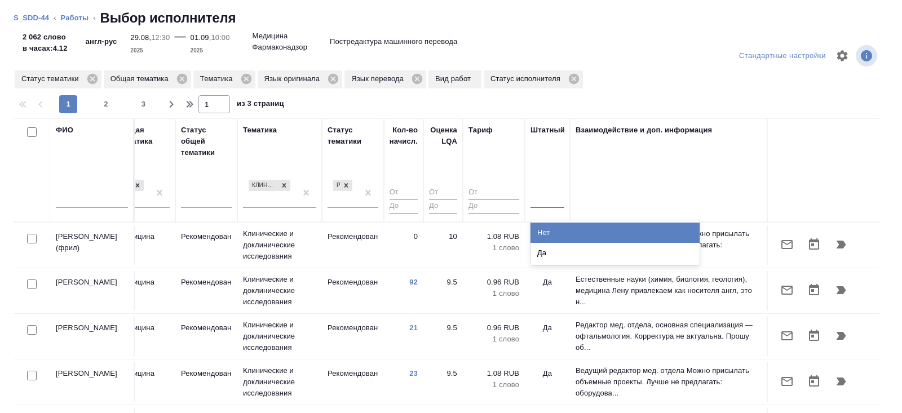
click at [533, 223] on div "Нет" at bounding box center [614, 233] width 169 height 20
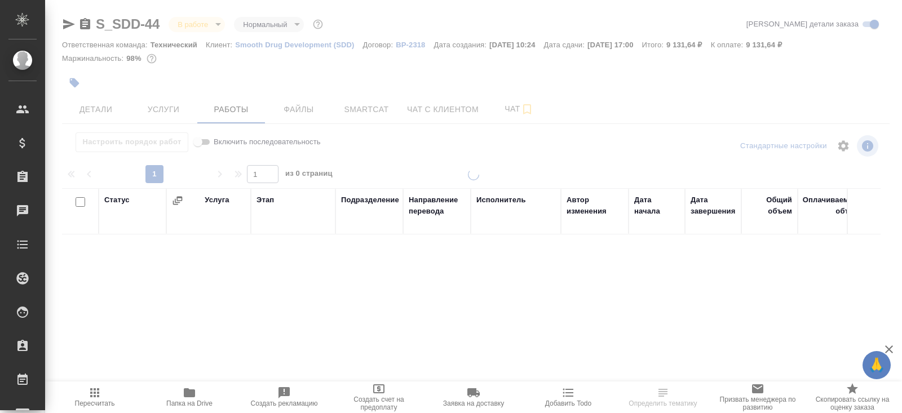
scroll to position [57, 0]
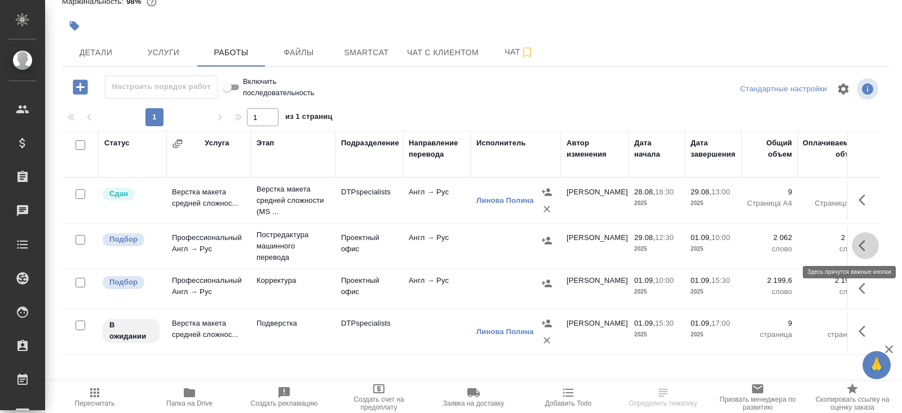
click at [863, 245] on icon "button" at bounding box center [865, 246] width 14 height 14
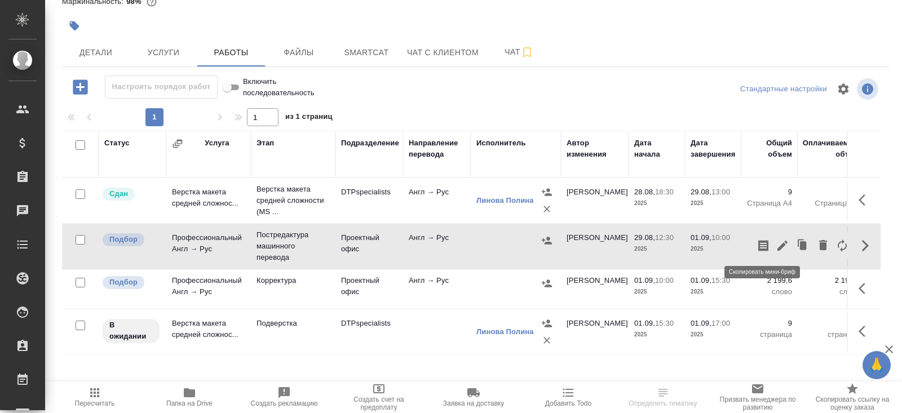
click at [763, 245] on icon "button" at bounding box center [763, 246] width 14 height 14
